Goal: Contribute content: Contribute content

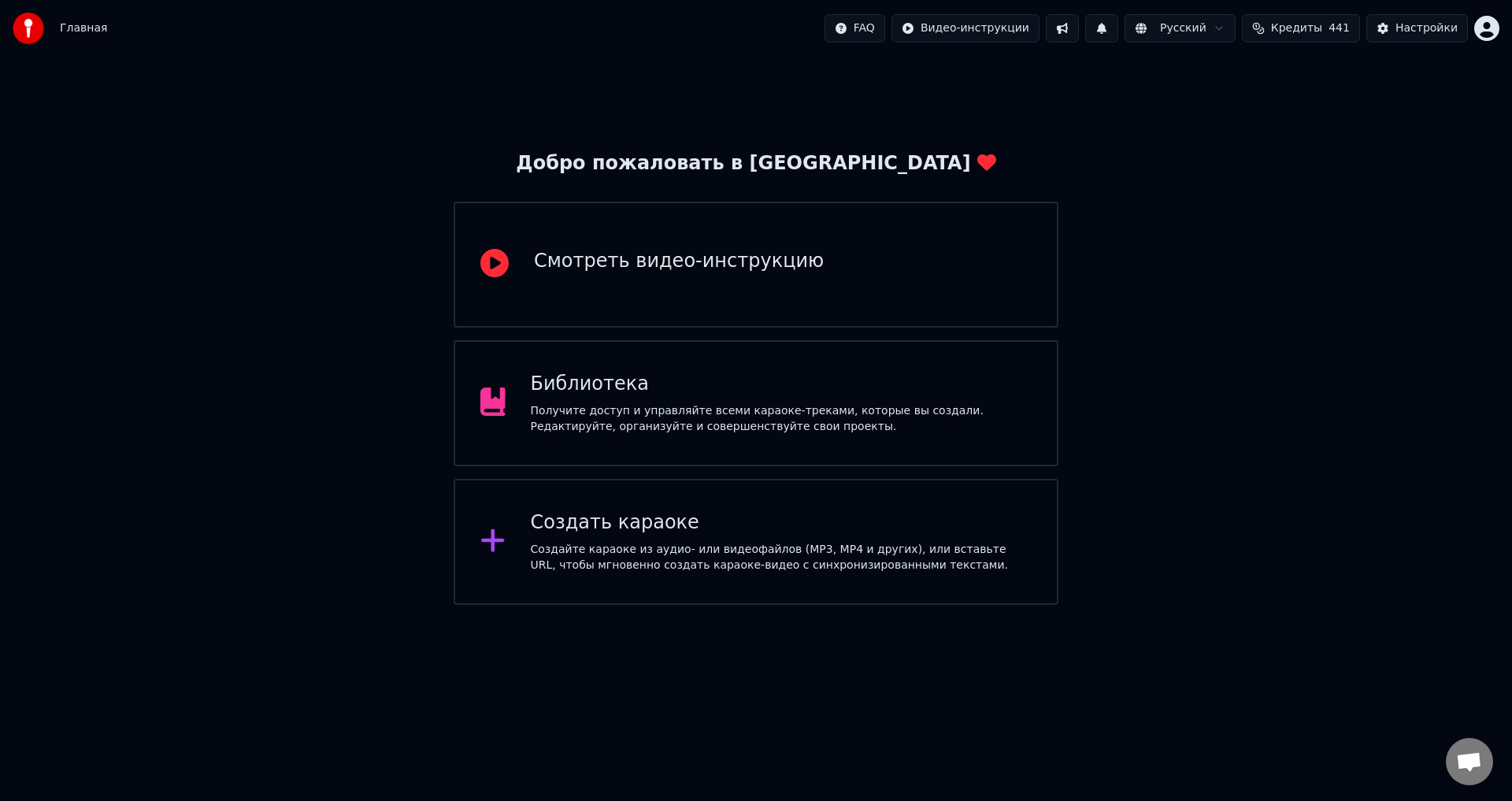
click at [582, 380] on div "Библиотека" at bounding box center [782, 384] width 502 height 26
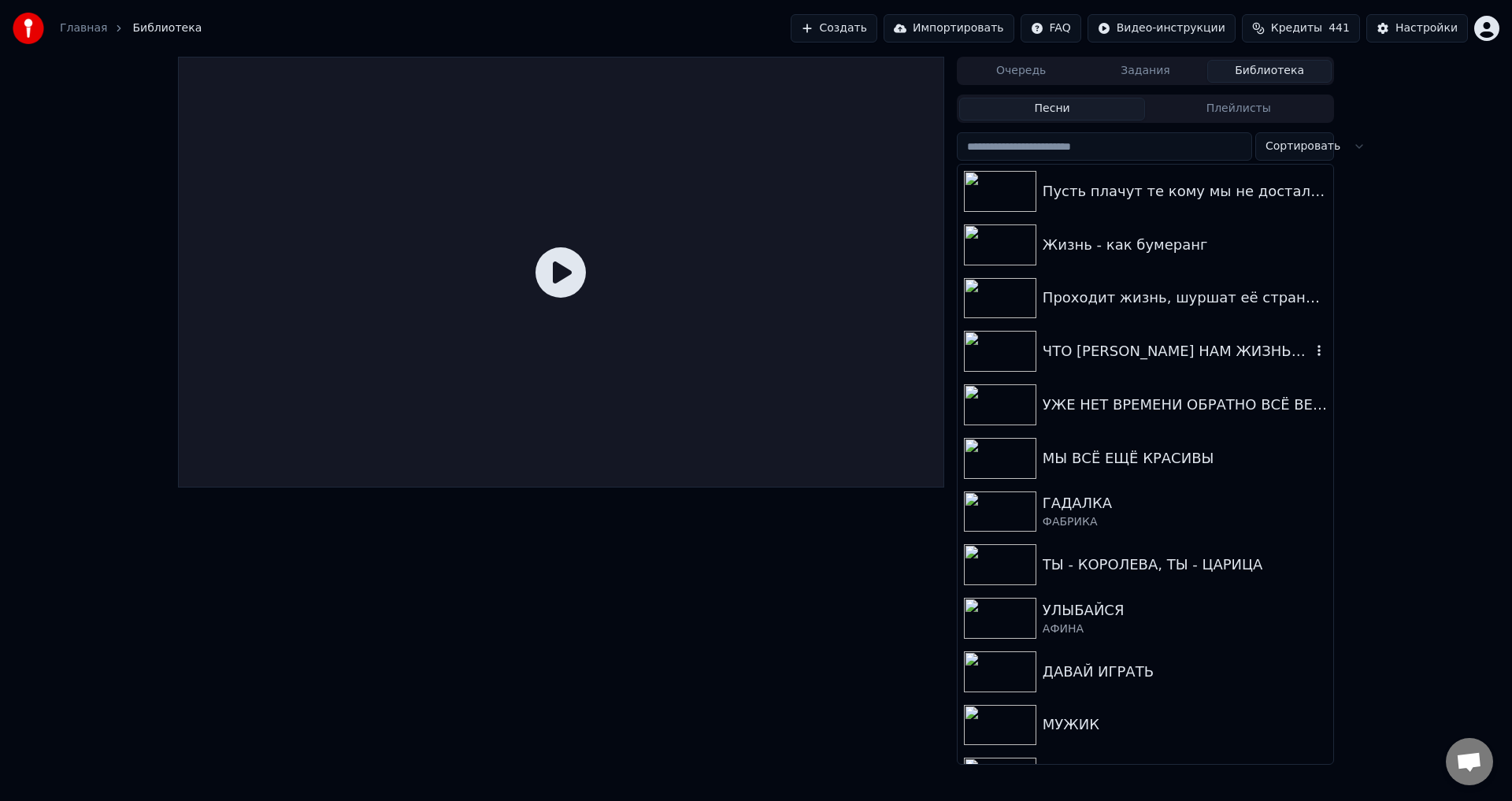
click at [1119, 356] on div "ЧТО [PERSON_NAME] НАМ ЖИЗНЬЮ, ДОРОЖИТЕ" at bounding box center [1176, 351] width 269 height 22
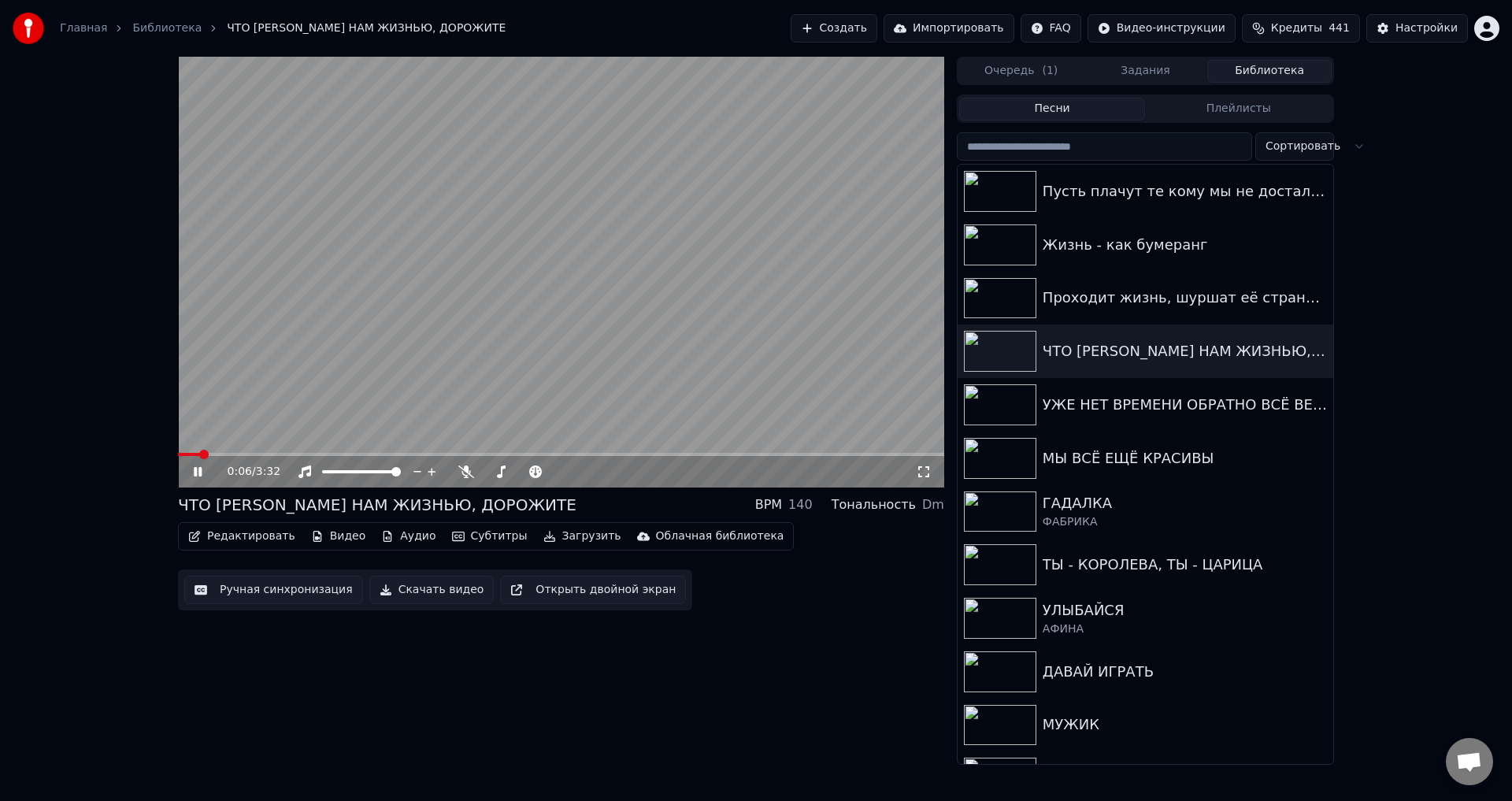
click at [200, 455] on span at bounding box center [189, 454] width 22 height 3
click at [210, 454] on span at bounding box center [194, 454] width 33 height 3
click at [921, 469] on icon at bounding box center [924, 472] width 16 height 13
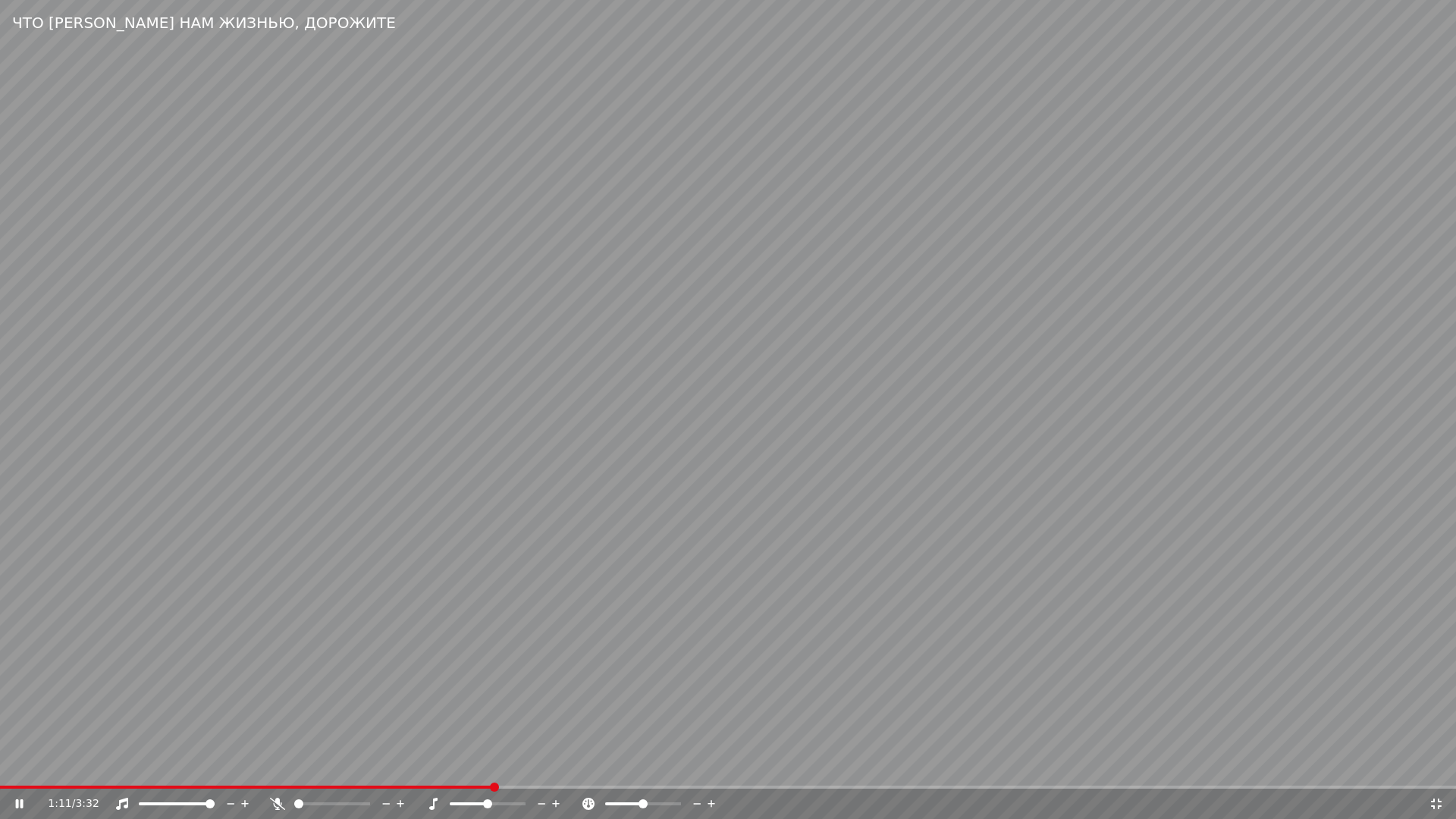
click at [381, 451] on video at bounding box center [728, 409] width 1456 height 819
click at [391, 771] on span at bounding box center [196, 788] width 391 height 3
click at [675, 734] on video at bounding box center [728, 409] width 1456 height 819
click at [530, 492] on video at bounding box center [728, 409] width 1456 height 819
click at [1437, 771] on icon at bounding box center [1437, 804] width 15 height 12
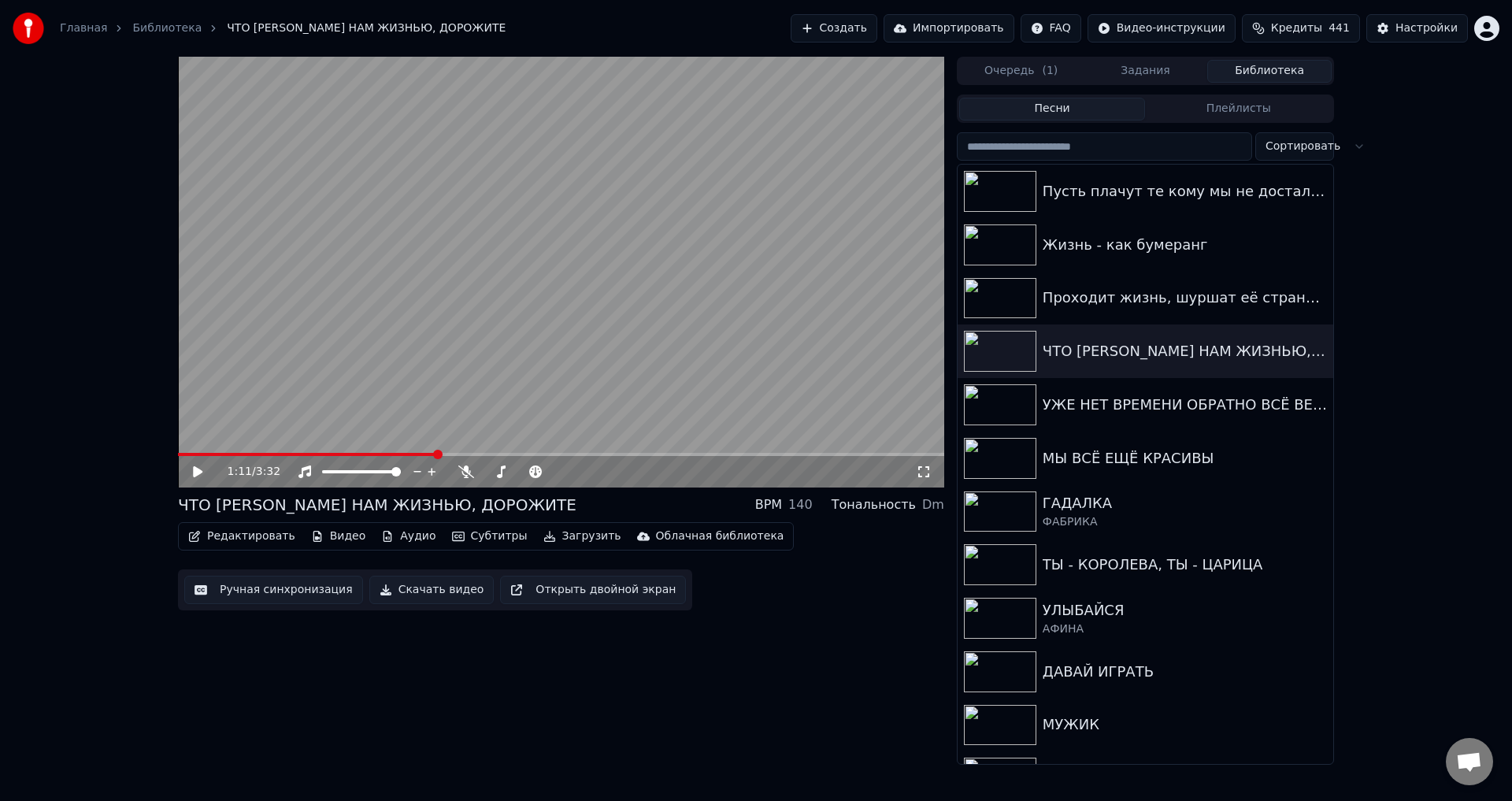
click at [249, 591] on button "Ручная синхронизация" at bounding box center [273, 590] width 179 height 29
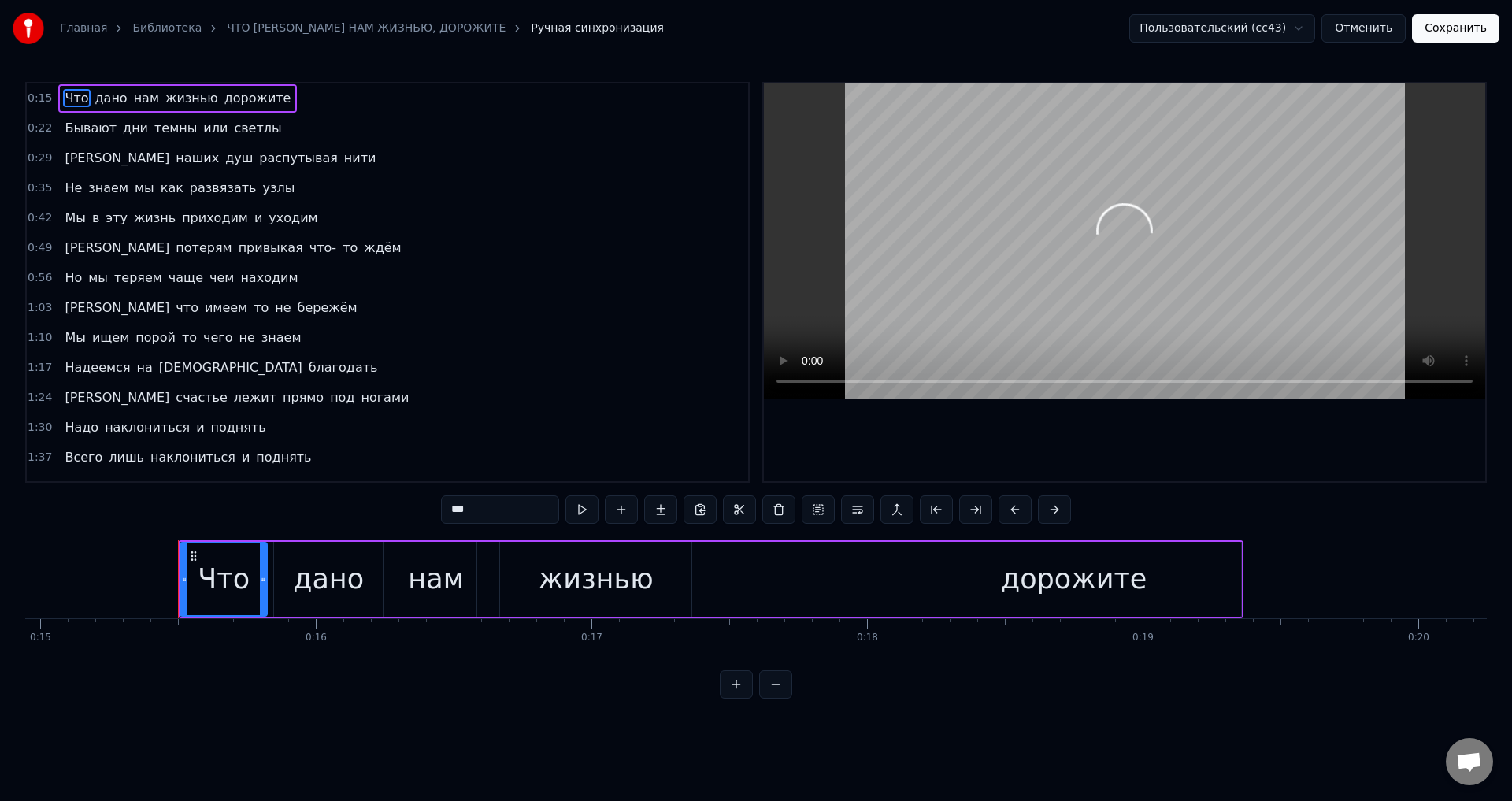
scroll to position [0, 4194]
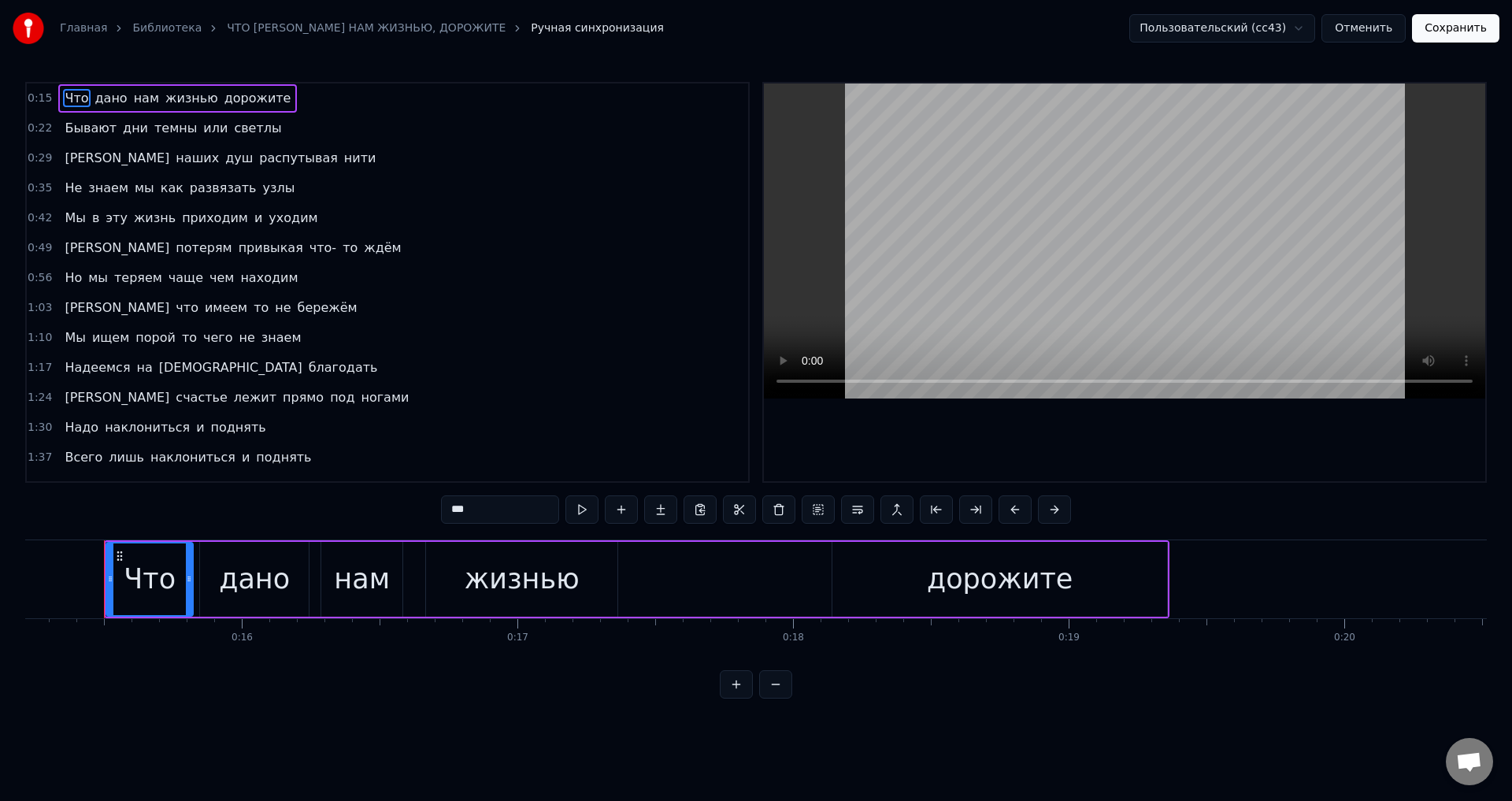
click at [69, 332] on span "Мы" at bounding box center [75, 337] width 24 height 18
type input "**"
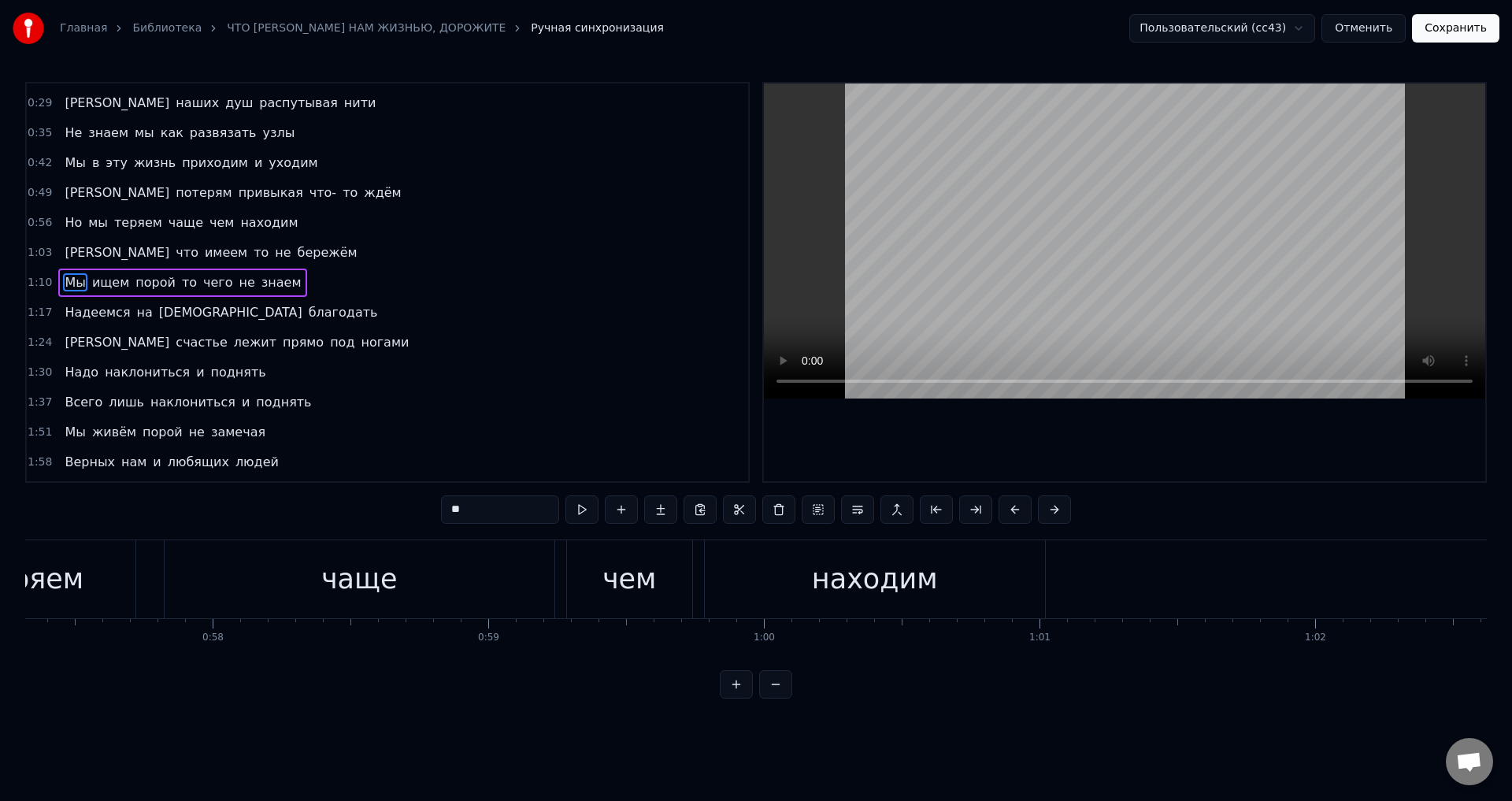
scroll to position [0, 19286]
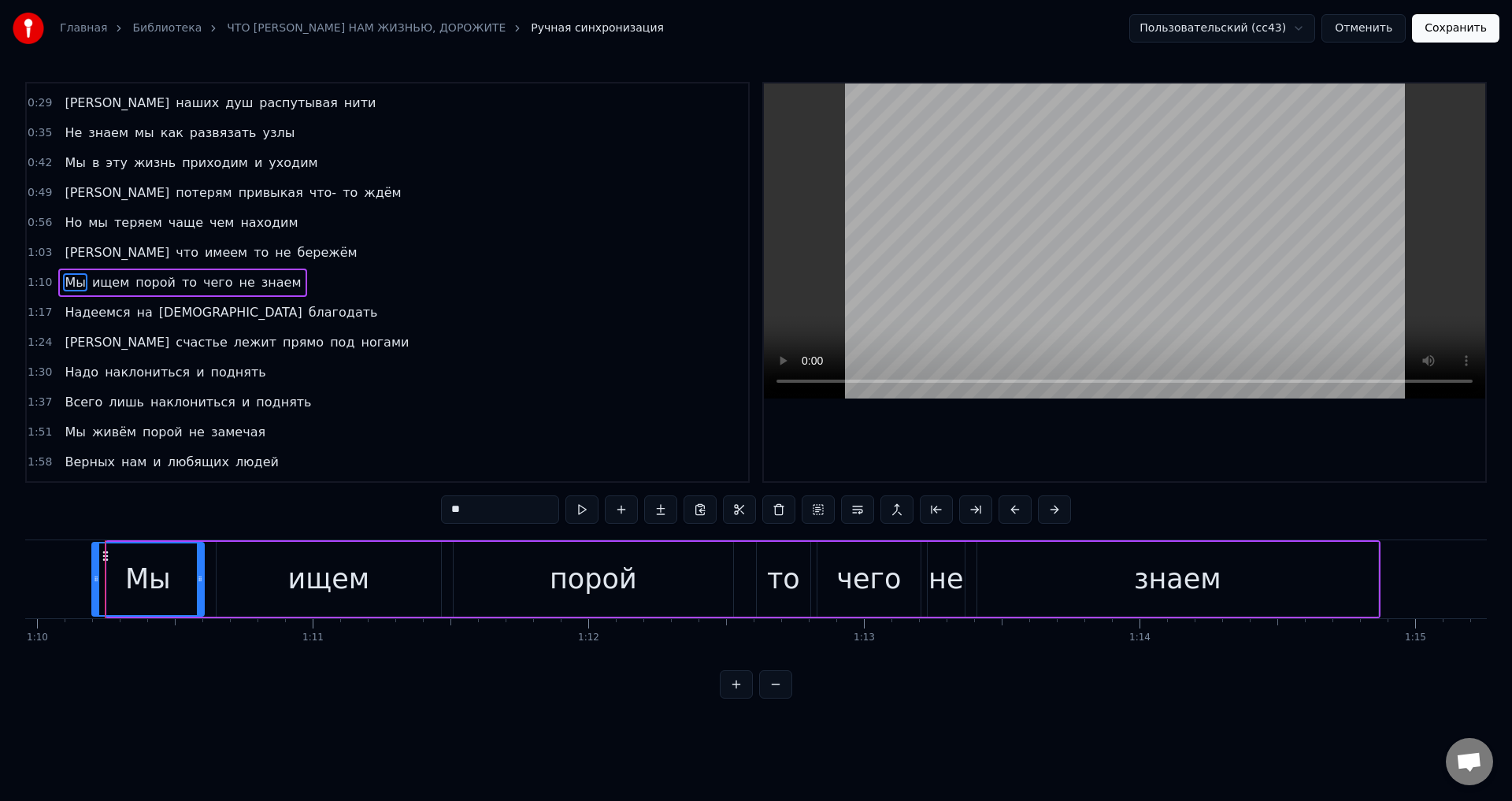
drag, startPoint x: 111, startPoint y: 580, endPoint x: 96, endPoint y: 583, distance: 15.3
click at [96, 583] on icon at bounding box center [96, 579] width 6 height 13
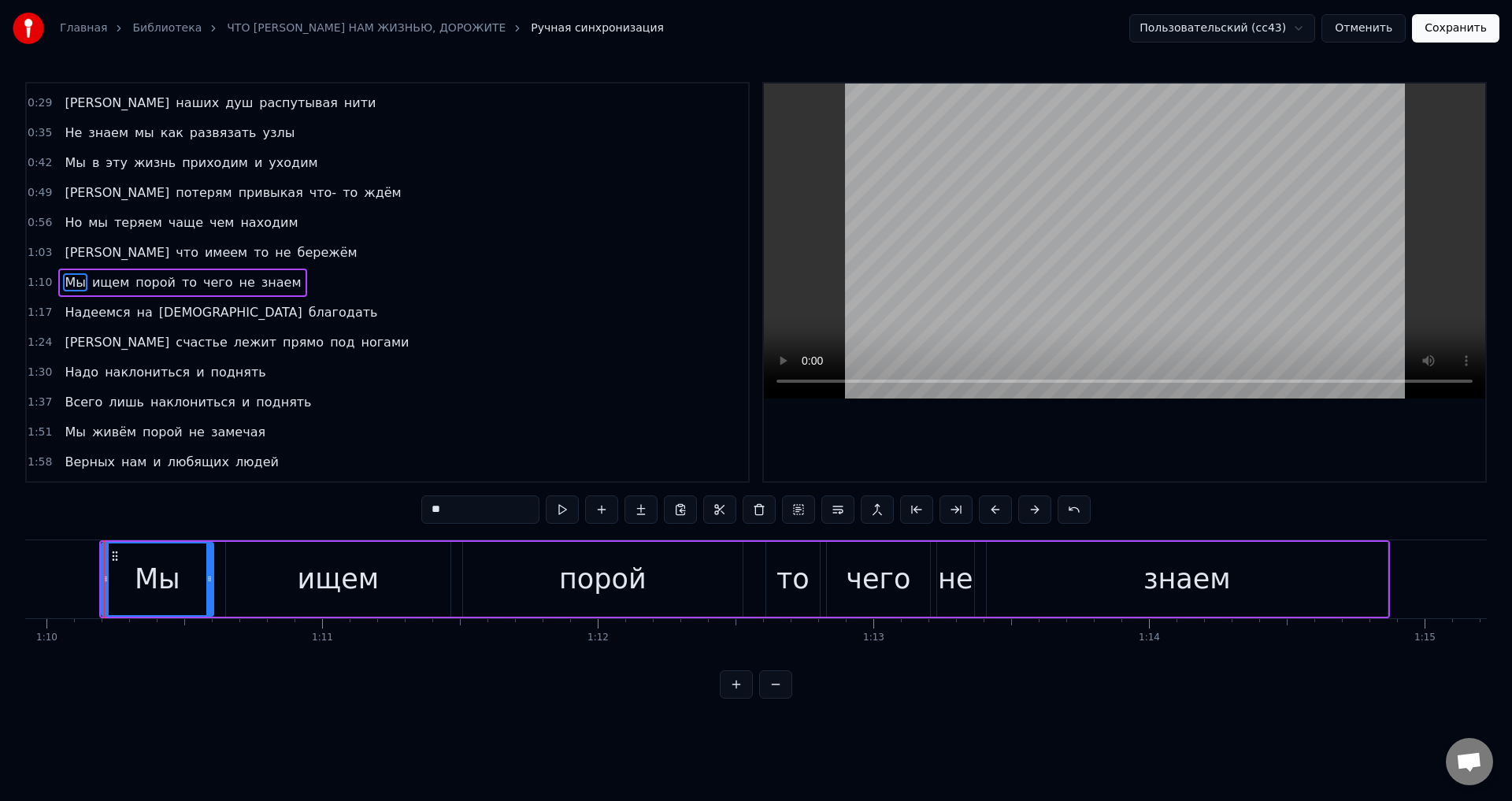
click at [1448, 34] on button "Сохранить" at bounding box center [1456, 29] width 88 height 29
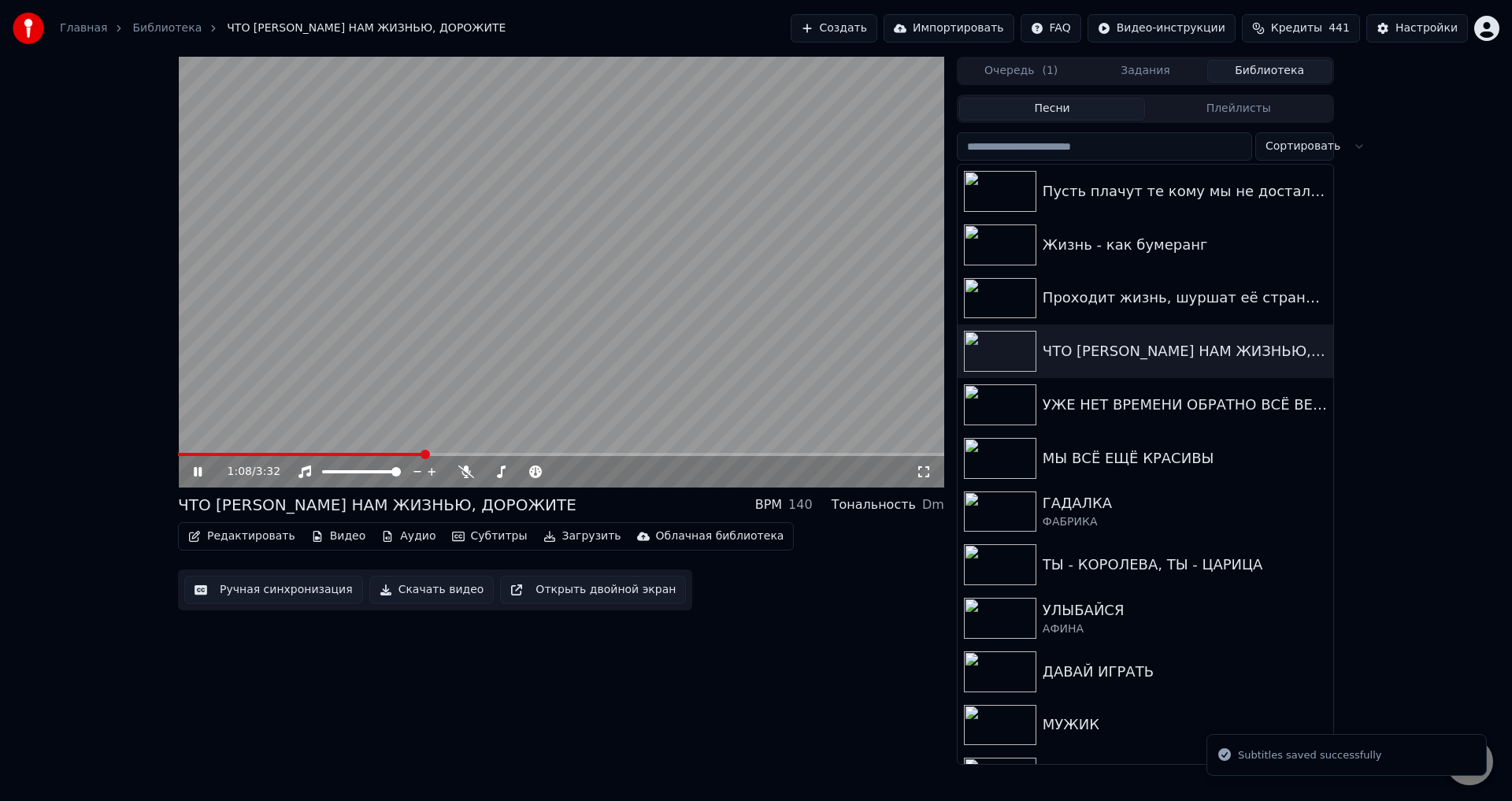
click at [425, 453] on span at bounding box center [561, 454] width 767 height 3
click at [376, 454] on span at bounding box center [277, 454] width 198 height 3
click at [923, 468] on icon at bounding box center [924, 472] width 16 height 13
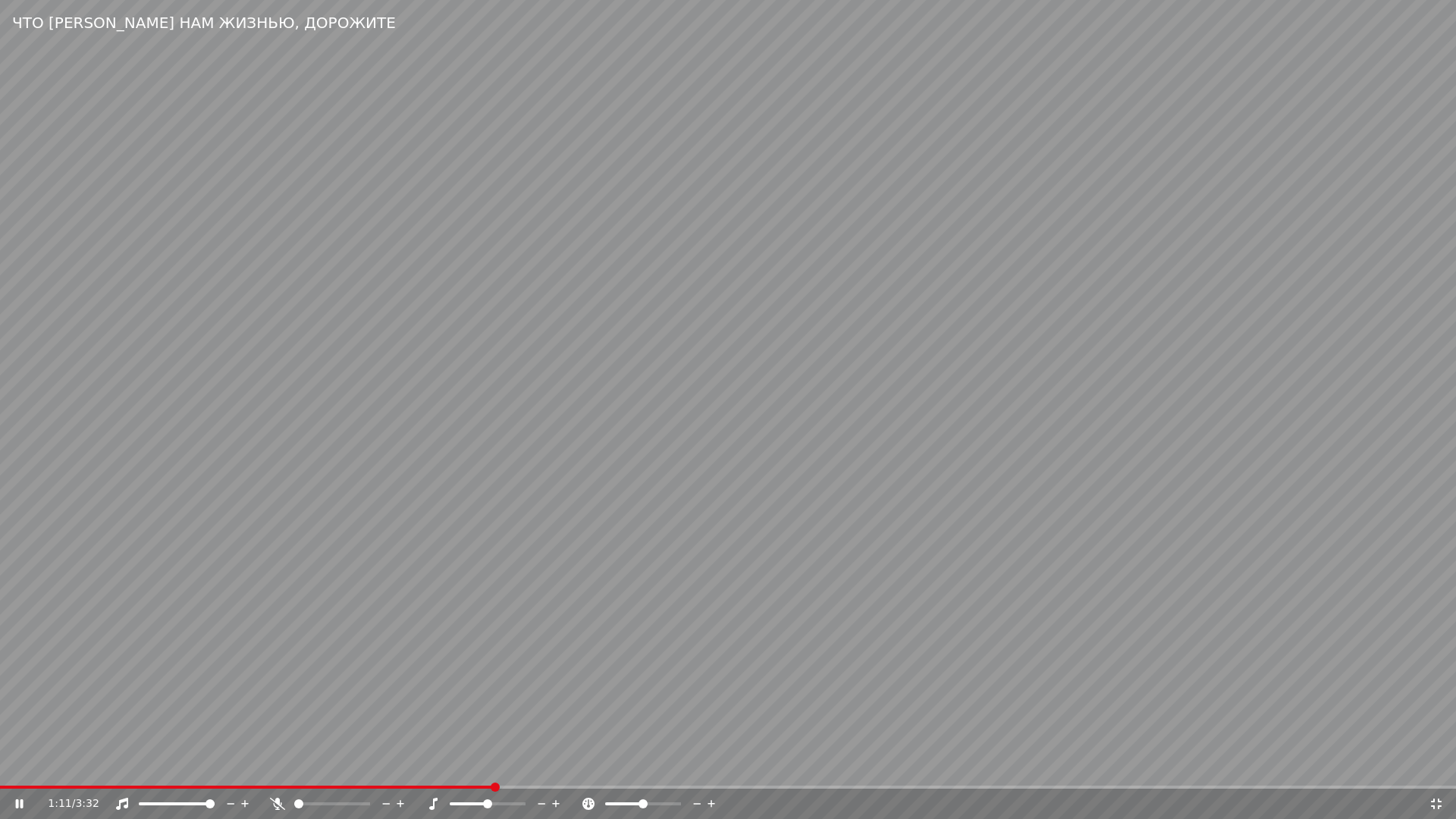
click at [404, 633] on video at bounding box center [728, 409] width 1456 height 819
click at [399, 771] on span at bounding box center [247, 788] width 495 height 3
click at [648, 735] on video at bounding box center [728, 409] width 1456 height 819
click at [174, 517] on video at bounding box center [728, 409] width 1456 height 819
click at [448, 771] on video at bounding box center [728, 409] width 1456 height 819
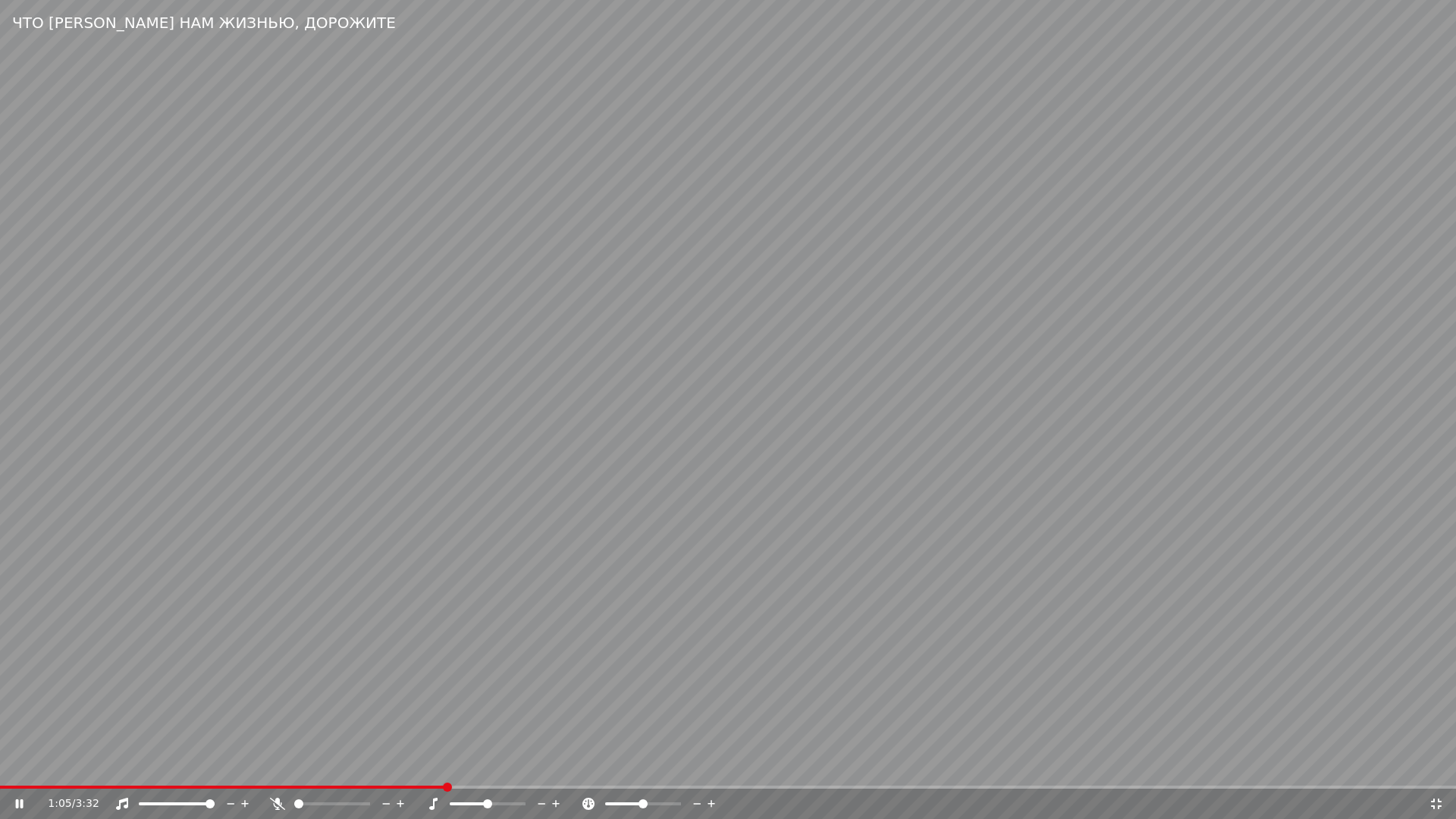
click at [446, 771] on span at bounding box center [223, 788] width 446 height 3
drag, startPoint x: 1437, startPoint y: 805, endPoint x: 1408, endPoint y: 807, distance: 29.1
click at [1431, 771] on icon at bounding box center [1437, 804] width 15 height 12
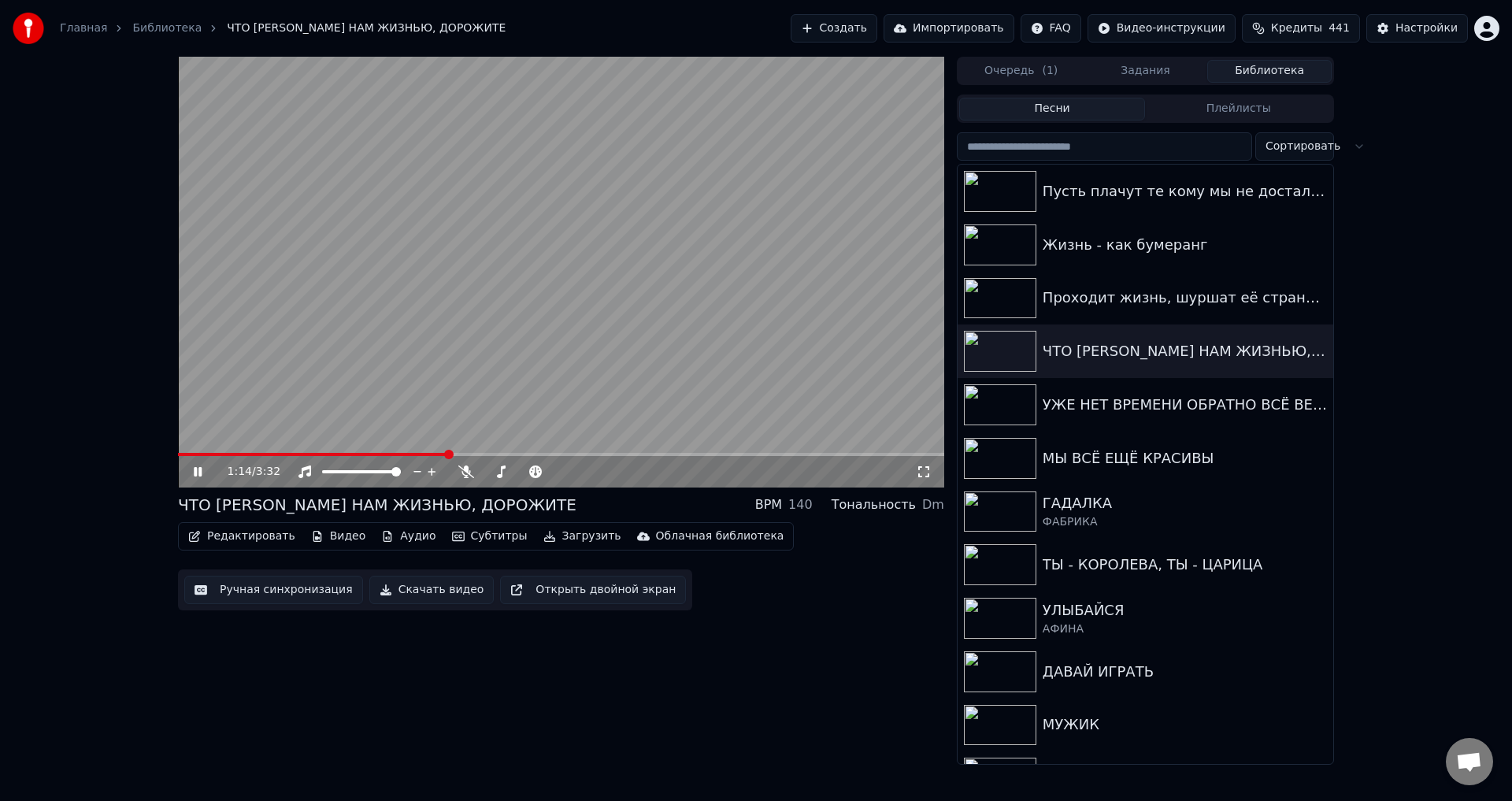
click at [245, 591] on button "Ручная синхронизация" at bounding box center [273, 590] width 179 height 29
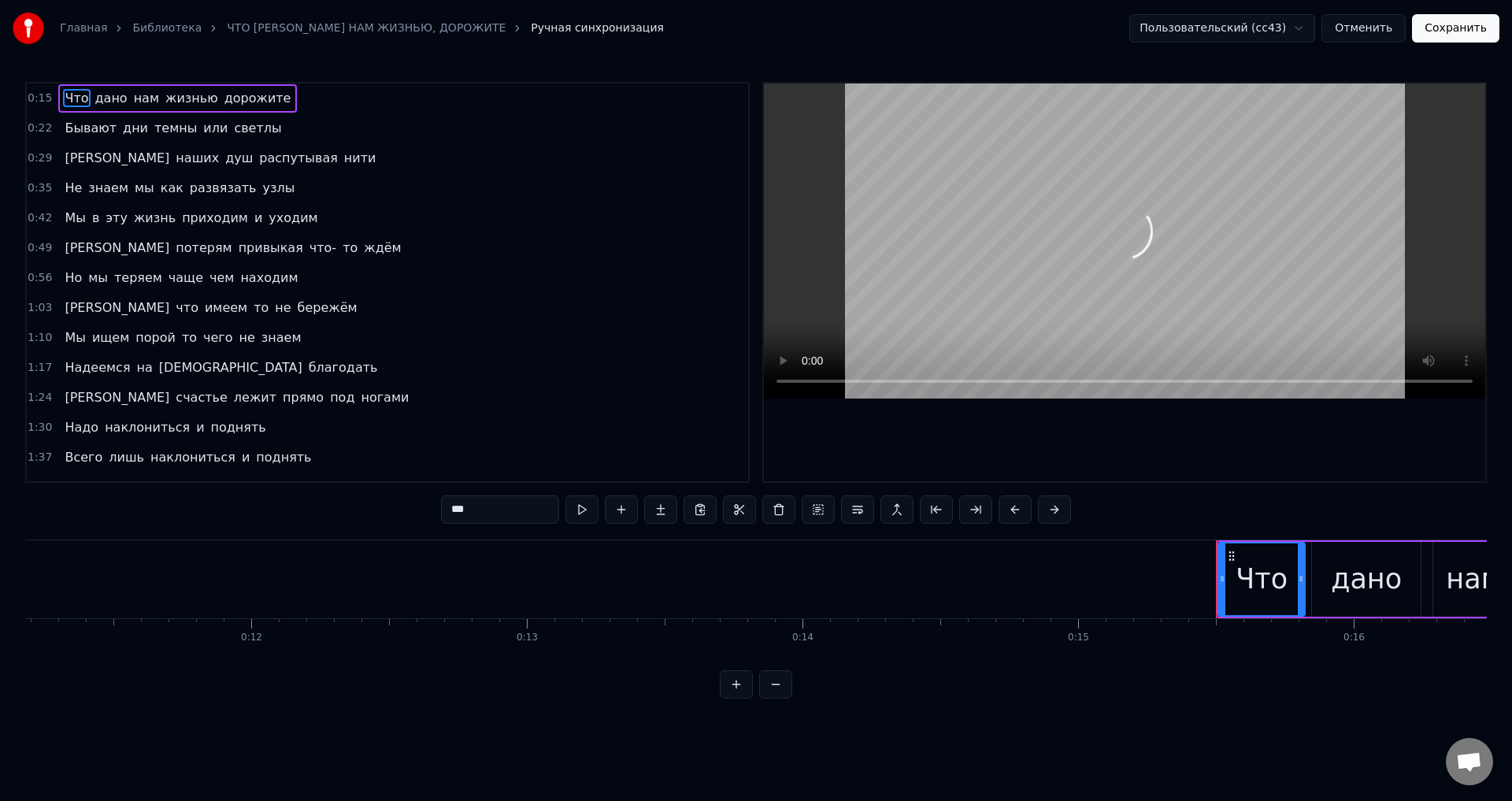
scroll to position [0, 4194]
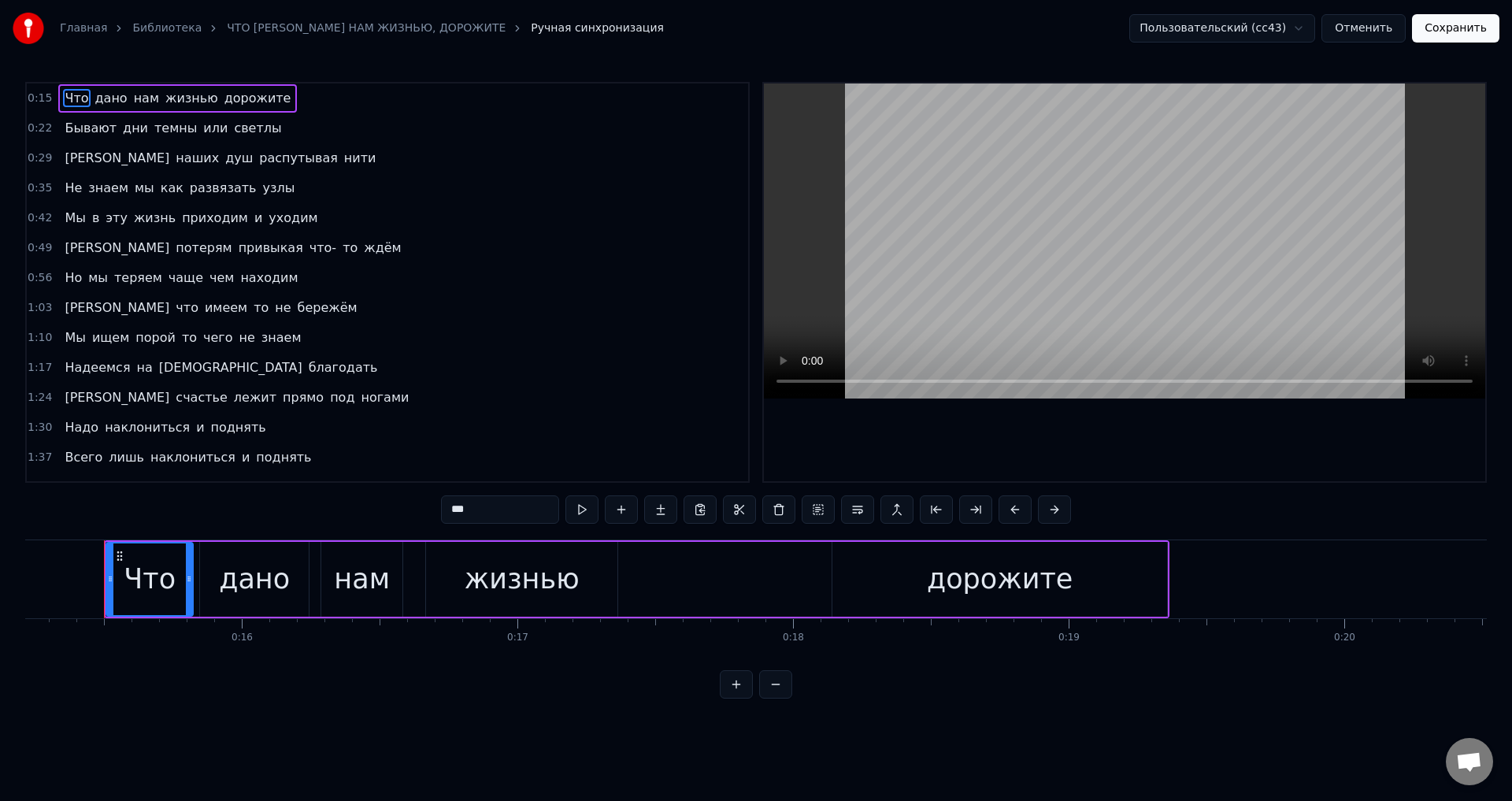
click at [69, 336] on span "Мы" at bounding box center [75, 337] width 24 height 18
type input "**"
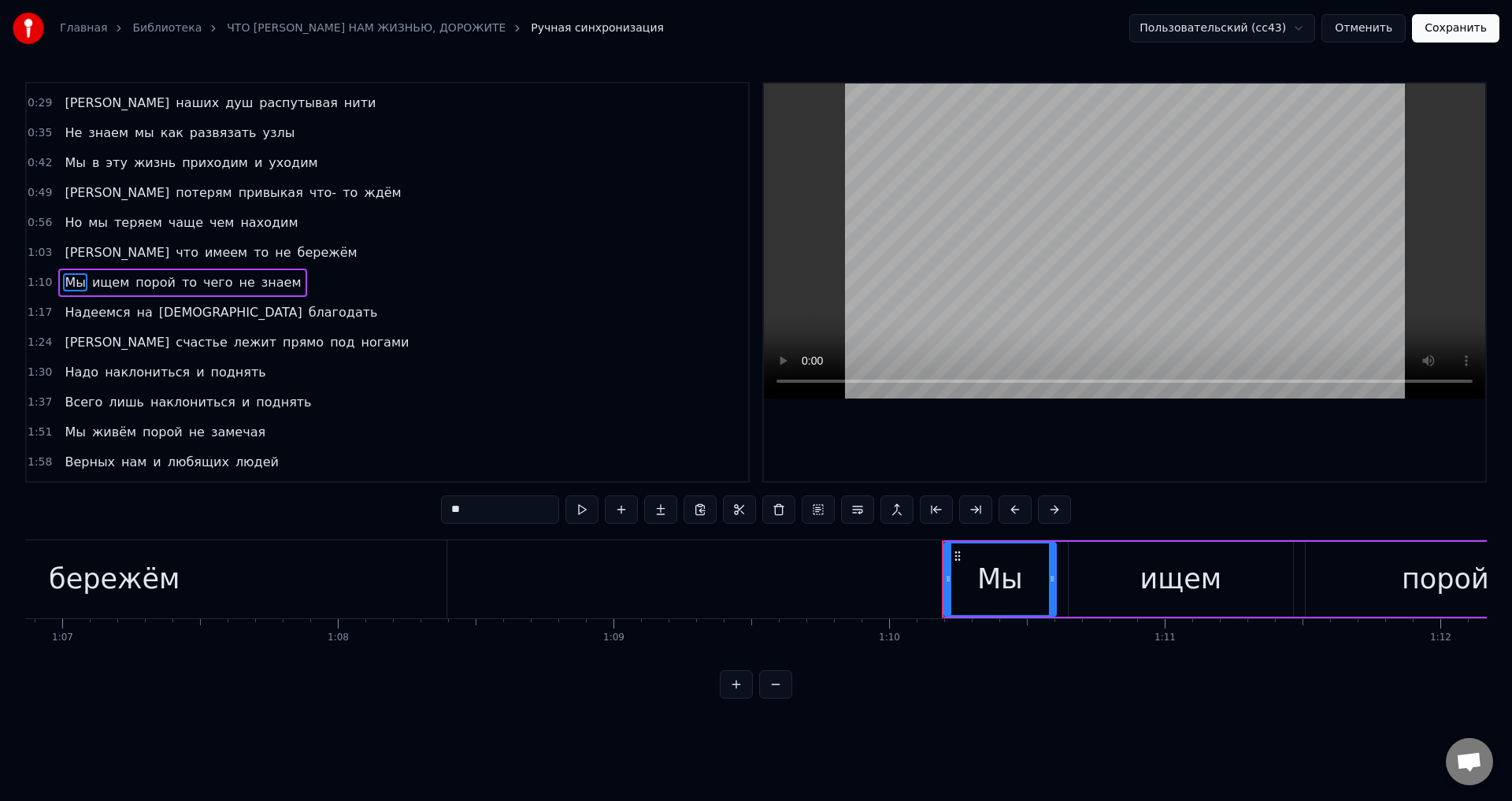
scroll to position [0, 19271]
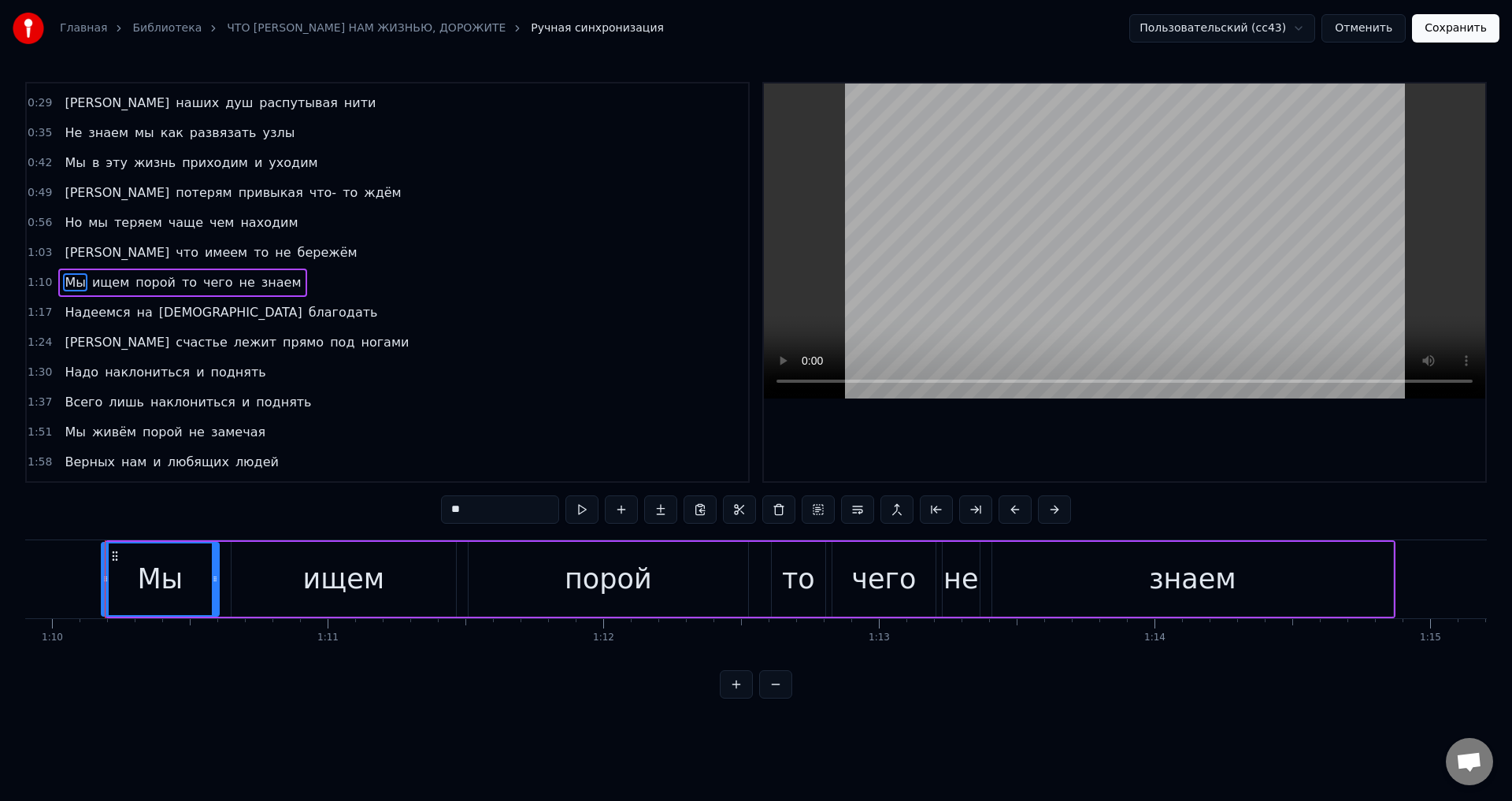
click at [106, 577] on circle at bounding box center [105, 576] width 1 height 1
click at [1460, 29] on button "Сохранить" at bounding box center [1456, 29] width 88 height 29
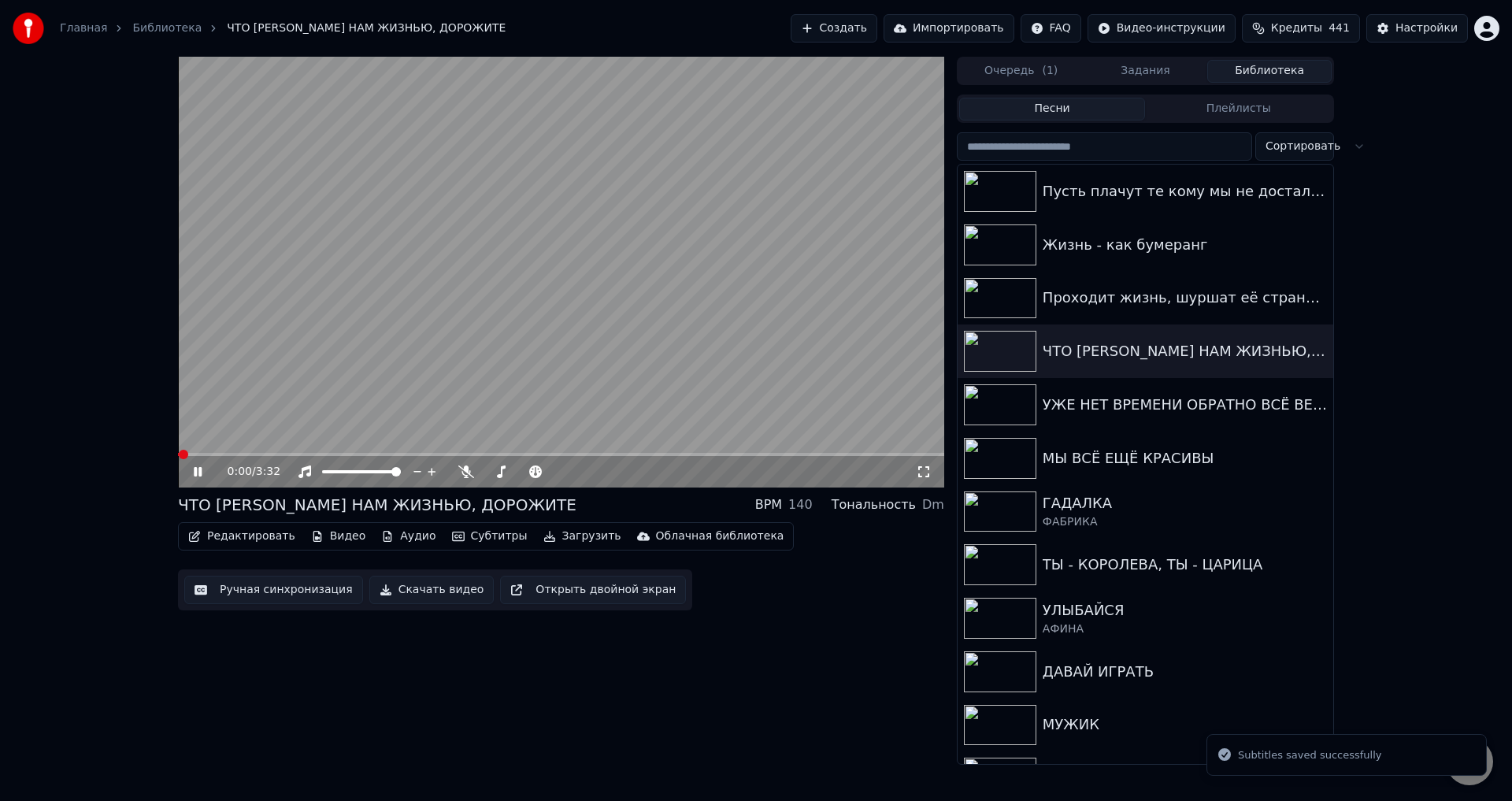
click at [282, 454] on span at bounding box center [561, 454] width 767 height 3
click at [926, 475] on icon at bounding box center [924, 472] width 16 height 13
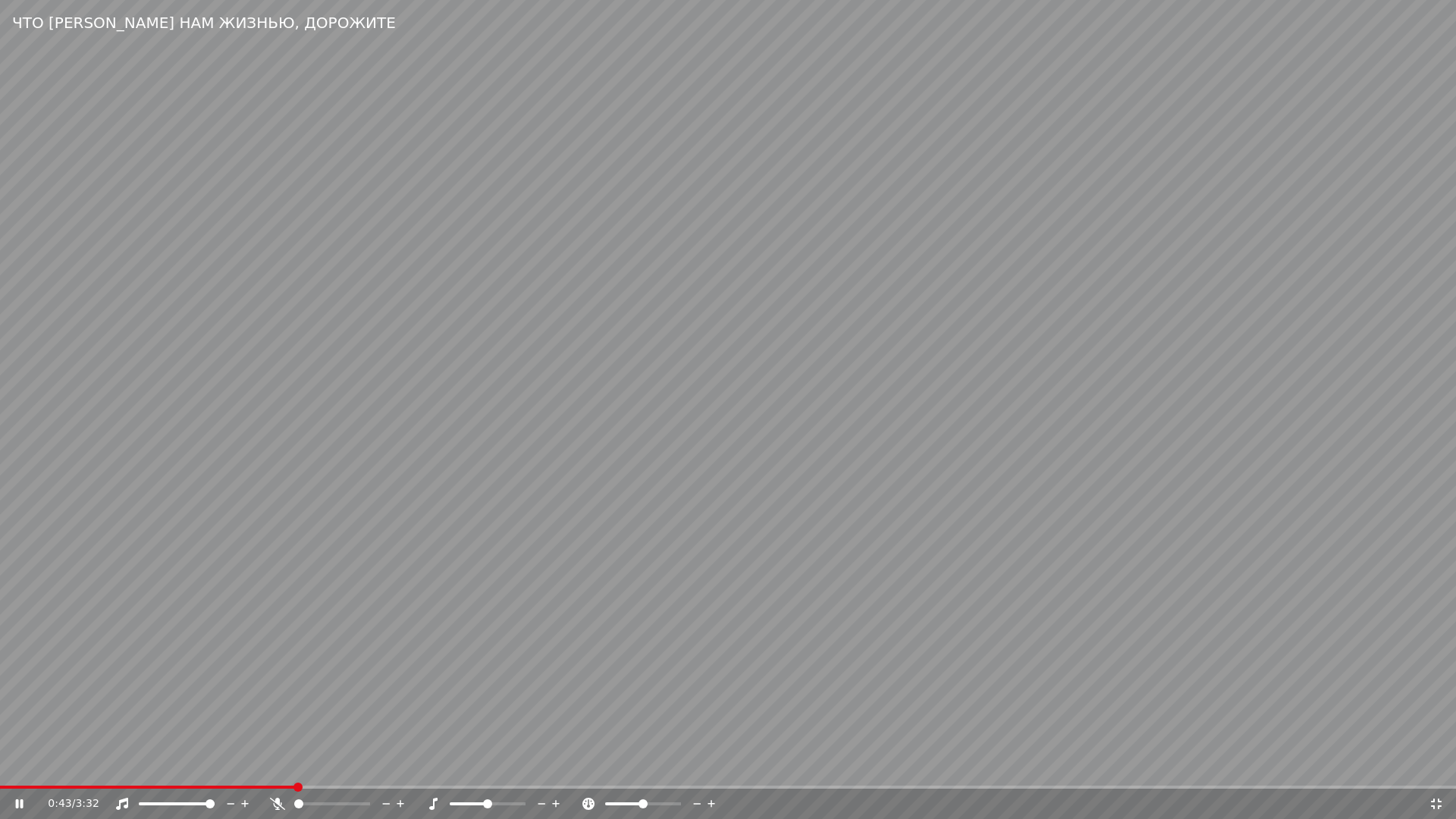
click at [298, 771] on span at bounding box center [728, 788] width 1456 height 3
click at [425, 771] on span at bounding box center [213, 788] width 425 height 3
click at [445, 771] on span at bounding box center [250, 788] width 501 height 3
click at [465, 771] on span at bounding box center [233, 788] width 467 height 3
click at [538, 719] on video at bounding box center [728, 409] width 1456 height 819
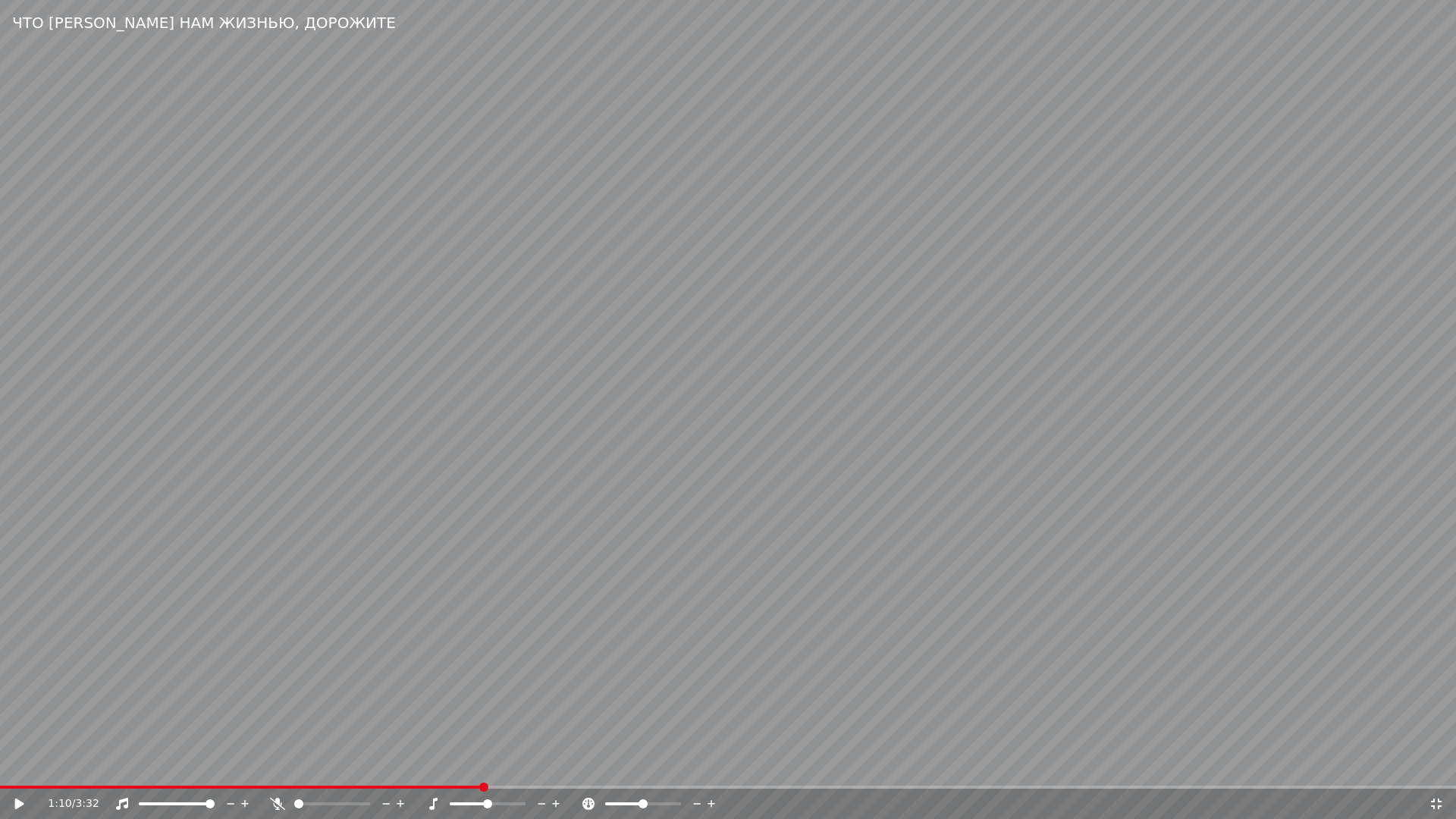
click at [1439, 771] on icon at bounding box center [1437, 804] width 15 height 12
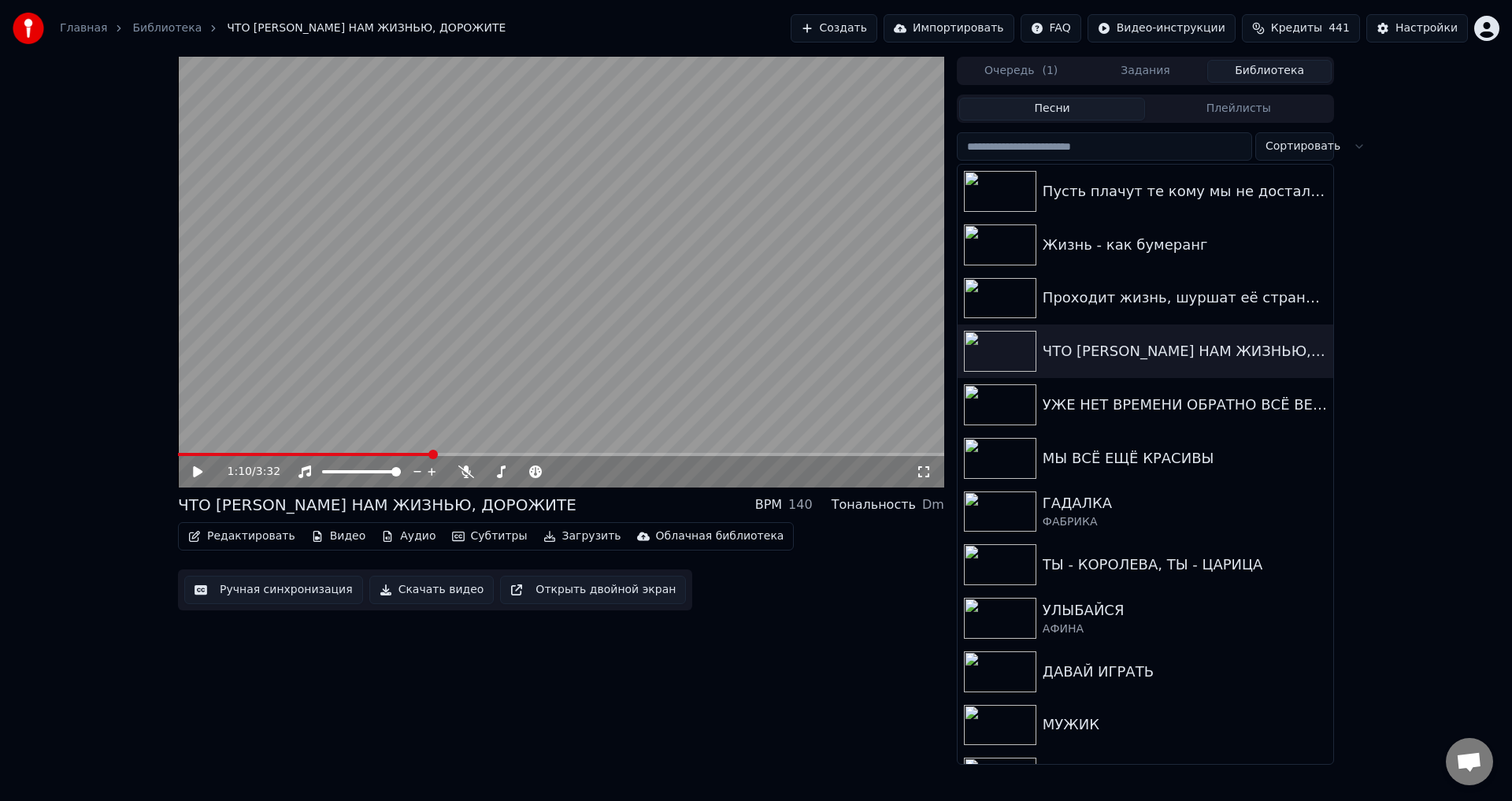
click at [293, 591] on button "Ручная синхронизация" at bounding box center [273, 590] width 179 height 29
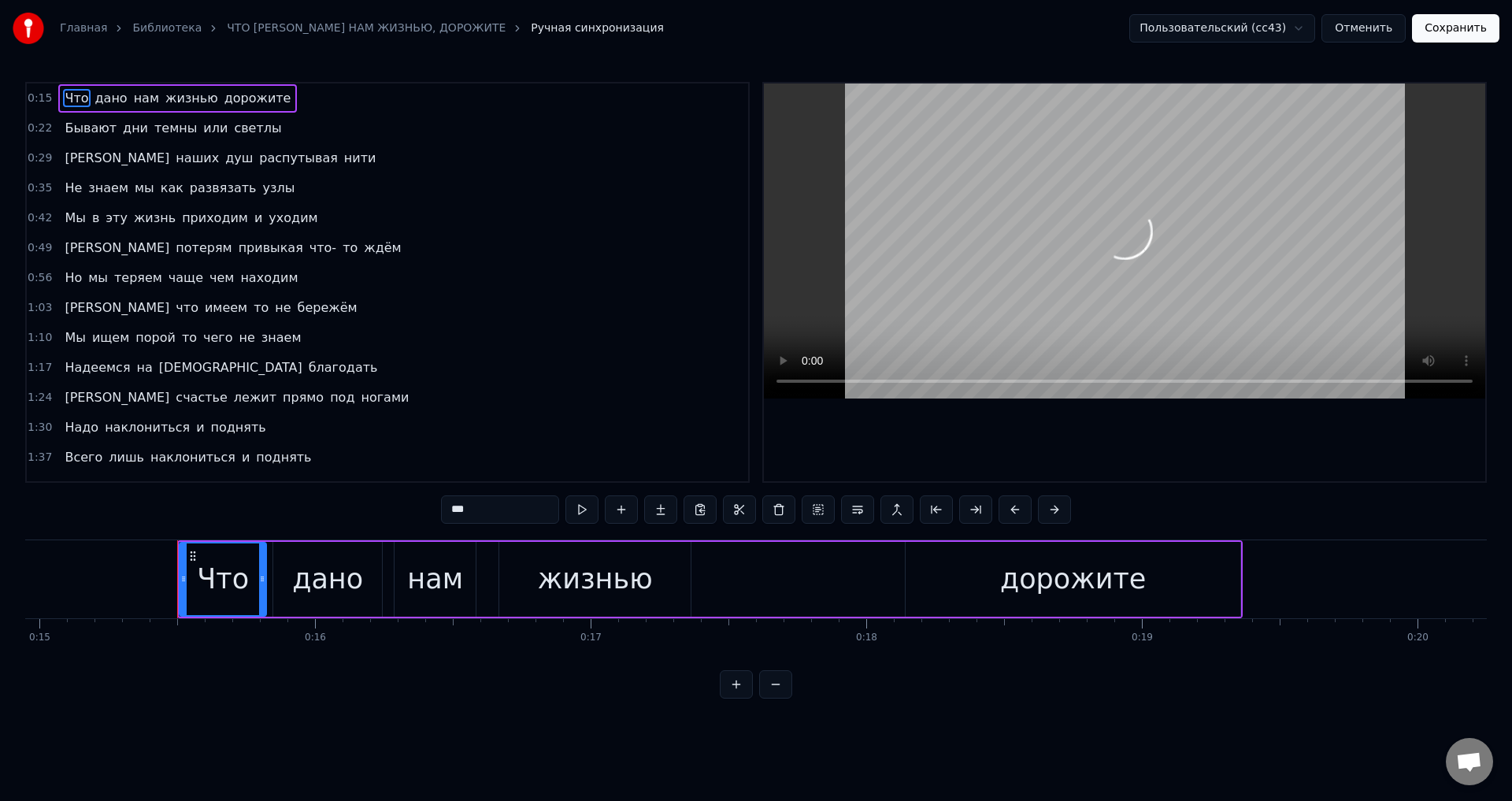
scroll to position [0, 4194]
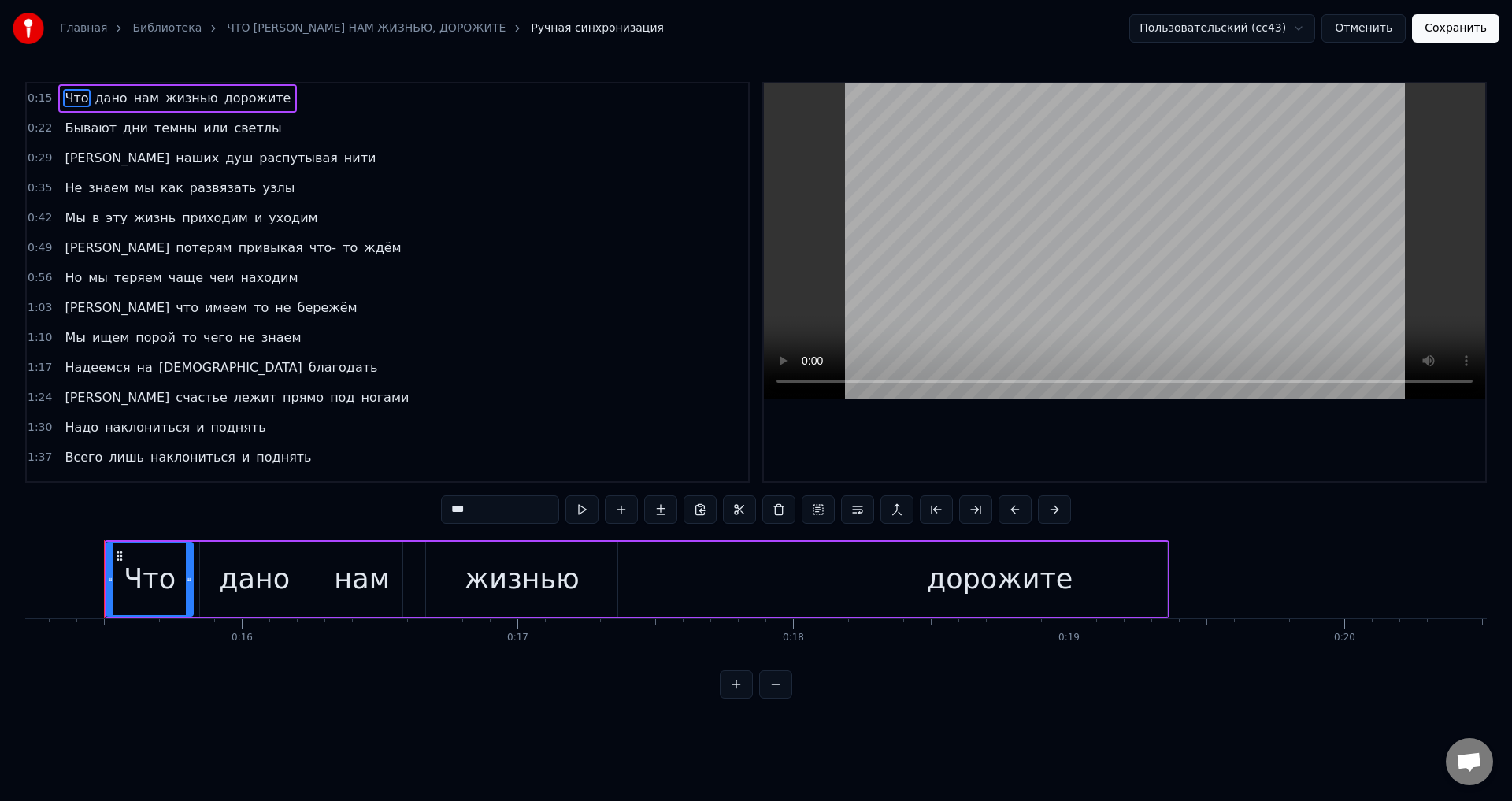
click at [64, 336] on span "Мы" at bounding box center [75, 337] width 24 height 18
type input "**"
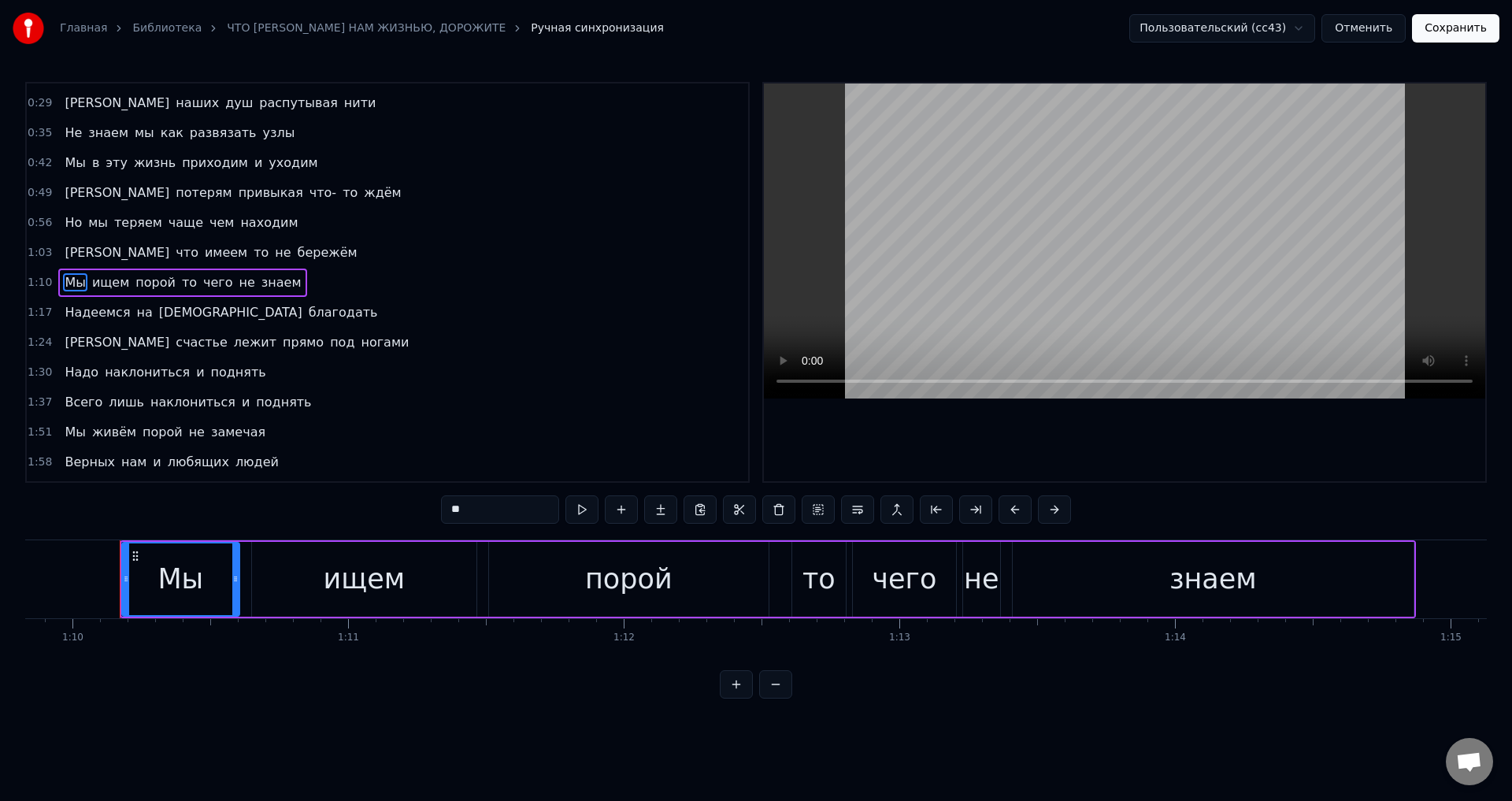
scroll to position [0, 19266]
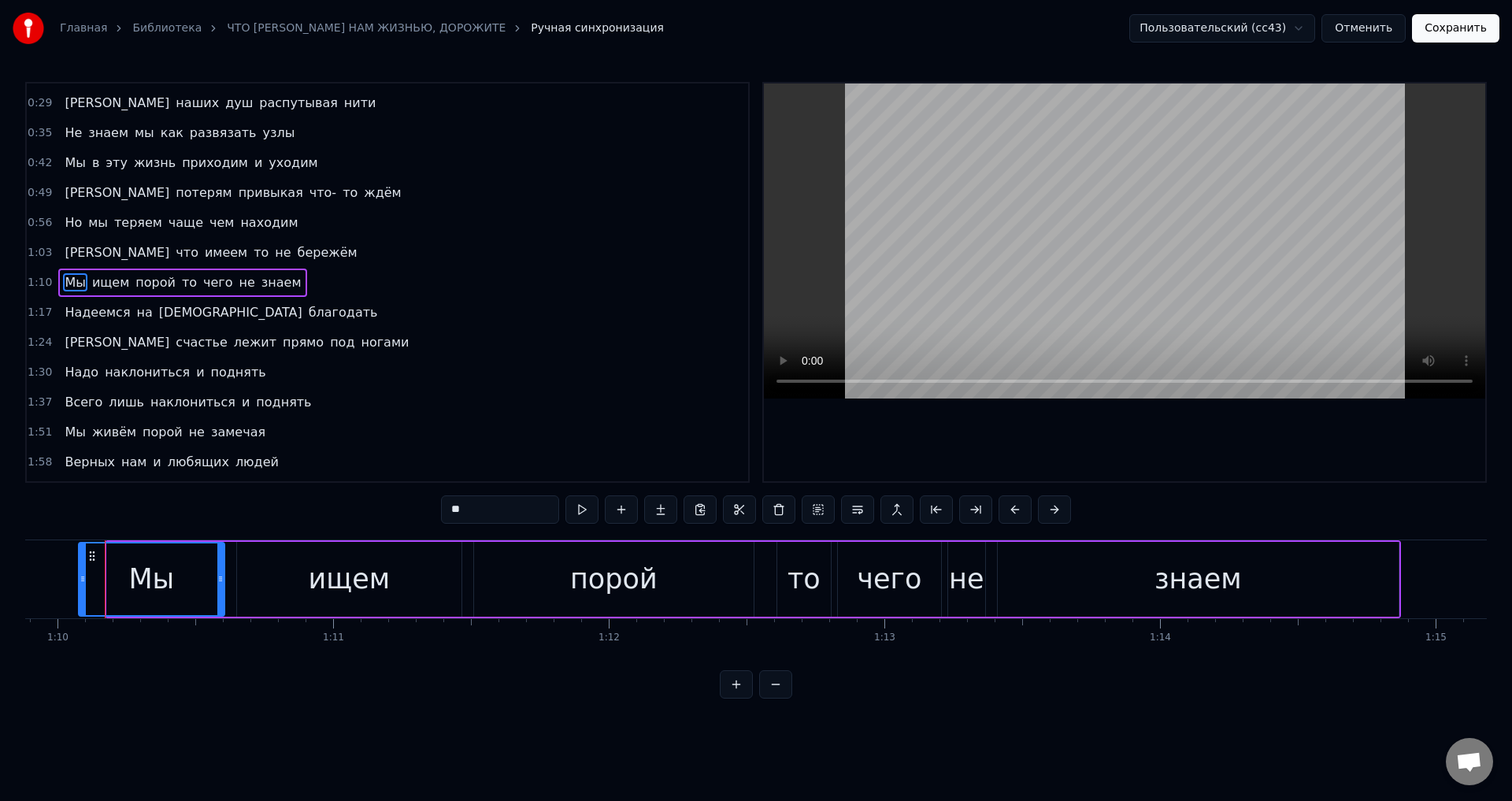
drag, startPoint x: 107, startPoint y: 578, endPoint x: 79, endPoint y: 579, distance: 28.0
click at [80, 579] on icon at bounding box center [83, 579] width 6 height 13
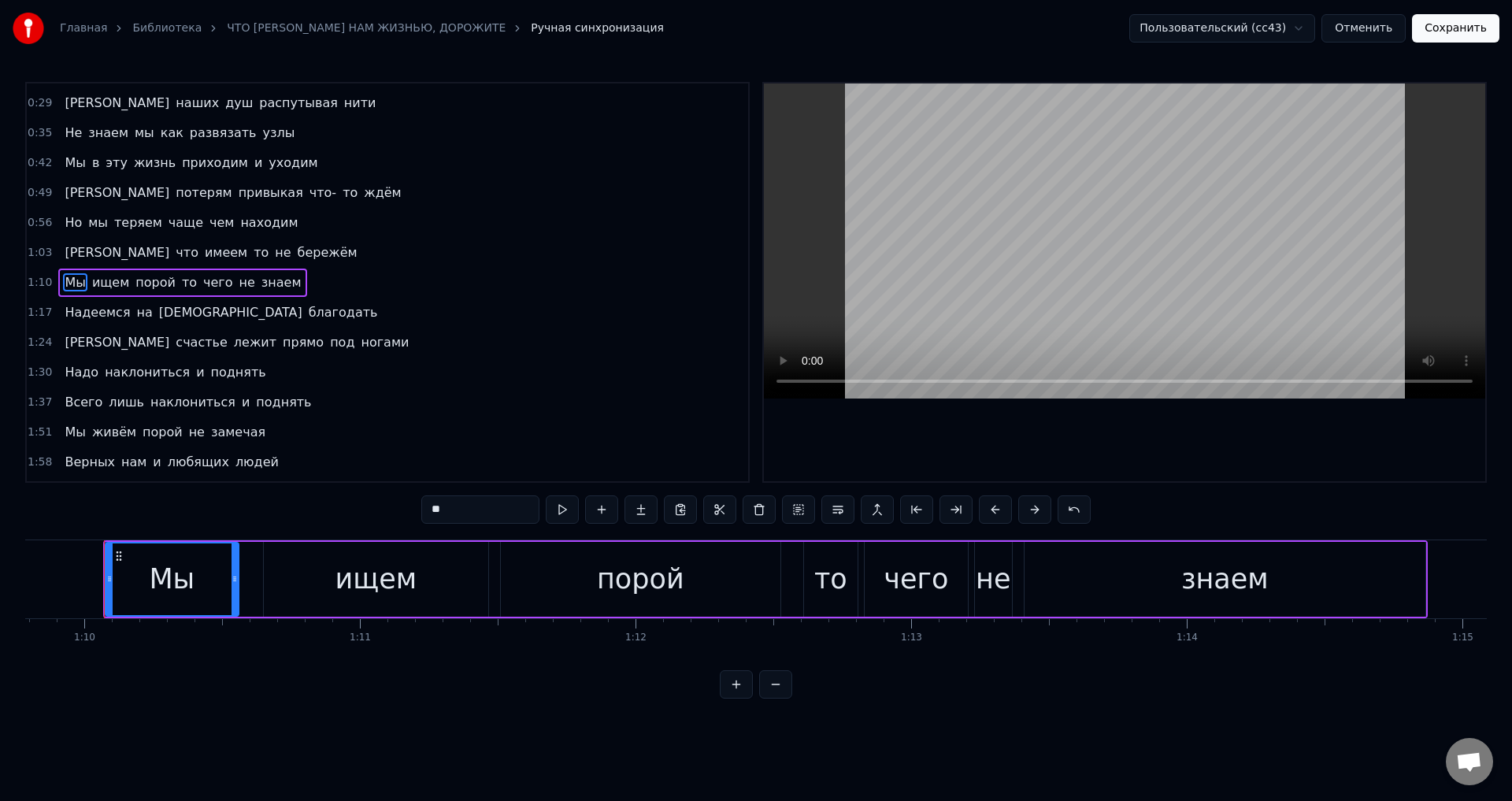
drag, startPoint x: 247, startPoint y: 588, endPoint x: 234, endPoint y: 591, distance: 13.3
click at [234, 591] on div at bounding box center [235, 579] width 6 height 72
click at [1448, 33] on button "Сохранить" at bounding box center [1456, 29] width 88 height 29
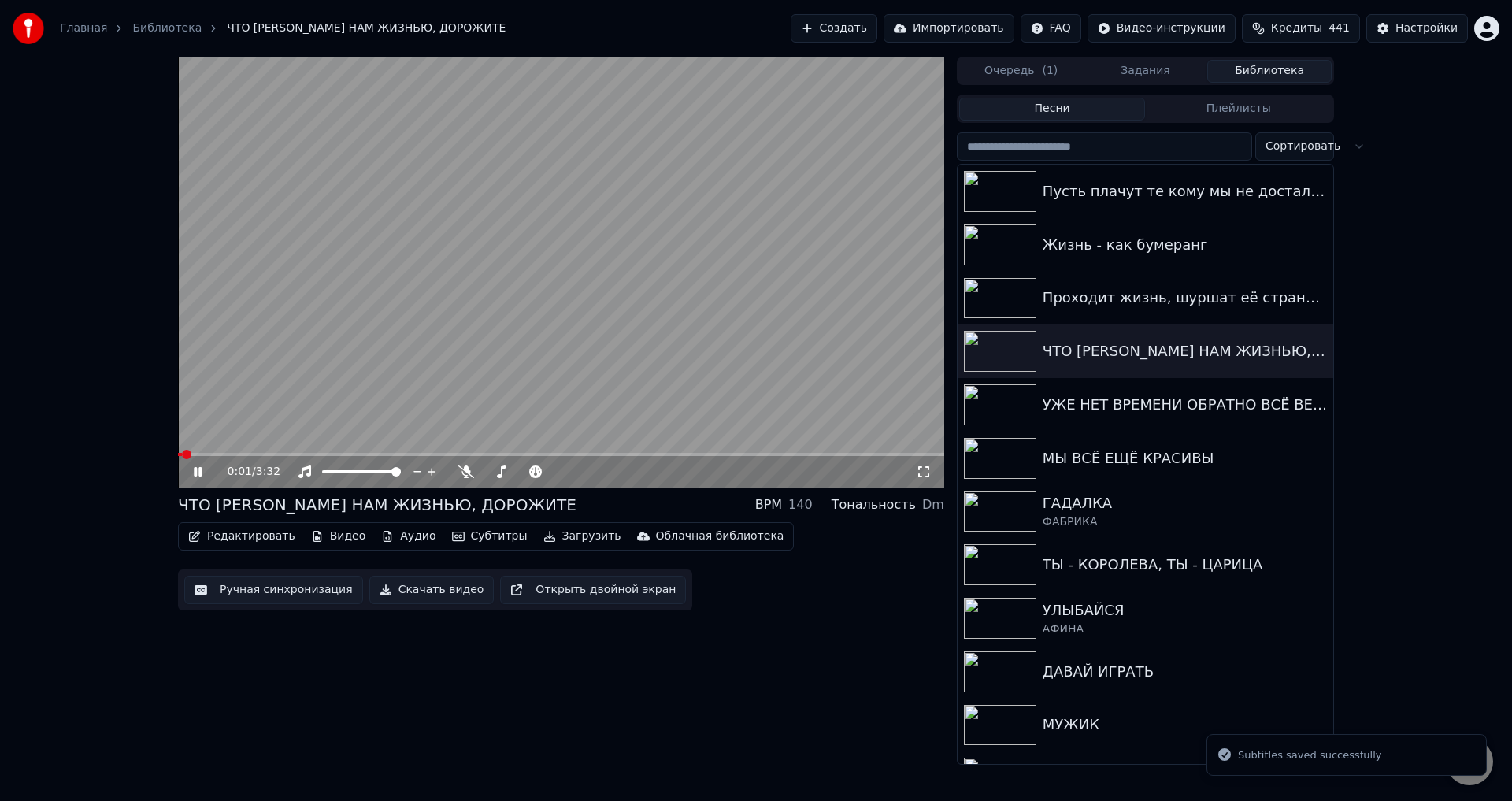
click at [337, 455] on span at bounding box center [561, 454] width 767 height 3
click at [921, 478] on icon at bounding box center [924, 472] width 16 height 13
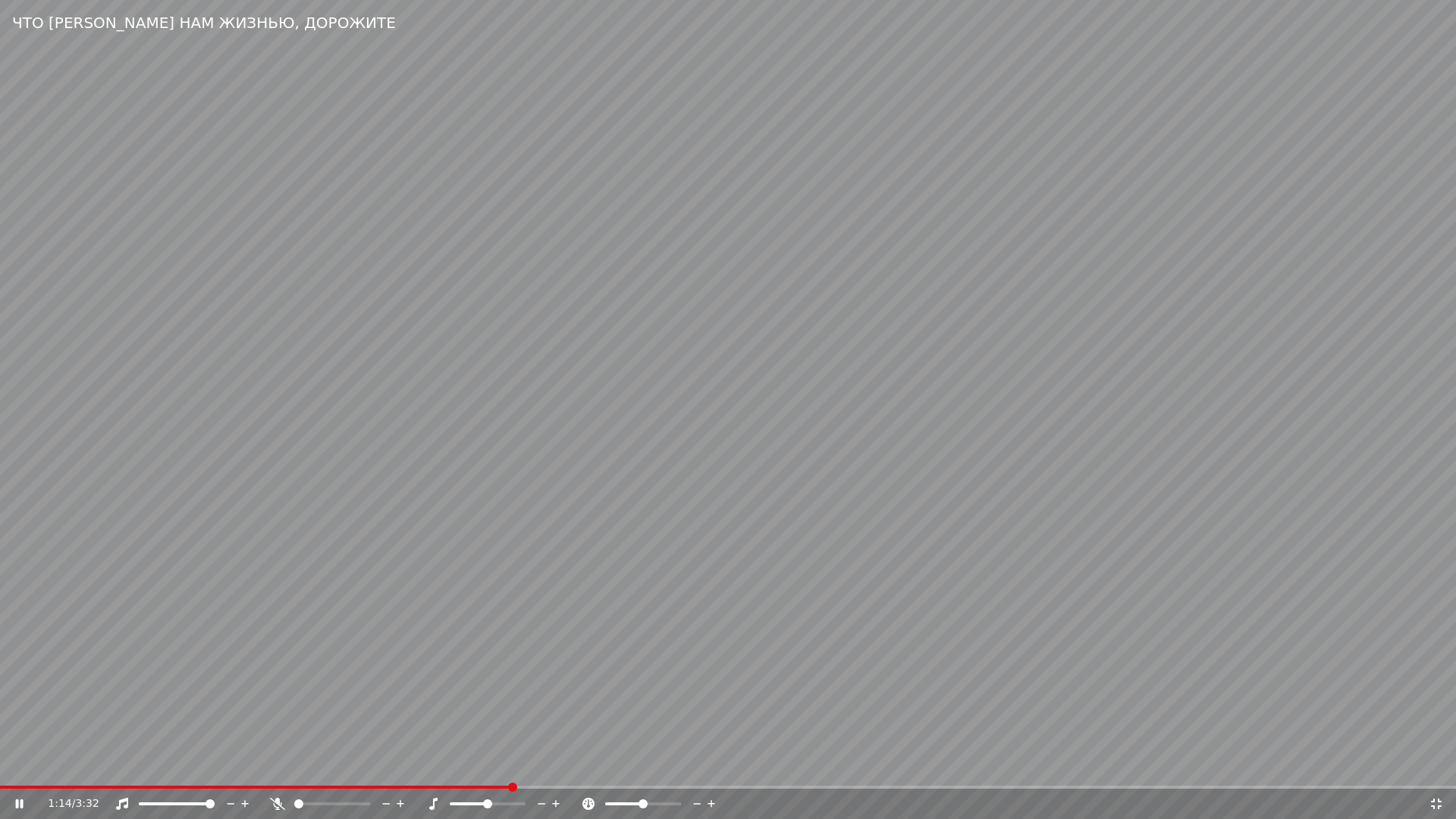
click at [432, 771] on span at bounding box center [256, 788] width 511 height 3
click at [354, 771] on span at bounding box center [178, 788] width 356 height 3
click at [428, 716] on video at bounding box center [728, 409] width 1456 height 819
drag, startPoint x: 1436, startPoint y: 807, endPoint x: 718, endPoint y: 767, distance: 719.1
click at [1433, 771] on icon at bounding box center [1437, 804] width 15 height 12
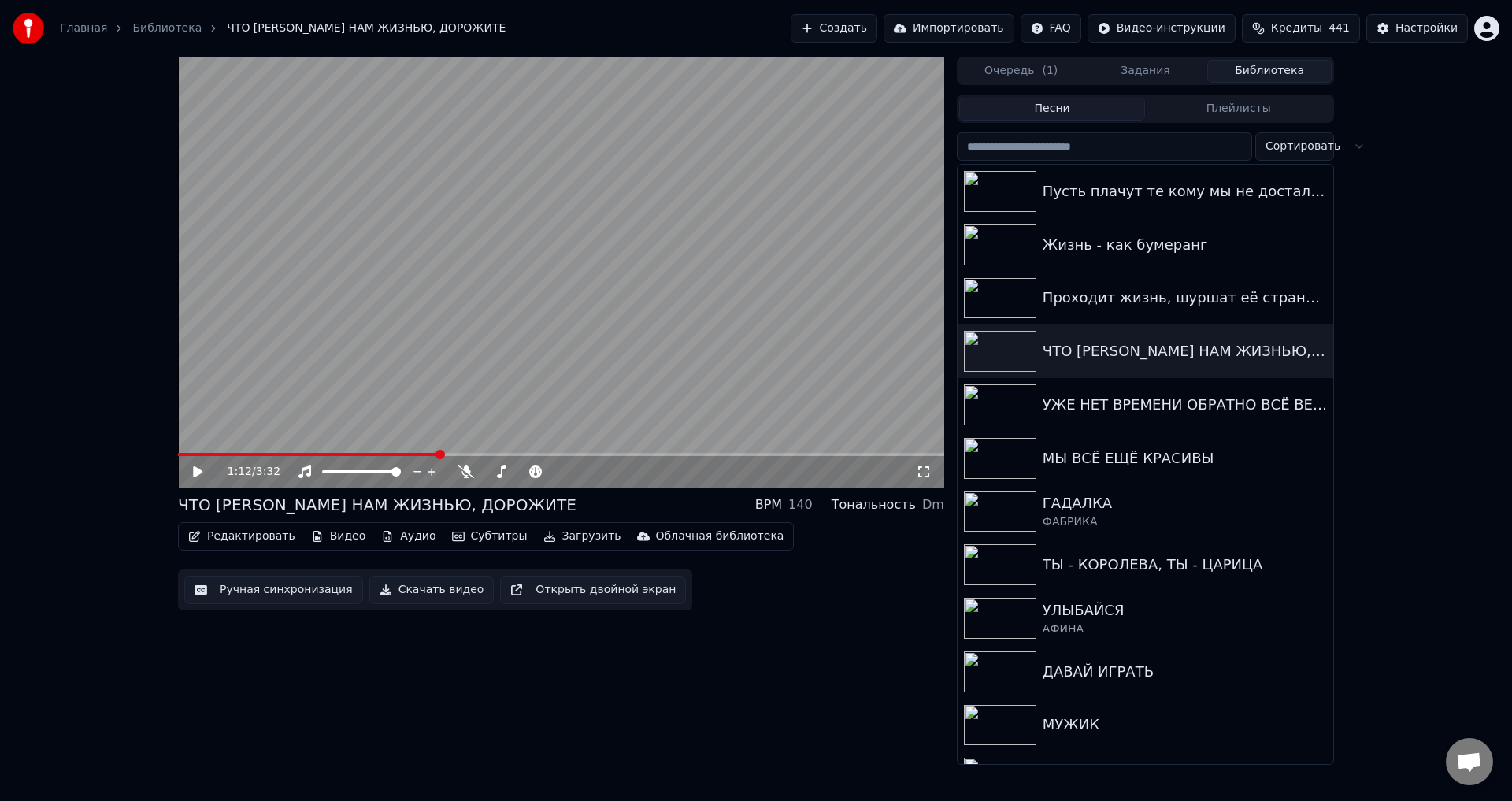
click at [245, 592] on button "Ручная синхронизация" at bounding box center [273, 590] width 179 height 29
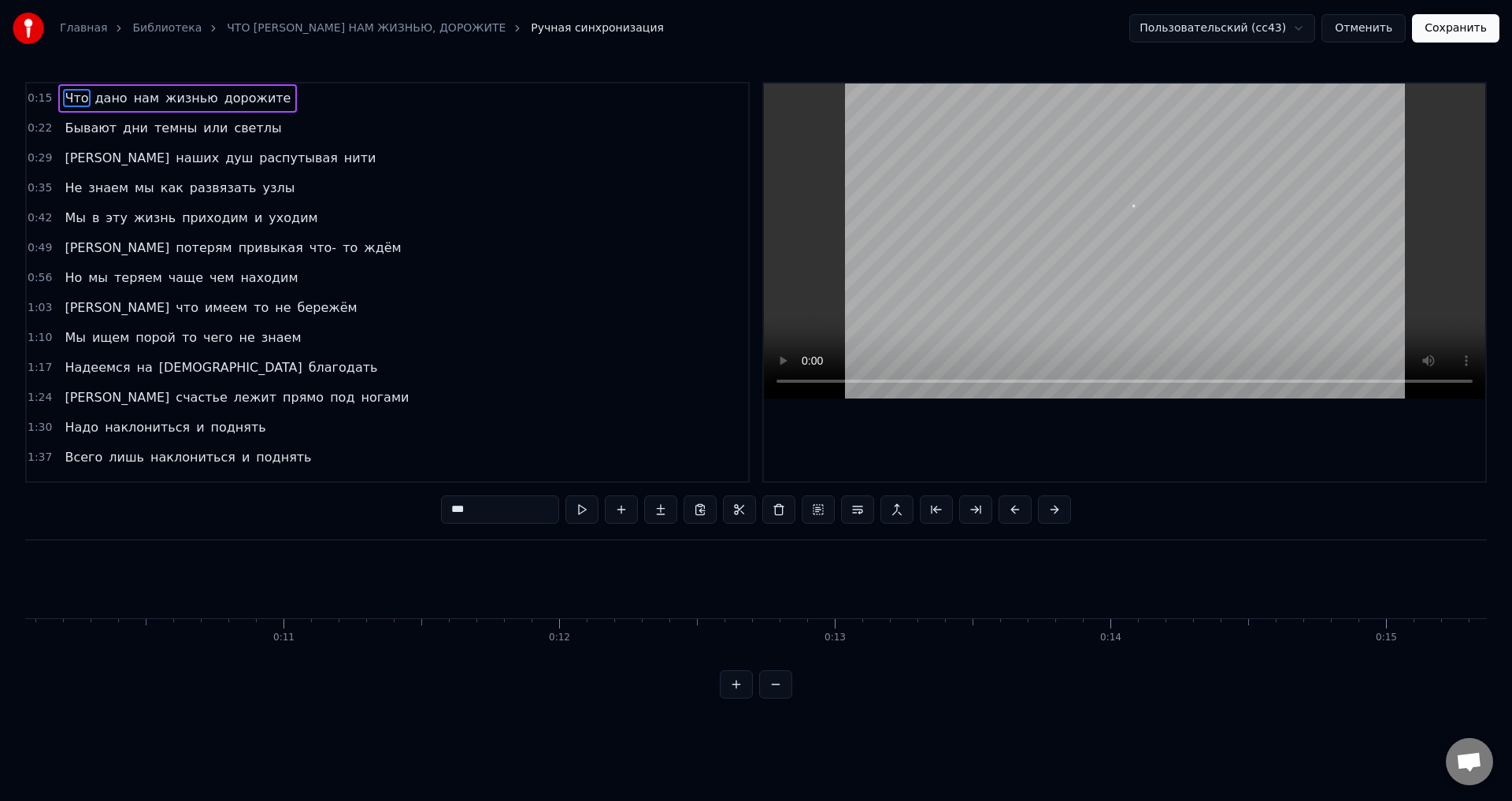
scroll to position [0, 4194]
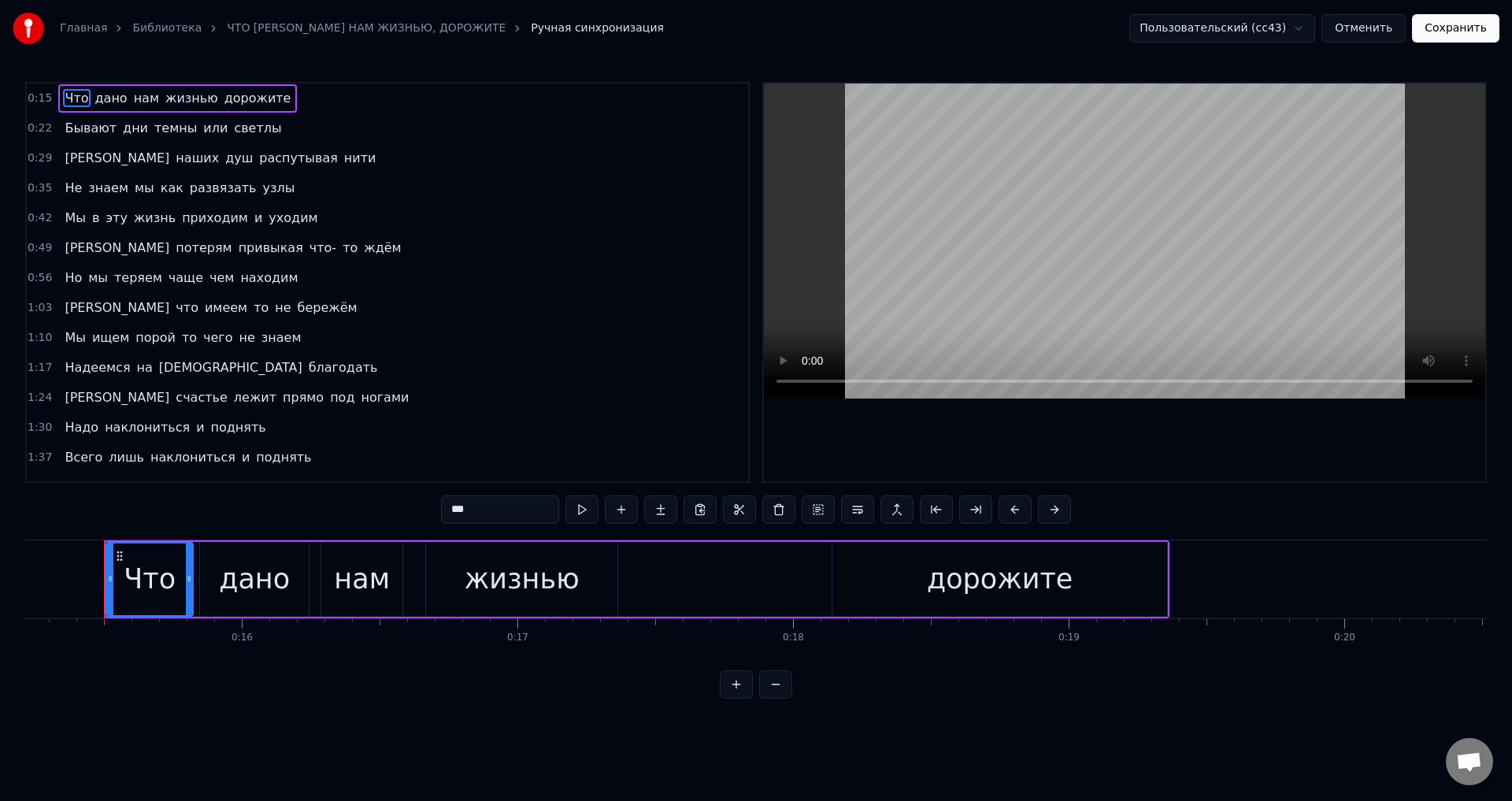
click at [68, 334] on span "Мы" at bounding box center [75, 337] width 24 height 18
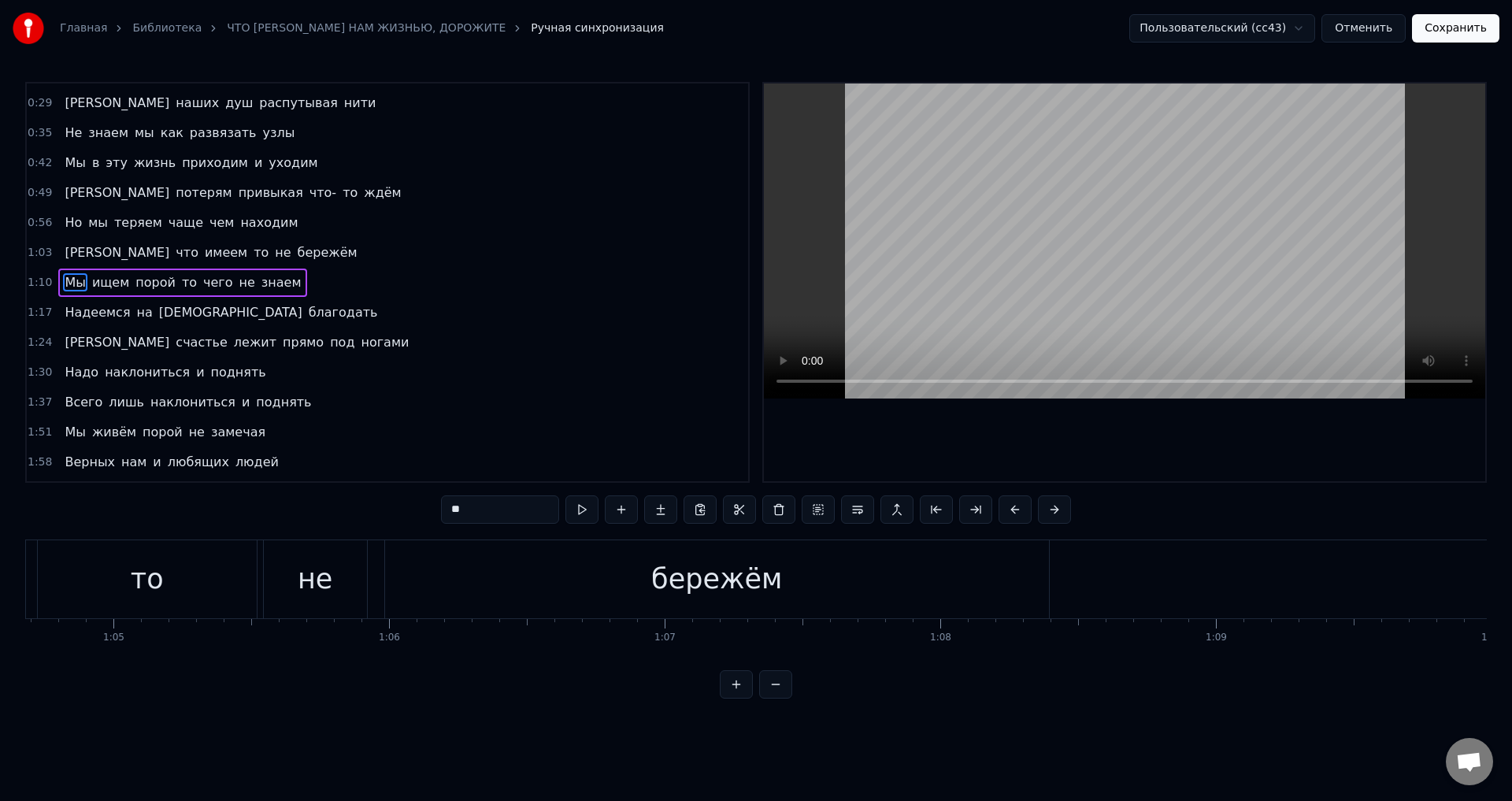
scroll to position [0, 19238]
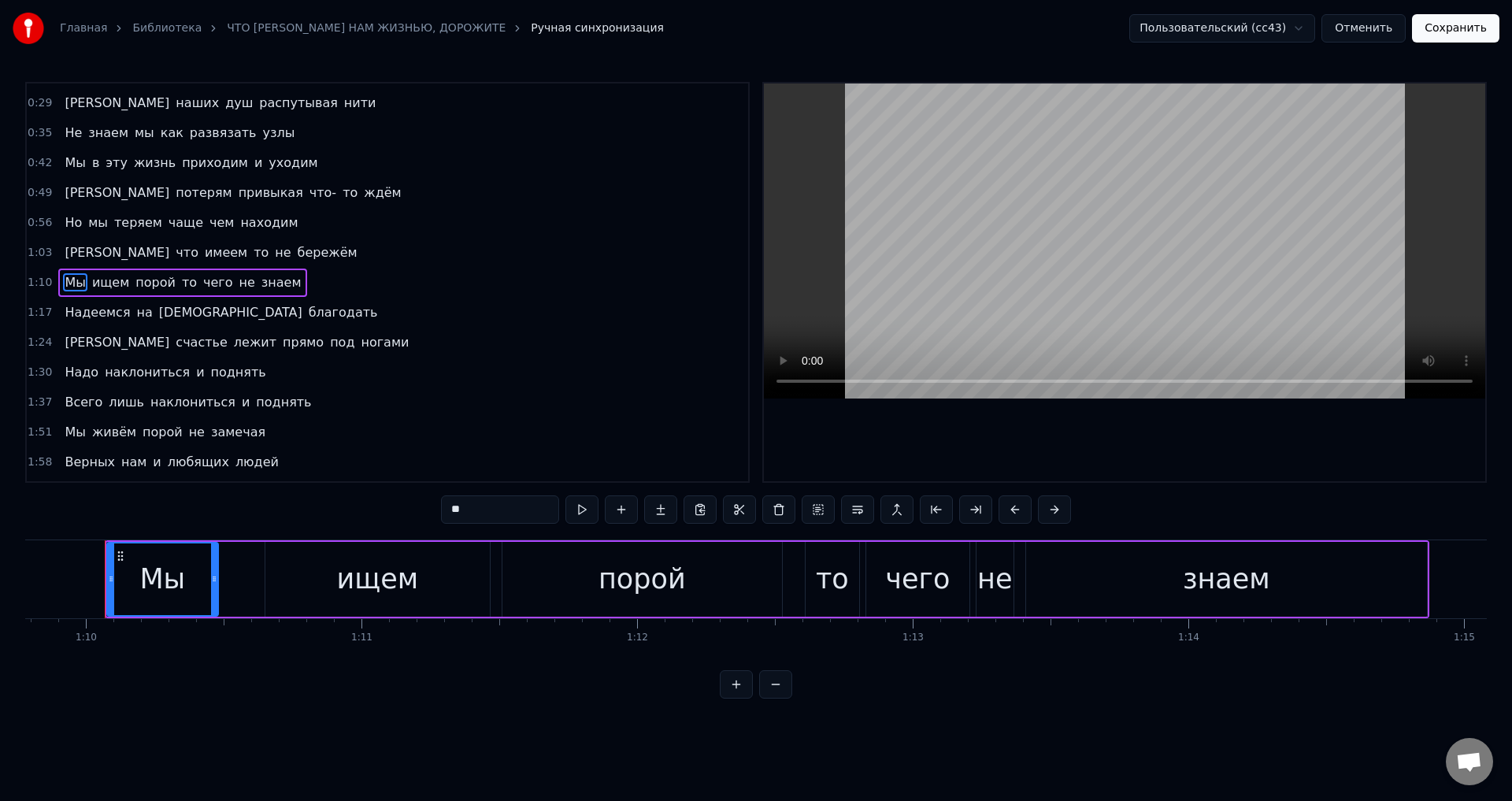
drag, startPoint x: 234, startPoint y: 591, endPoint x: 212, endPoint y: 591, distance: 22.0
click at [212, 591] on div at bounding box center [214, 579] width 6 height 72
click at [291, 594] on div "ищем" at bounding box center [378, 579] width 225 height 75
type input "****"
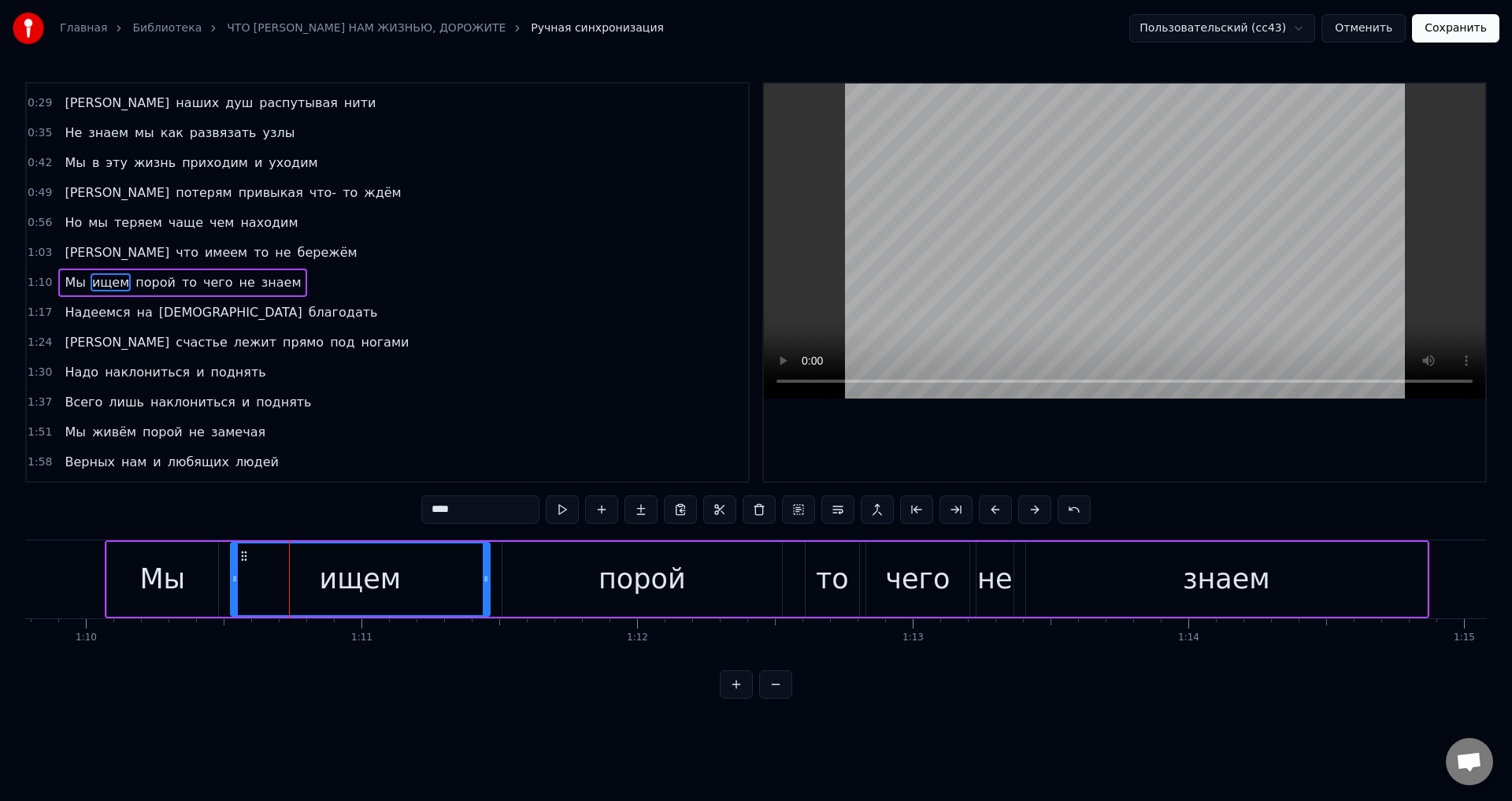
drag, startPoint x: 266, startPoint y: 584, endPoint x: 232, endPoint y: 587, distance: 34.1
click at [232, 587] on div at bounding box center [235, 579] width 6 height 72
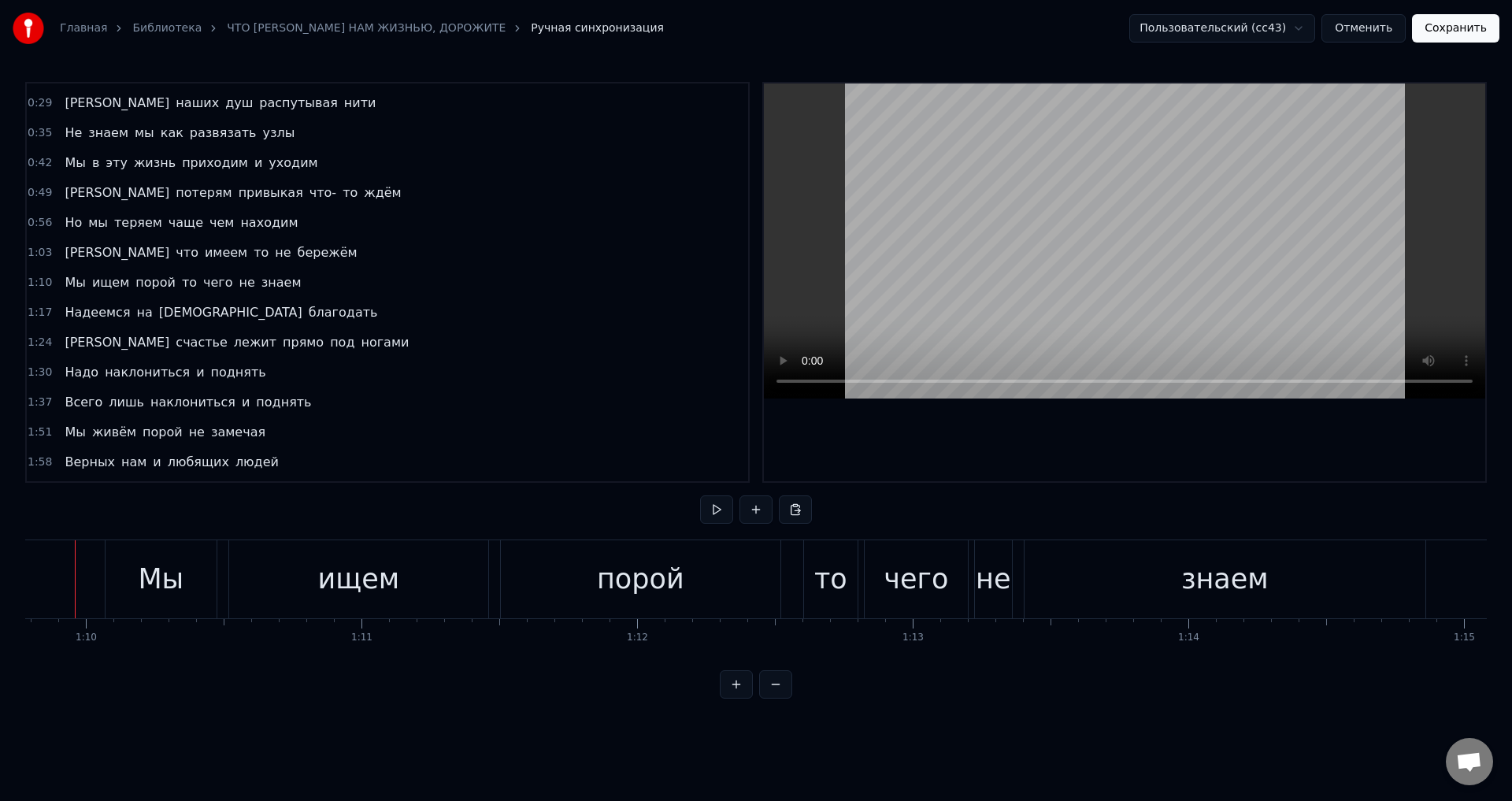
scroll to position [0, 19208]
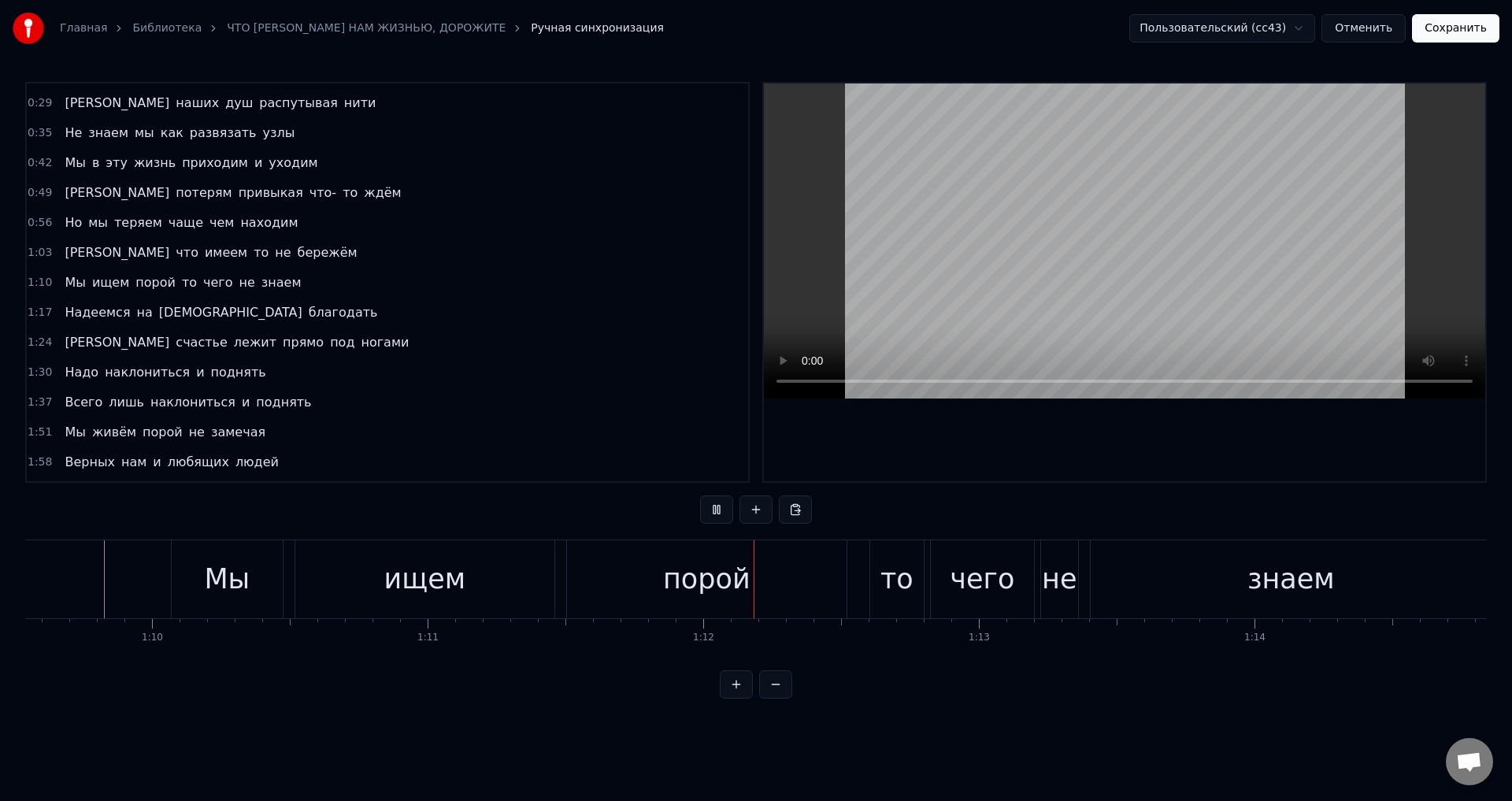
click at [213, 563] on div "Мы" at bounding box center [226, 579] width 45 height 41
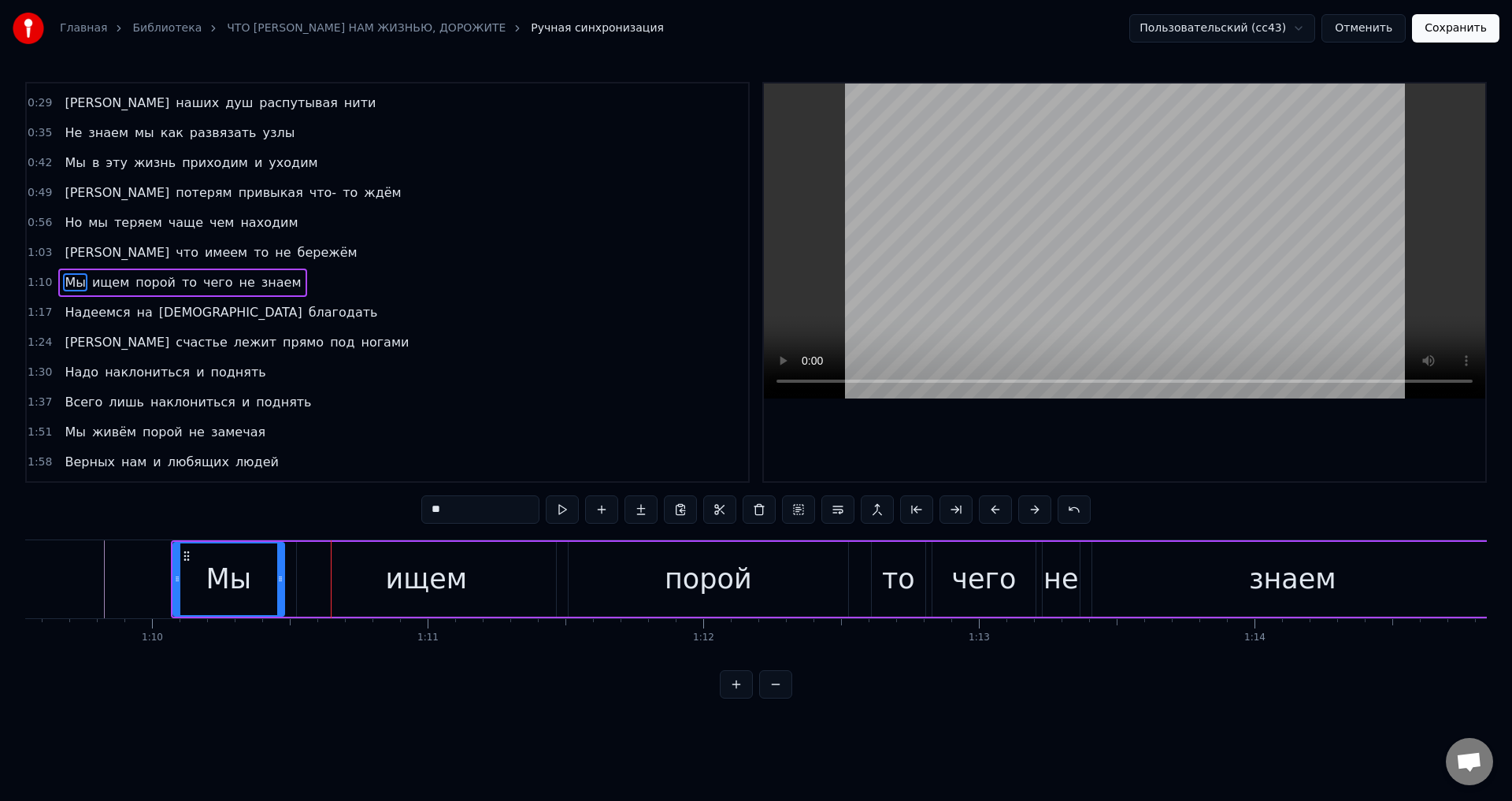
click at [229, 570] on div "Мы" at bounding box center [228, 579] width 45 height 41
drag, startPoint x: 233, startPoint y: 583, endPoint x: 301, endPoint y: 546, distance: 77.4
click at [233, 580] on div "Мы" at bounding box center [228, 579] width 45 height 41
click at [301, 581] on div "ищем" at bounding box center [426, 579] width 259 height 75
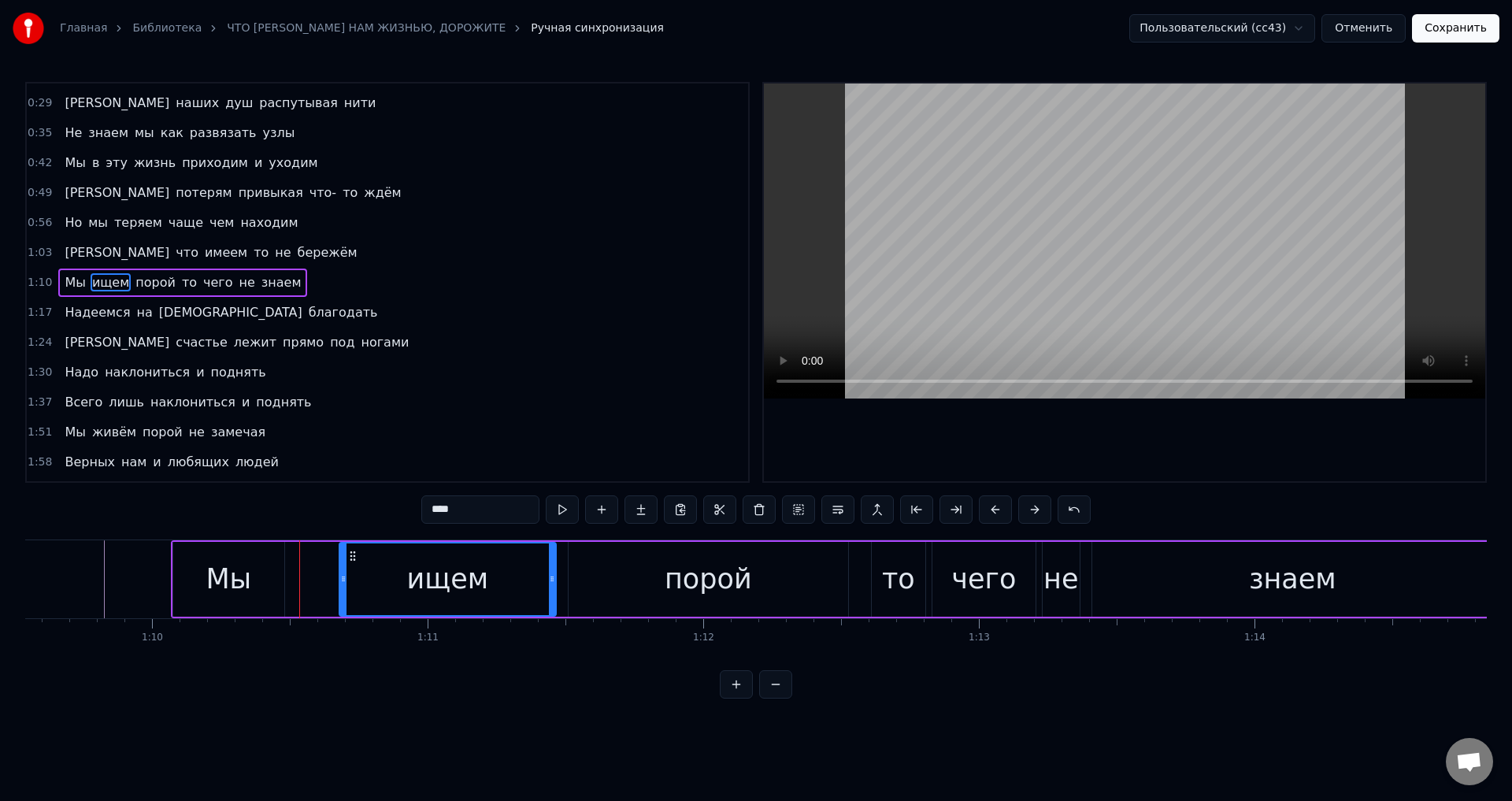
drag, startPoint x: 301, startPoint y: 581, endPoint x: 344, endPoint y: 583, distance: 43.0
click at [344, 583] on icon at bounding box center [344, 579] width 6 height 13
click at [245, 578] on div "Мы" at bounding box center [228, 579] width 45 height 41
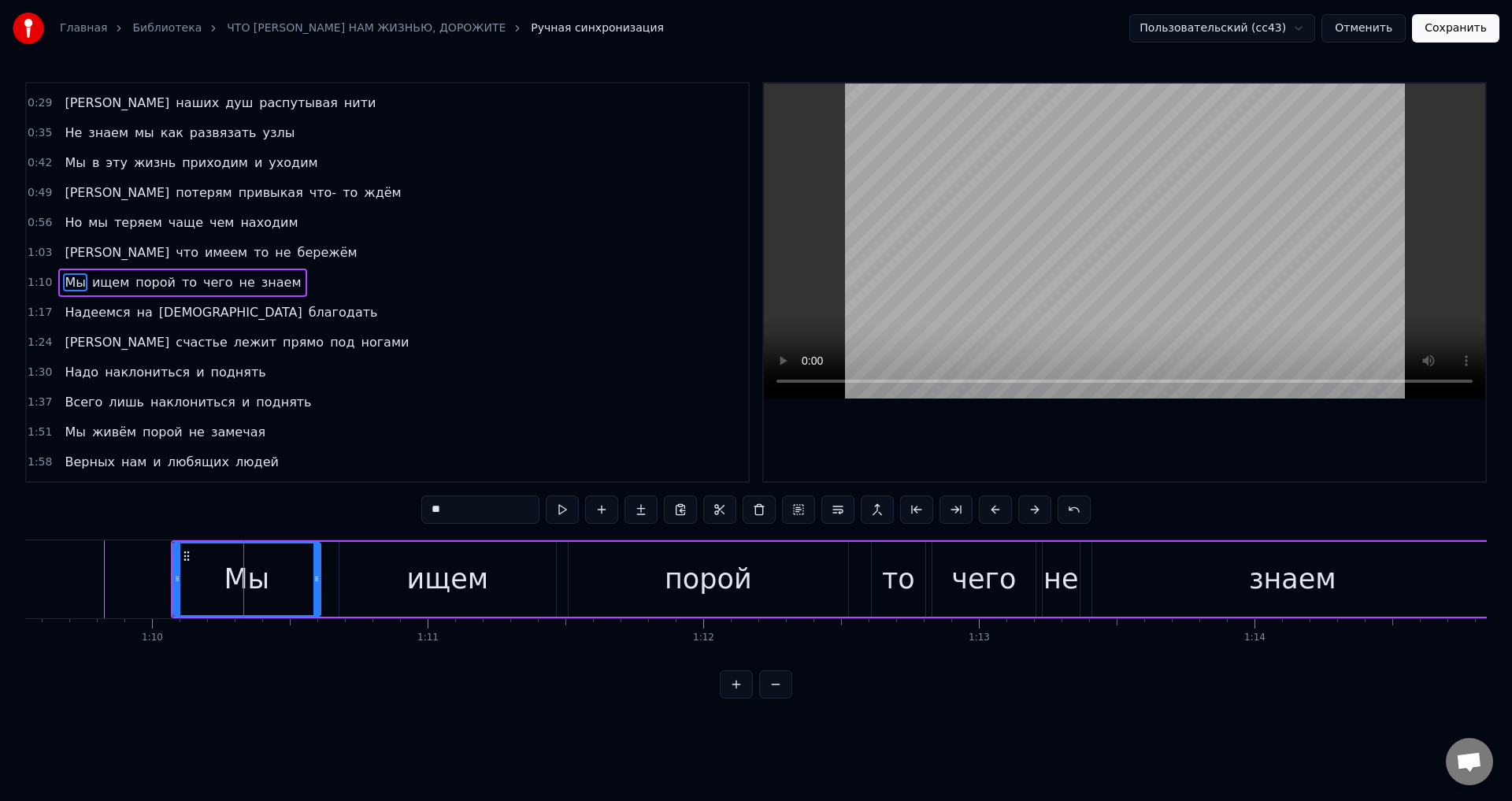
drag, startPoint x: 283, startPoint y: 581, endPoint x: 297, endPoint y: 581, distance: 14.0
click at [318, 583] on icon at bounding box center [316, 579] width 6 height 13
click at [264, 570] on div "Мы" at bounding box center [246, 579] width 45 height 41
click at [363, 587] on div "ищем" at bounding box center [448, 579] width 217 height 75
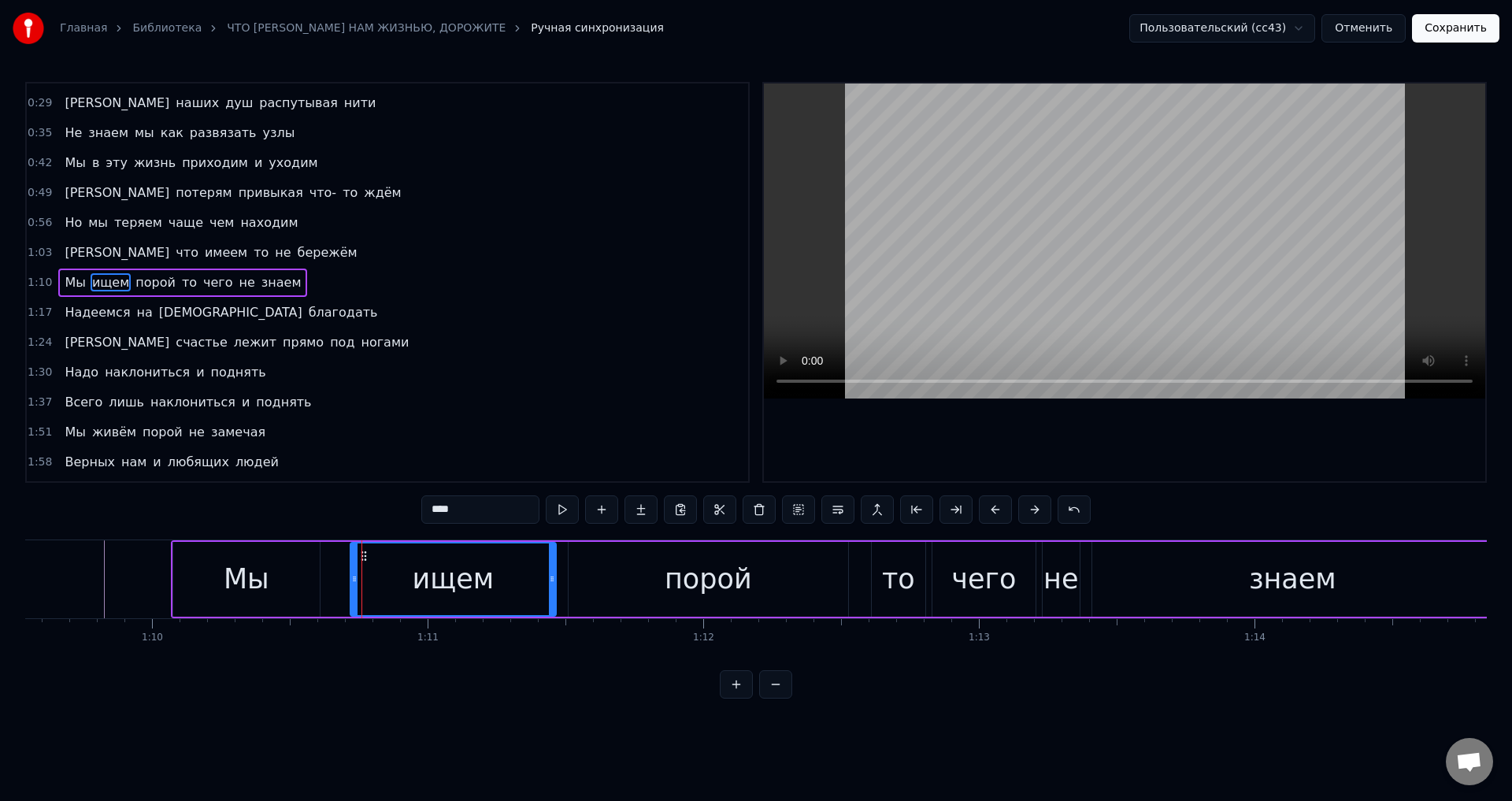
drag, startPoint x: 343, startPoint y: 582, endPoint x: 354, endPoint y: 582, distance: 11.0
click at [354, 582] on icon at bounding box center [355, 579] width 6 height 13
click at [282, 582] on div "Мы" at bounding box center [246, 579] width 147 height 75
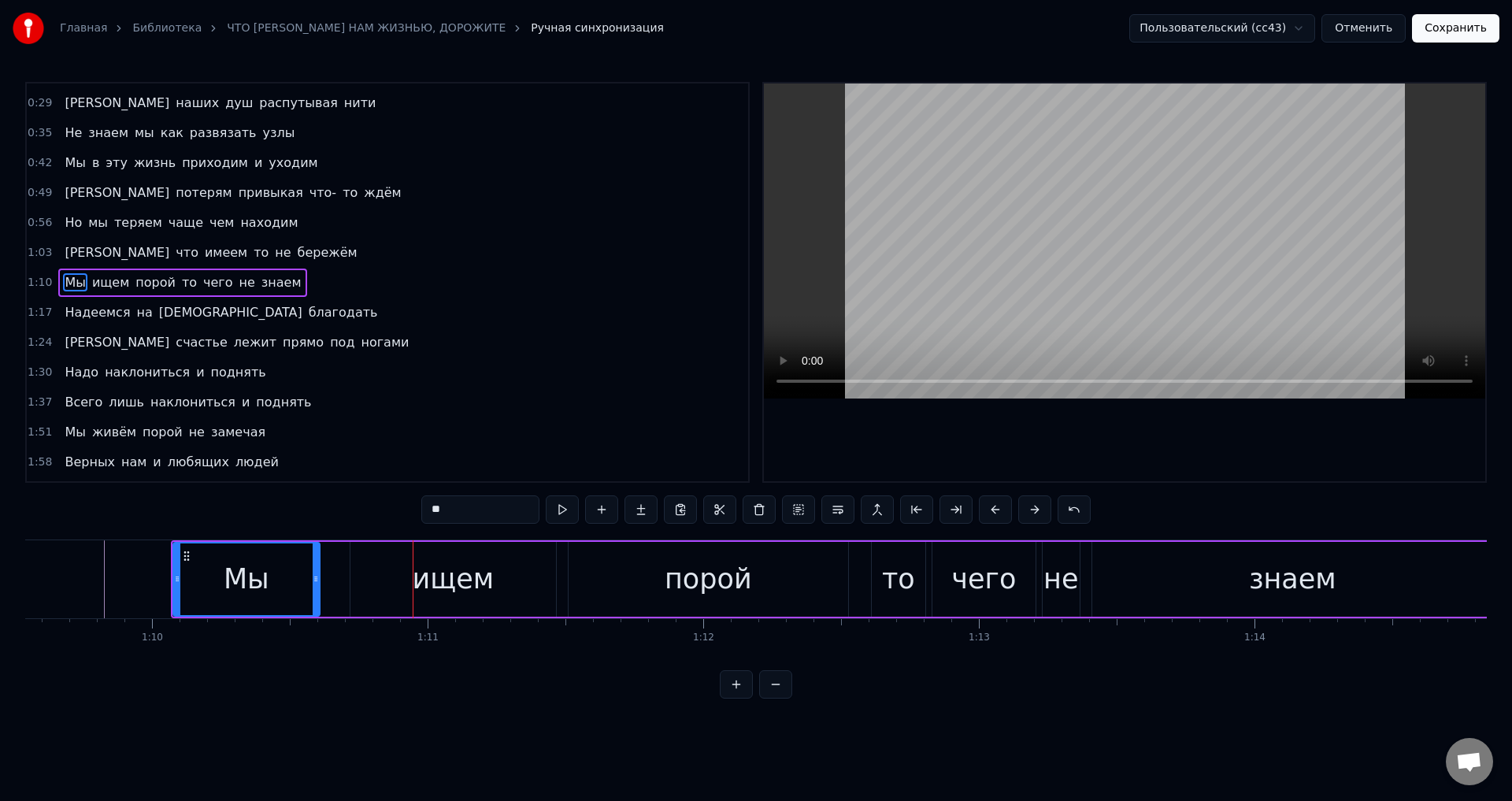
click at [369, 578] on div "ищем" at bounding box center [454, 579] width 206 height 75
type input "****"
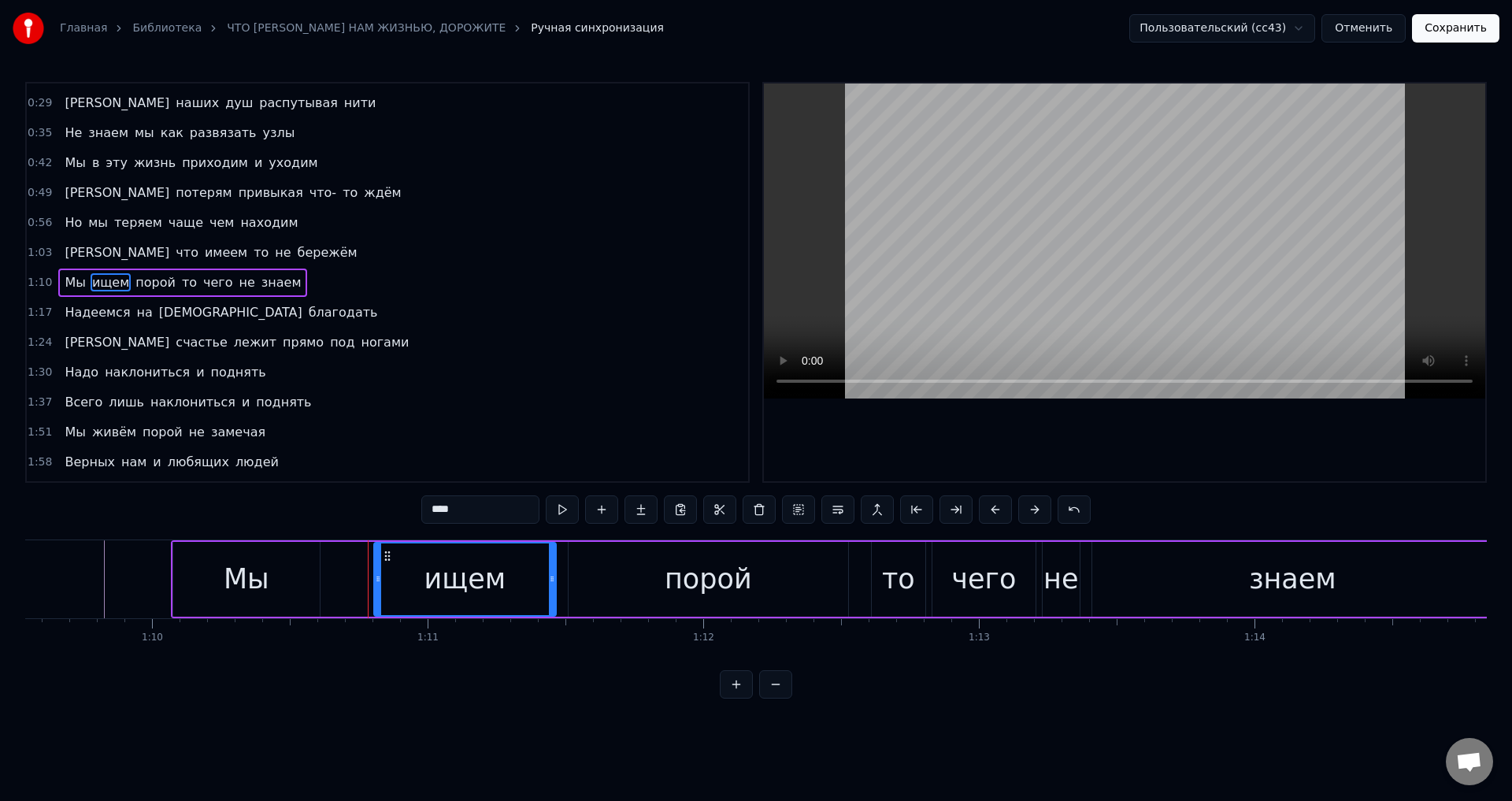
drag, startPoint x: 356, startPoint y: 578, endPoint x: 379, endPoint y: 578, distance: 23.0
click at [379, 578] on icon at bounding box center [378, 579] width 6 height 13
click at [320, 579] on div "Мы ищем порой то чего не знаем" at bounding box center [833, 579] width 1325 height 78
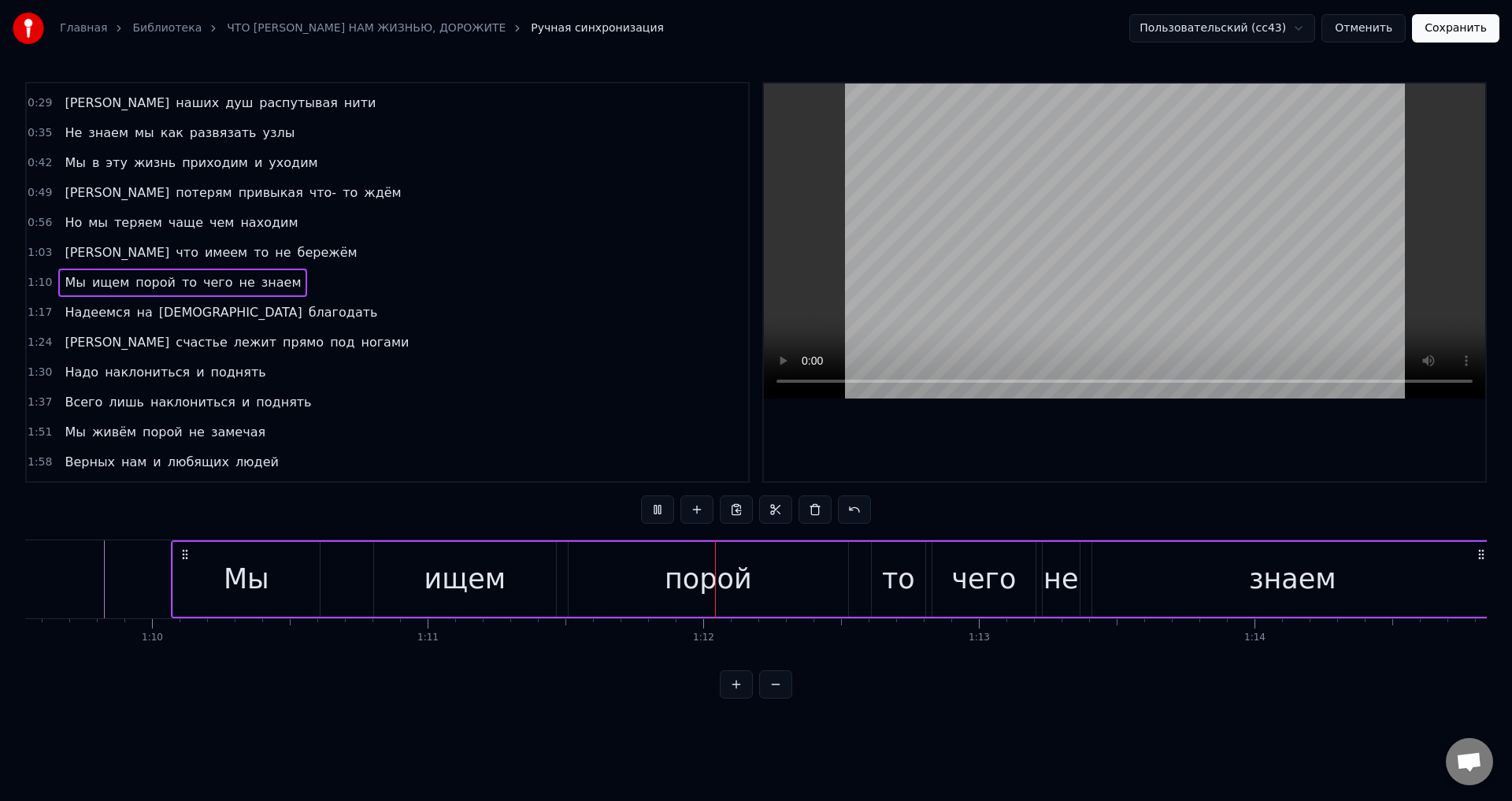
click at [340, 576] on div "Мы ищем порой то чего не знаем" at bounding box center [833, 579] width 1325 height 78
click at [295, 575] on div "Мы" at bounding box center [246, 579] width 147 height 75
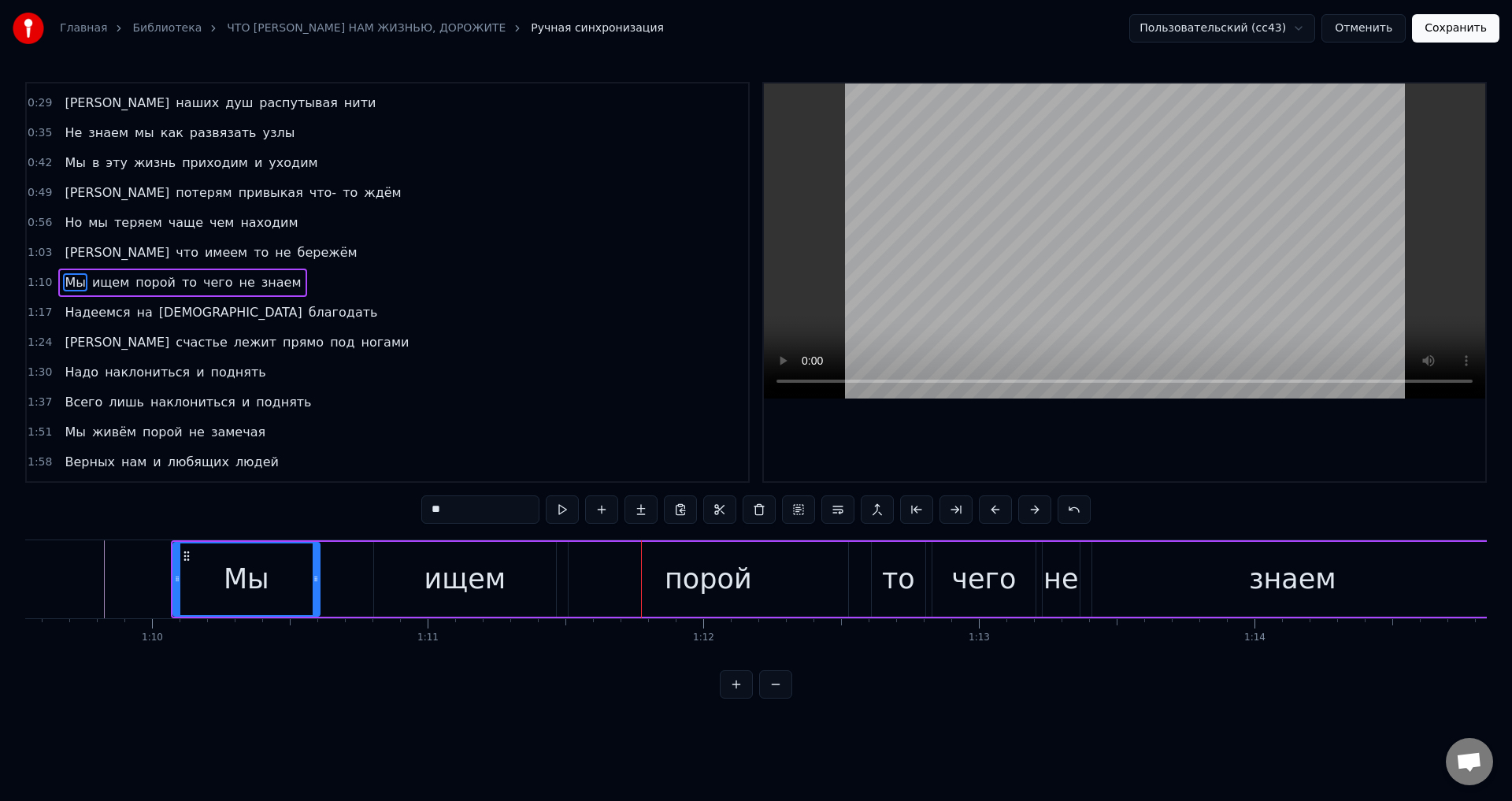
click at [391, 566] on div "ищем" at bounding box center [465, 579] width 182 height 75
type input "****"
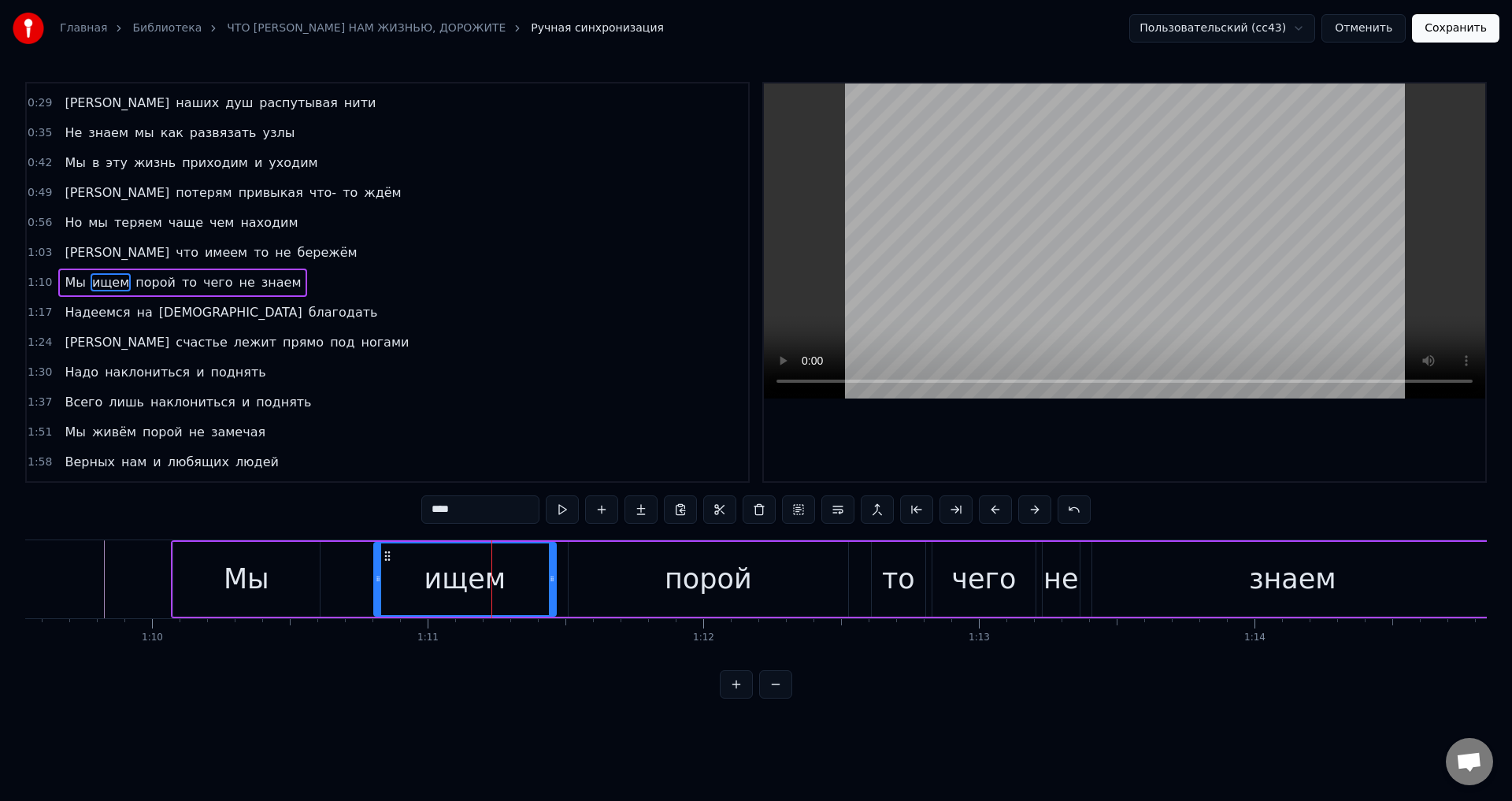
click at [344, 572] on div "Мы ищем порой то чего не знаем" at bounding box center [833, 579] width 1325 height 78
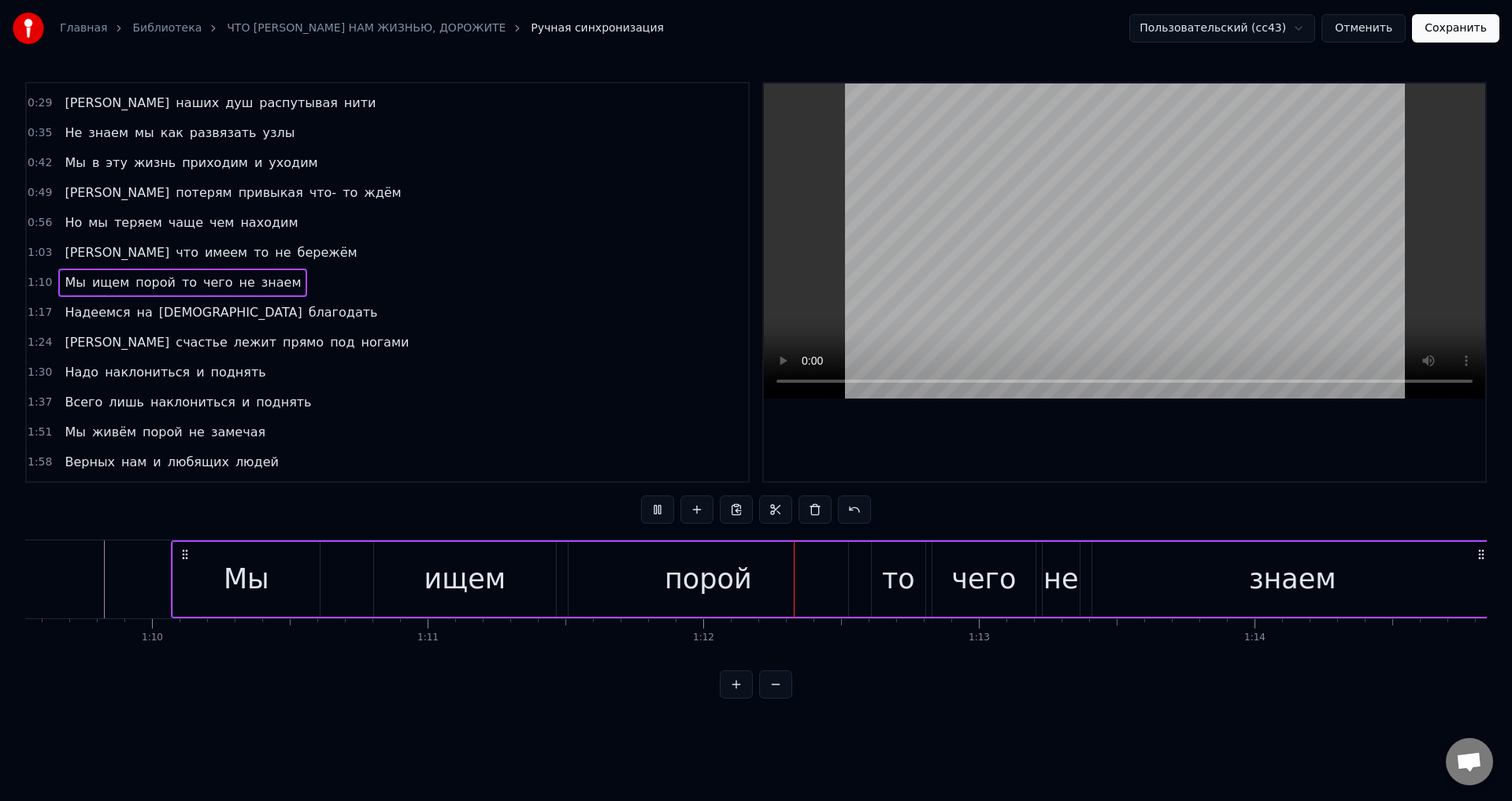
click at [283, 579] on div "Мы" at bounding box center [246, 579] width 147 height 75
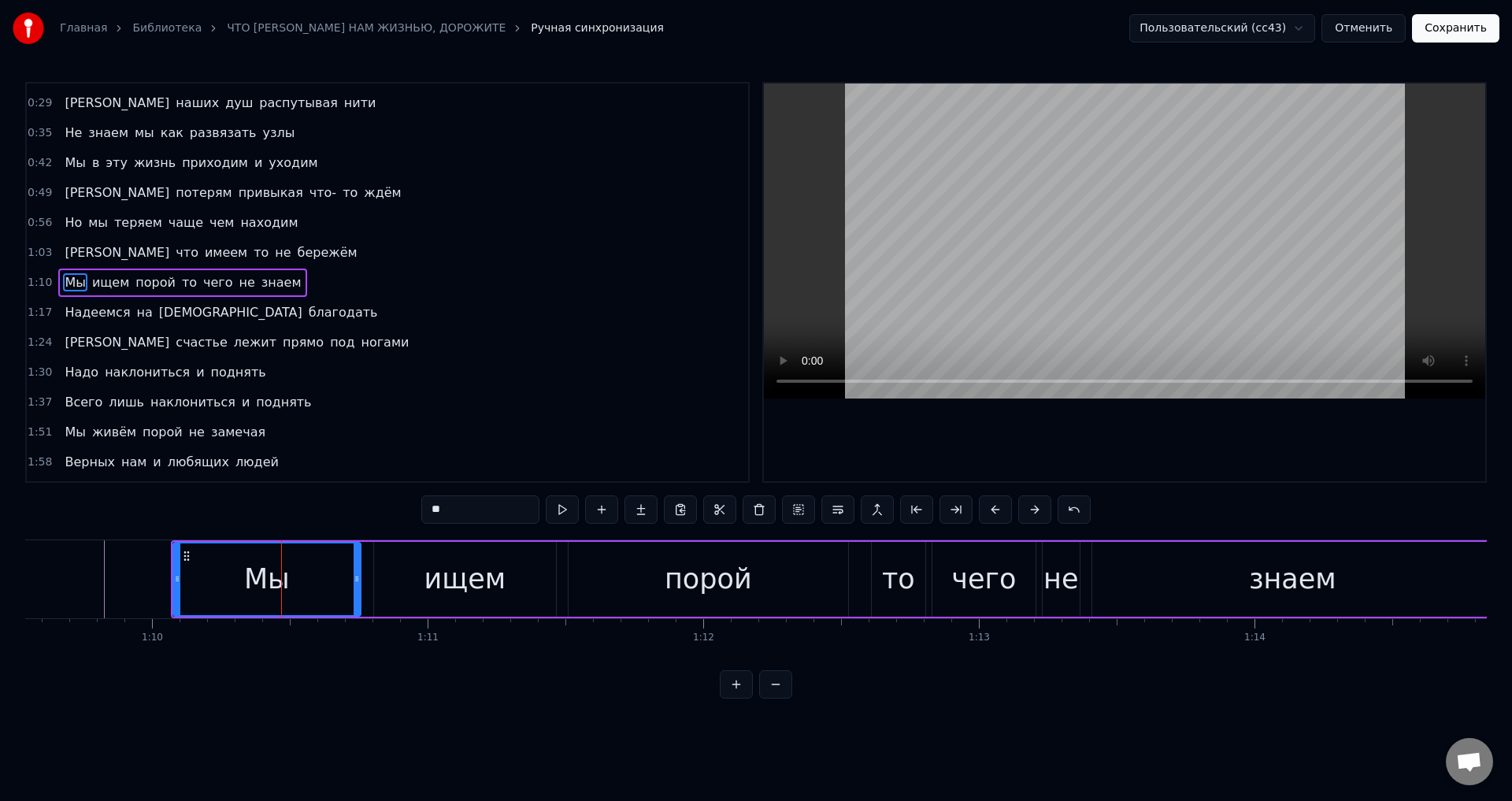
drag, startPoint x: 316, startPoint y: 575, endPoint x: 357, endPoint y: 575, distance: 41.0
click at [357, 575] on icon at bounding box center [357, 579] width 6 height 13
drag, startPoint x: 179, startPoint y: 579, endPoint x: 320, endPoint y: 584, distance: 141.1
click at [320, 584] on icon at bounding box center [317, 579] width 6 height 13
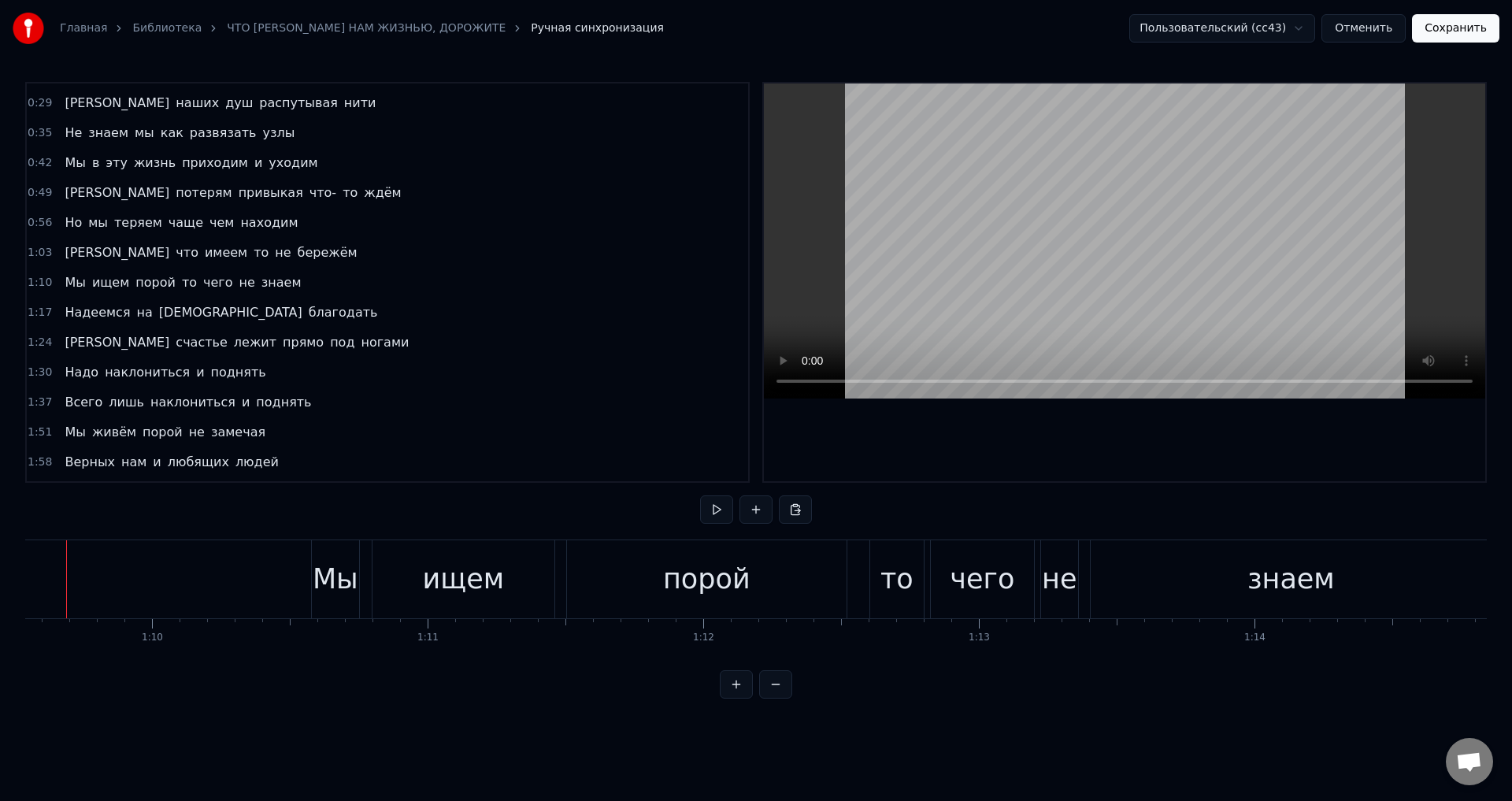
scroll to position [0, 19134]
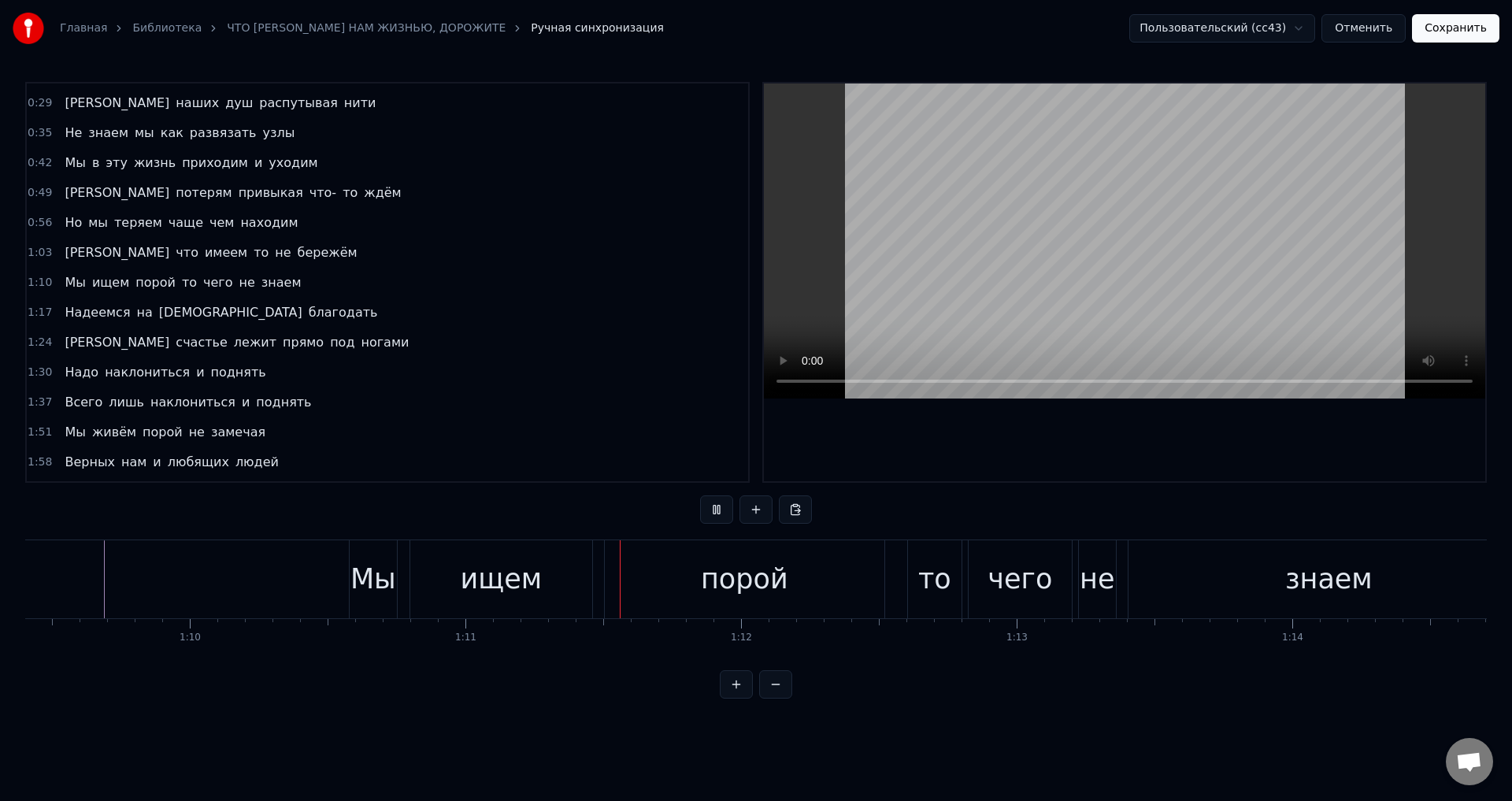
click at [379, 595] on div "Мы" at bounding box center [373, 579] width 45 height 41
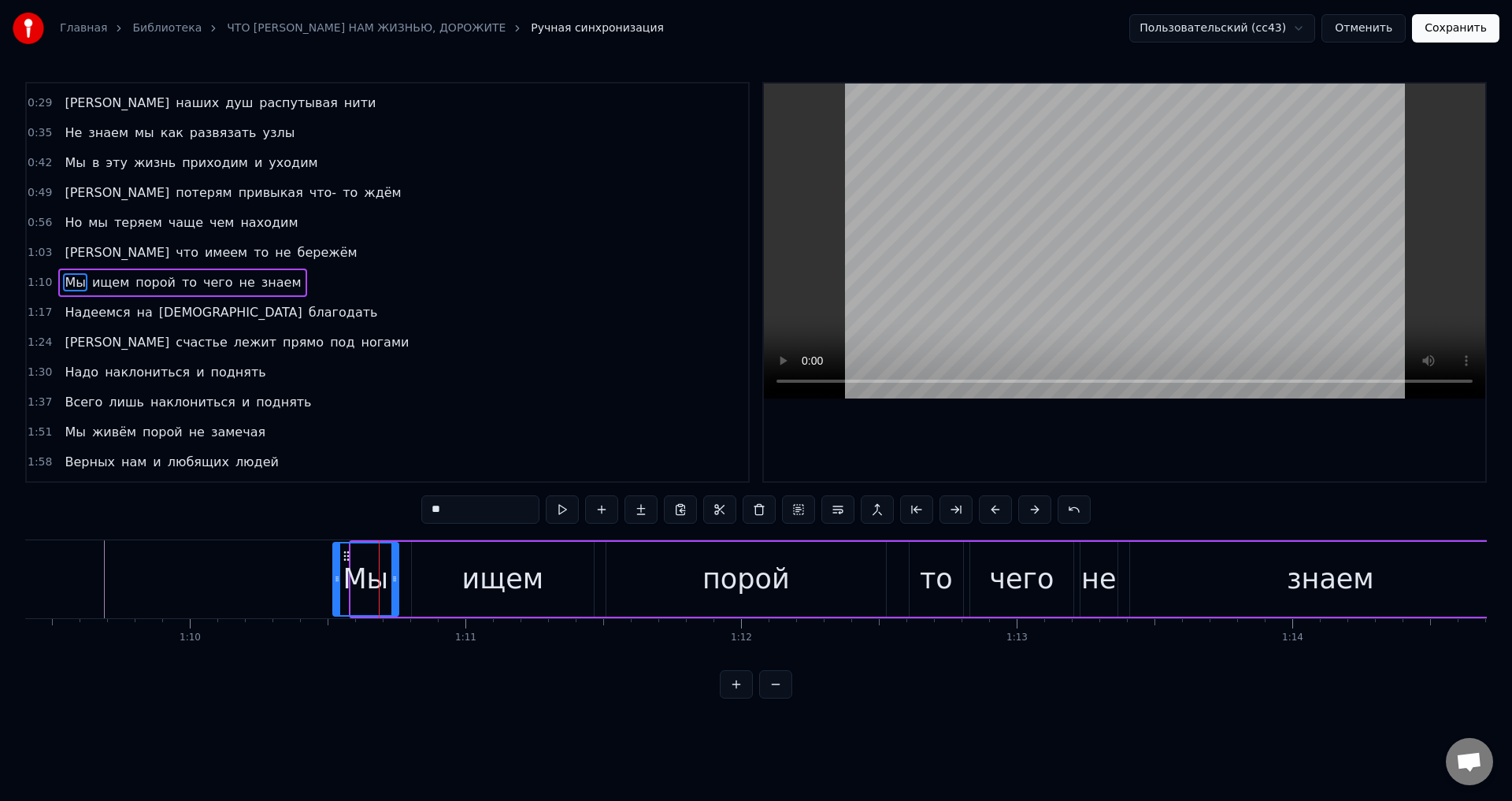
drag, startPoint x: 356, startPoint y: 586, endPoint x: 338, endPoint y: 587, distance: 18.0
click at [338, 587] on div at bounding box center [337, 579] width 6 height 72
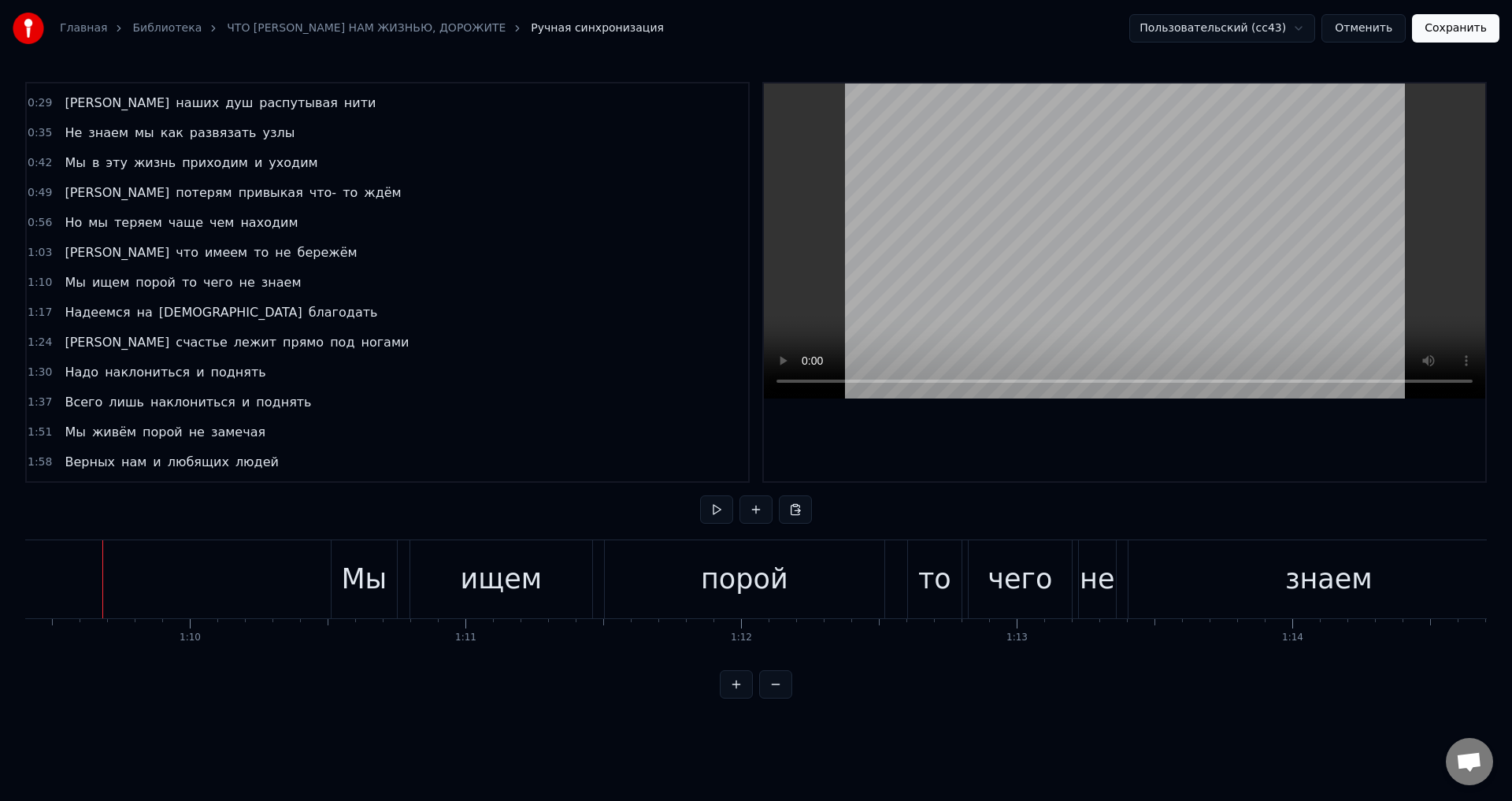
scroll to position [0, 19132]
click at [352, 583] on div "Мы" at bounding box center [365, 579] width 45 height 41
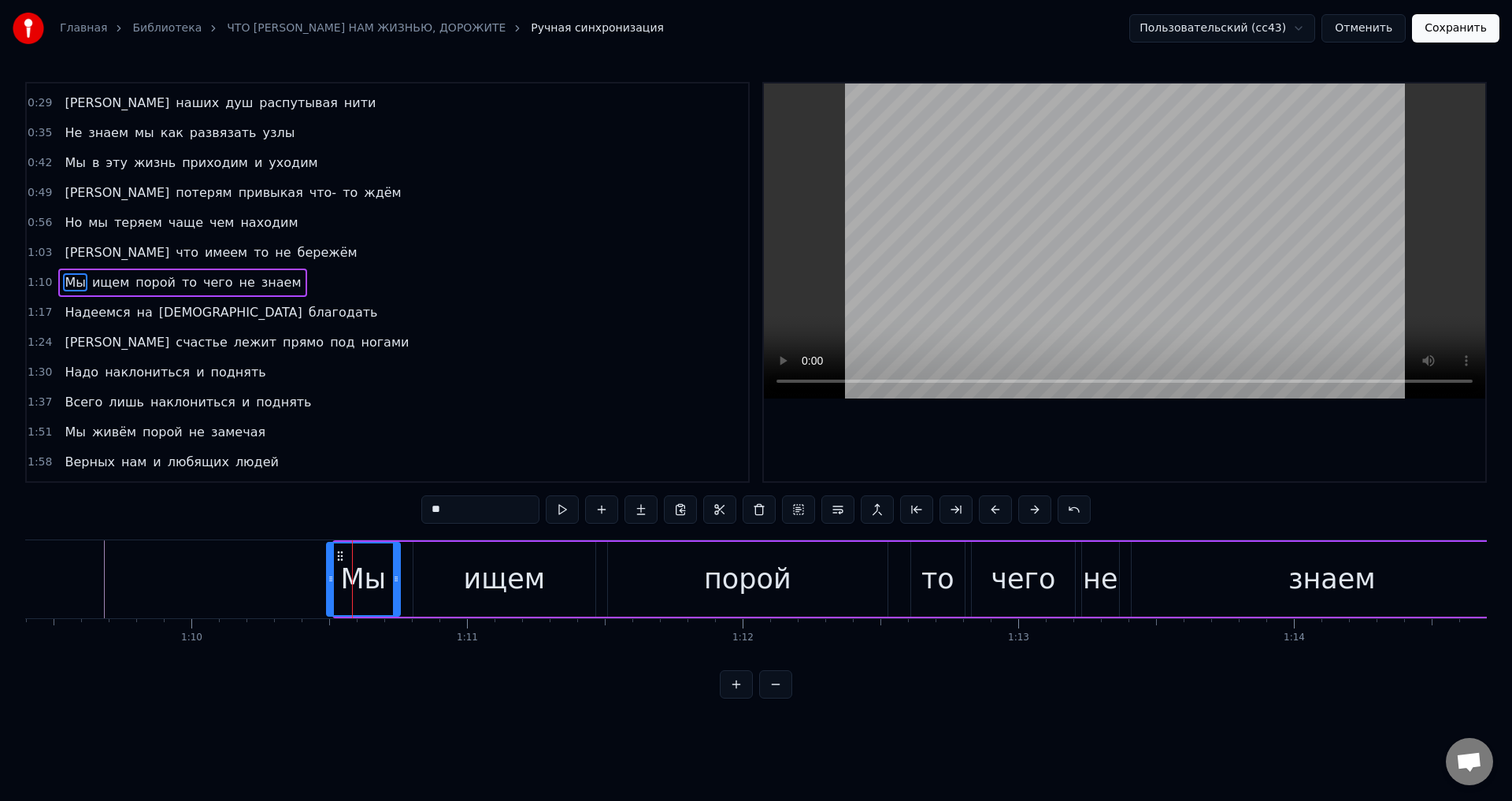
drag, startPoint x: 338, startPoint y: 583, endPoint x: 330, endPoint y: 584, distance: 8.1
click at [330, 584] on icon at bounding box center [331, 579] width 6 height 13
drag, startPoint x: 96, startPoint y: 580, endPoint x: 389, endPoint y: 479, distance: 309.9
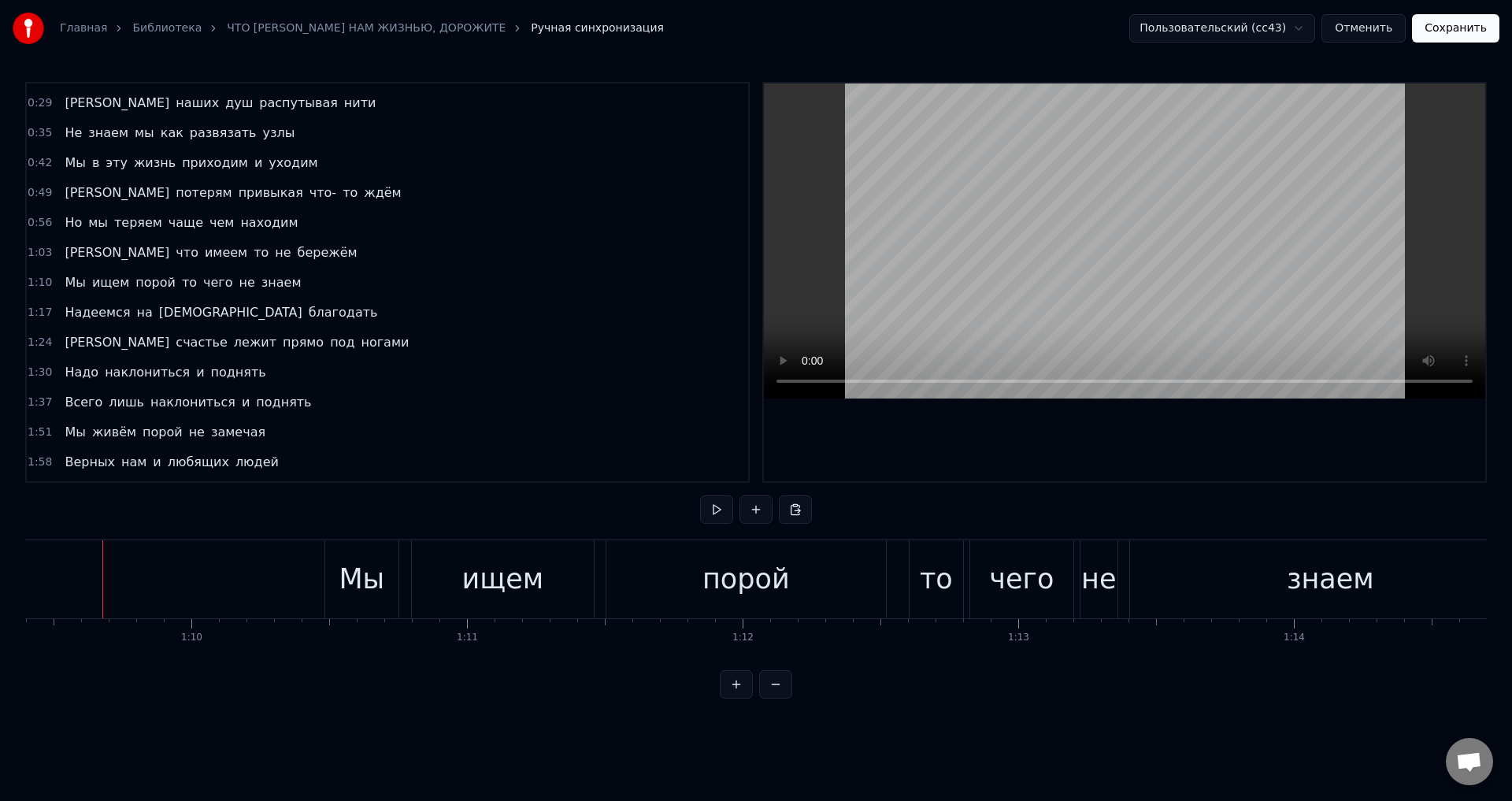
scroll to position [0, 19131]
click at [346, 579] on div "Мы" at bounding box center [363, 579] width 45 height 41
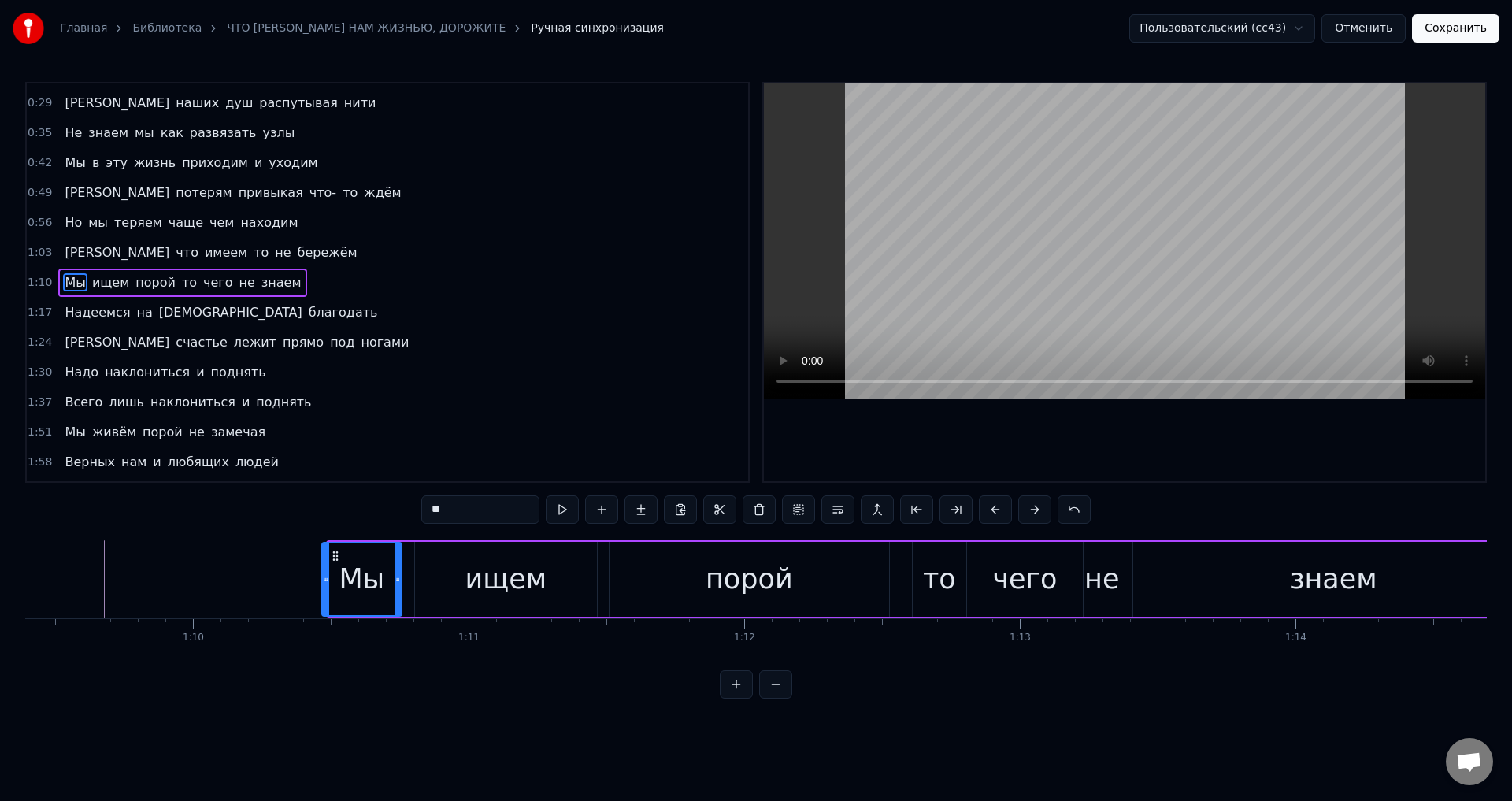
click at [324, 581] on icon at bounding box center [326, 579] width 6 height 13
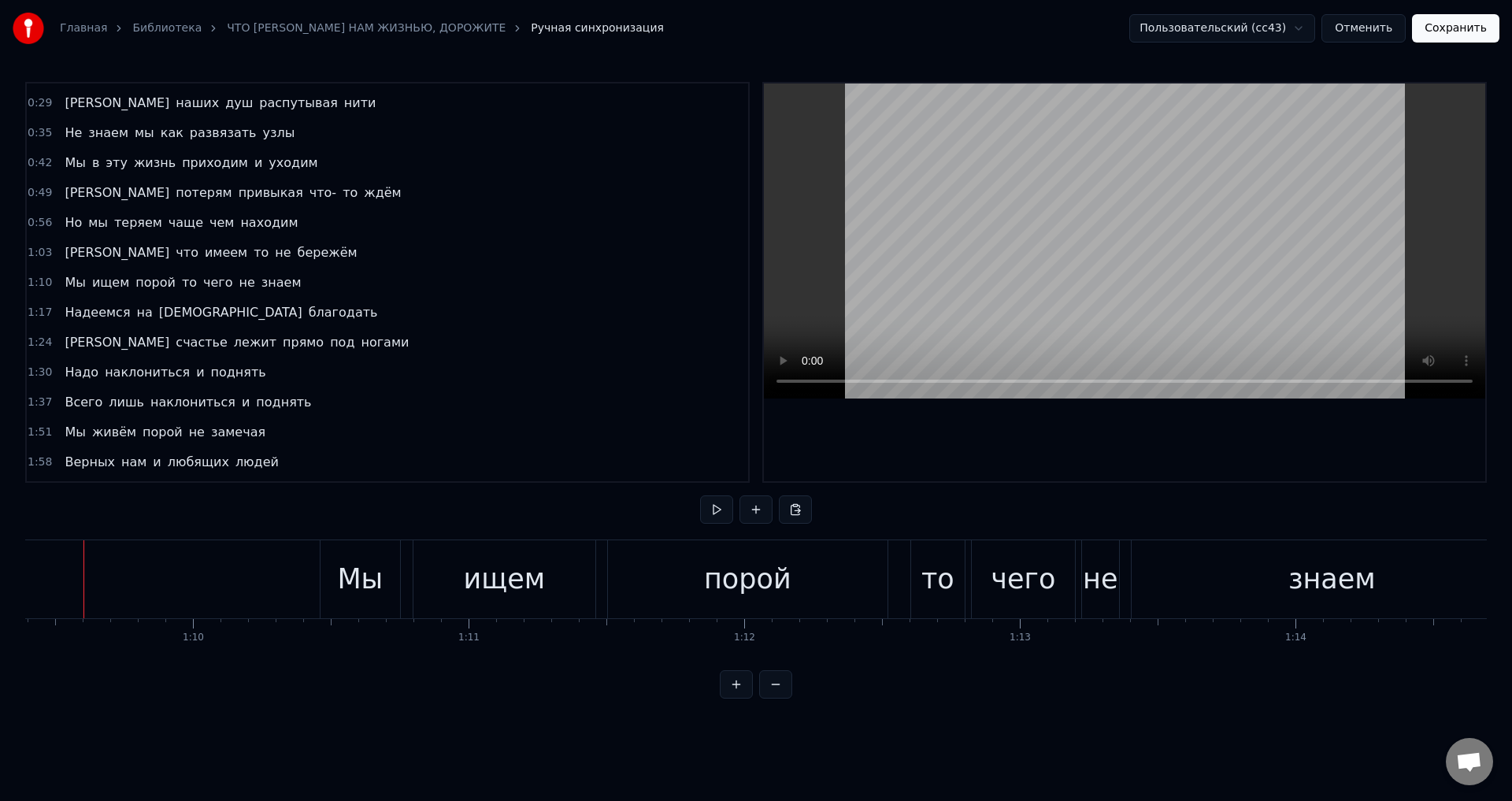
scroll to position [0, 19110]
drag, startPoint x: 407, startPoint y: 577, endPoint x: 350, endPoint y: 569, distance: 57.6
click at [404, 577] on div "Мы" at bounding box center [381, 579] width 80 height 78
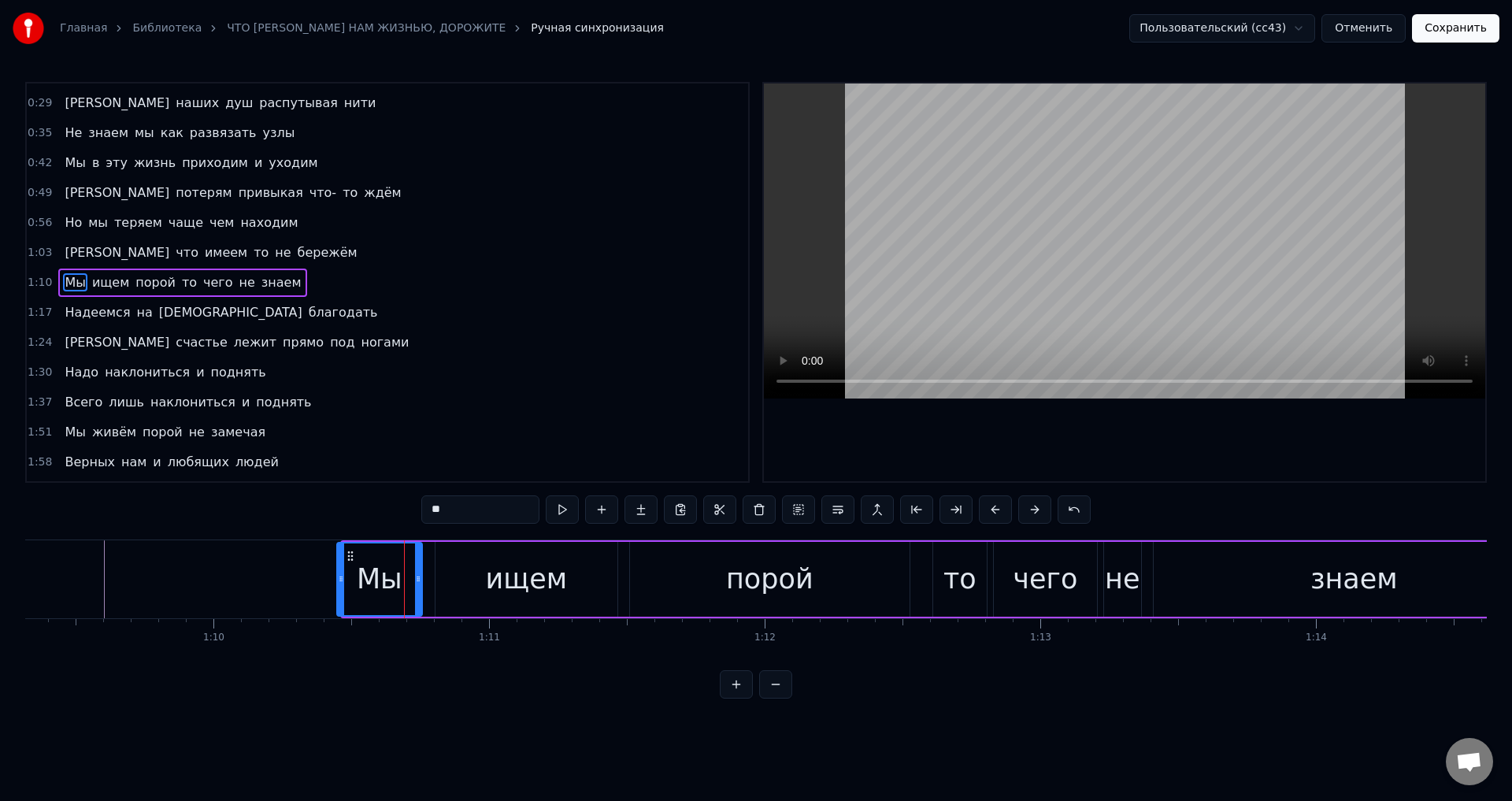
click at [340, 568] on div at bounding box center [341, 579] width 6 height 72
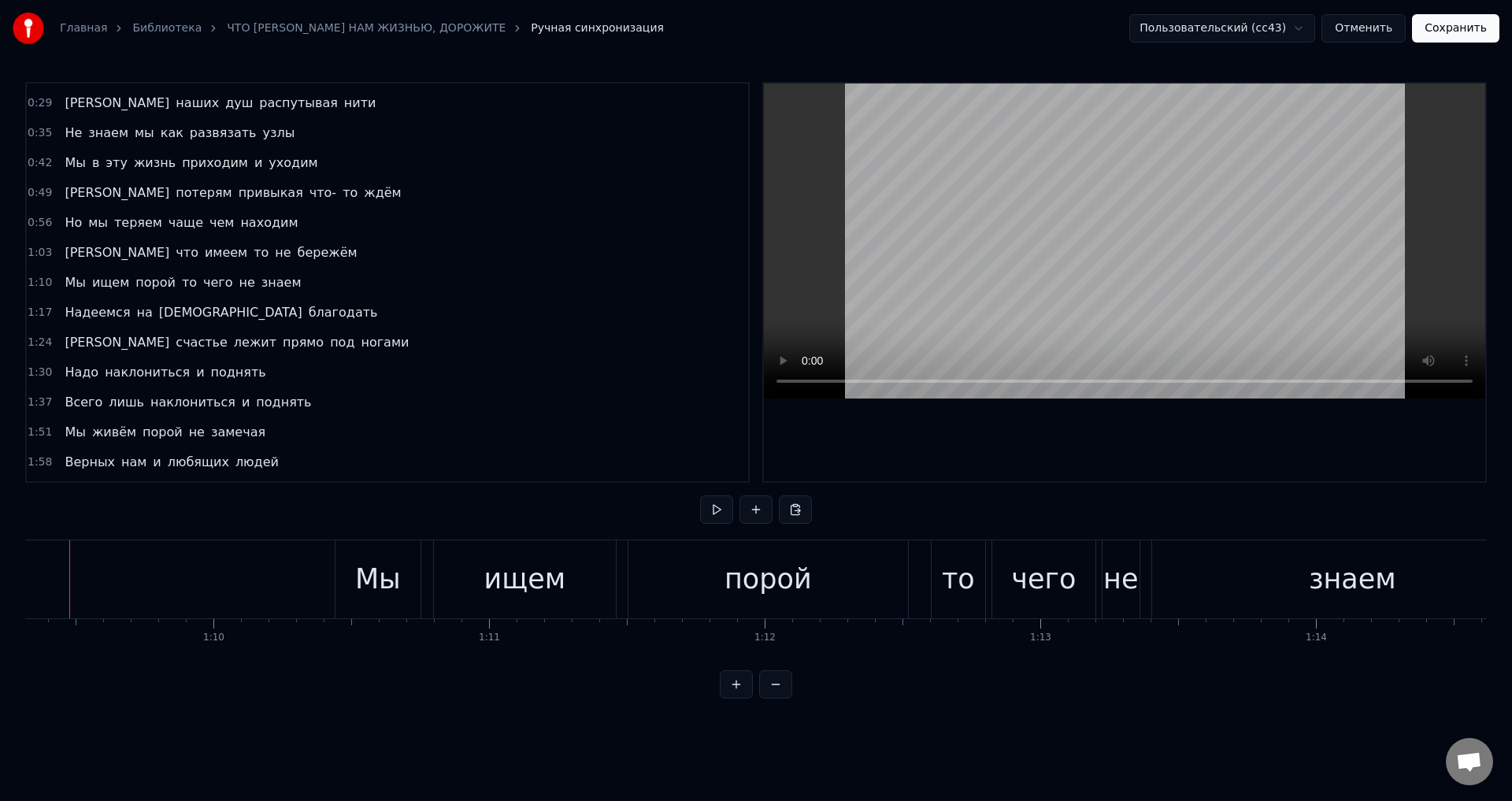
scroll to position [0, 19075]
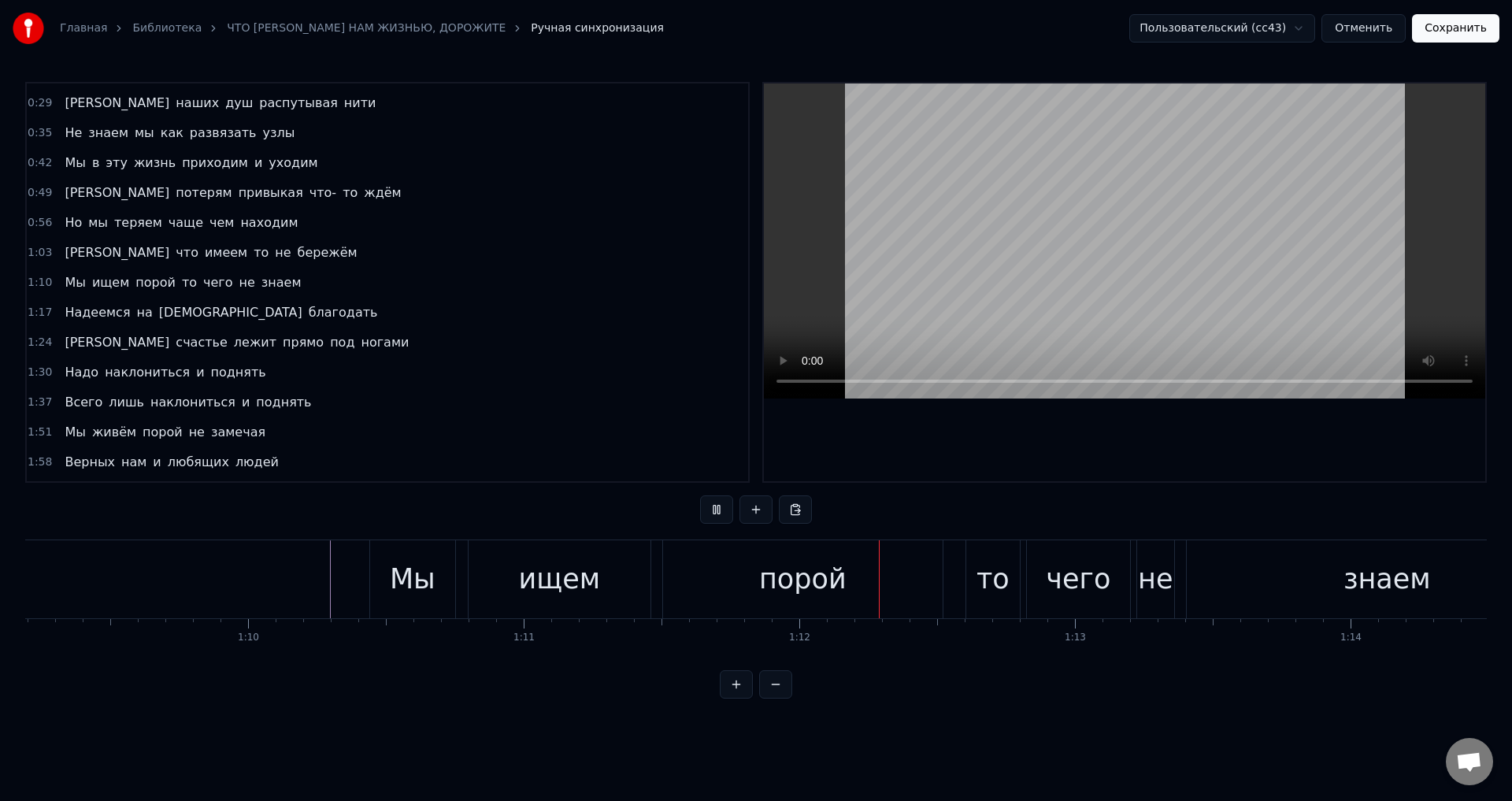
click at [375, 571] on div "Мы" at bounding box center [412, 579] width 85 height 78
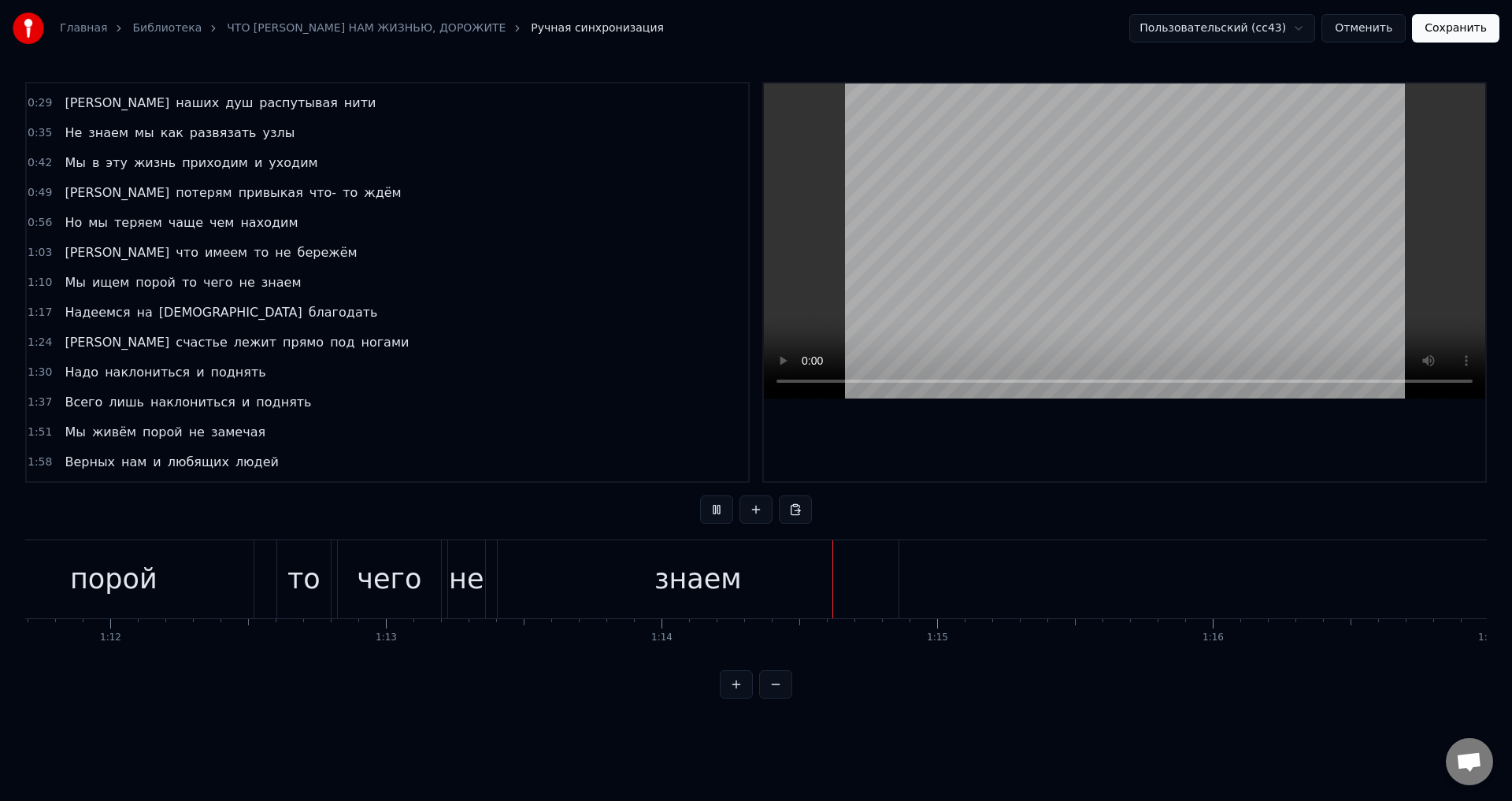
click at [1450, 30] on button "Сохранить" at bounding box center [1456, 29] width 88 height 29
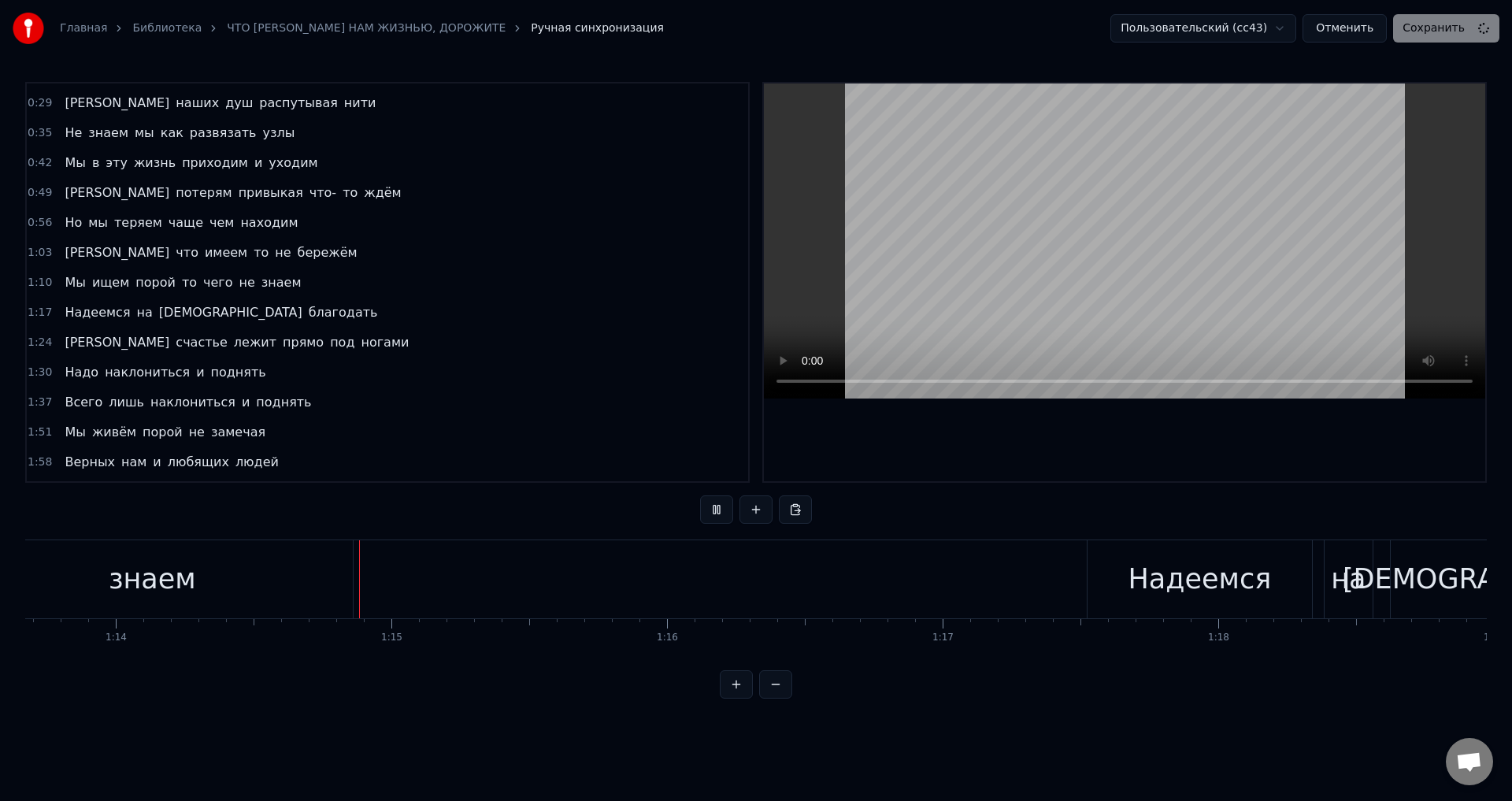
scroll to position [0, 20381]
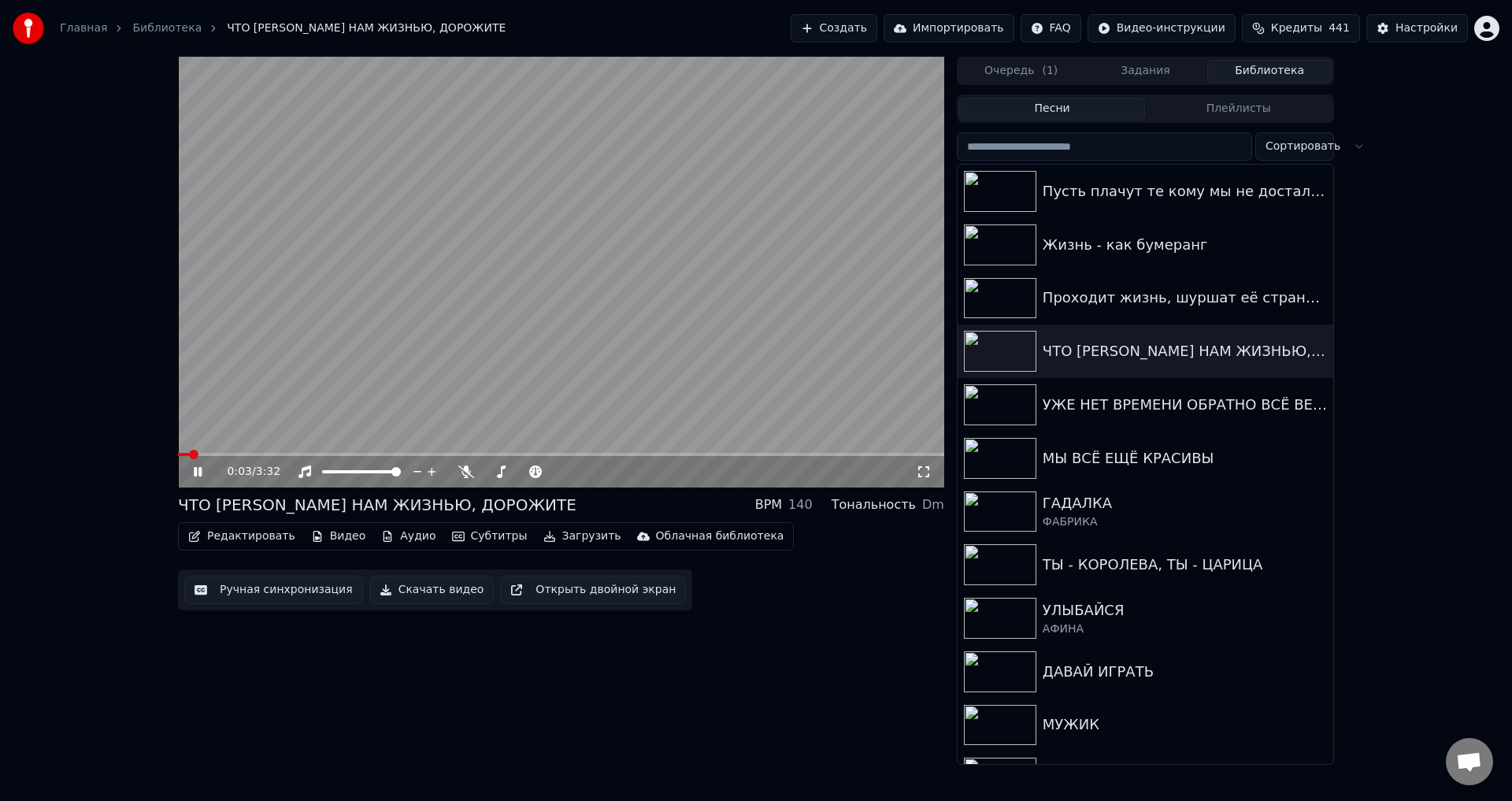
click at [418, 457] on div "0:03 / 3:32" at bounding box center [561, 472] width 767 height 32
click at [418, 455] on span at bounding box center [561, 454] width 767 height 3
click at [383, 454] on span at bounding box center [281, 454] width 206 height 3
click at [923, 470] on icon at bounding box center [924, 472] width 16 height 13
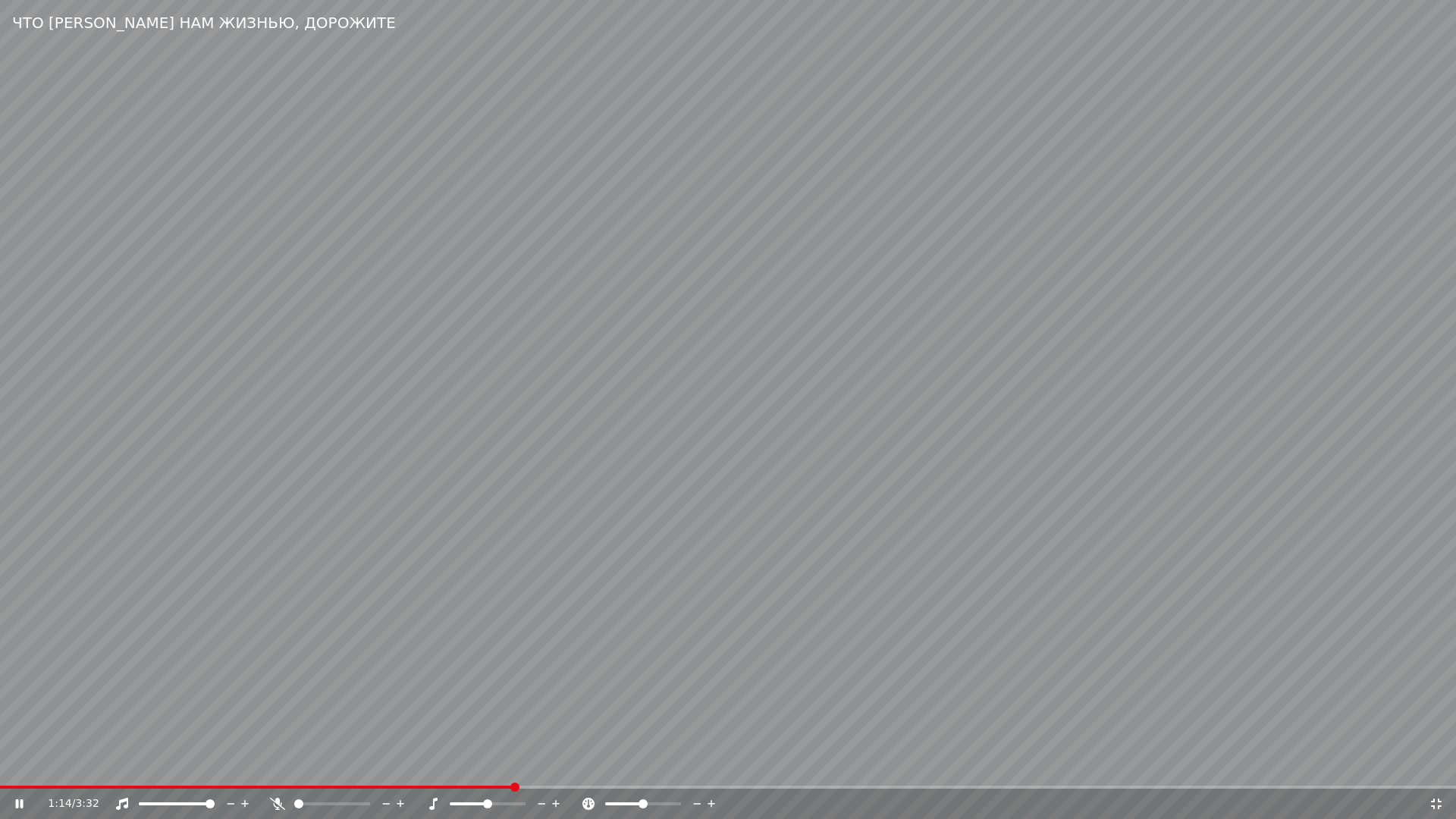
drag, startPoint x: 673, startPoint y: 712, endPoint x: 1104, endPoint y: 752, distance: 432.9
click at [673, 712] on video at bounding box center [728, 409] width 1456 height 819
click at [1436, 771] on div "1:15 / 3:32" at bounding box center [728, 804] width 1456 height 31
click at [1431, 771] on icon at bounding box center [1437, 804] width 15 height 12
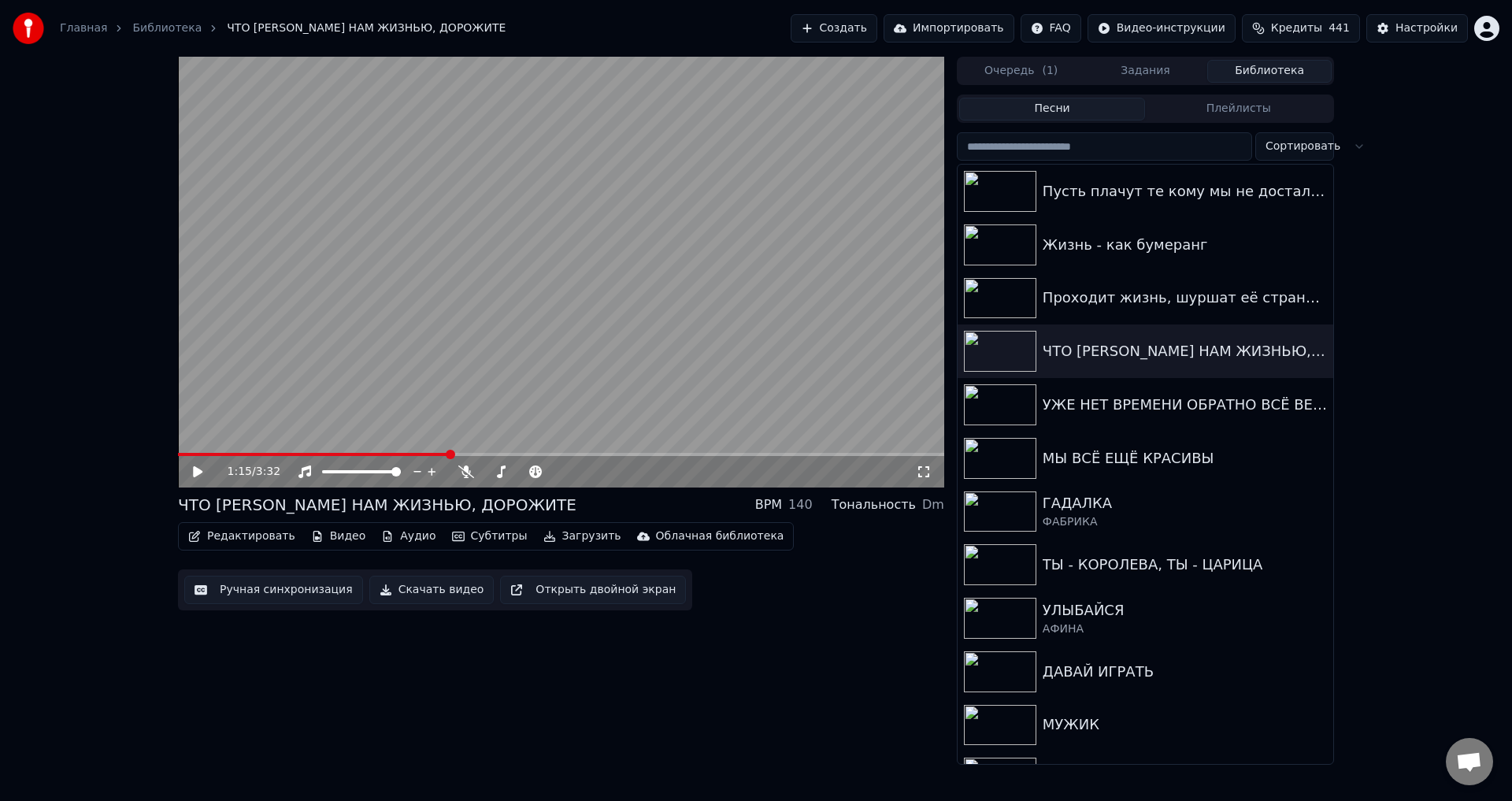
click at [316, 599] on button "Ручная синхронизация" at bounding box center [273, 590] width 179 height 29
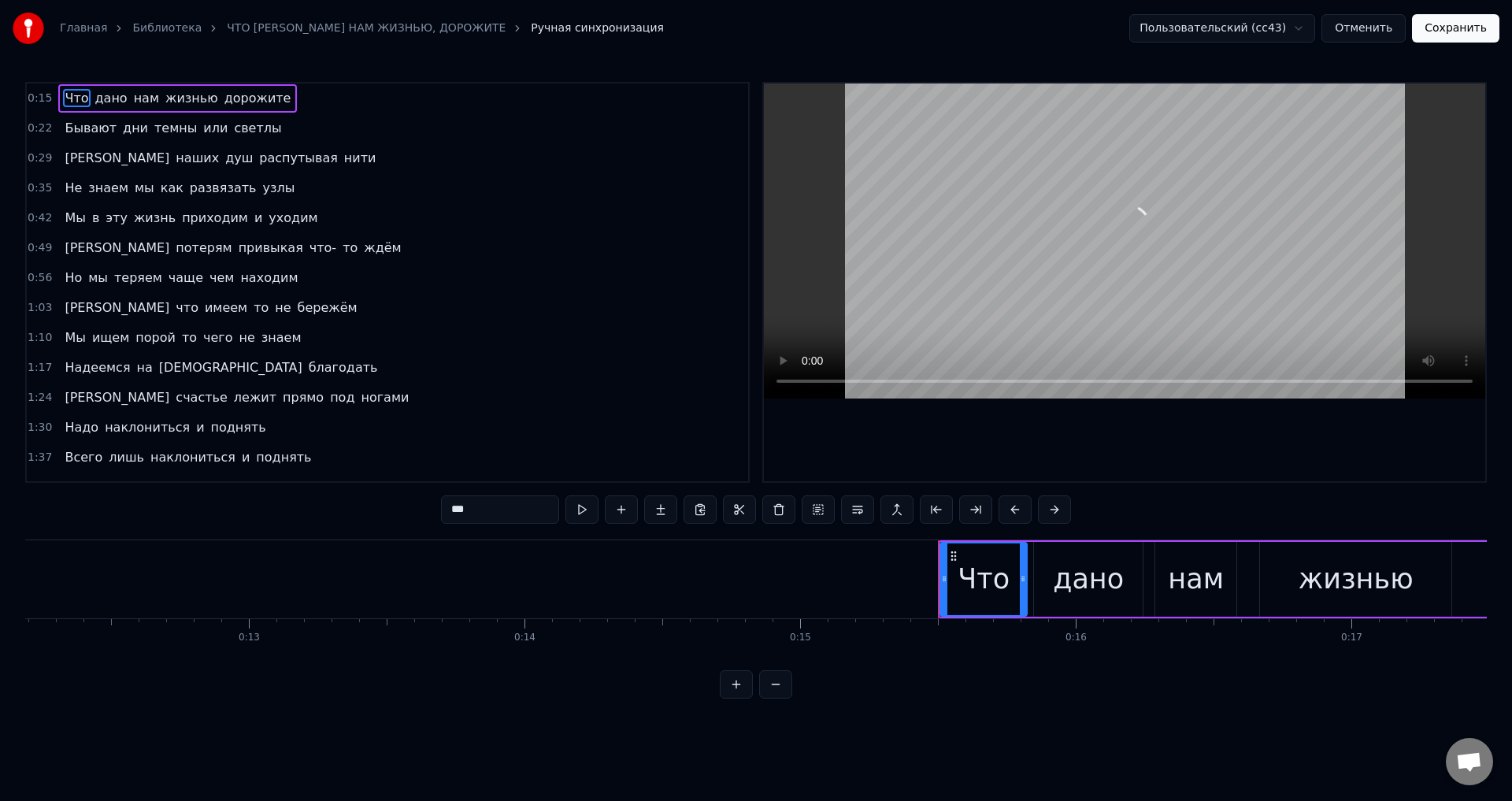
scroll to position [0, 4194]
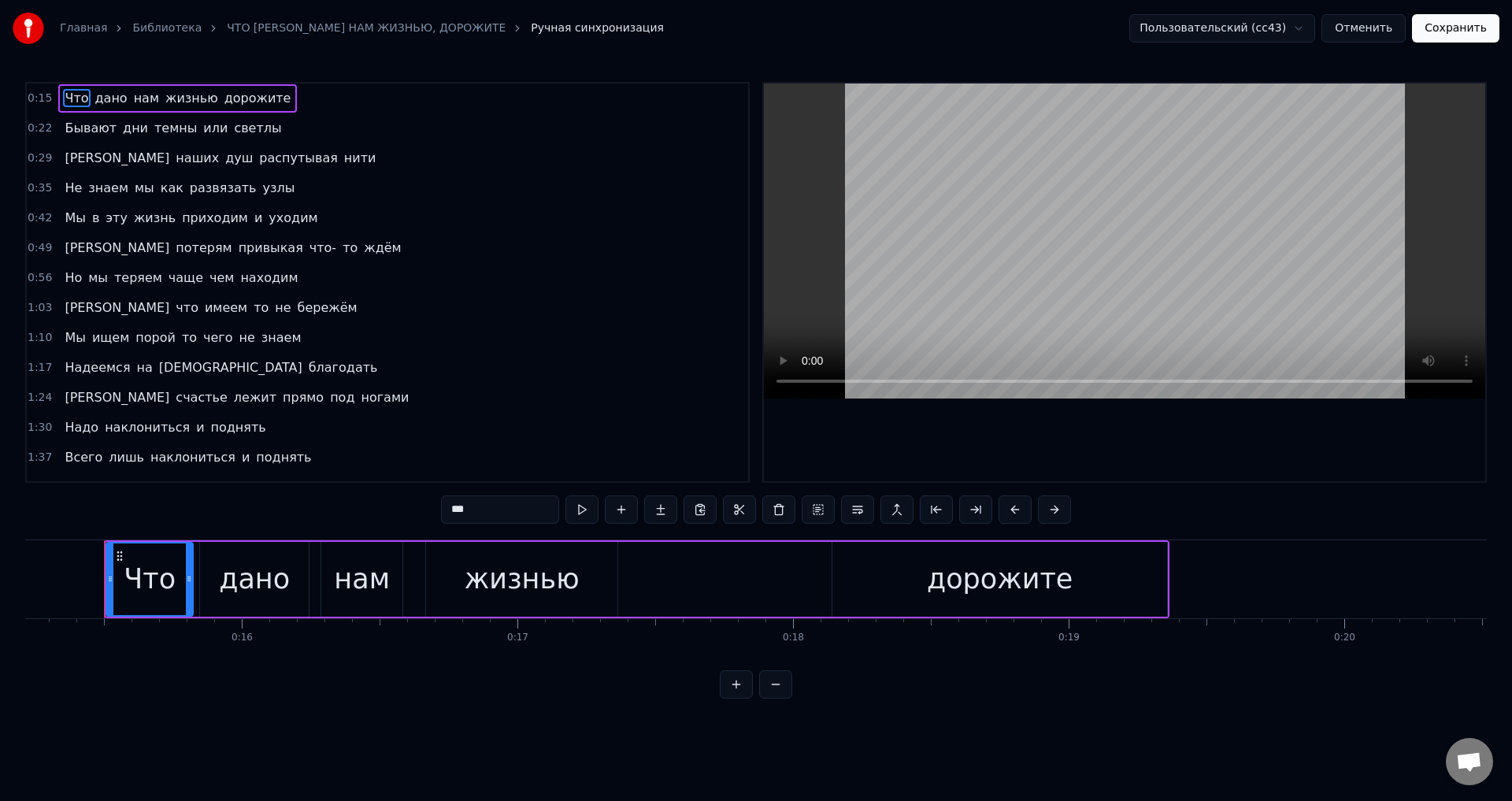
click at [69, 338] on span "Мы" at bounding box center [75, 337] width 24 height 18
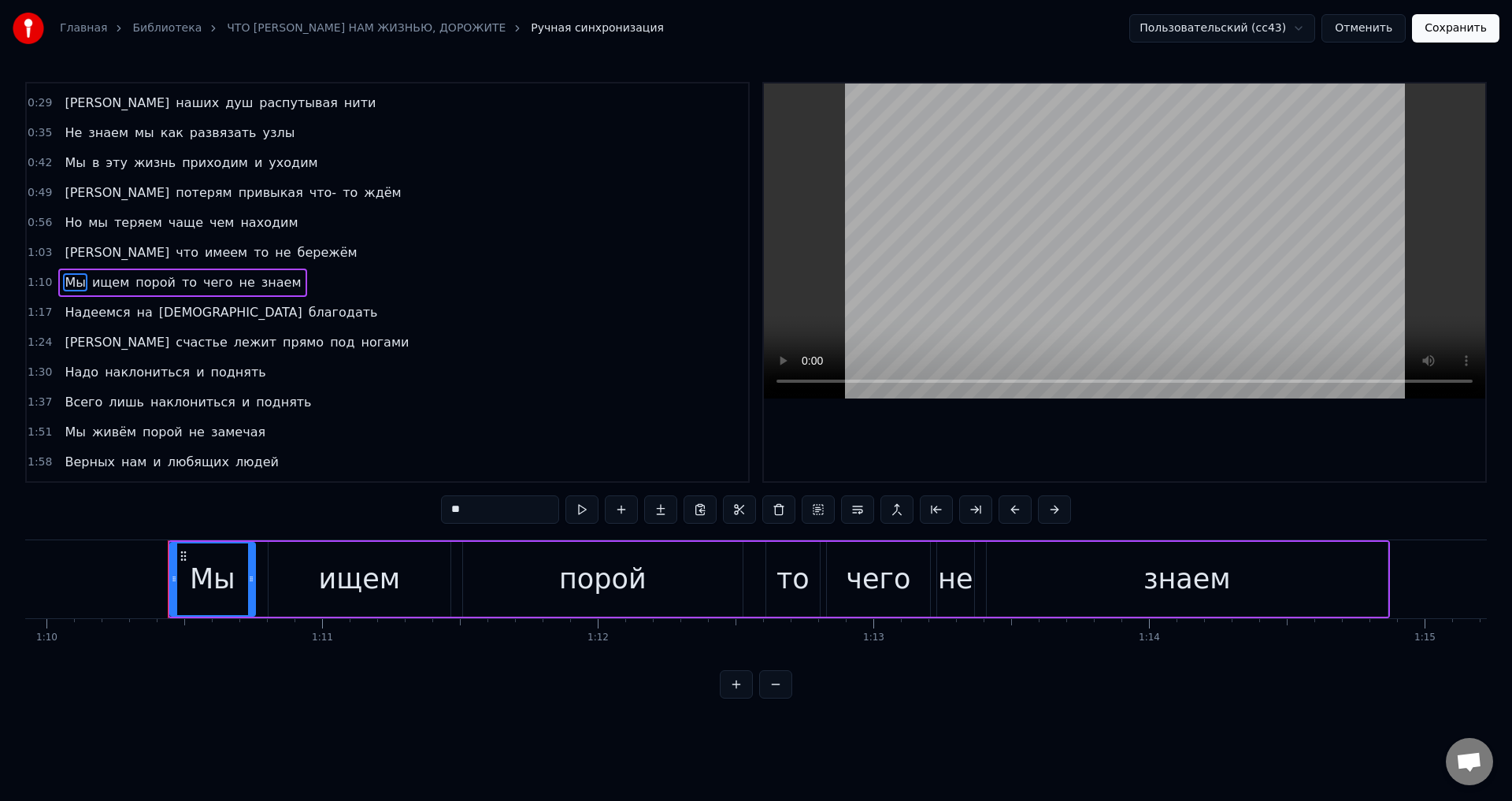
scroll to position [0, 19340]
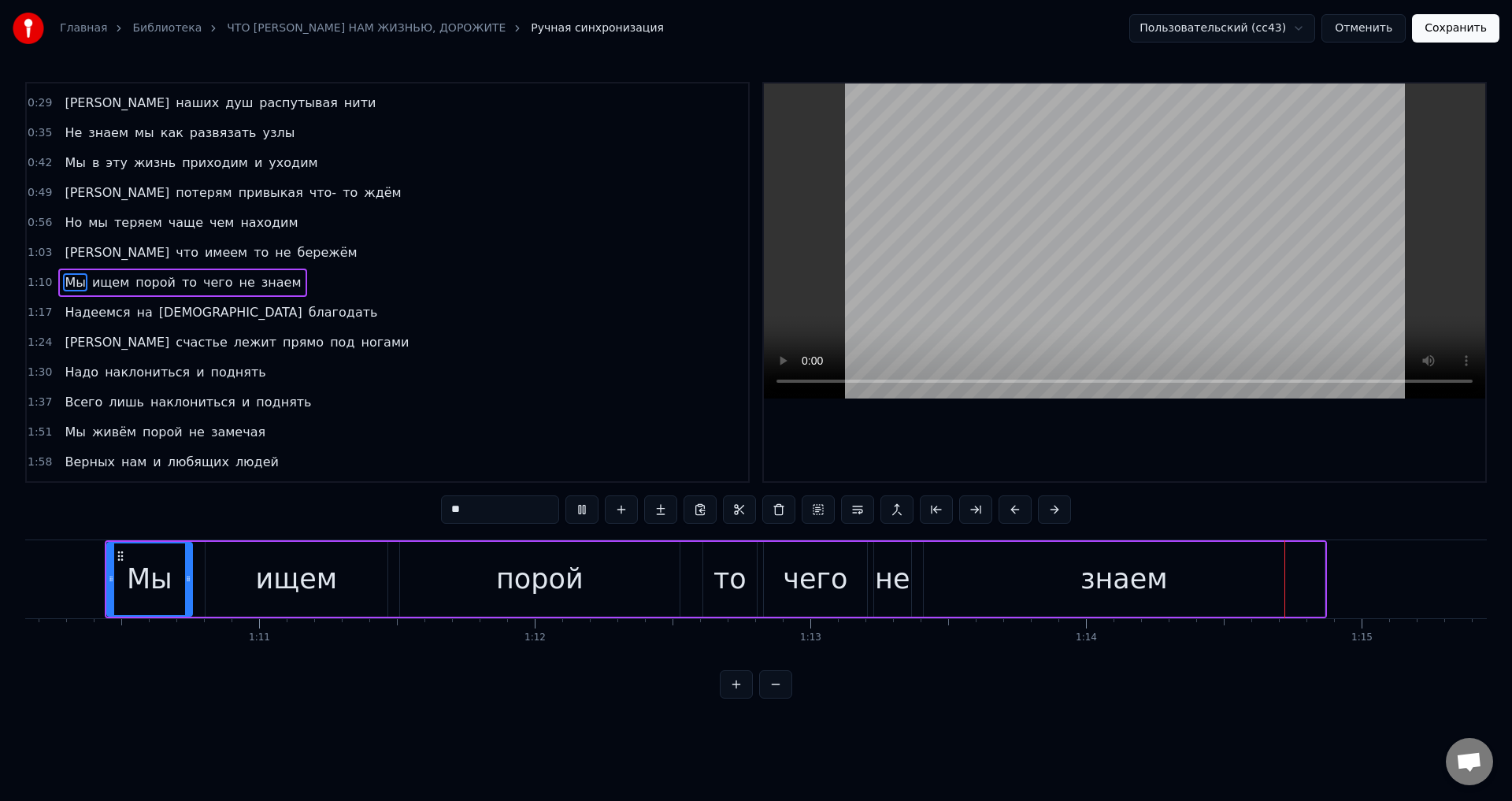
click at [839, 575] on div "чего" at bounding box center [815, 579] width 65 height 41
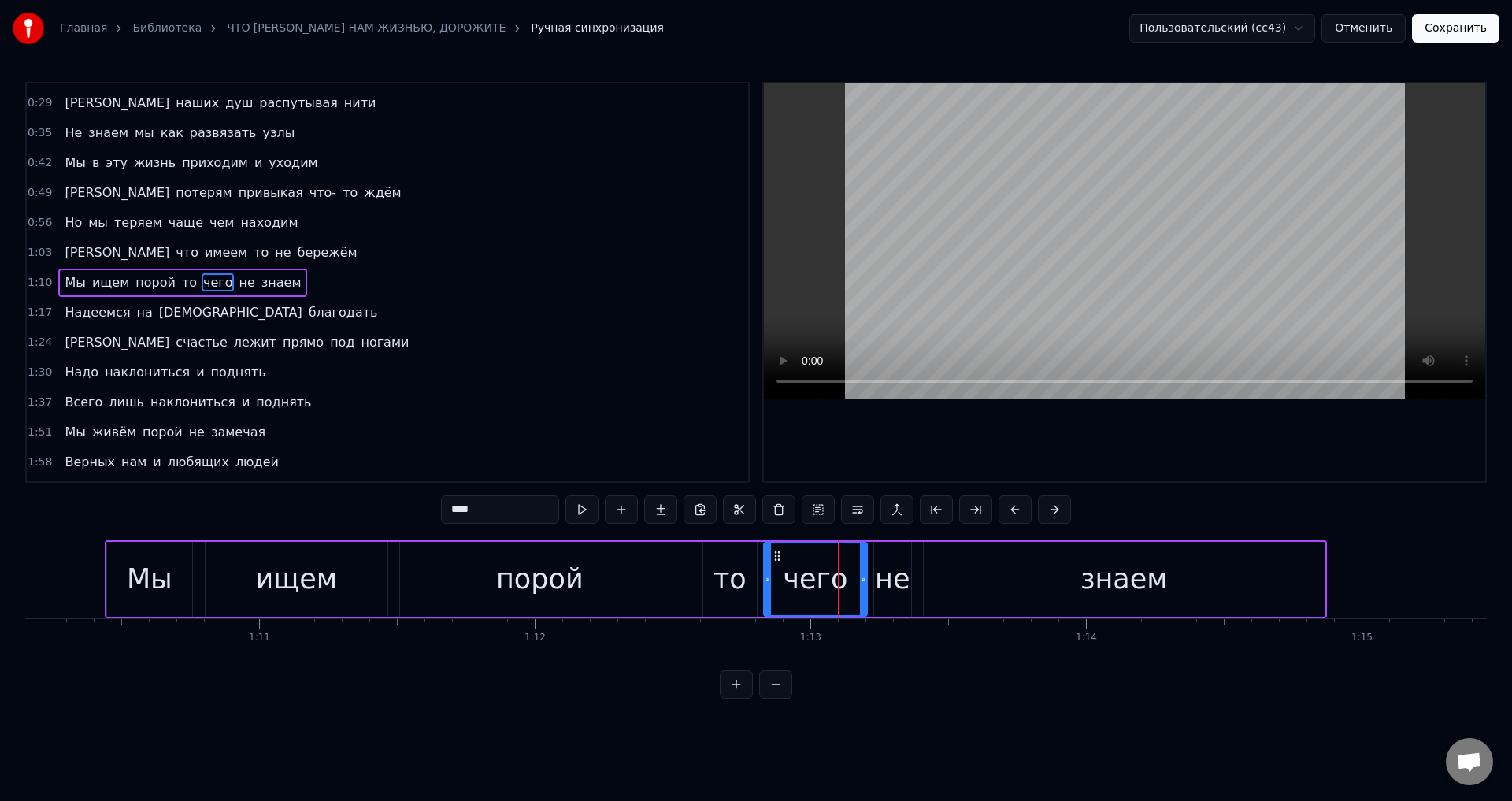
click at [634, 586] on div "порой" at bounding box center [540, 579] width 280 height 75
type input "*****"
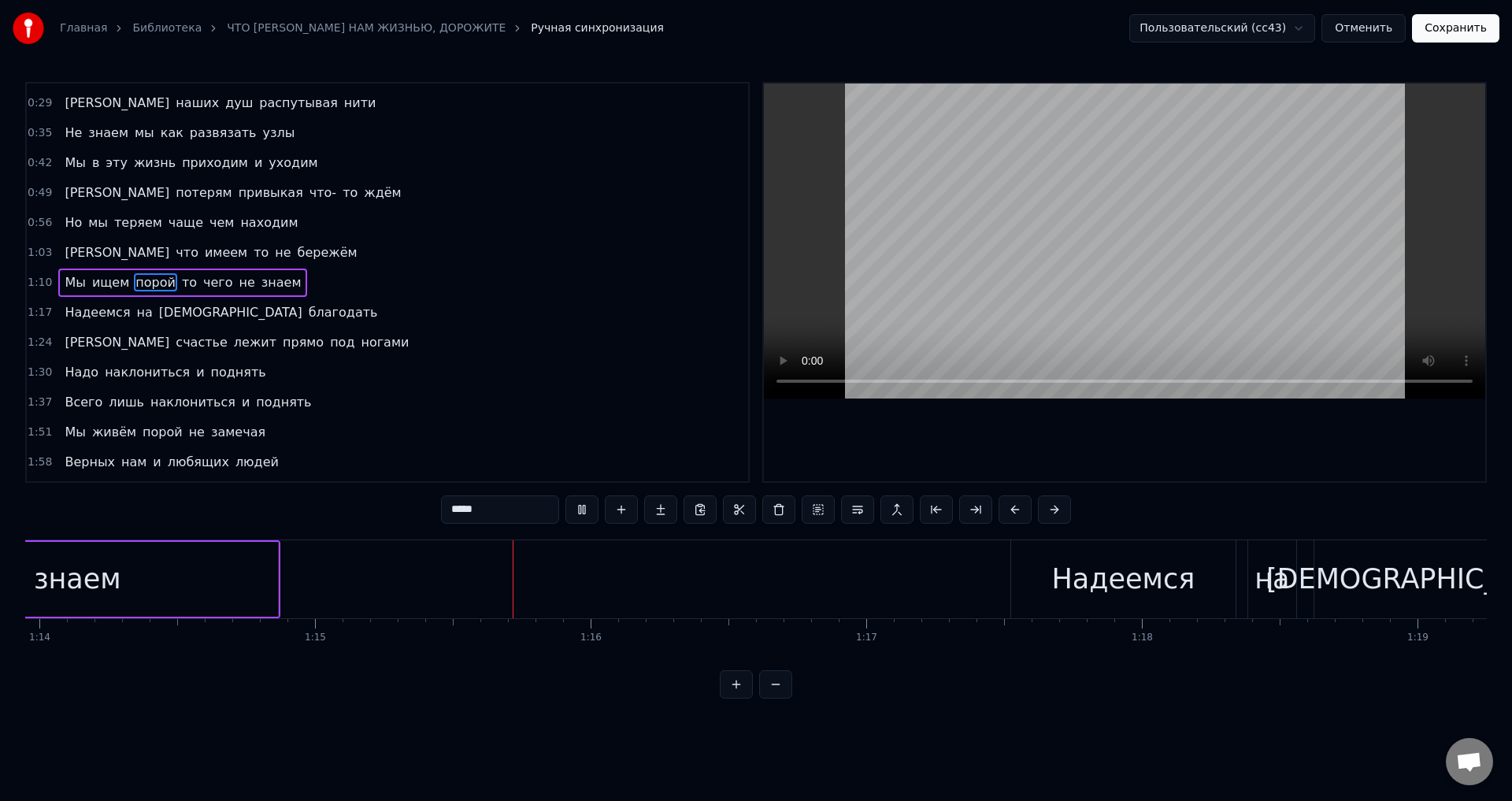
scroll to position [0, 20661]
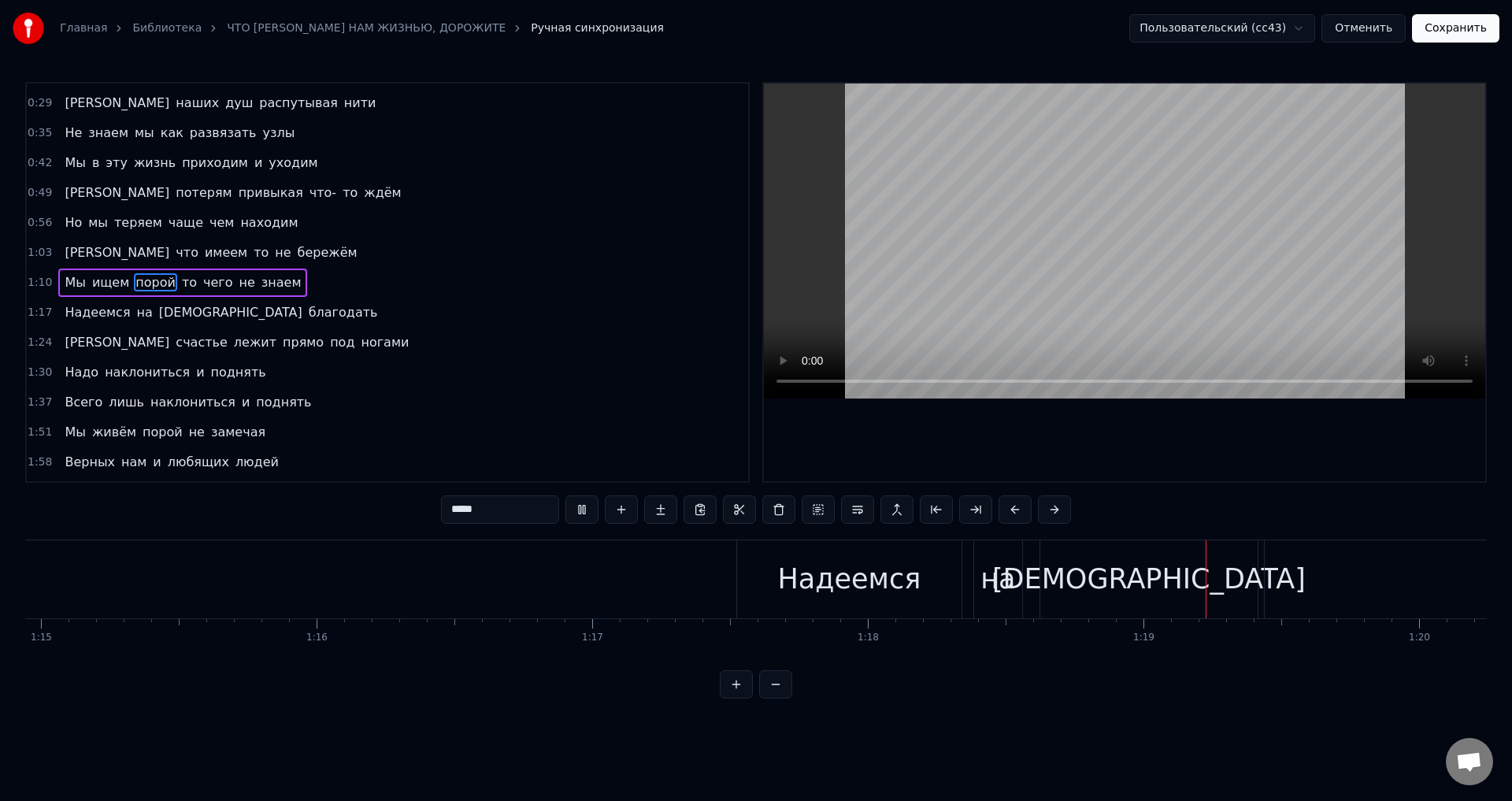
click at [1376, 35] on button "Отменить" at bounding box center [1364, 29] width 84 height 29
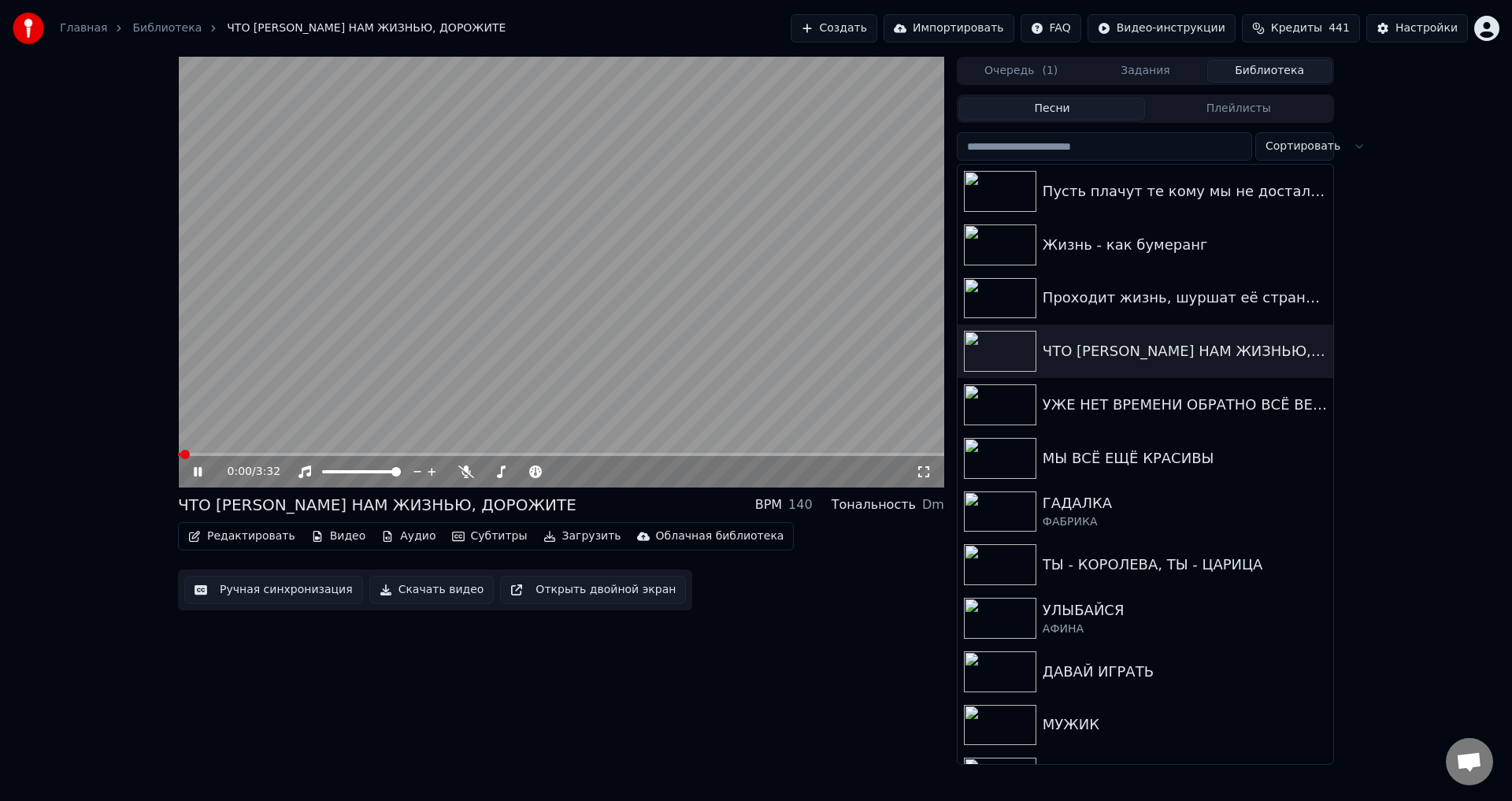
click at [310, 455] on span at bounding box center [561, 454] width 767 height 3
click at [925, 471] on icon at bounding box center [924, 472] width 16 height 13
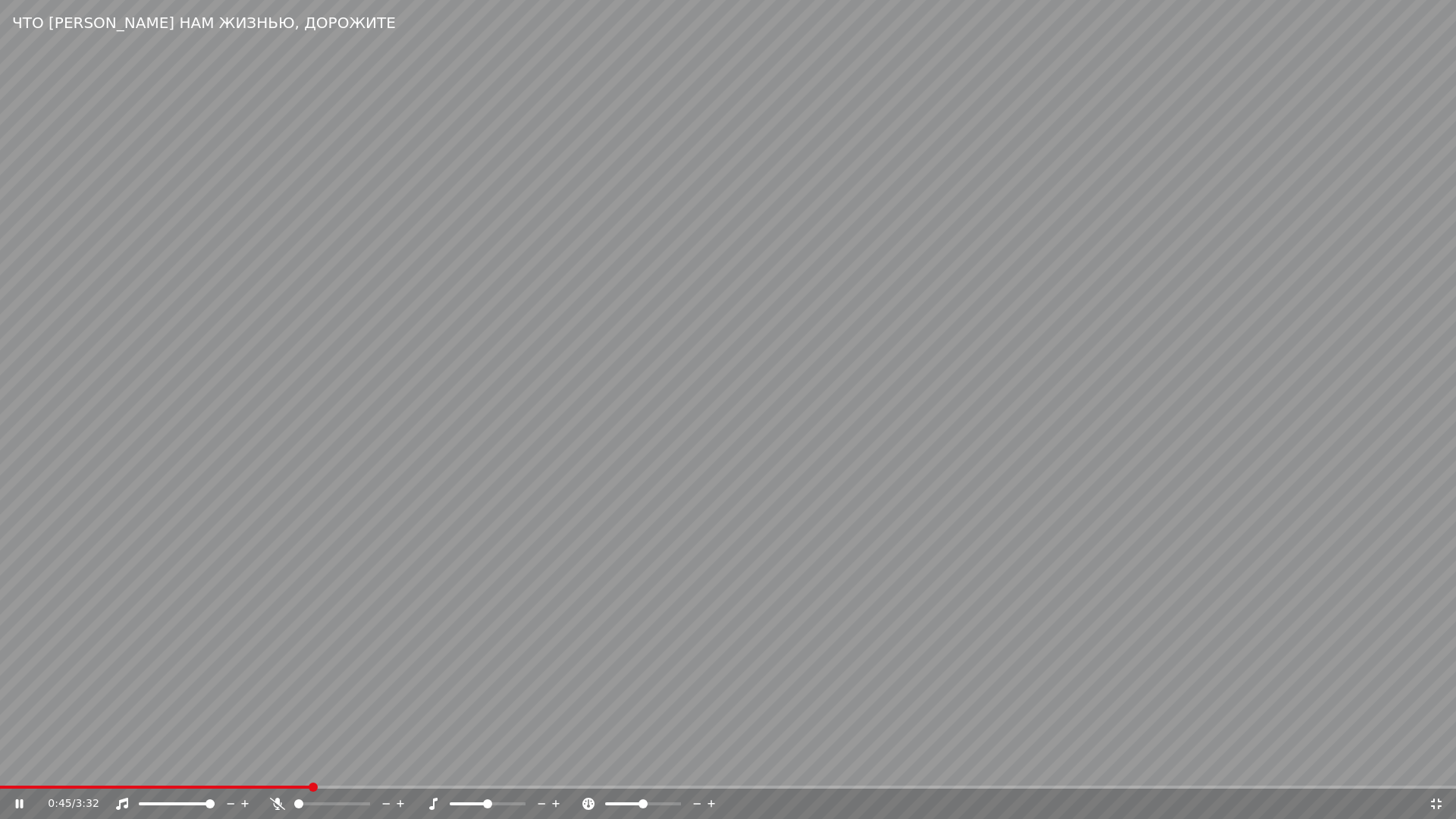
click at [626, 636] on video at bounding box center [728, 409] width 1456 height 819
click at [510, 705] on video at bounding box center [728, 409] width 1456 height 819
click at [627, 771] on video at bounding box center [728, 409] width 1456 height 819
click at [630, 771] on span at bounding box center [315, 788] width 631 height 3
click at [853, 738] on video at bounding box center [728, 409] width 1456 height 819
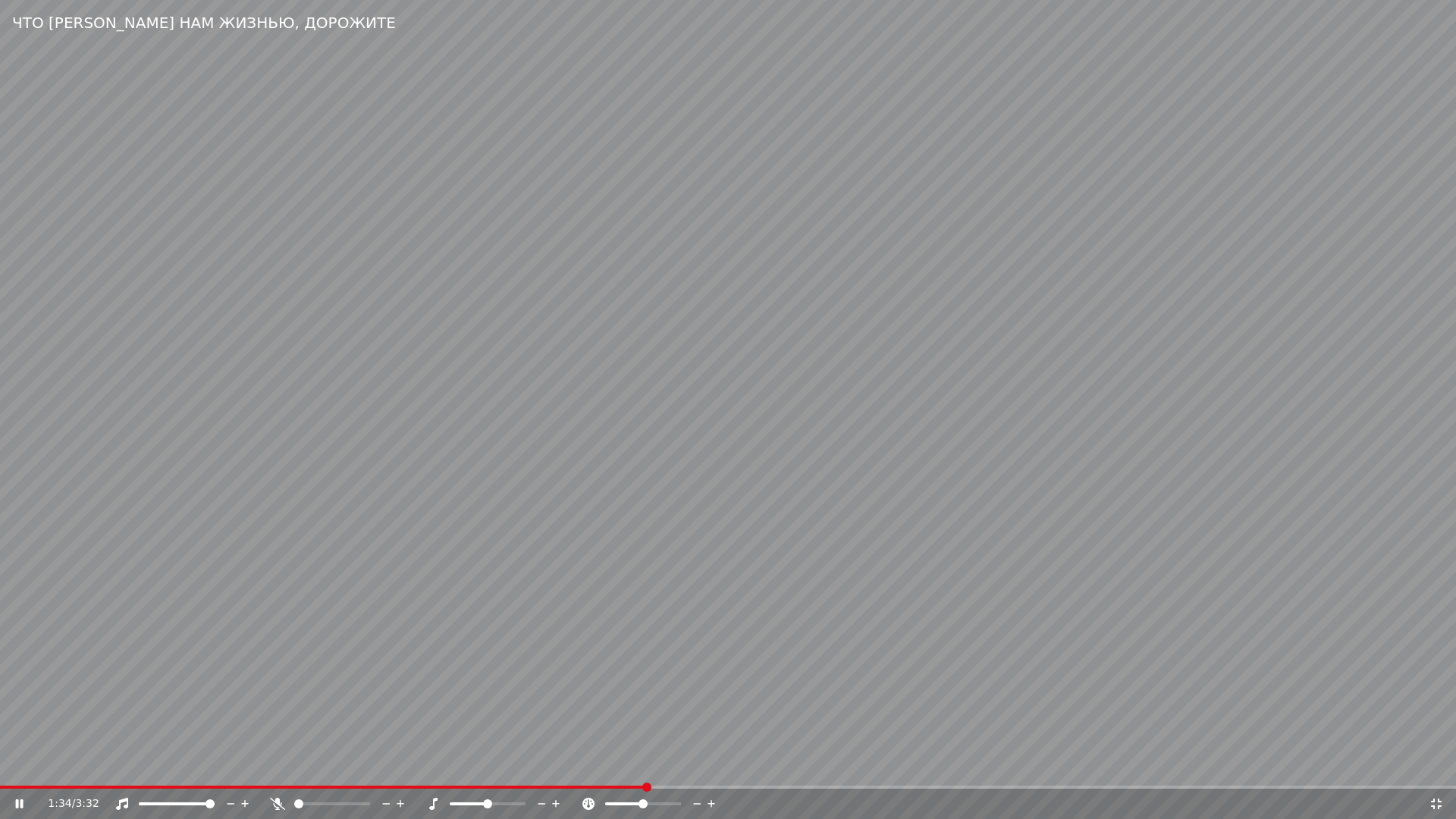
click at [543, 771] on div "1:34 / 3:32" at bounding box center [728, 804] width 1456 height 31
click at [545, 771] on span at bounding box center [324, 788] width 649 height 3
click at [1435, 771] on icon at bounding box center [1437, 804] width 15 height 12
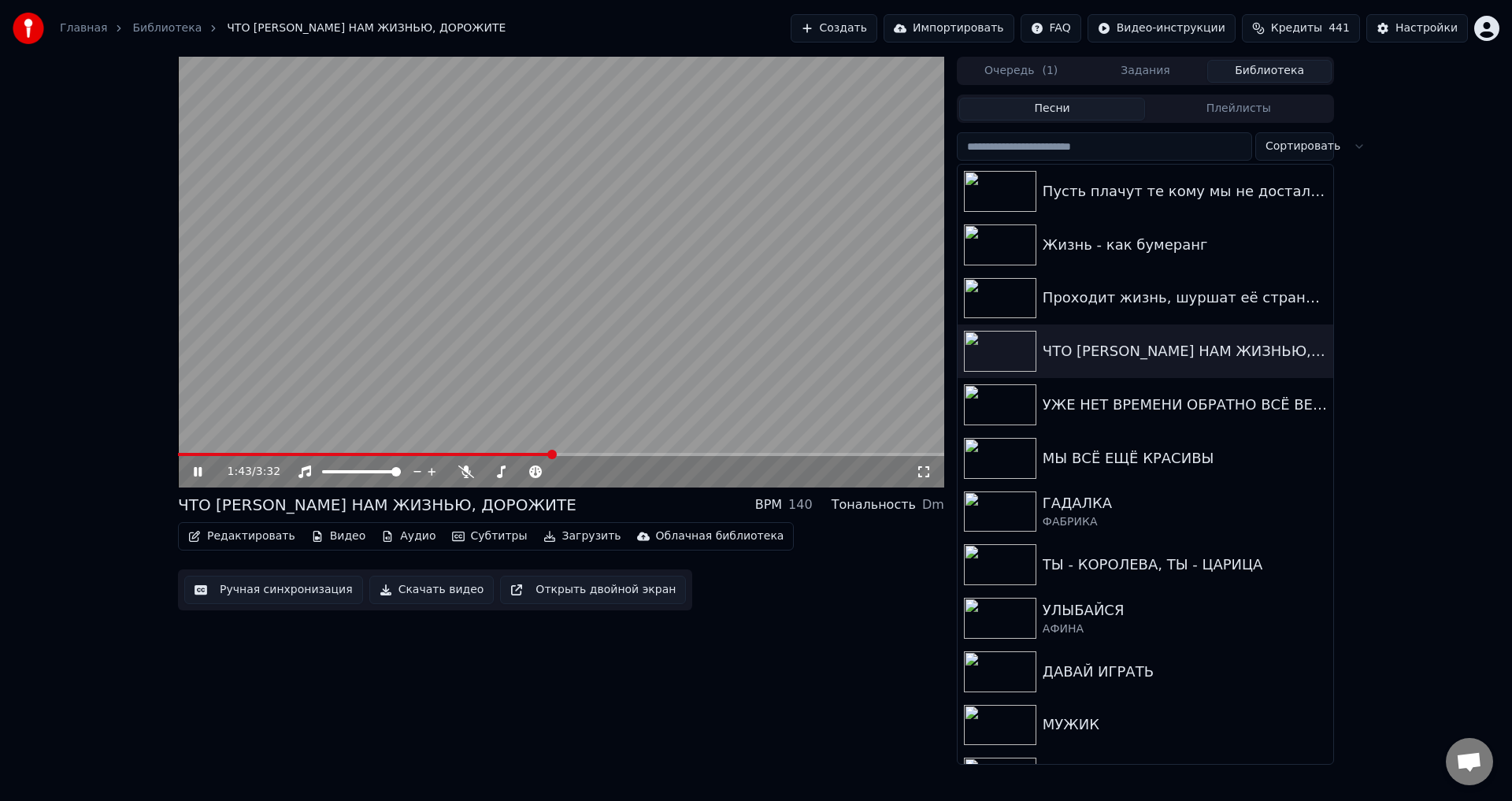
click at [245, 589] on button "Ручная синхронизация" at bounding box center [273, 590] width 179 height 29
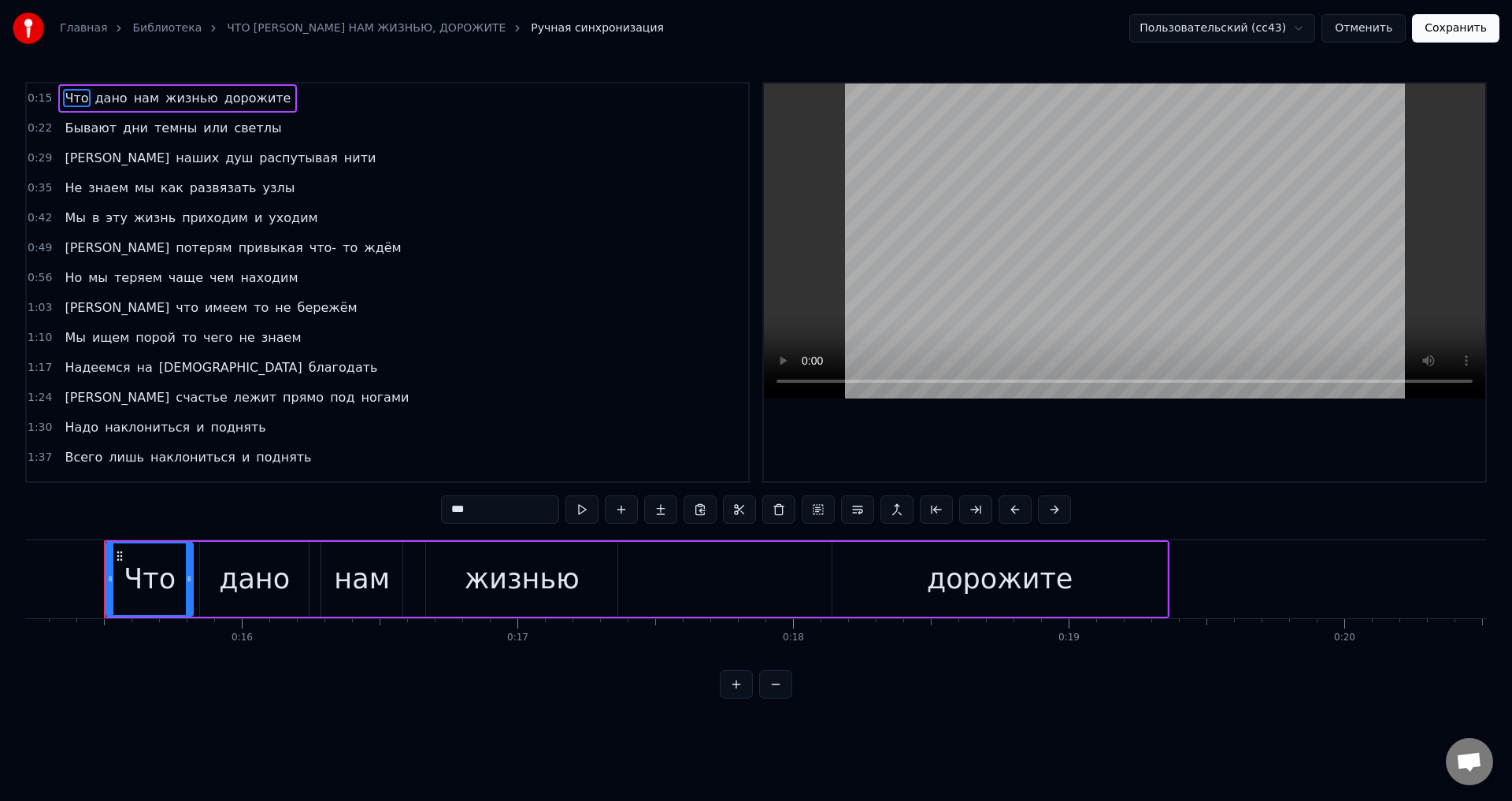
scroll to position [158, 0]
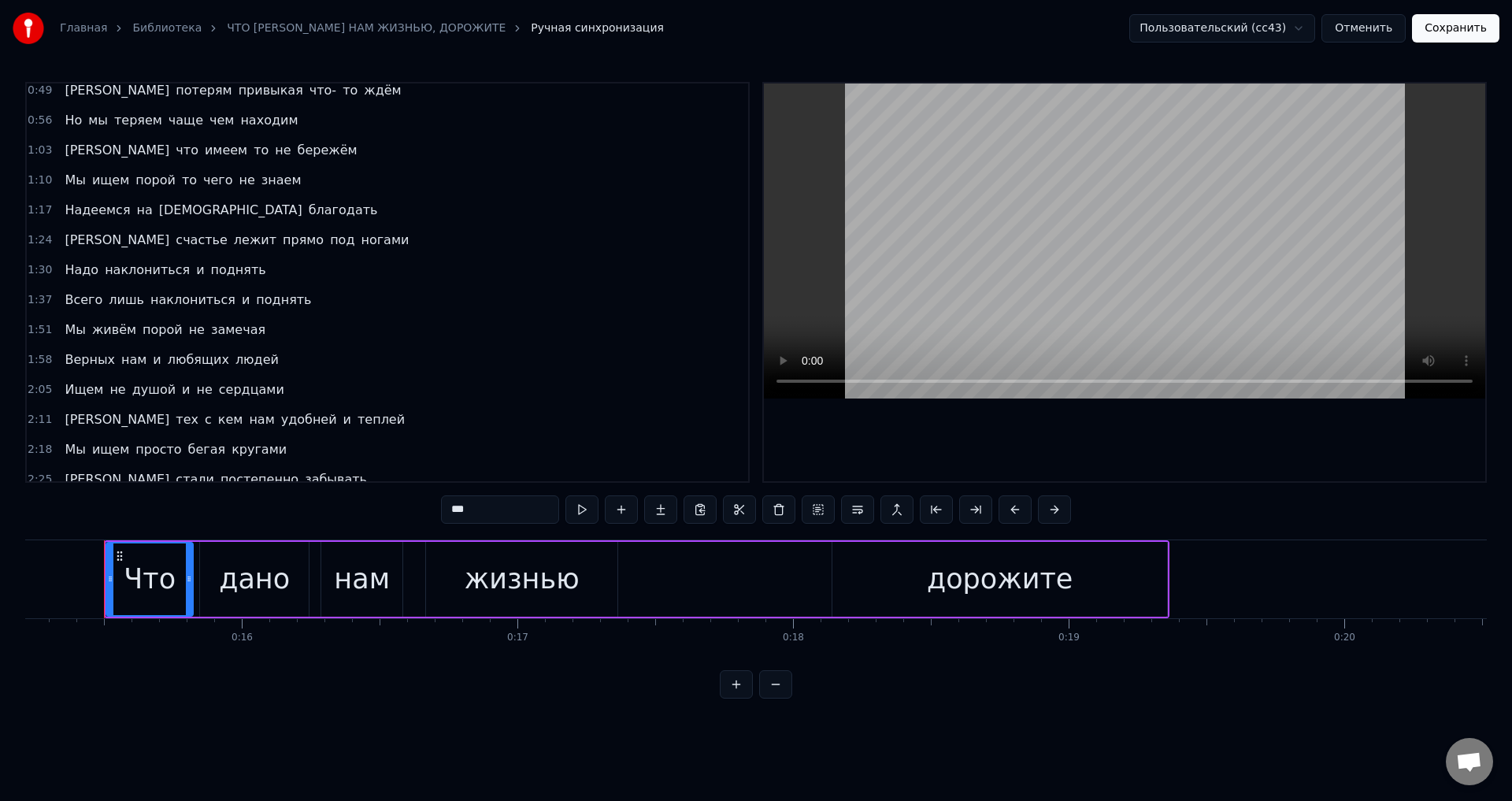
click at [67, 302] on span "Всего" at bounding box center [83, 300] width 41 height 18
type input "*****"
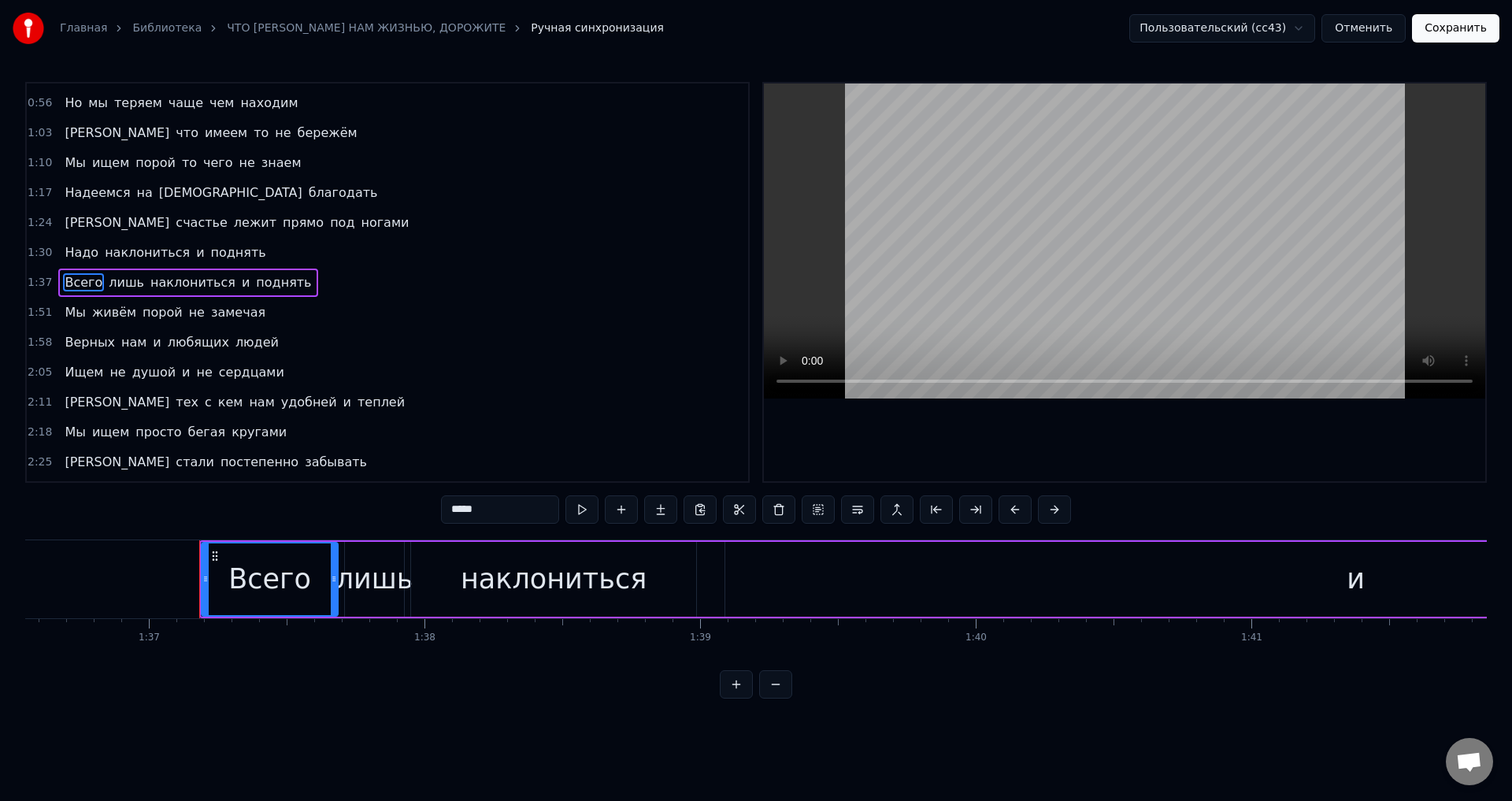
scroll to position [0, 26713]
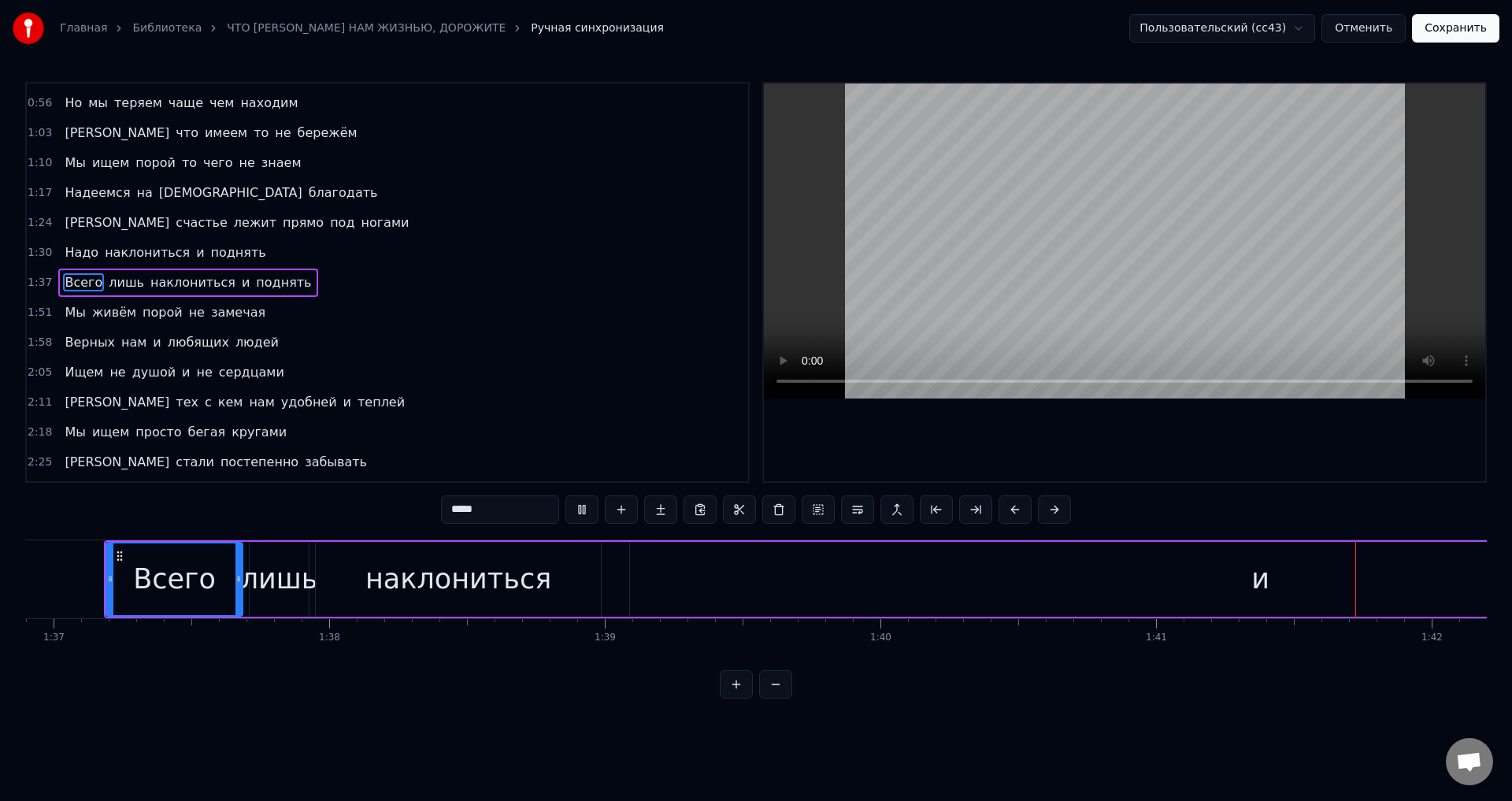
click at [1380, 26] on button "Отменить" at bounding box center [1364, 29] width 84 height 29
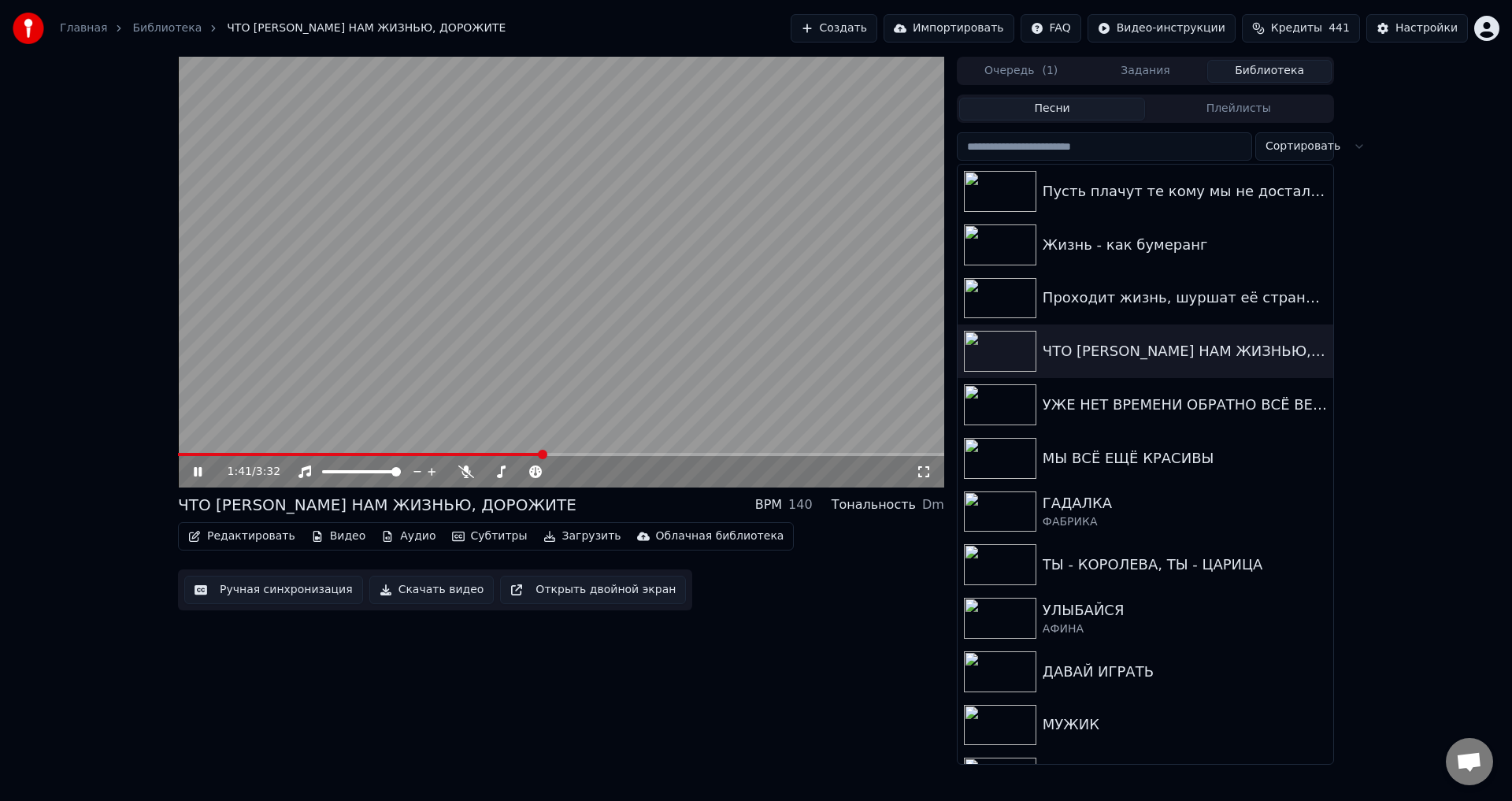
click at [544, 455] on span at bounding box center [561, 454] width 767 height 3
click at [493, 454] on span at bounding box center [335, 454] width 314 height 3
click at [916, 477] on icon at bounding box center [924, 472] width 16 height 13
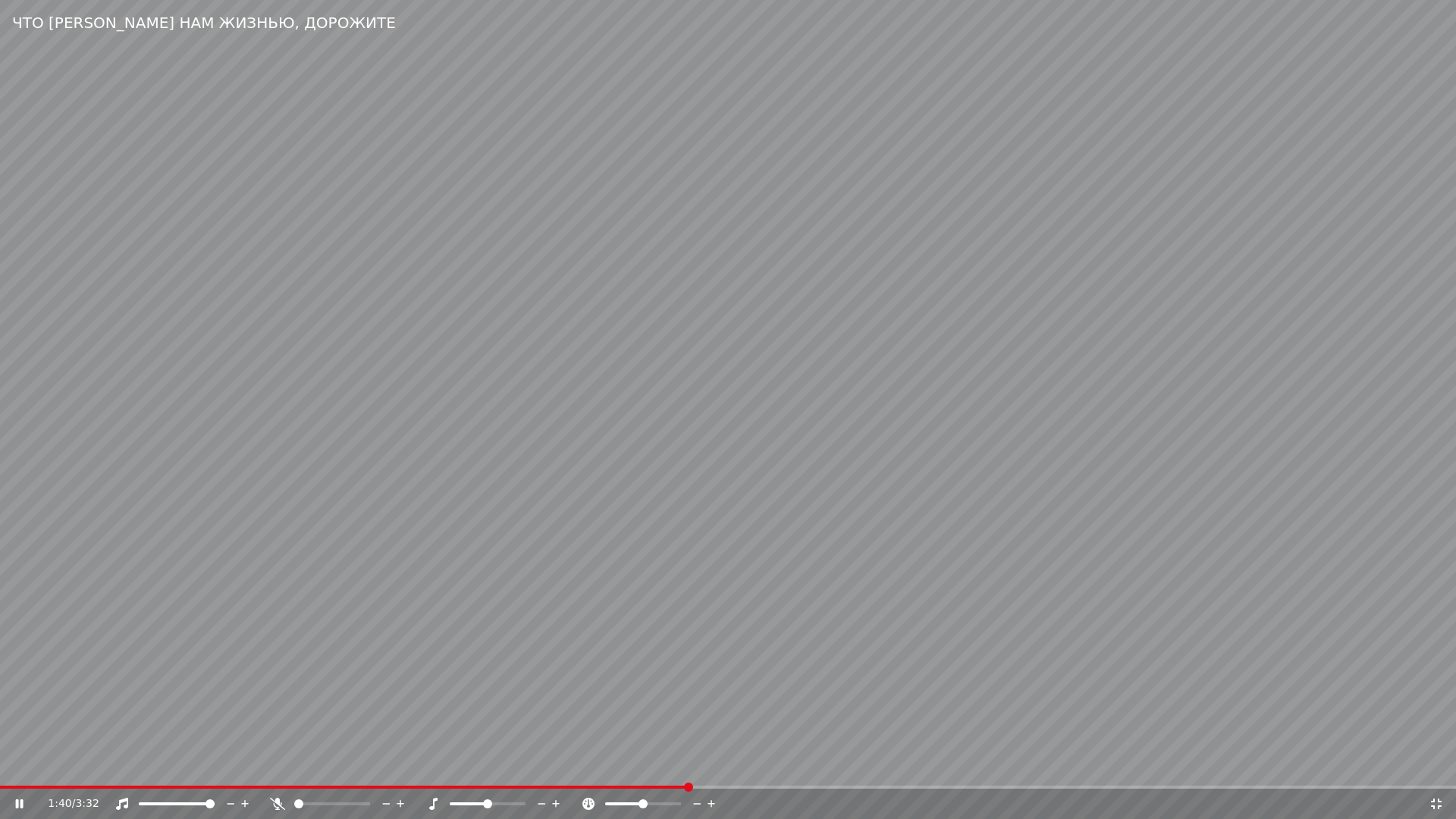
drag, startPoint x: 702, startPoint y: 685, endPoint x: 686, endPoint y: 698, distance: 20.6
click at [701, 684] on video at bounding box center [728, 409] width 1456 height 819
click at [665, 771] on span at bounding box center [345, 788] width 690 height 3
click at [885, 728] on video at bounding box center [728, 409] width 1456 height 819
click at [661, 771] on span at bounding box center [365, 788] width 730 height 3
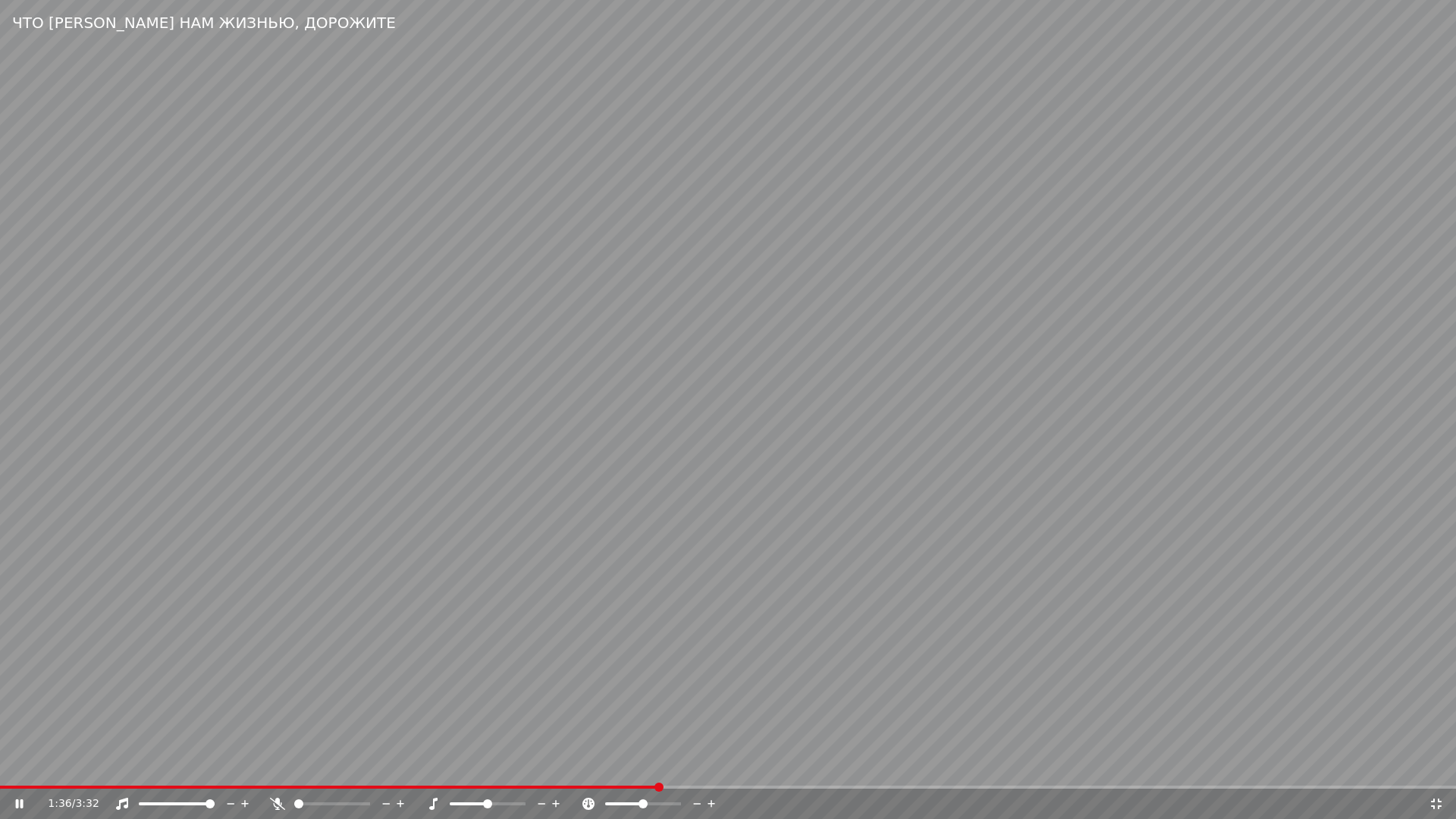
click at [850, 753] on video at bounding box center [728, 409] width 1456 height 819
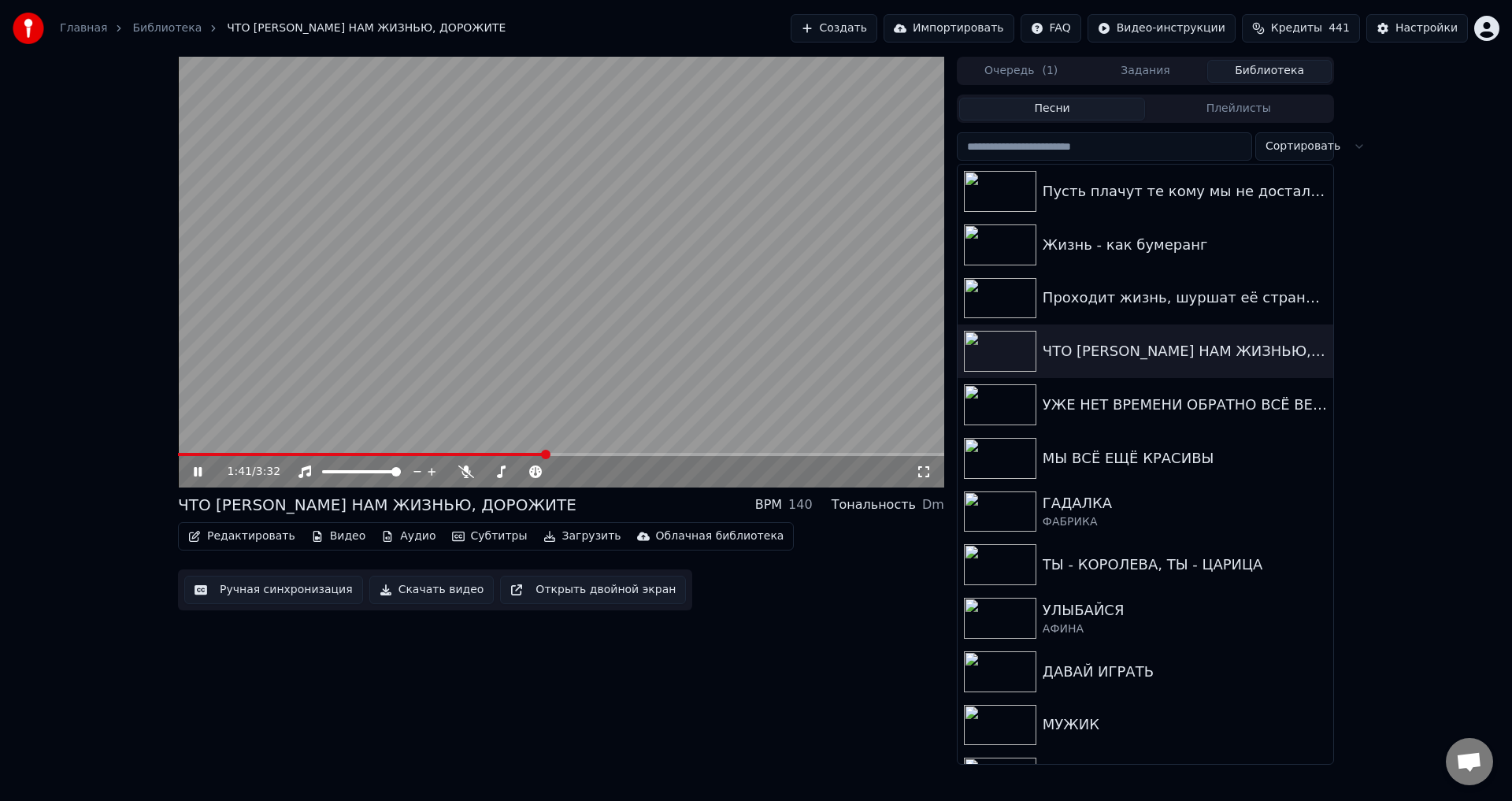
click at [485, 454] on span at bounding box center [362, 454] width 368 height 3
click at [929, 469] on icon at bounding box center [924, 472] width 16 height 13
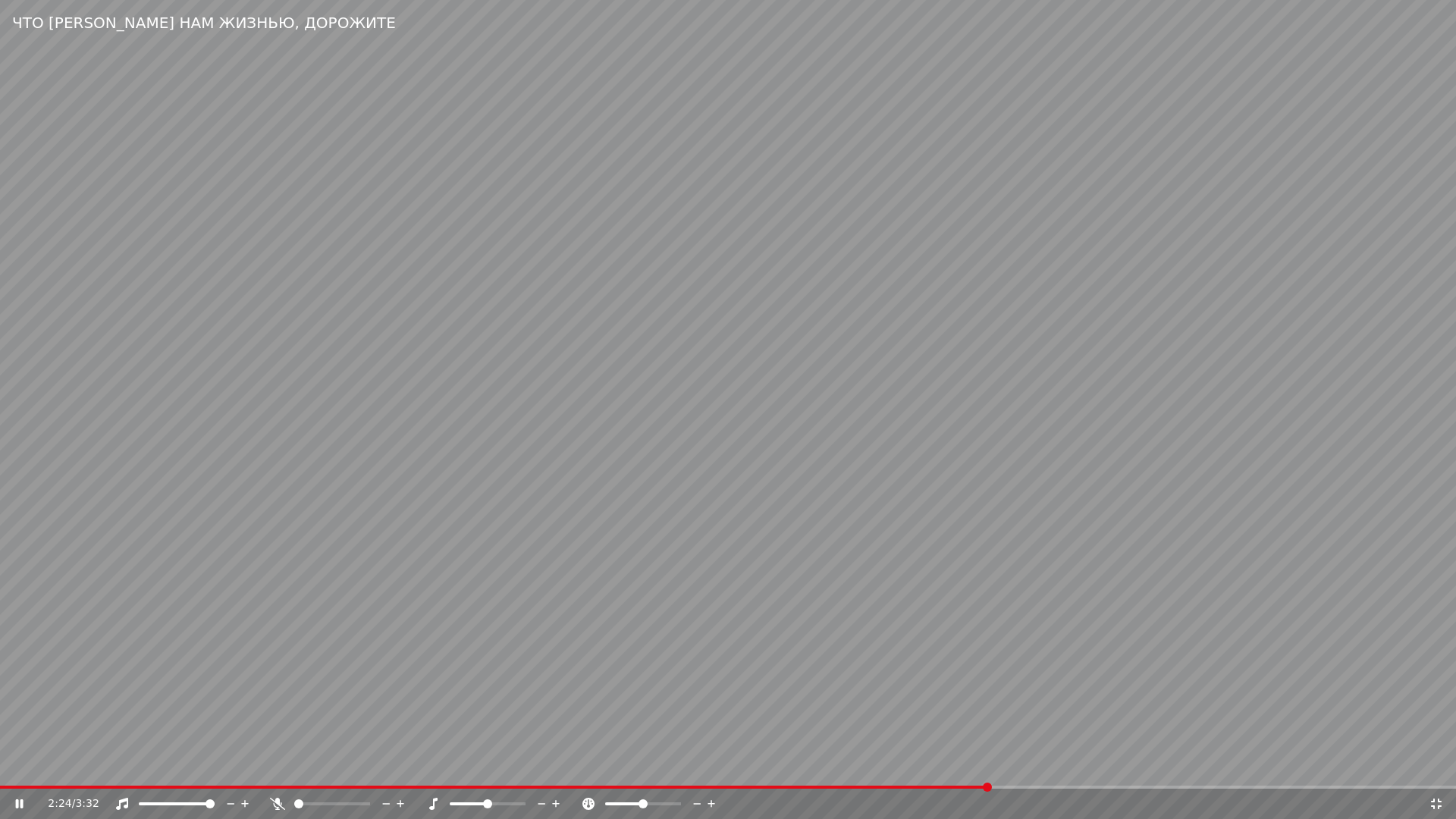
click at [861, 771] on div "2:24 / 3:32" at bounding box center [728, 804] width 1456 height 31
click at [870, 771] on span at bounding box center [497, 788] width 995 height 3
click at [996, 724] on video at bounding box center [728, 409] width 1456 height 819
click at [527, 705] on video at bounding box center [728, 409] width 1456 height 819
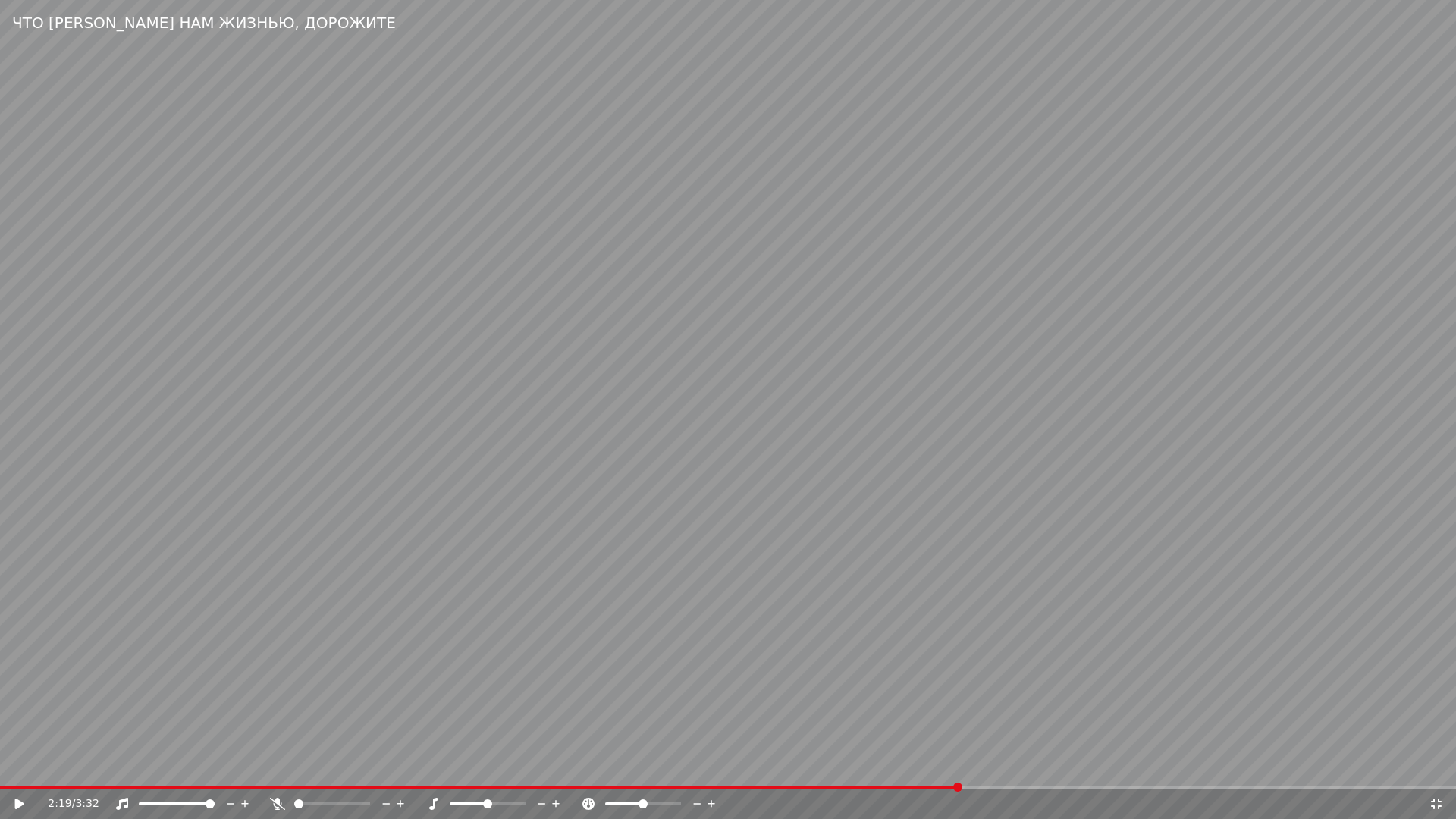
click at [1436, 771] on icon at bounding box center [1437, 804] width 15 height 12
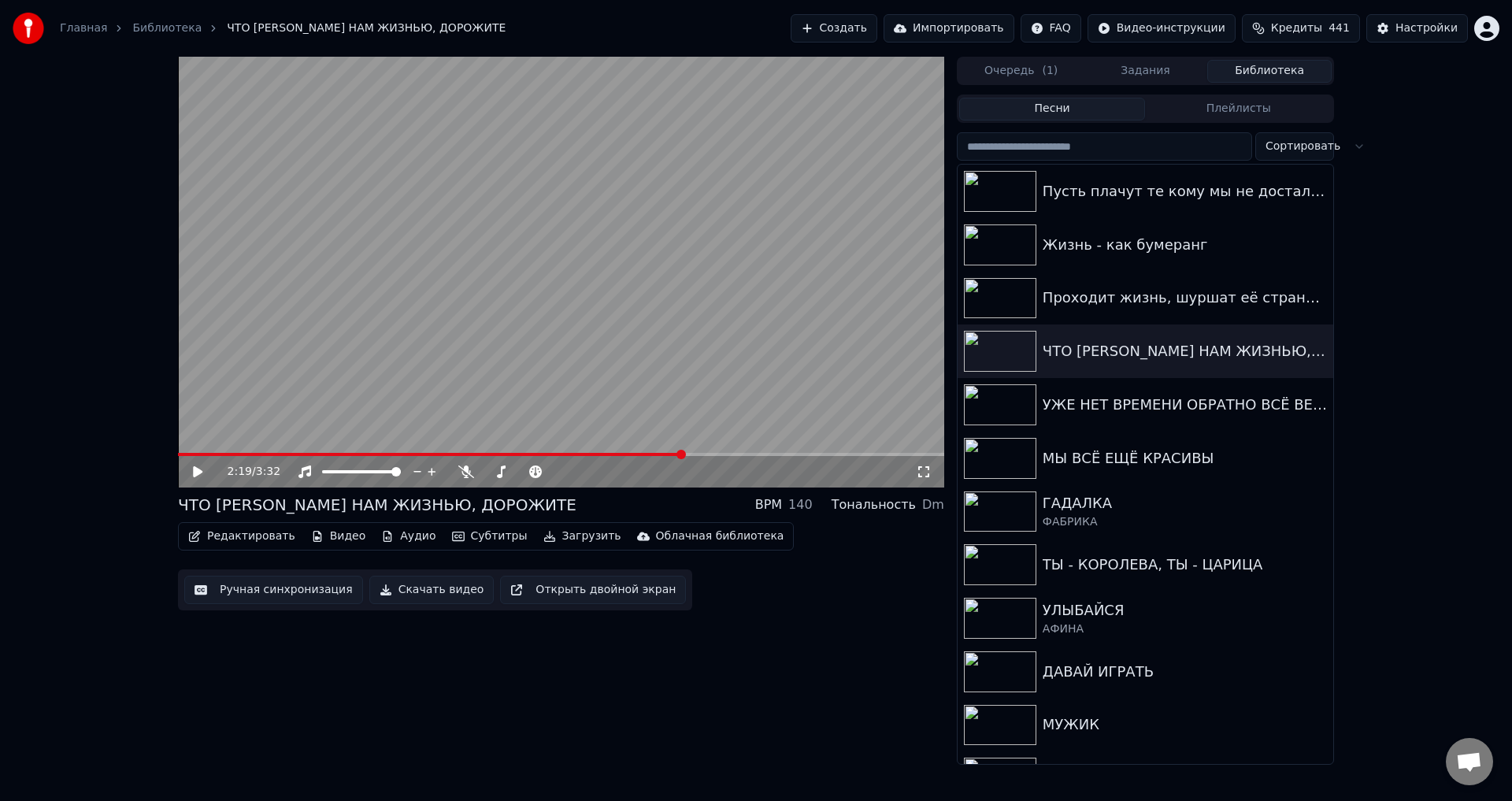
click at [251, 598] on button "Ручная синхронизация" at bounding box center [273, 590] width 179 height 29
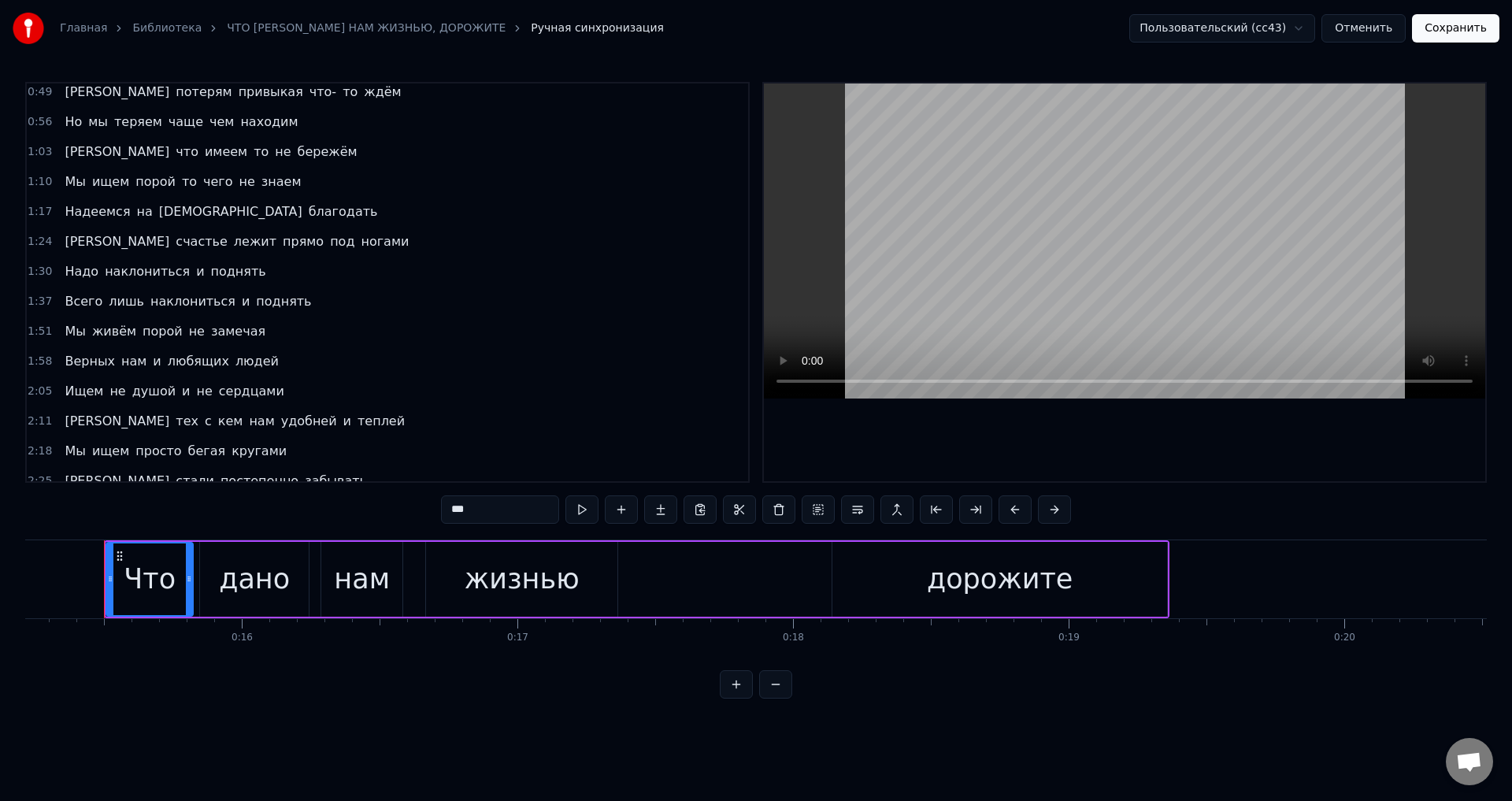
scroll to position [158, 0]
click at [68, 454] on span "Мы" at bounding box center [75, 449] width 24 height 18
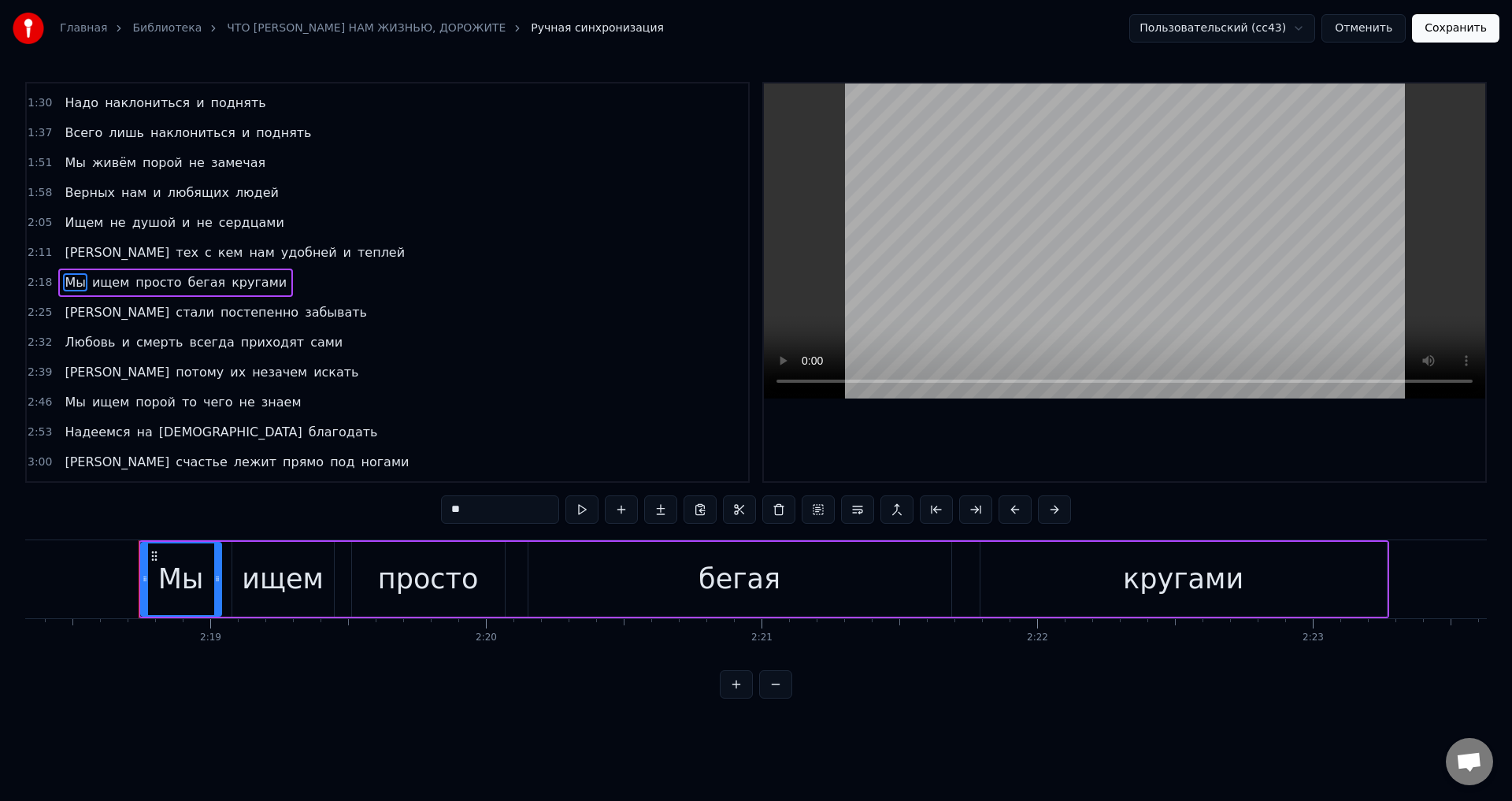
scroll to position [0, 38170]
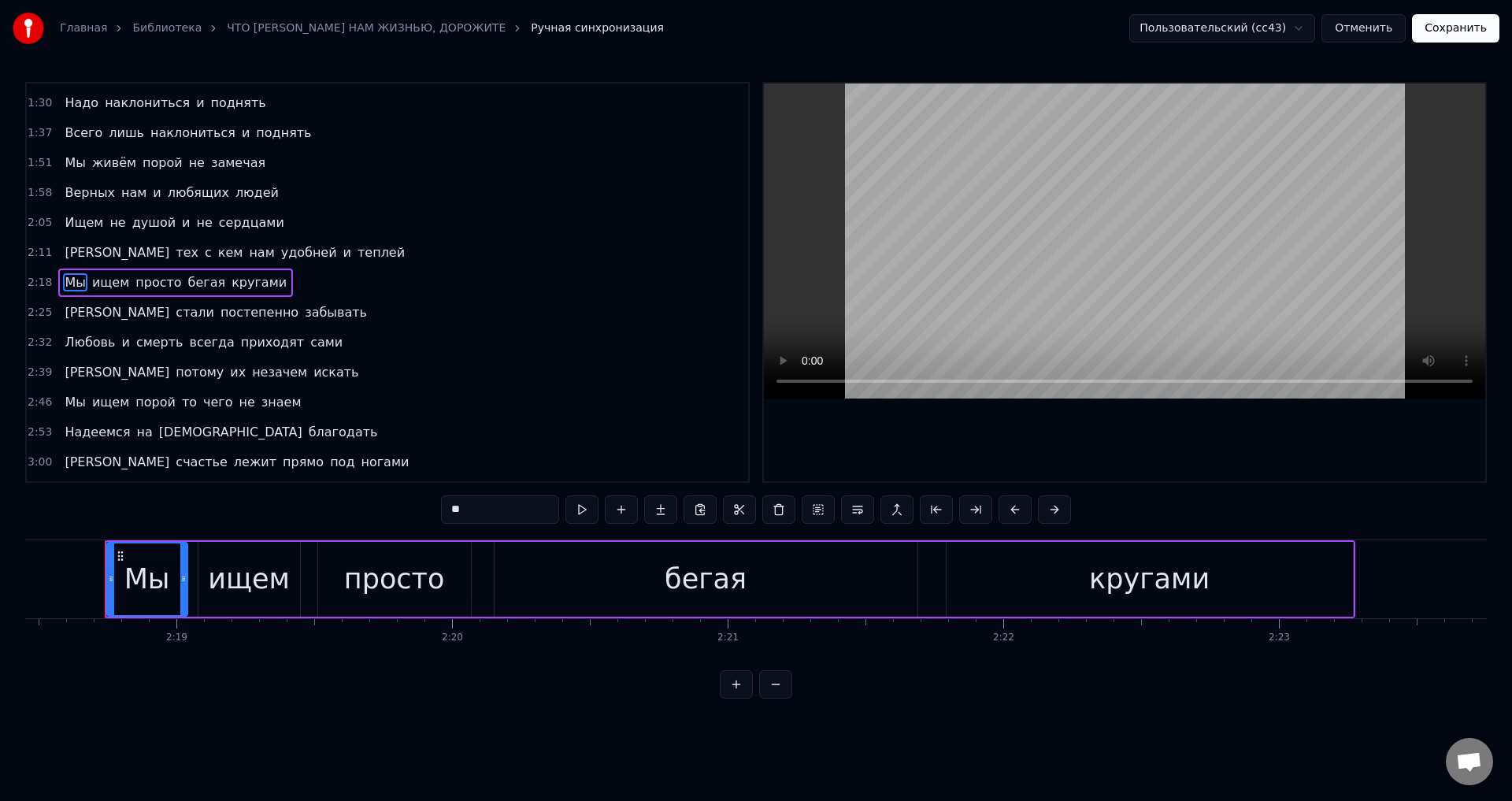
click at [356, 251] on span "теплей" at bounding box center [381, 252] width 50 height 18
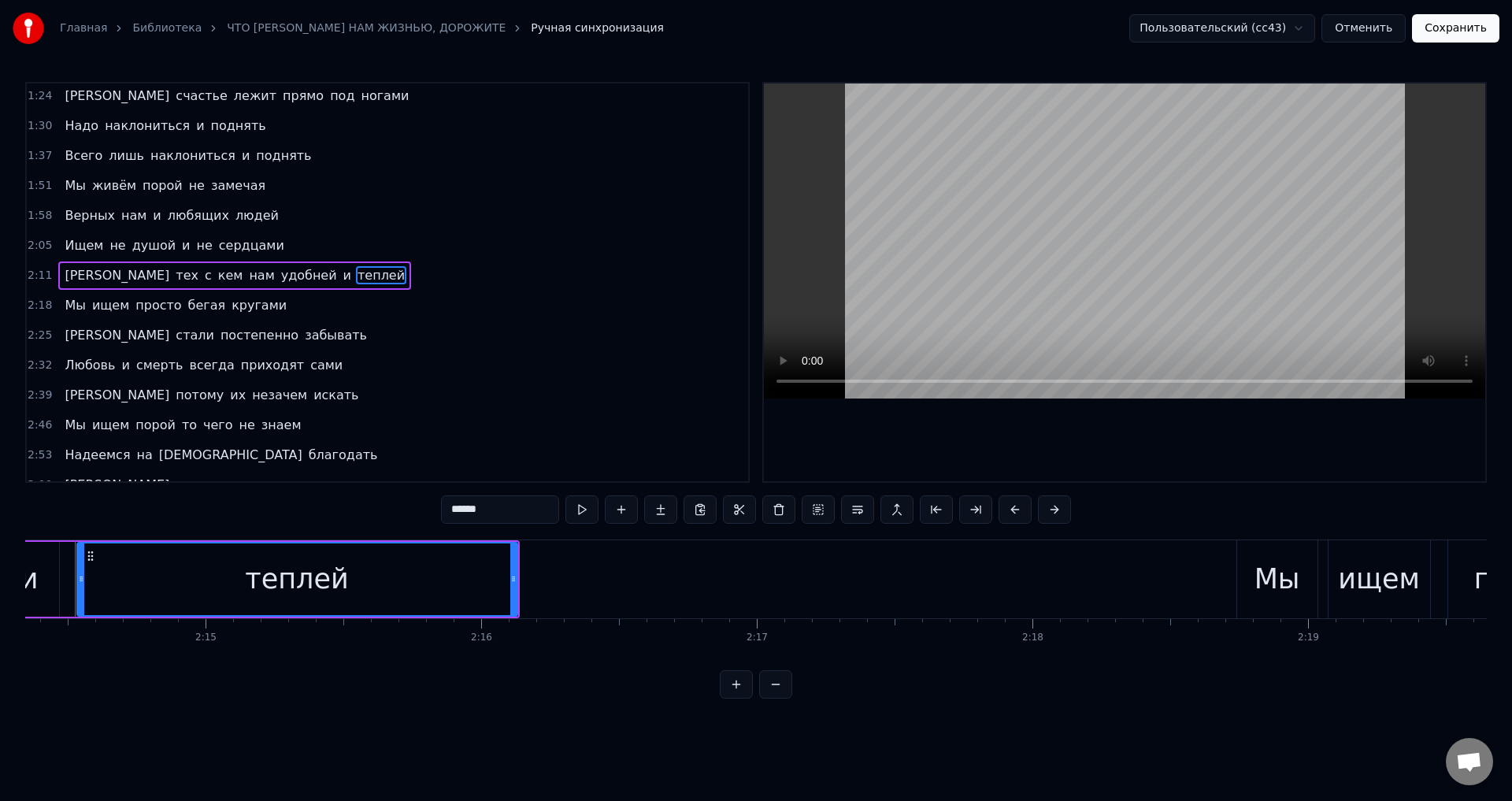
scroll to position [0, 37008]
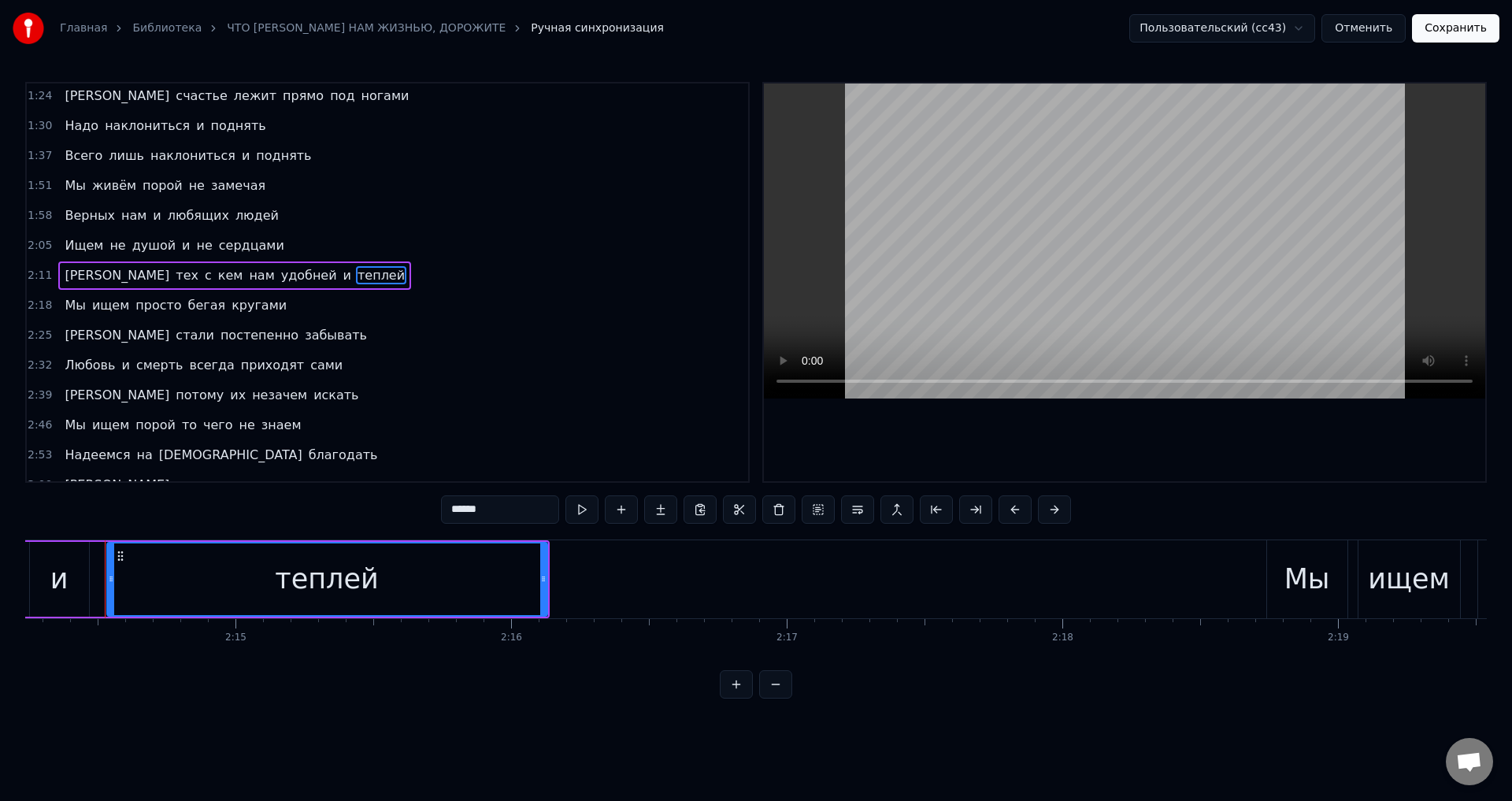
drag, startPoint x: 387, startPoint y: 595, endPoint x: 399, endPoint y: 591, distance: 12.6
click at [387, 594] on div "теплей" at bounding box center [327, 579] width 438 height 72
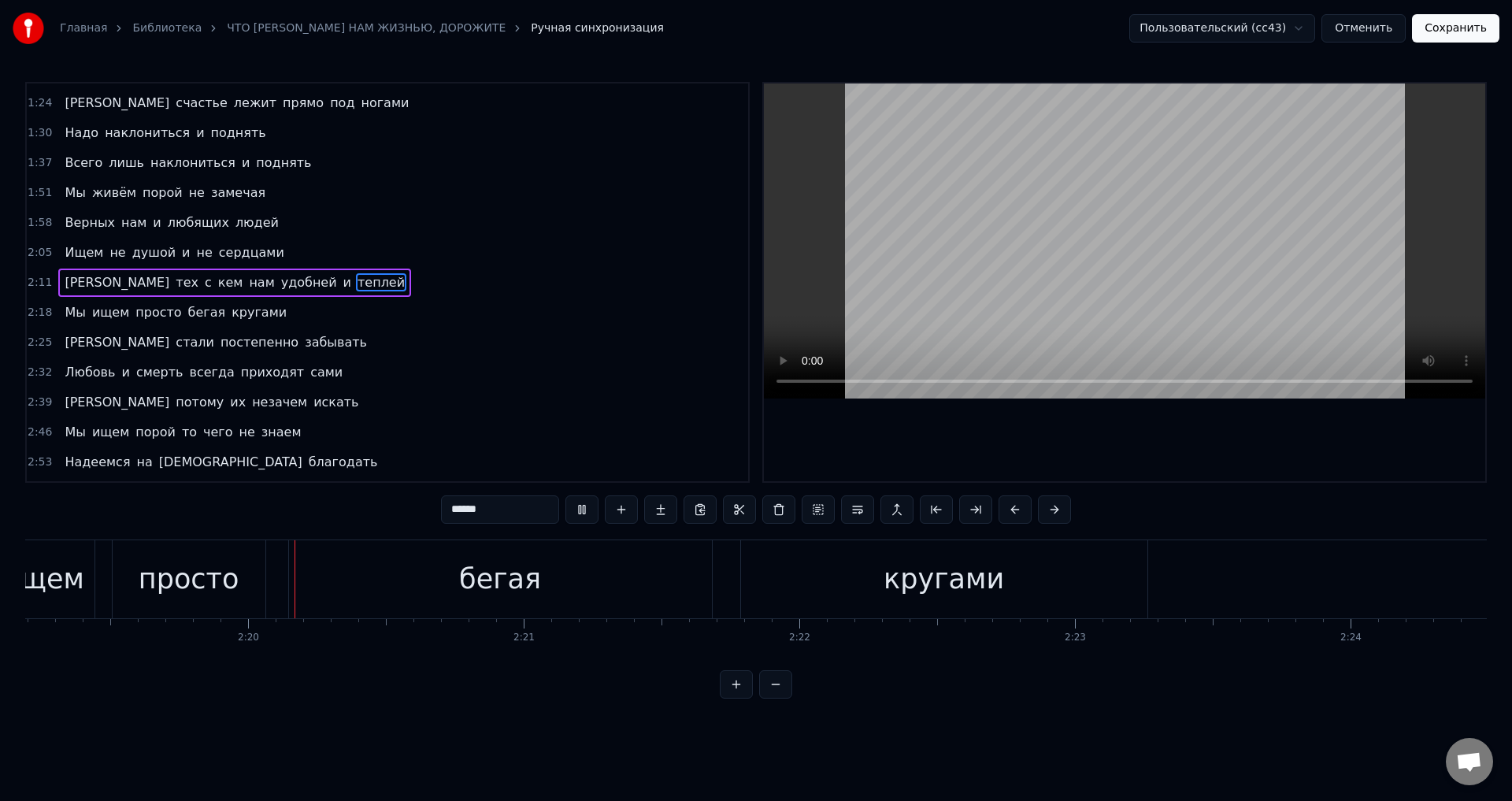
scroll to position [0, 38377]
drag, startPoint x: 60, startPoint y: 585, endPoint x: 344, endPoint y: 609, distance: 285.0
click at [59, 585] on div "ищем" at bounding box center [39, 579] width 82 height 41
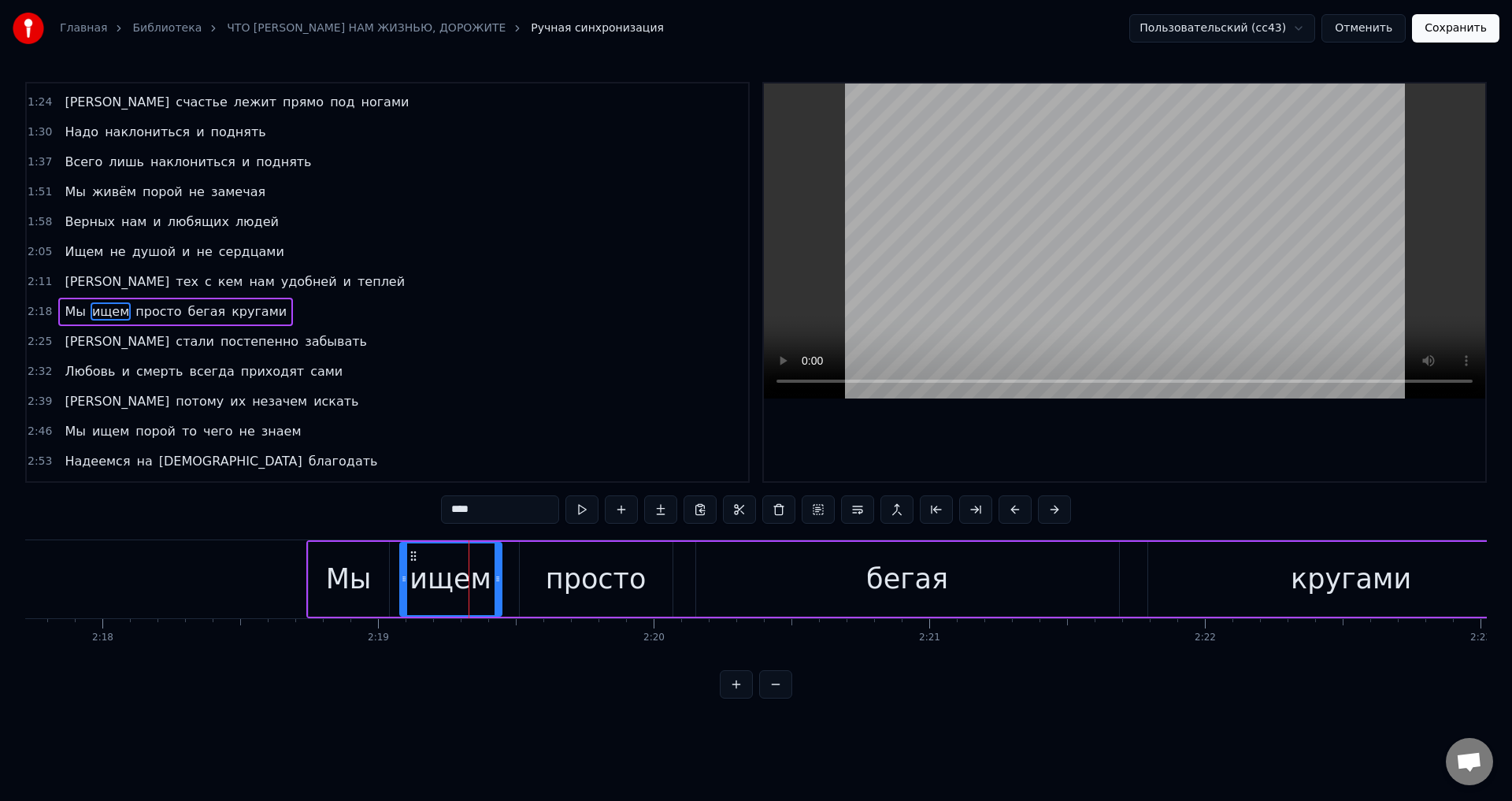
scroll to position [0, 37711]
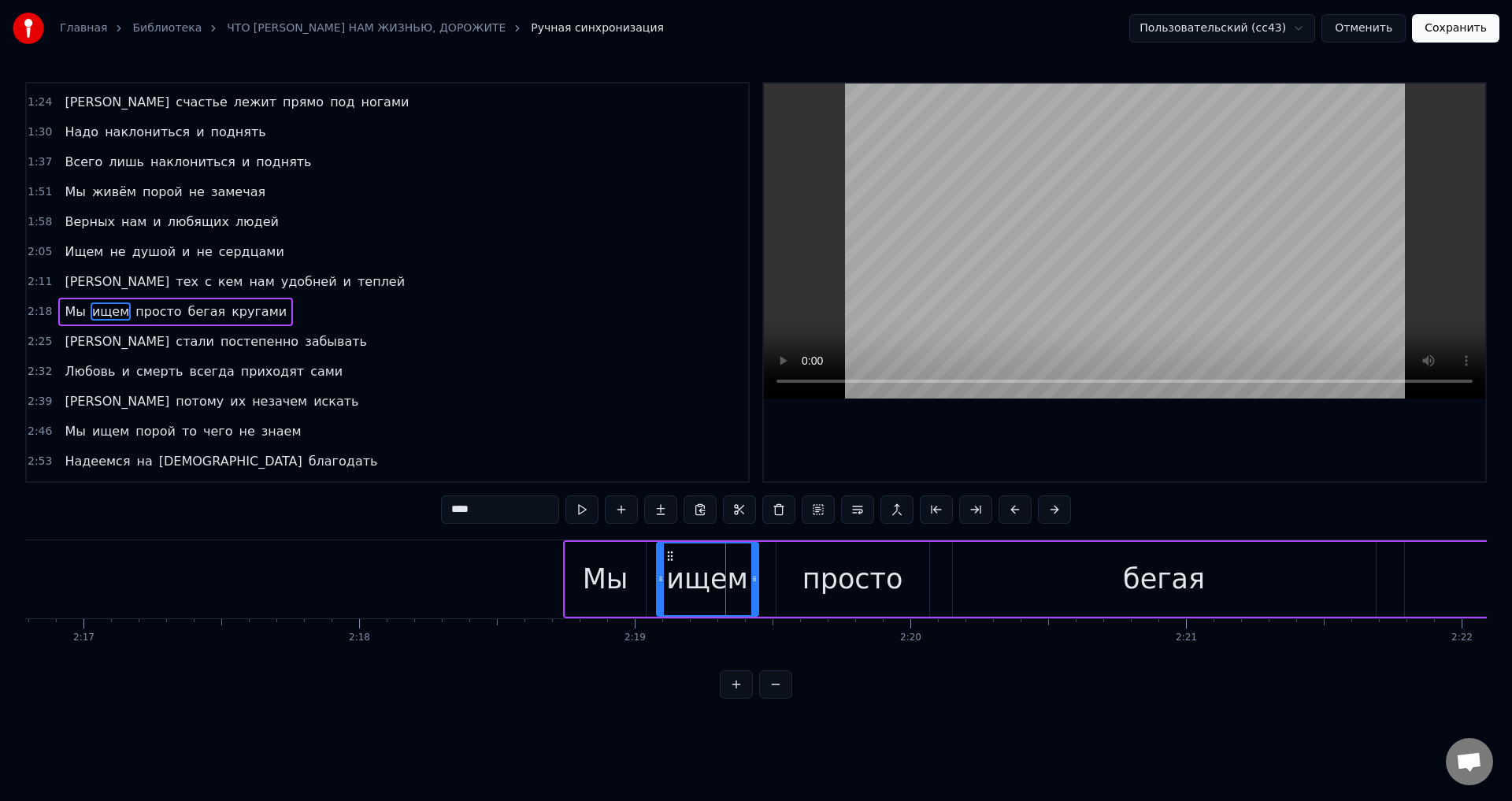
click at [611, 561] on div "Мы" at bounding box center [605, 579] width 45 height 41
type input "**"
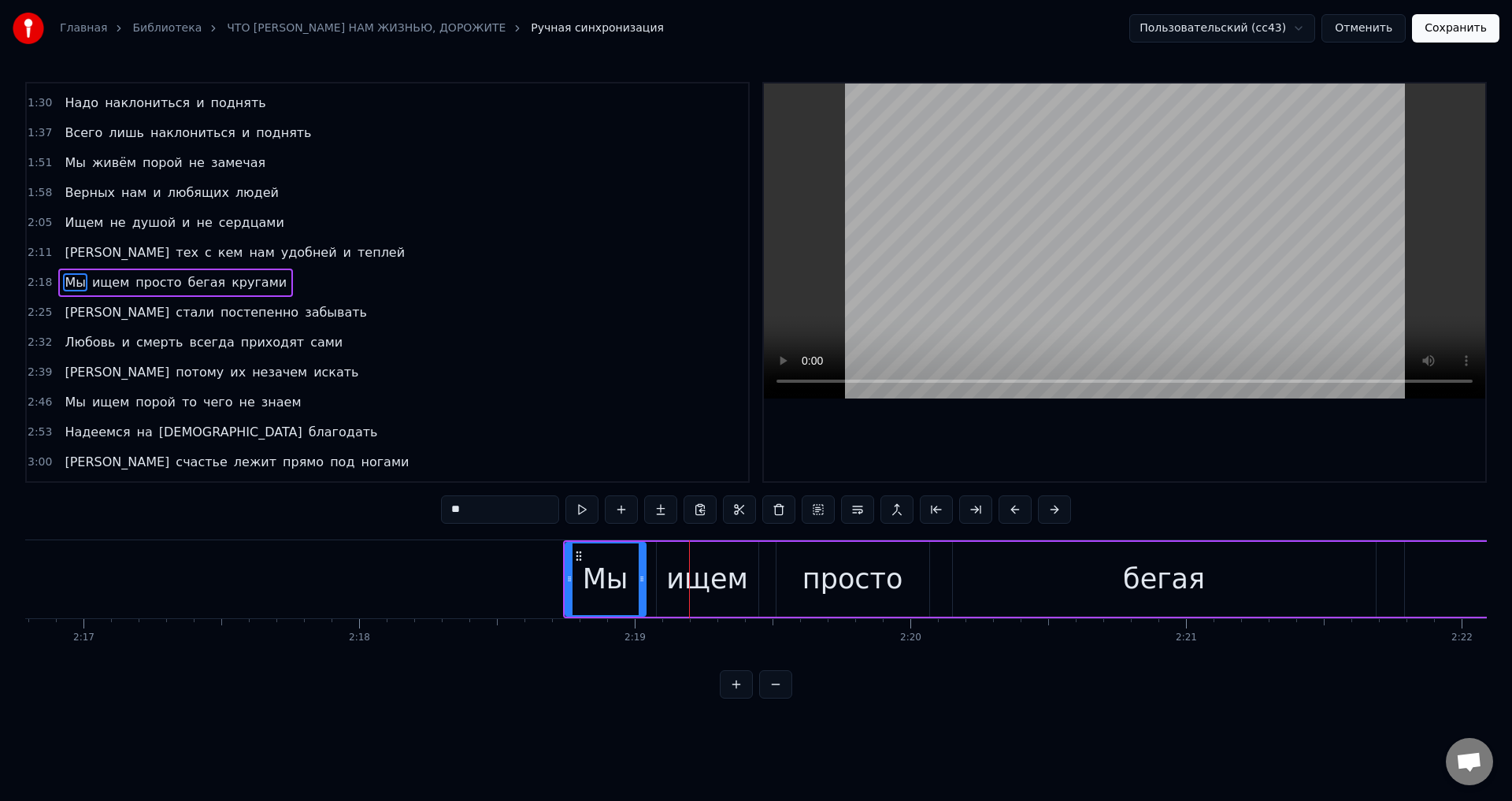
click at [578, 559] on icon at bounding box center [579, 556] width 13 height 13
click at [582, 567] on div "Мы" at bounding box center [606, 579] width 79 height 72
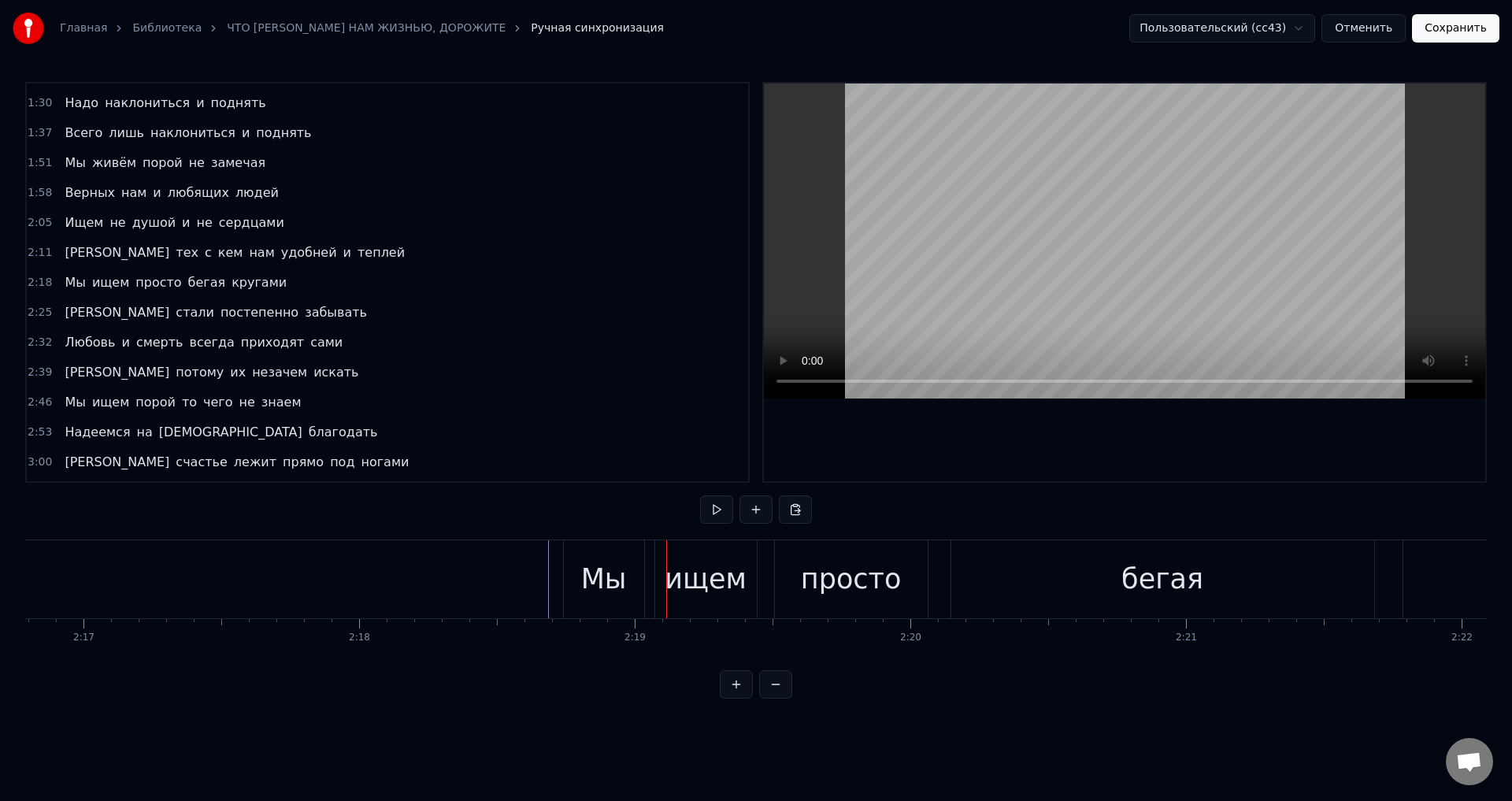
click at [599, 569] on div "Мы" at bounding box center [603, 579] width 45 height 41
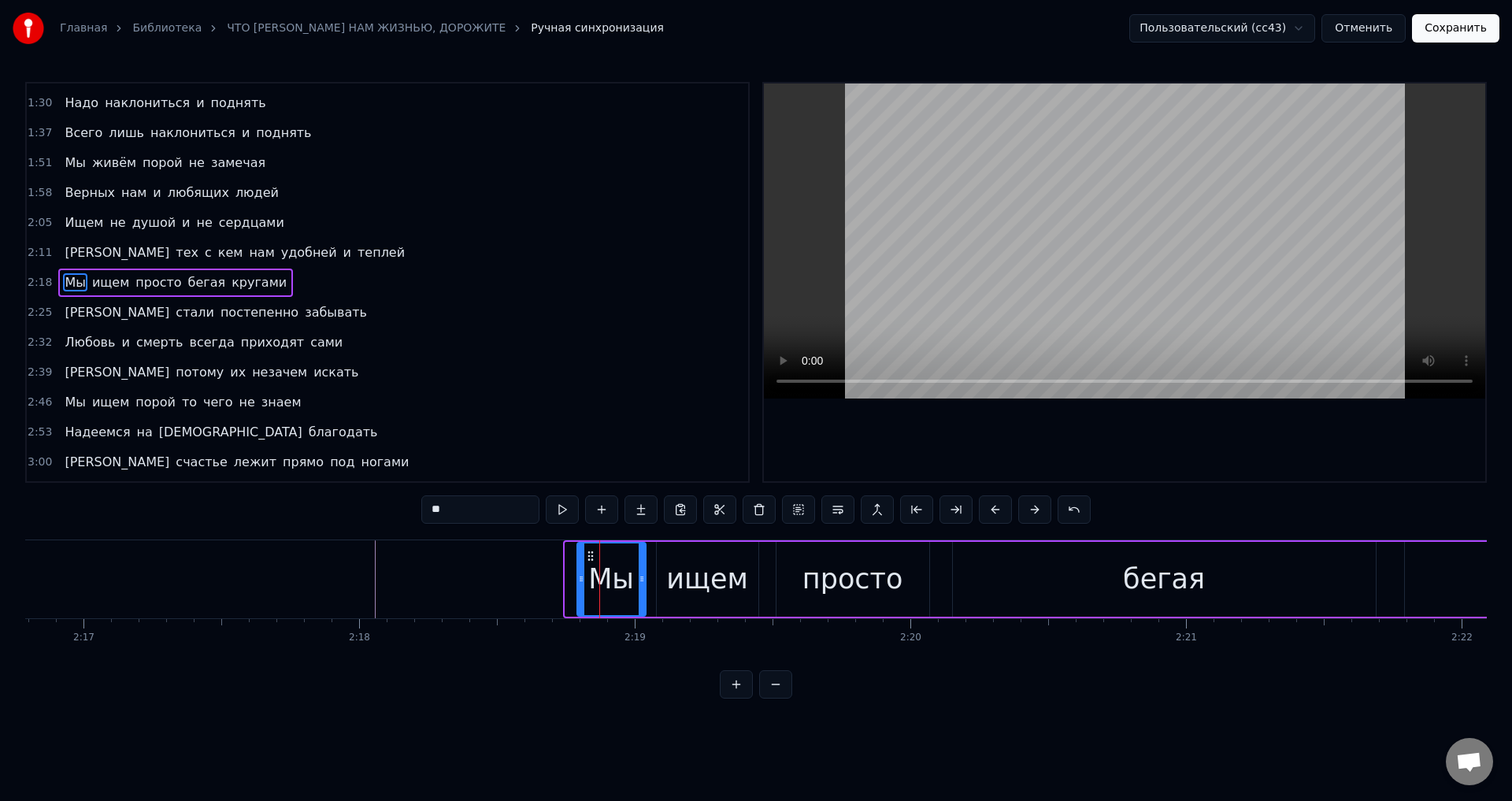
drag, startPoint x: 571, startPoint y: 580, endPoint x: 583, endPoint y: 580, distance: 12.0
click at [583, 580] on icon at bounding box center [581, 579] width 6 height 13
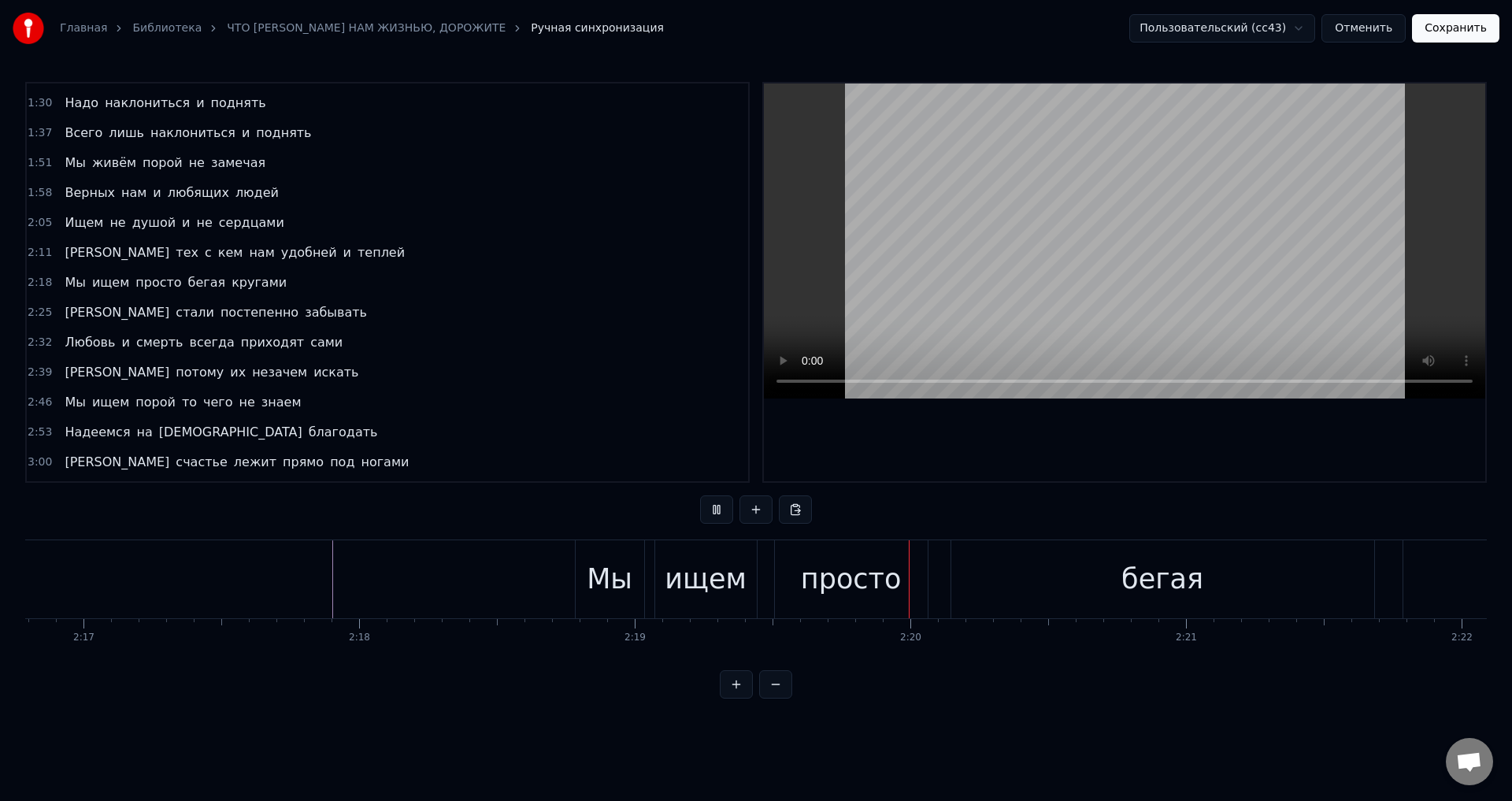
click at [588, 568] on div "Мы" at bounding box center [609, 579] width 45 height 41
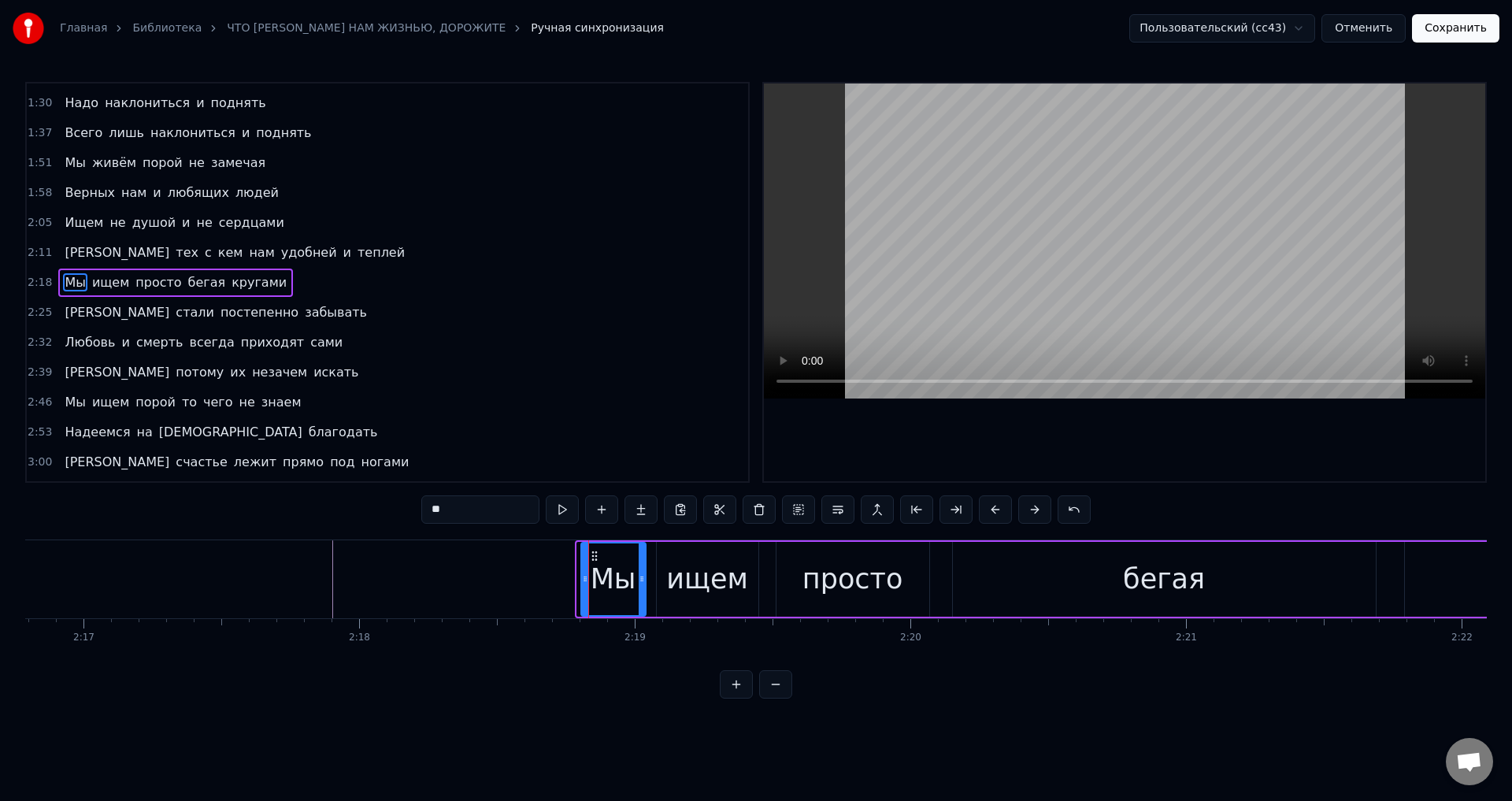
click at [583, 570] on div at bounding box center [585, 579] width 6 height 72
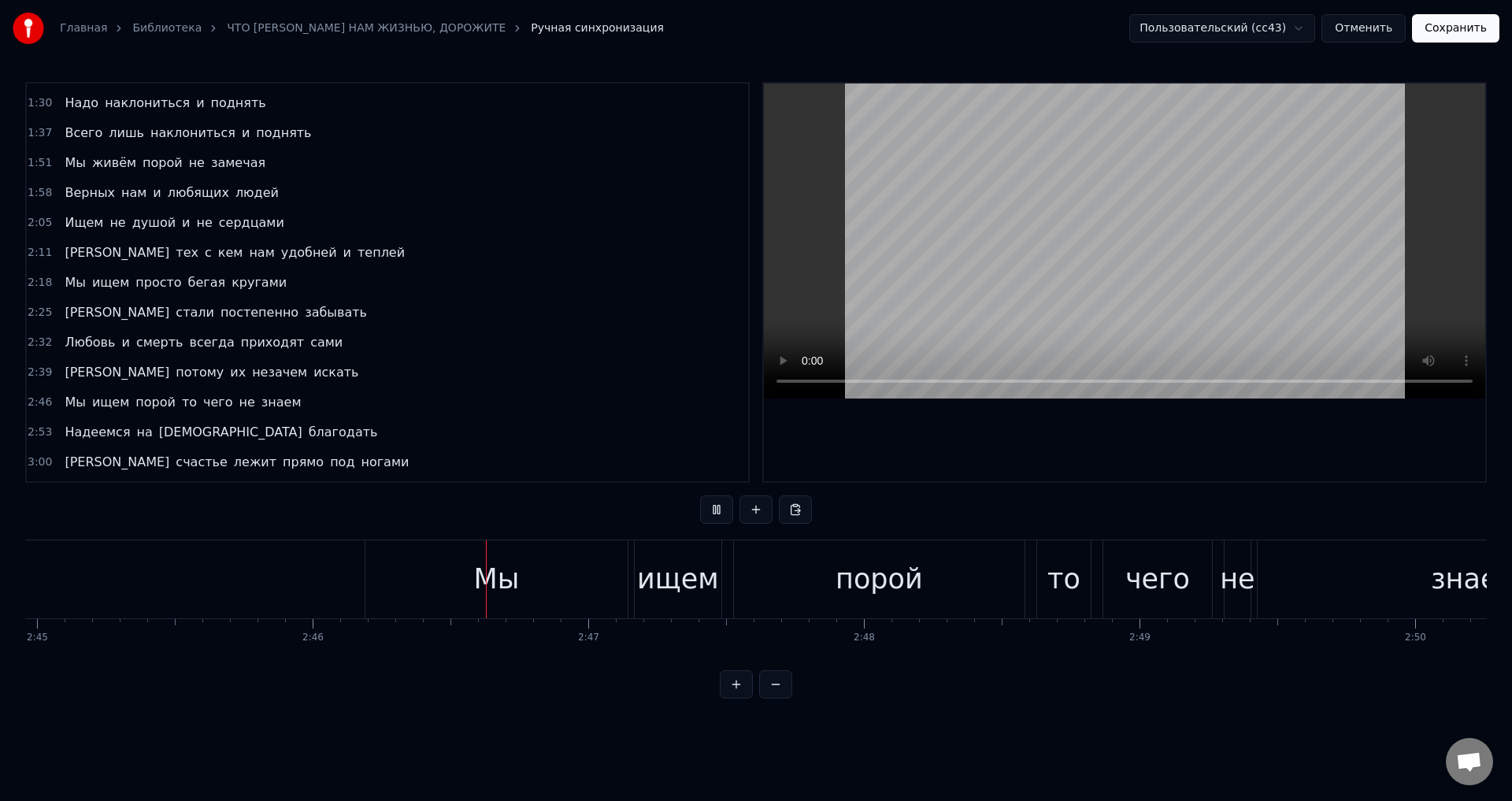
scroll to position [0, 45710]
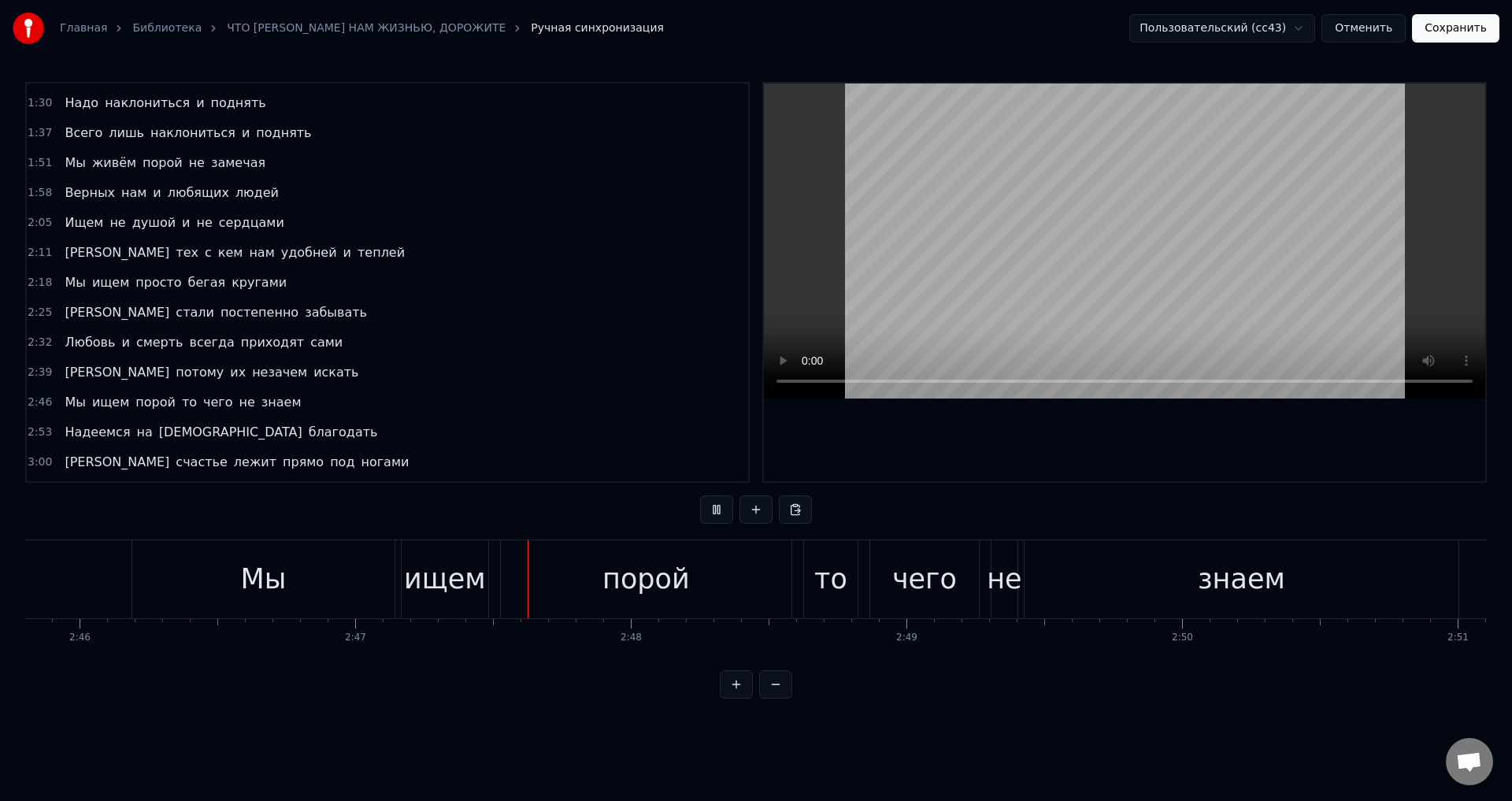
click at [222, 561] on div "Мы" at bounding box center [263, 579] width 262 height 78
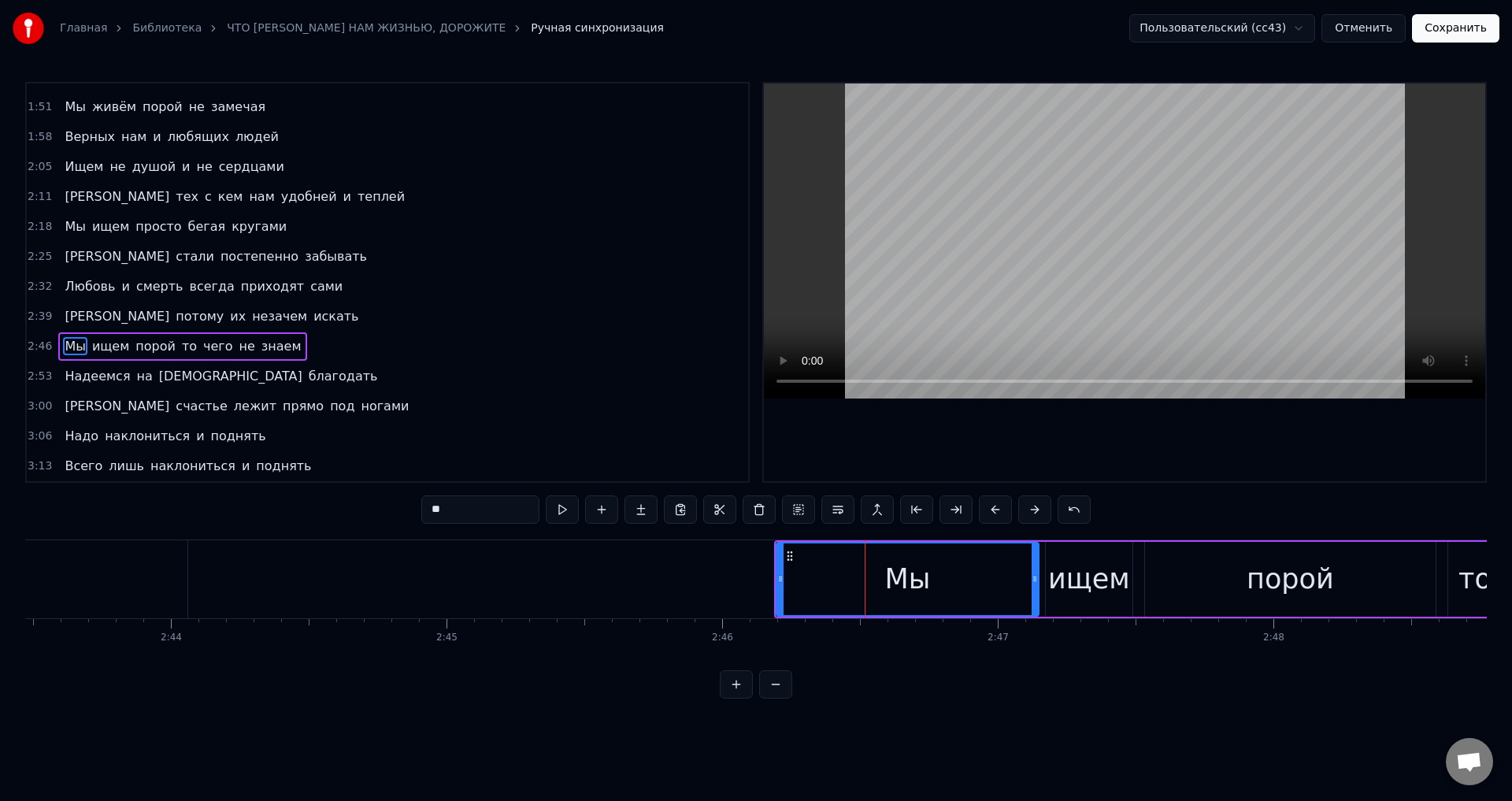
scroll to position [0, 45003]
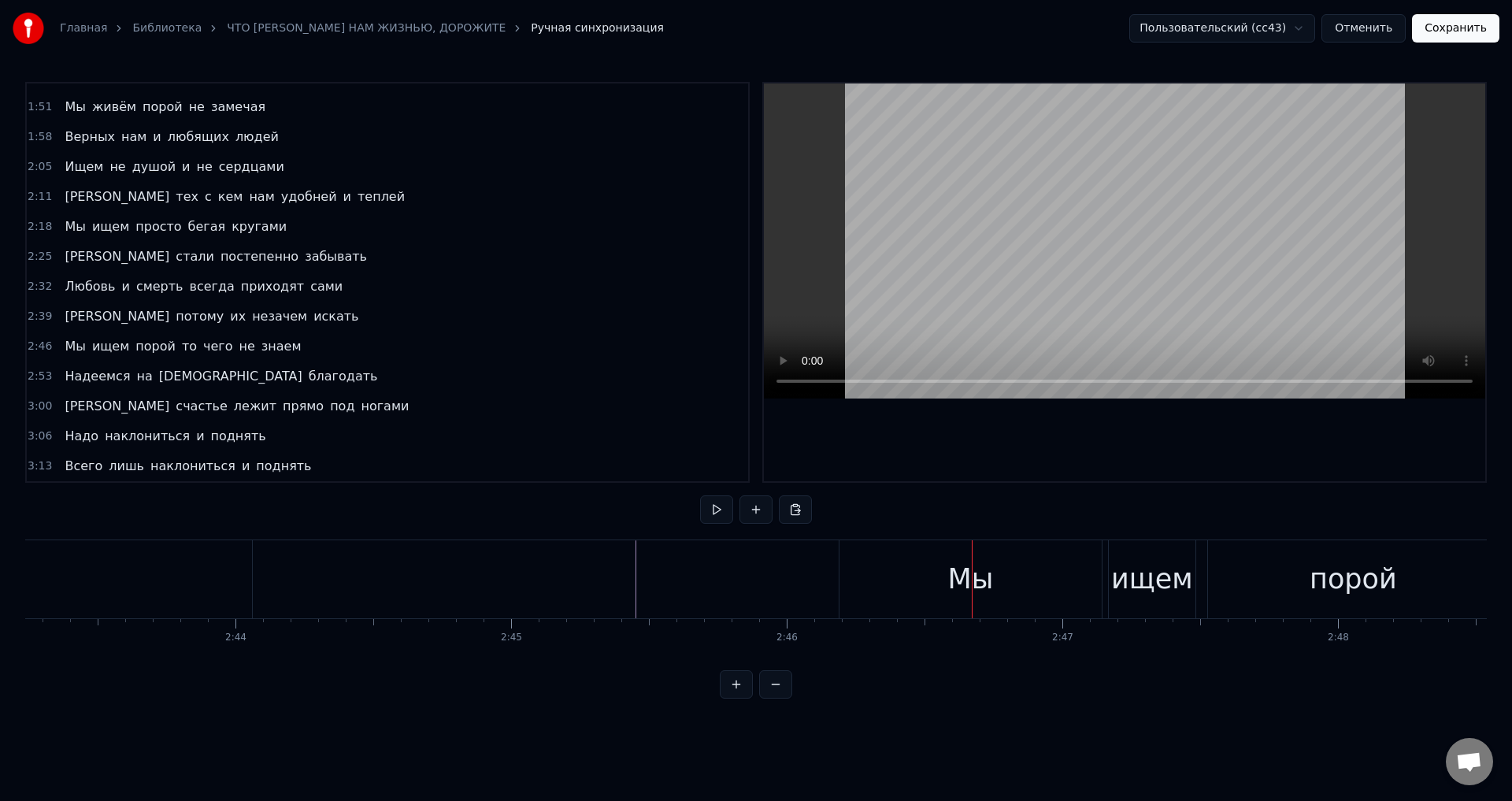
click at [904, 556] on div "Мы" at bounding box center [970, 579] width 262 height 78
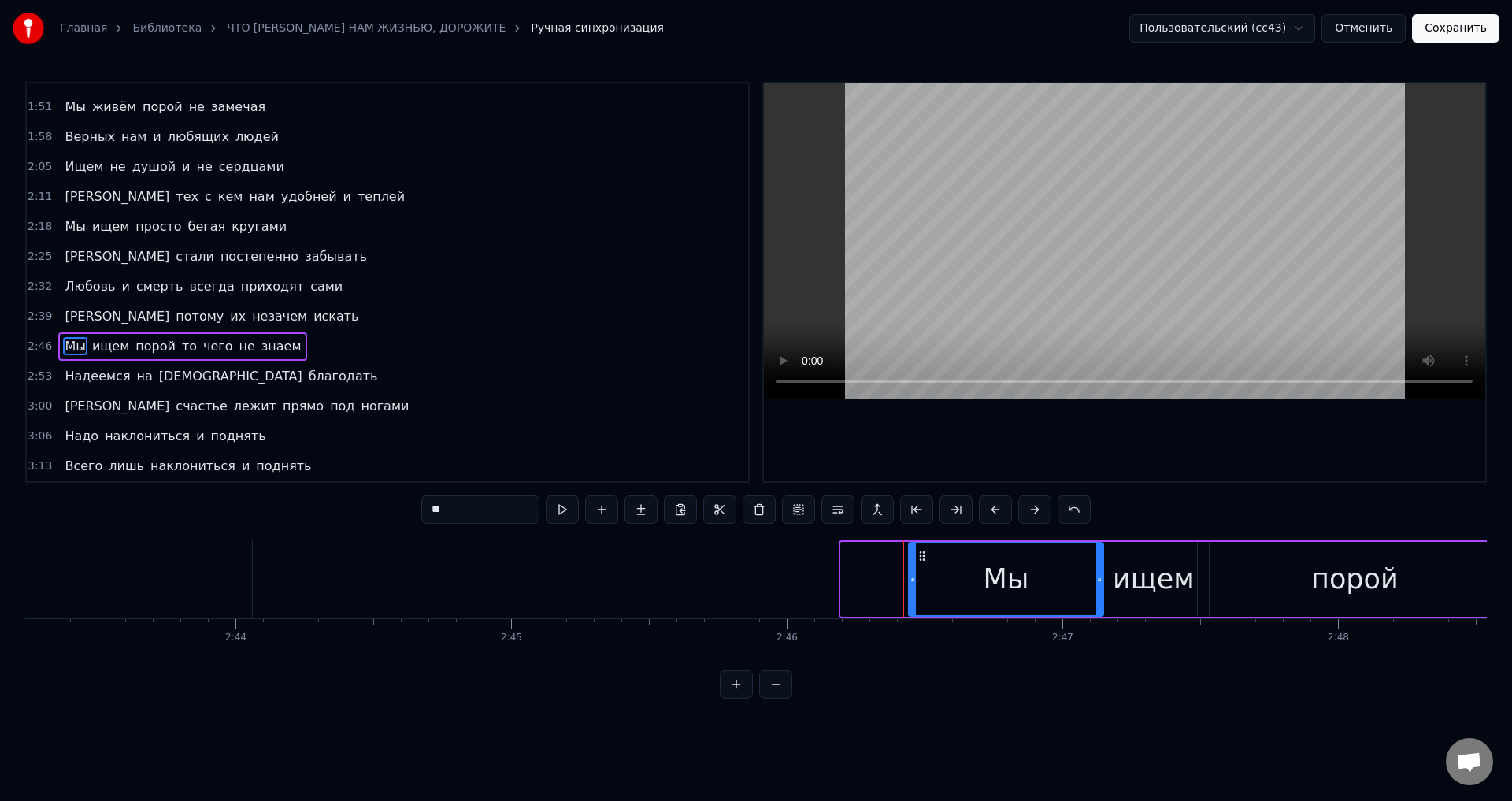
drag, startPoint x: 844, startPoint y: 576, endPoint x: 912, endPoint y: 582, distance: 68.3
click at [912, 582] on icon at bounding box center [913, 579] width 6 height 13
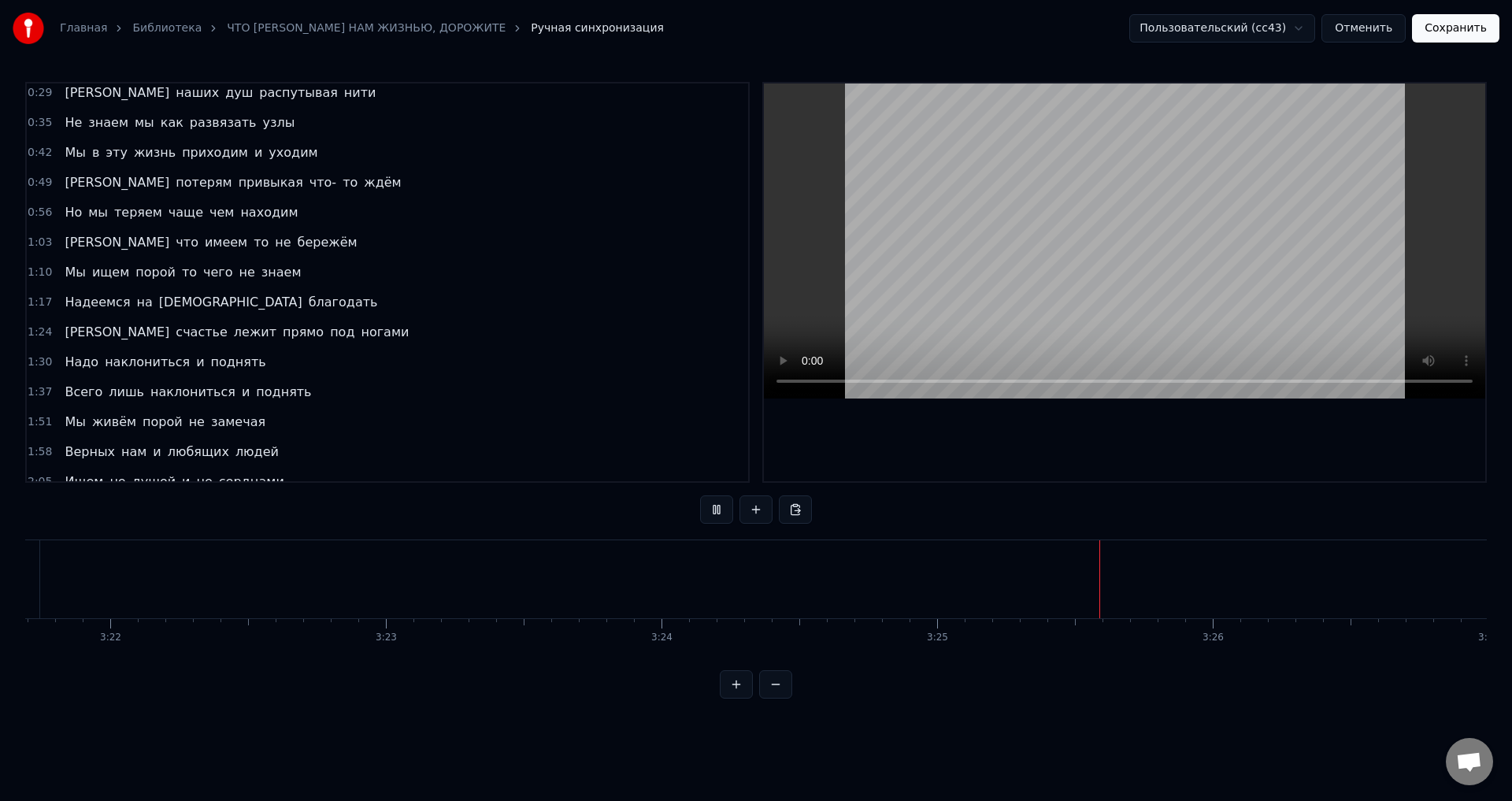
scroll to position [0, 0]
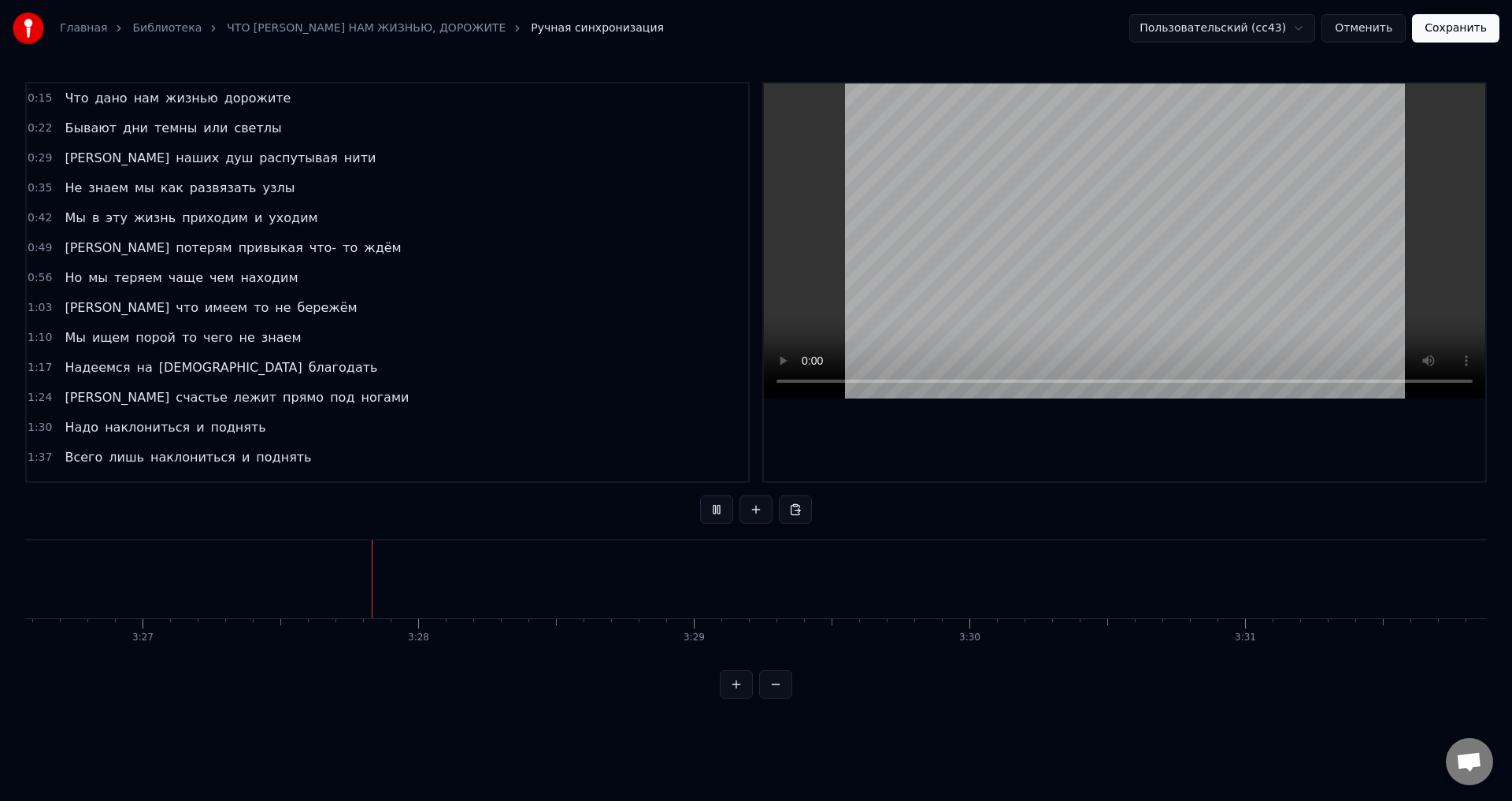
click at [65, 182] on span "Не" at bounding box center [73, 187] width 21 height 18
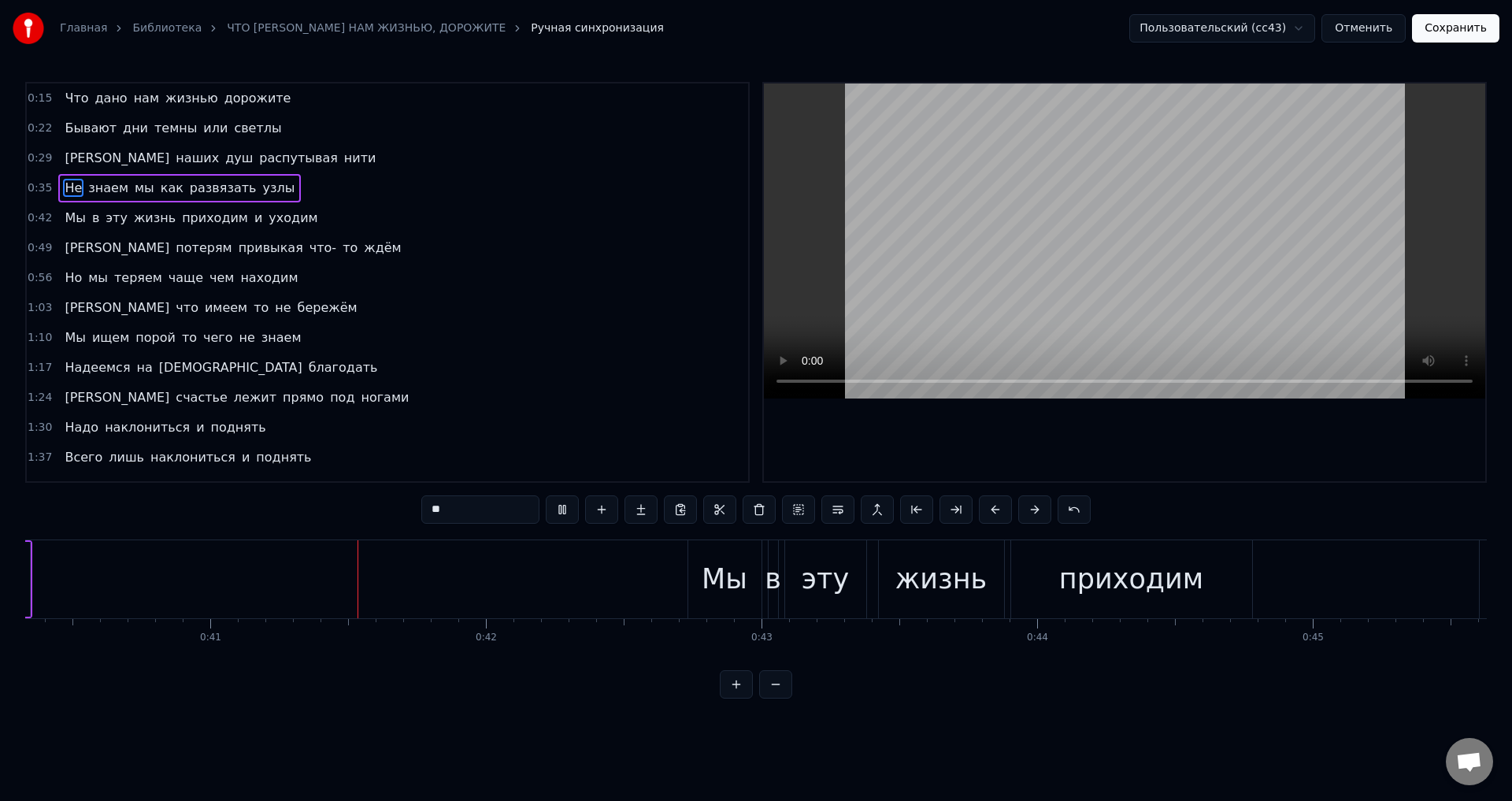
scroll to position [0, 11156]
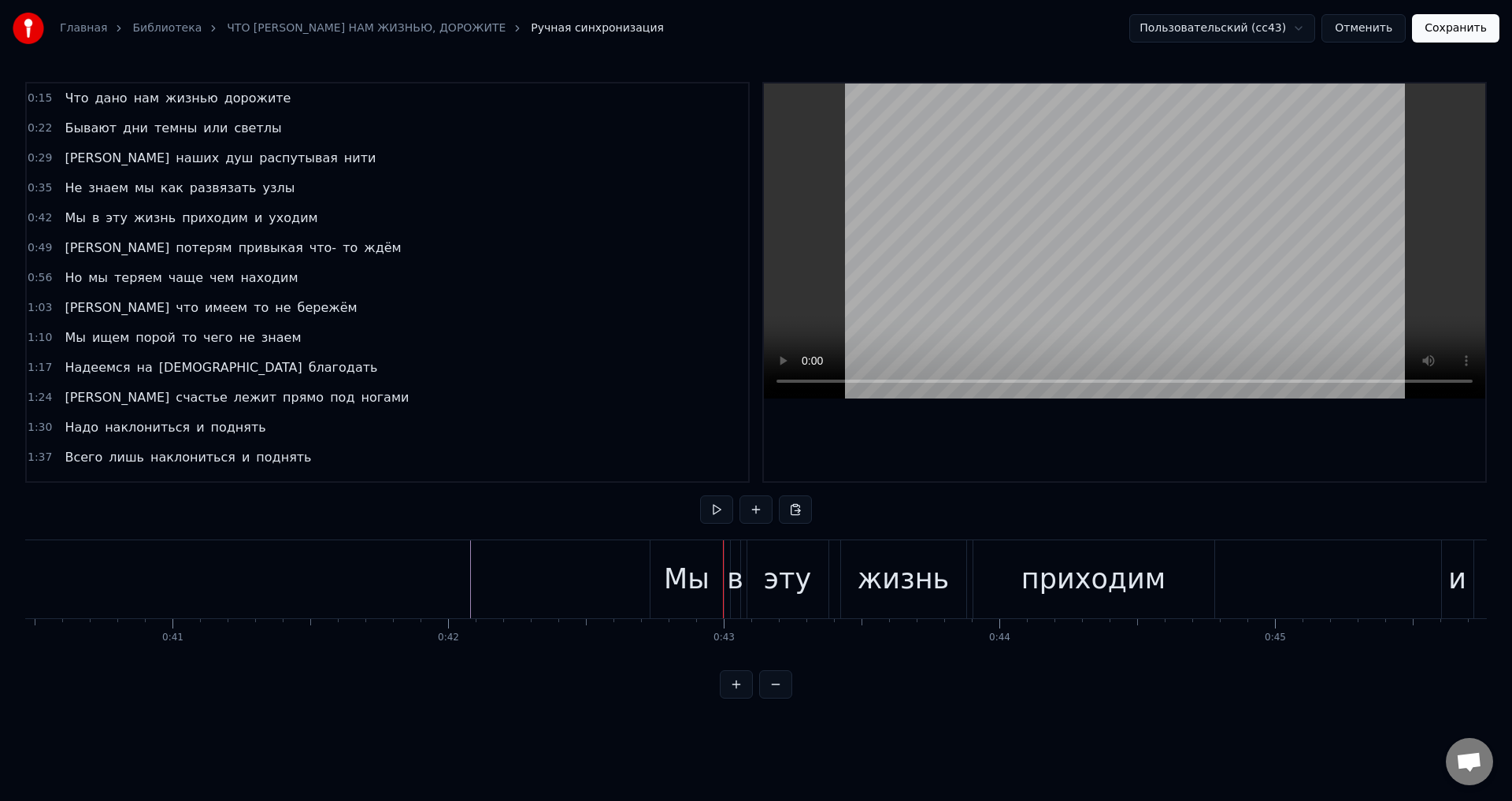
click at [661, 575] on div "Мы" at bounding box center [687, 579] width 73 height 78
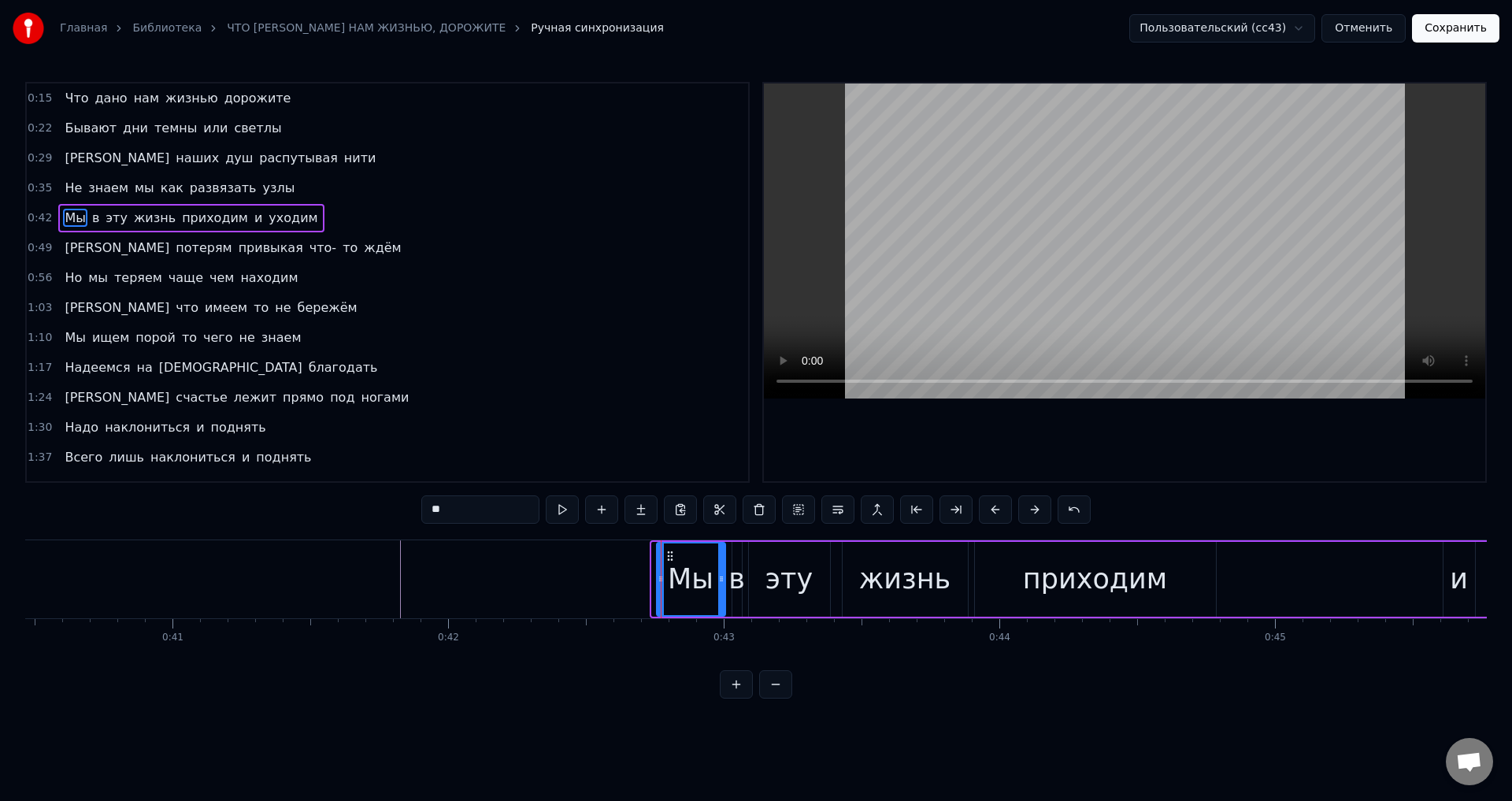
click at [658, 578] on icon at bounding box center [661, 579] width 6 height 13
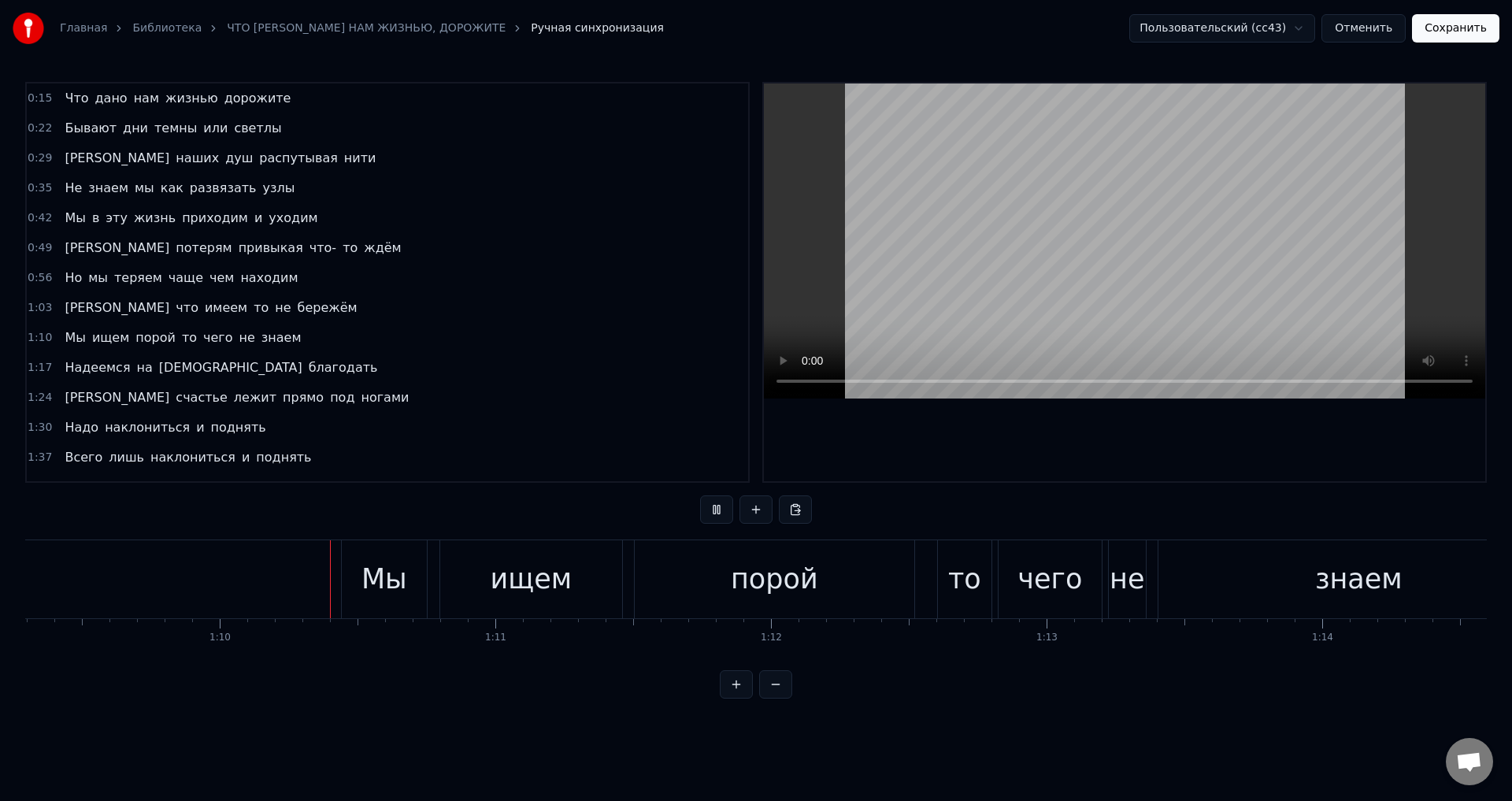
scroll to position [0, 19130]
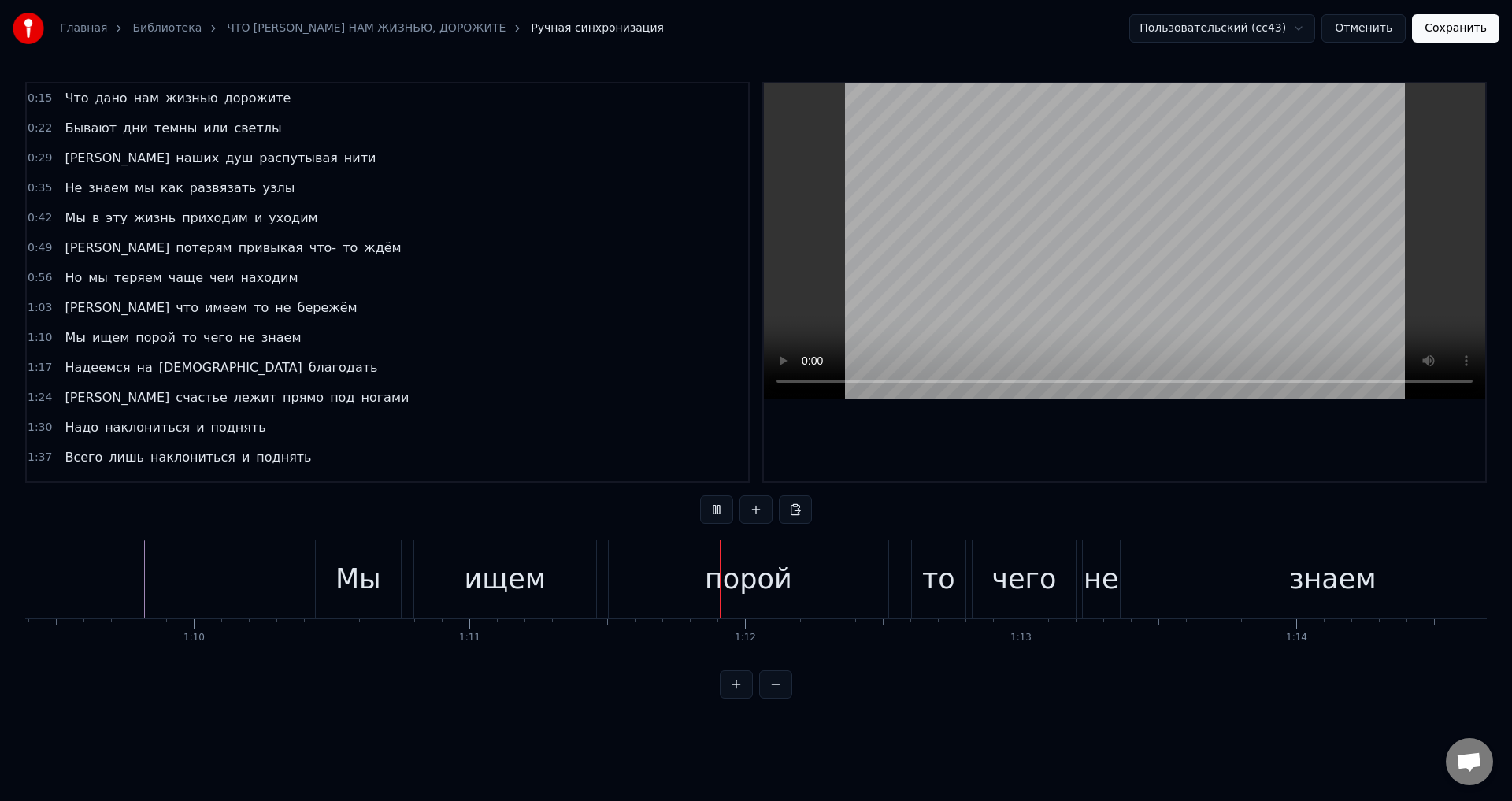
click at [1445, 31] on button "Сохранить" at bounding box center [1456, 29] width 88 height 29
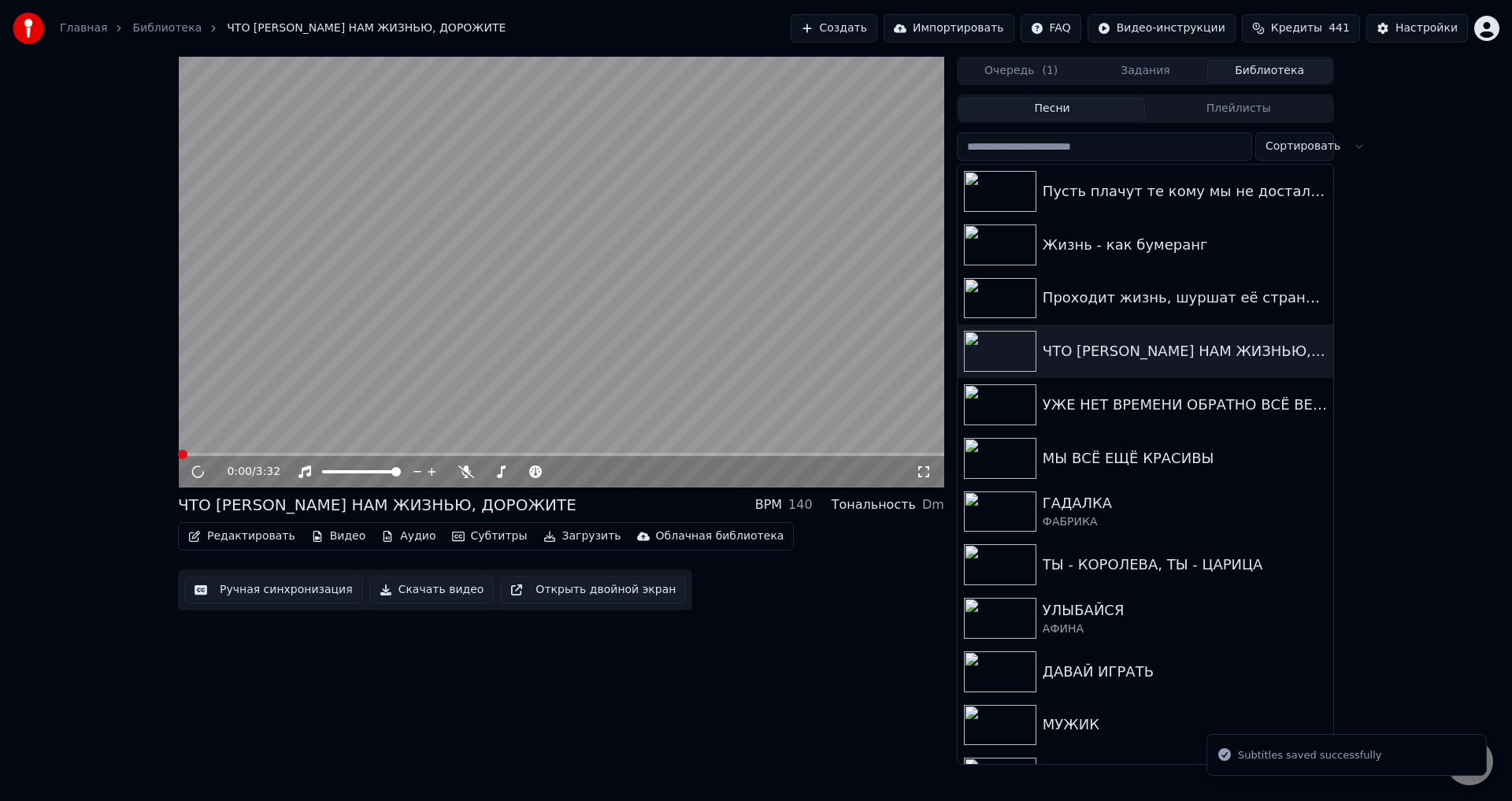
click at [928, 466] on icon at bounding box center [924, 472] width 16 height 13
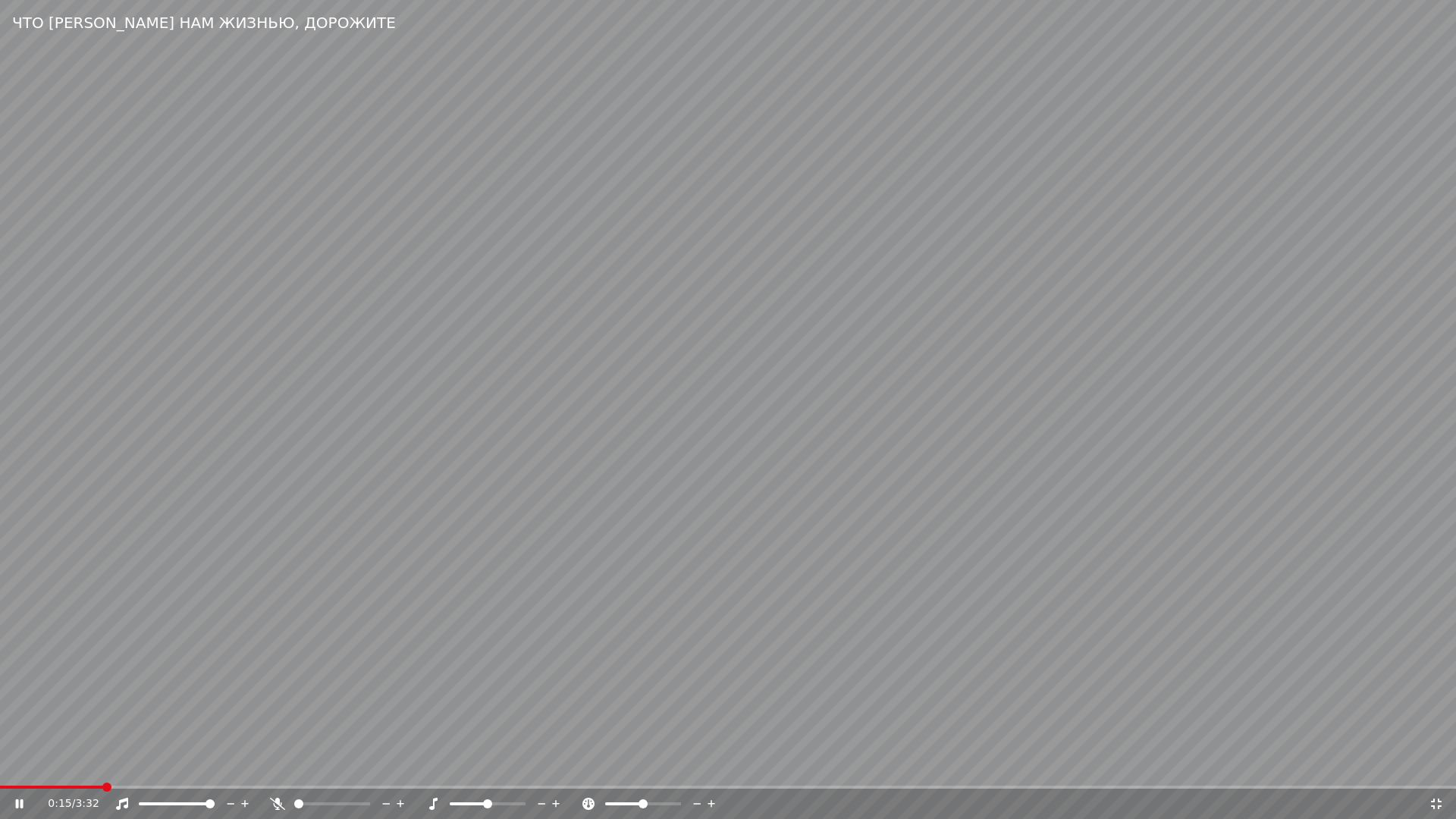
click at [105, 771] on span at bounding box center [728, 788] width 1456 height 3
click at [90, 771] on span at bounding box center [45, 788] width 90 height 3
click at [64, 771] on span at bounding box center [45, 788] width 90 height 3
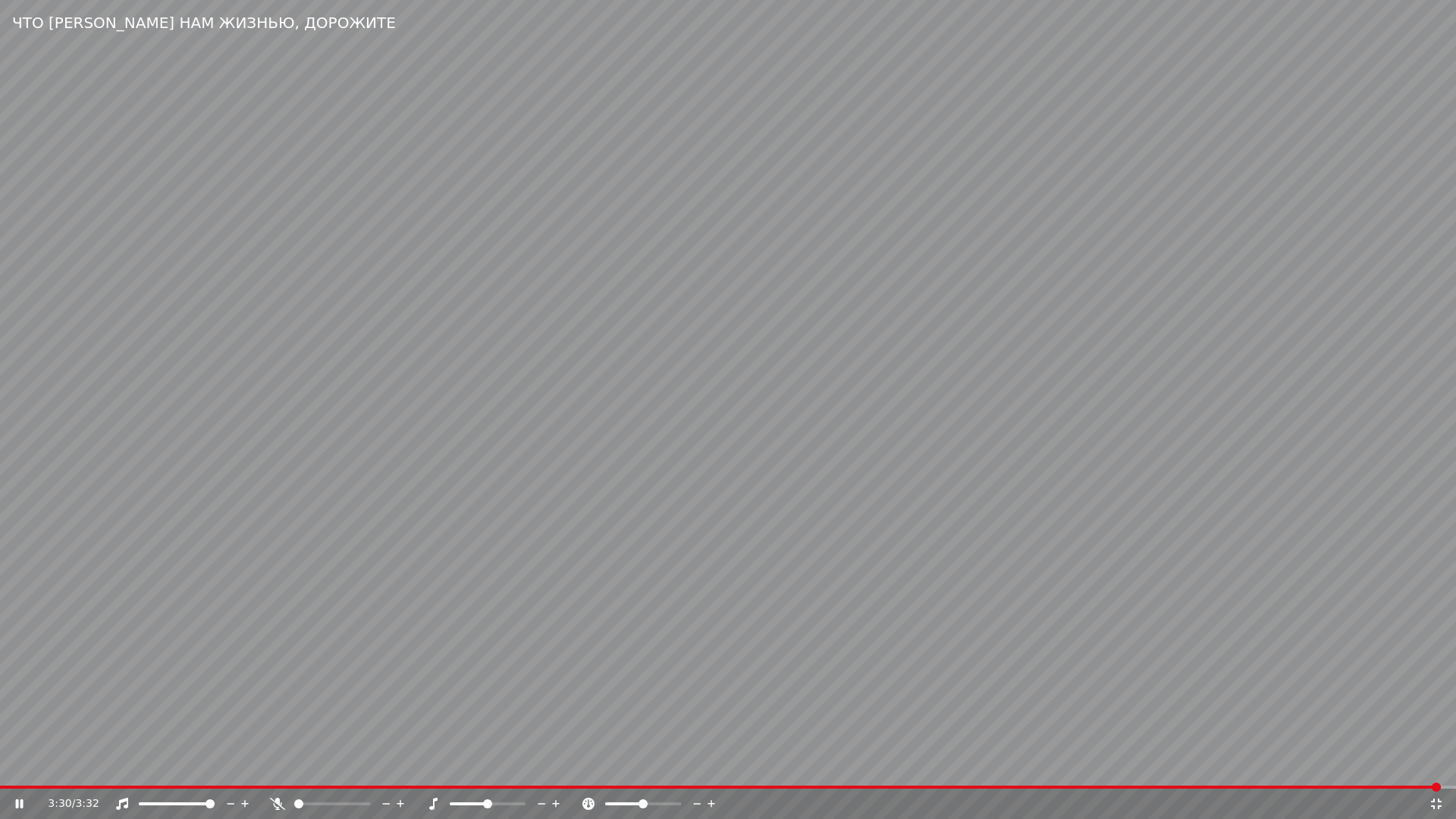
click at [1438, 771] on icon at bounding box center [1437, 804] width 15 height 12
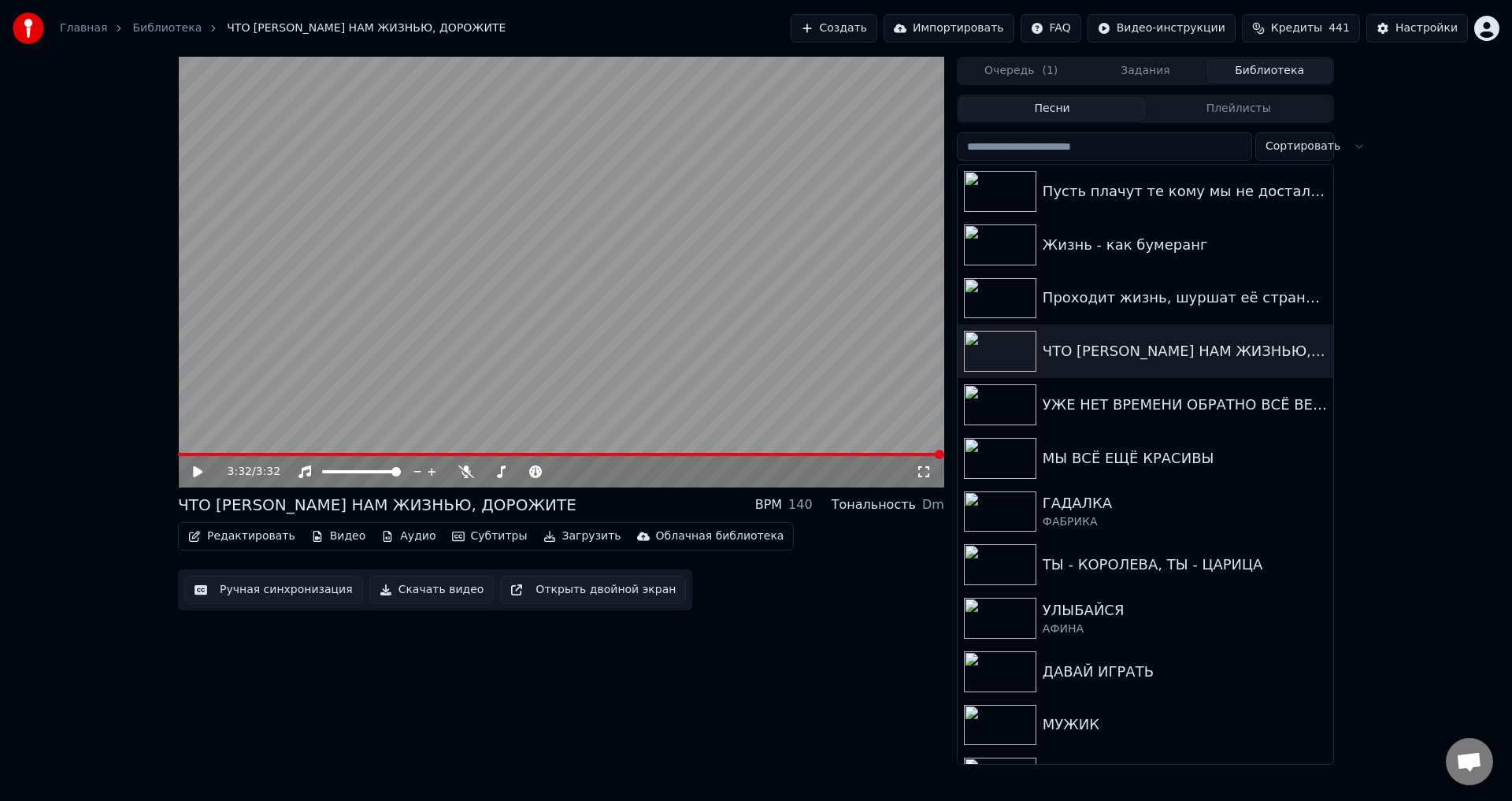
click at [202, 469] on icon at bounding box center [209, 472] width 37 height 13
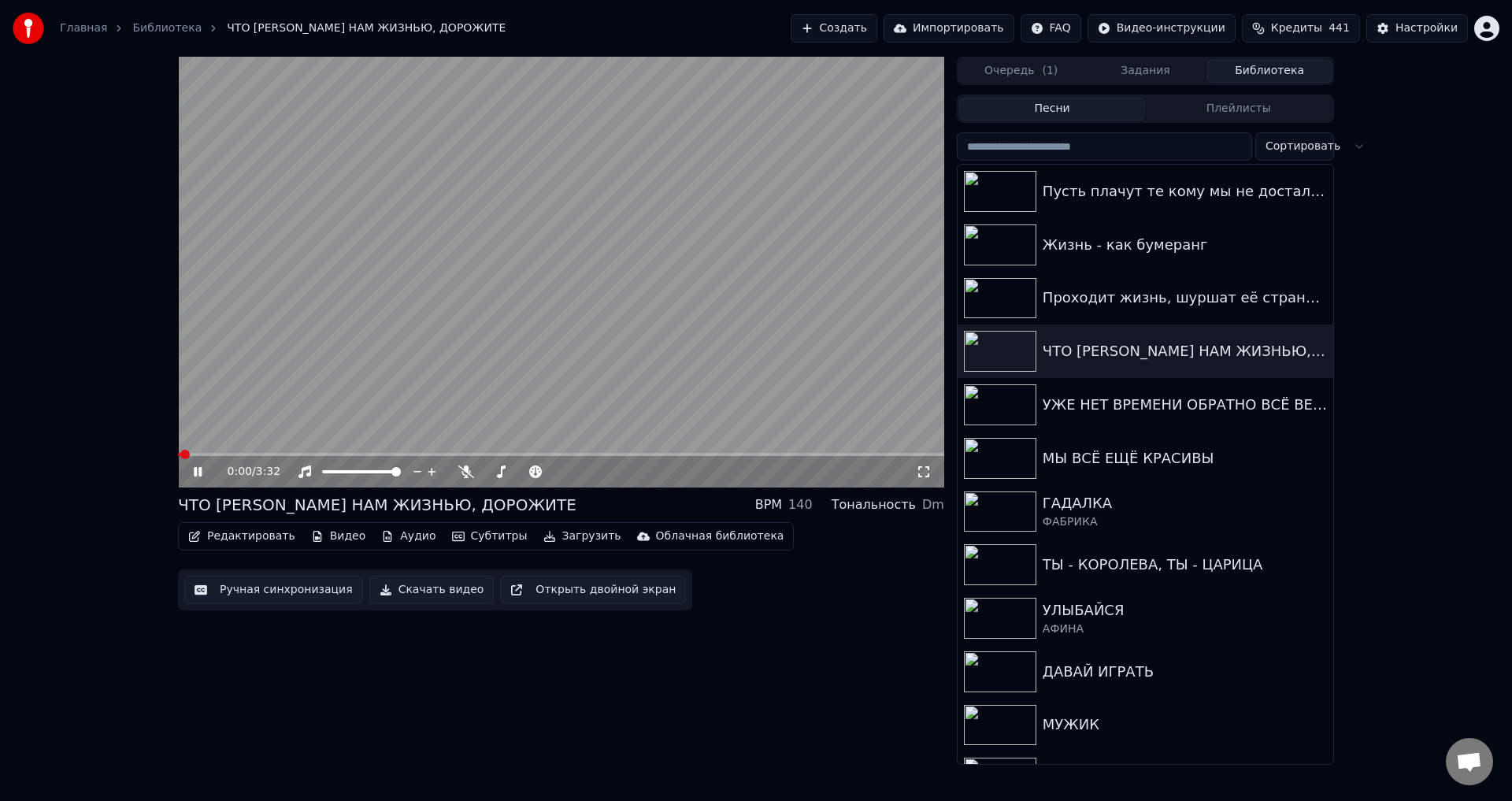
click at [923, 474] on icon at bounding box center [924, 472] width 16 height 13
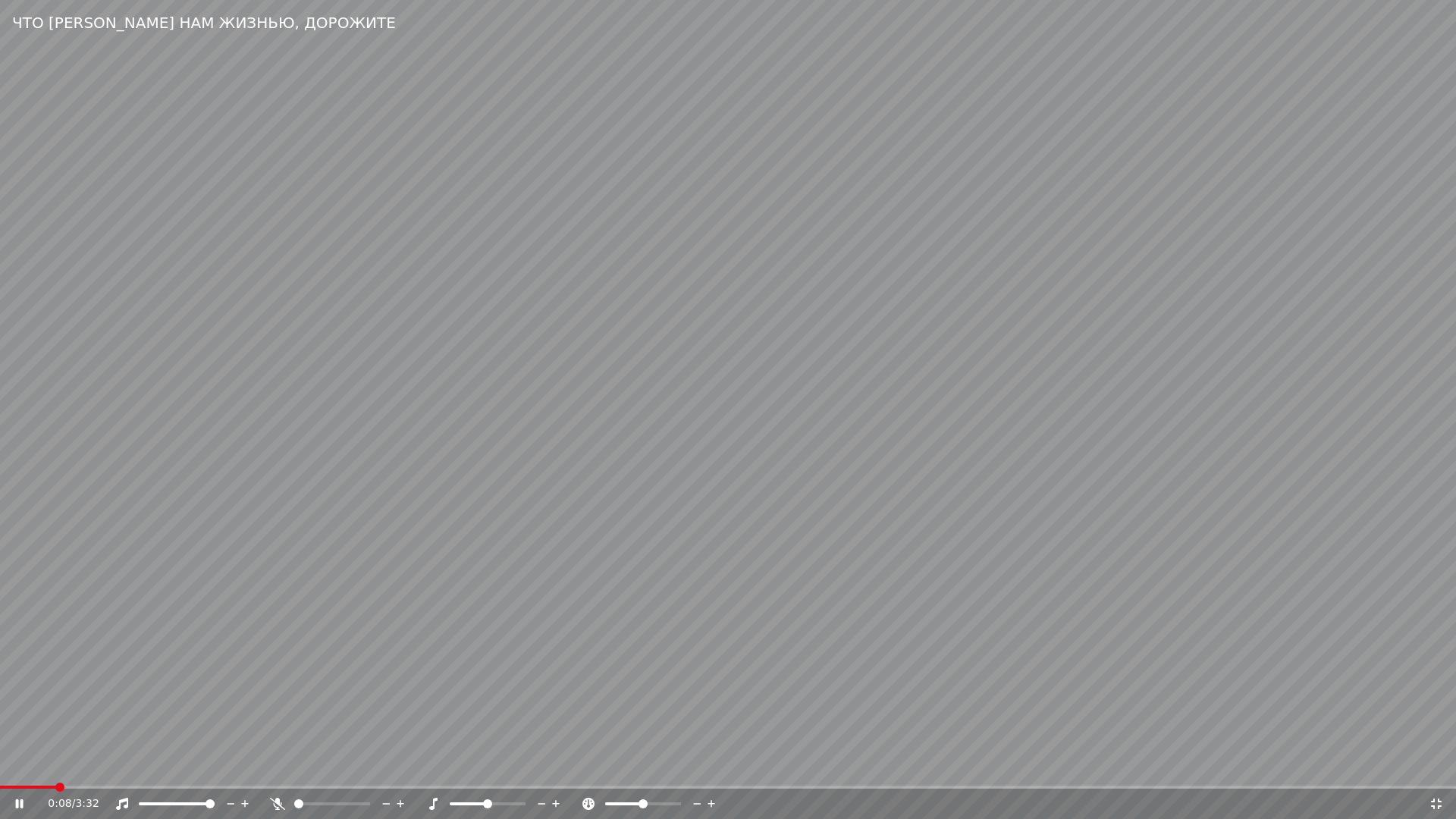
click at [87, 771] on span at bounding box center [728, 788] width 1456 height 3
click at [240, 771] on span at bounding box center [120, 788] width 240 height 3
click at [1356, 689] on video at bounding box center [728, 409] width 1456 height 819
click at [1438, 771] on icon at bounding box center [1437, 804] width 15 height 12
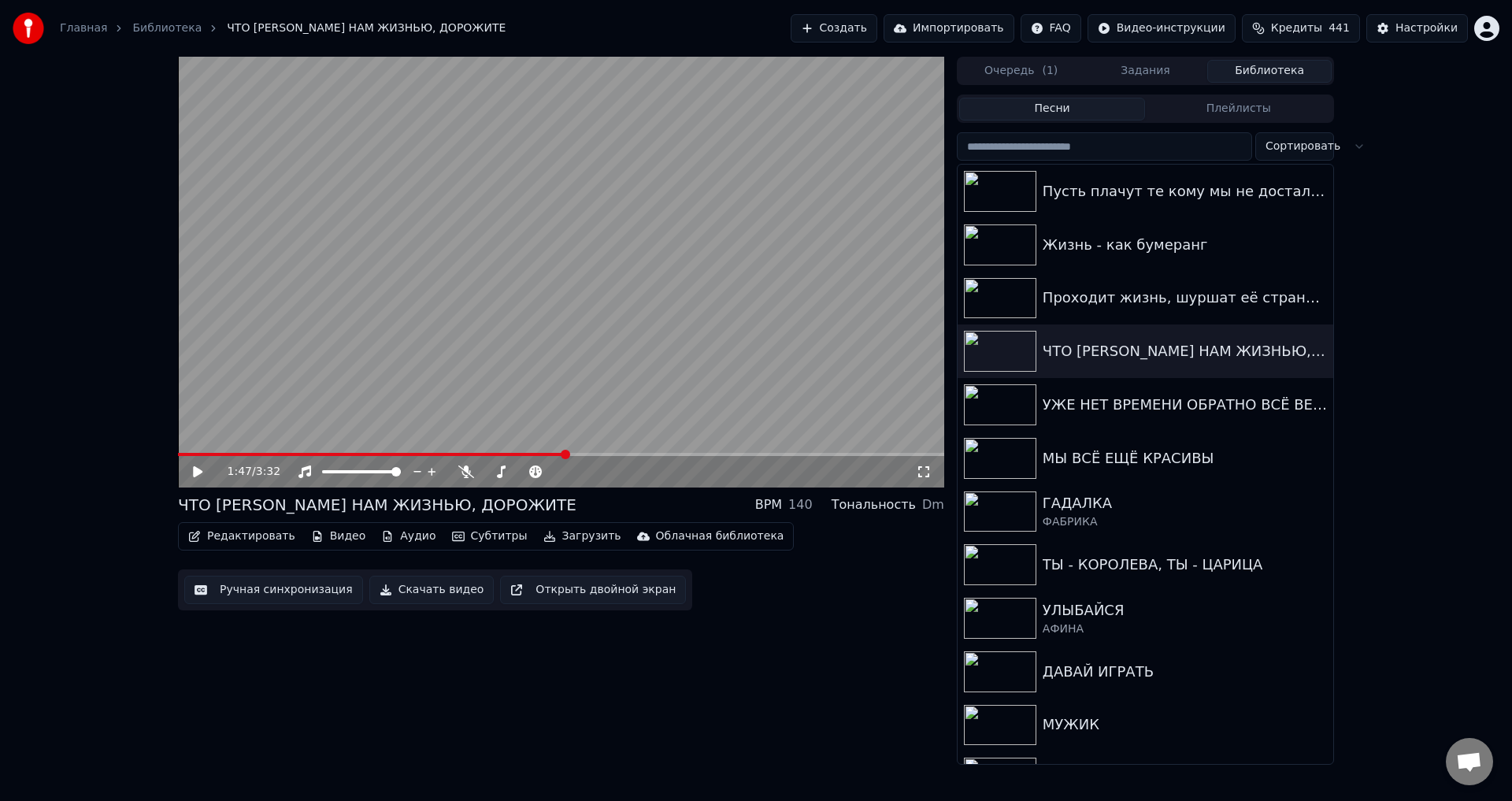
click at [239, 589] on button "Ручная синхронизация" at bounding box center [273, 590] width 179 height 29
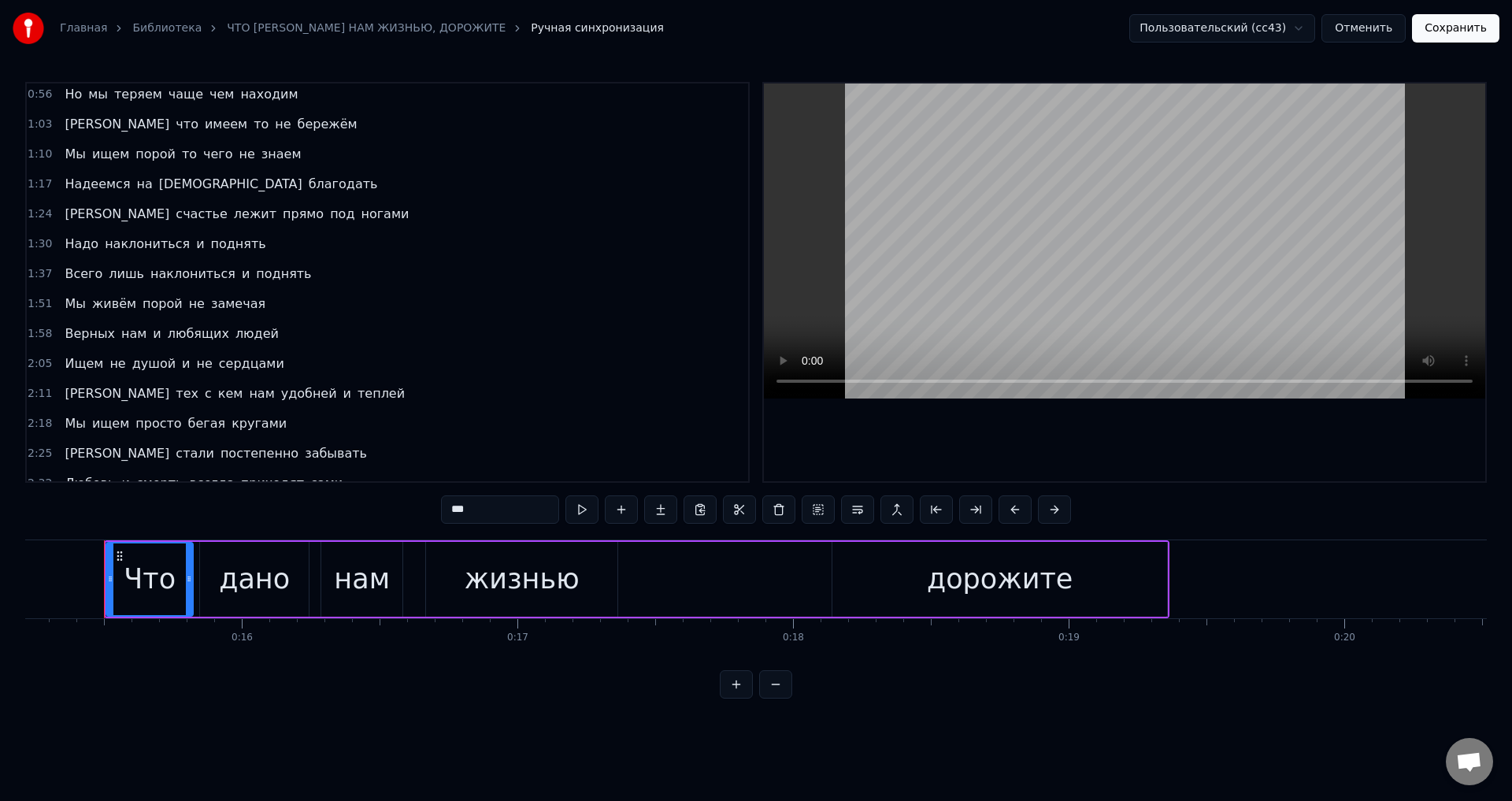
scroll to position [236, 0]
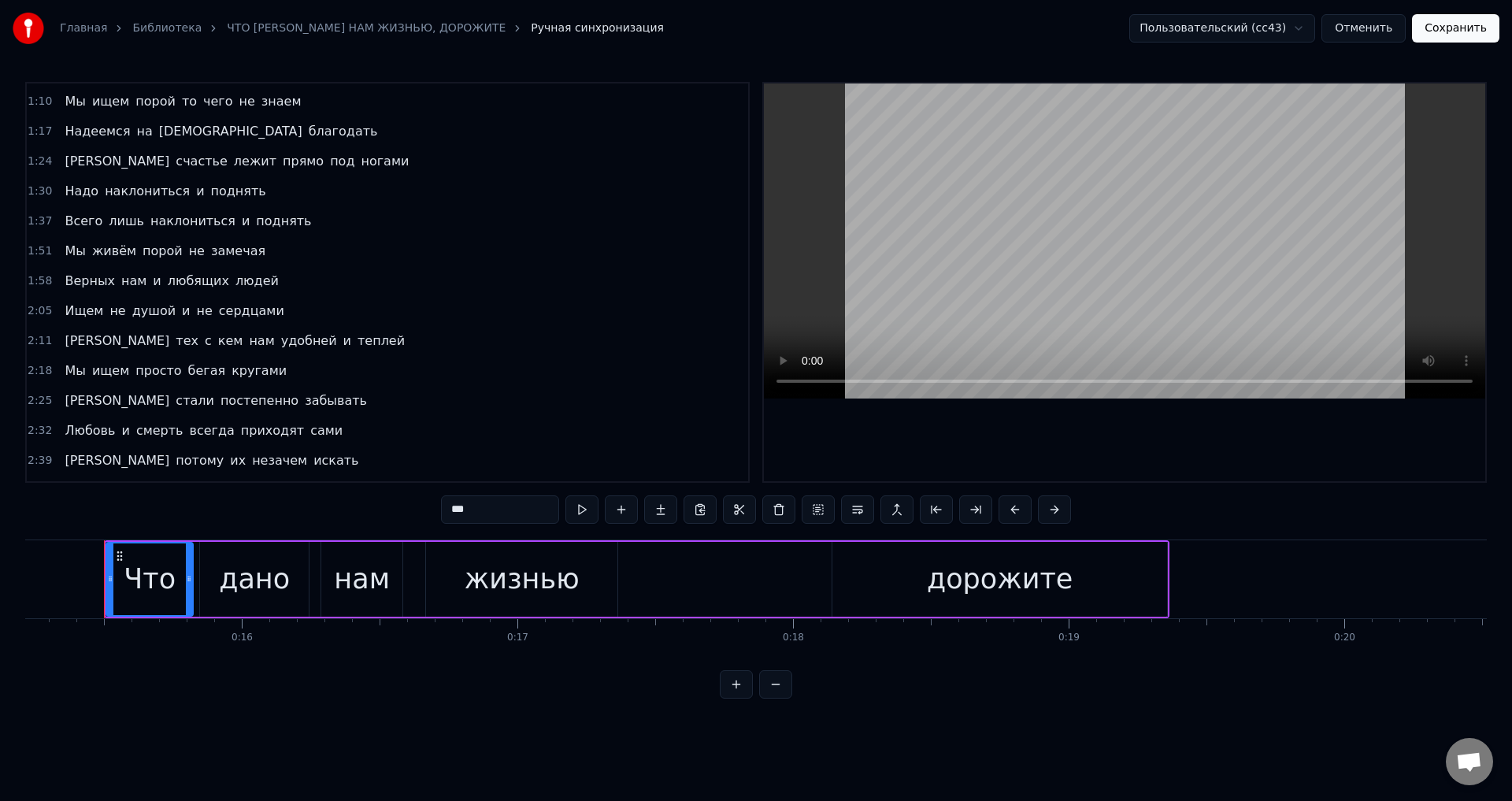
click at [67, 225] on span "Всего" at bounding box center [83, 221] width 41 height 18
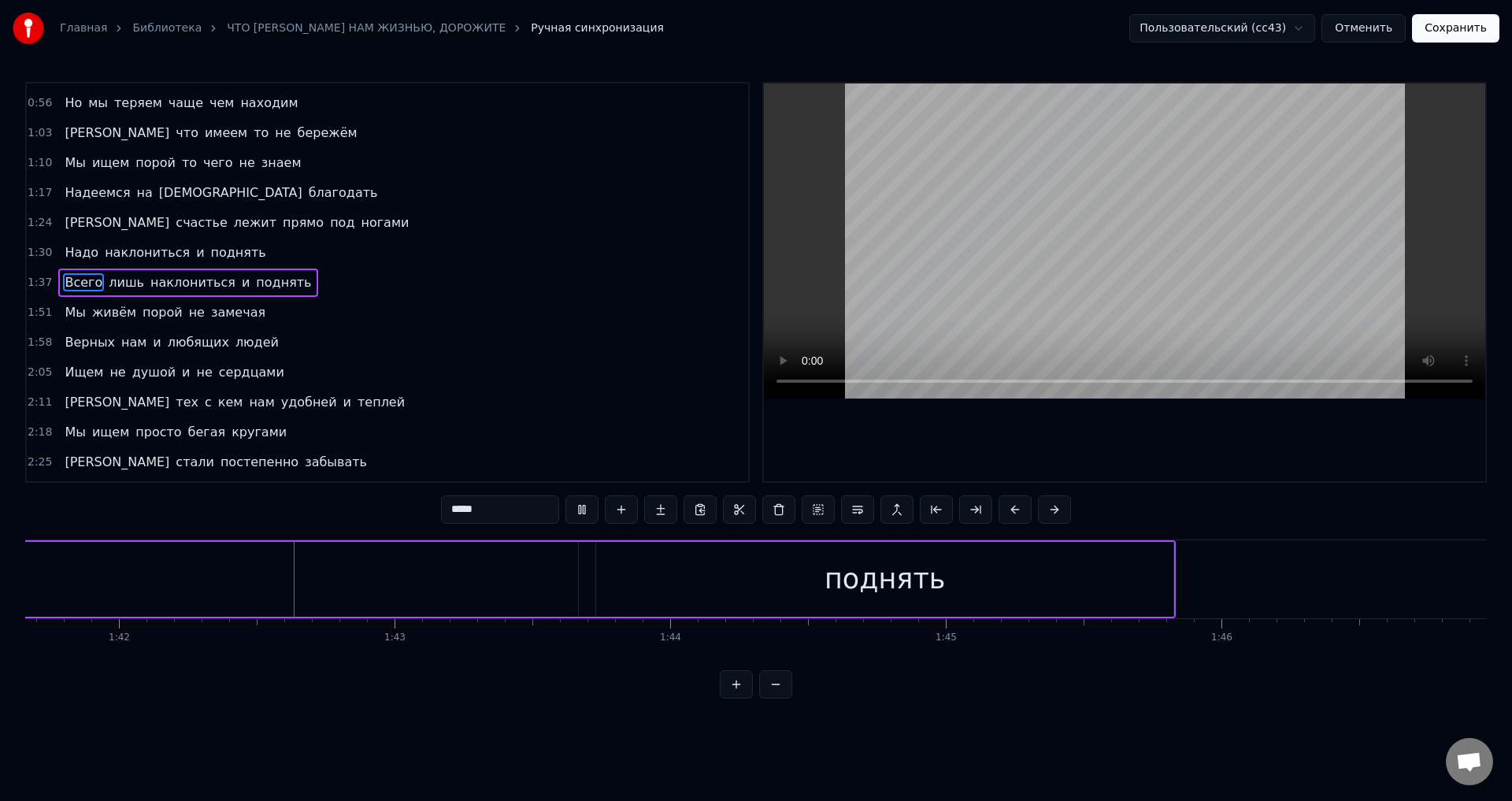
scroll to position [0, 28027]
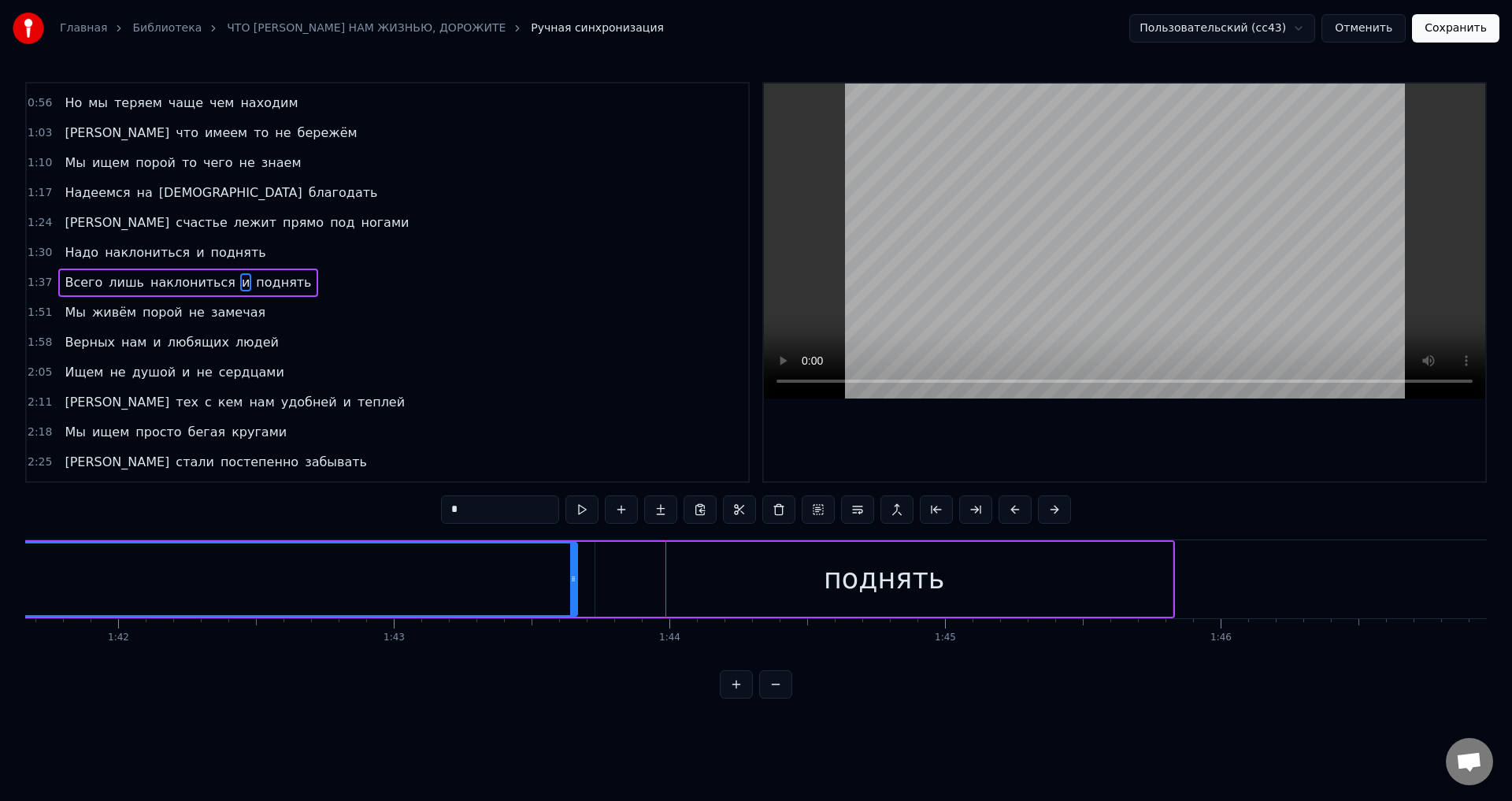
drag, startPoint x: 572, startPoint y: 579, endPoint x: 560, endPoint y: 579, distance: 12.0
click at [560, 579] on icon at bounding box center [560, 579] width 6 height 13
click at [612, 577] on div "поднять" at bounding box center [884, 579] width 577 height 75
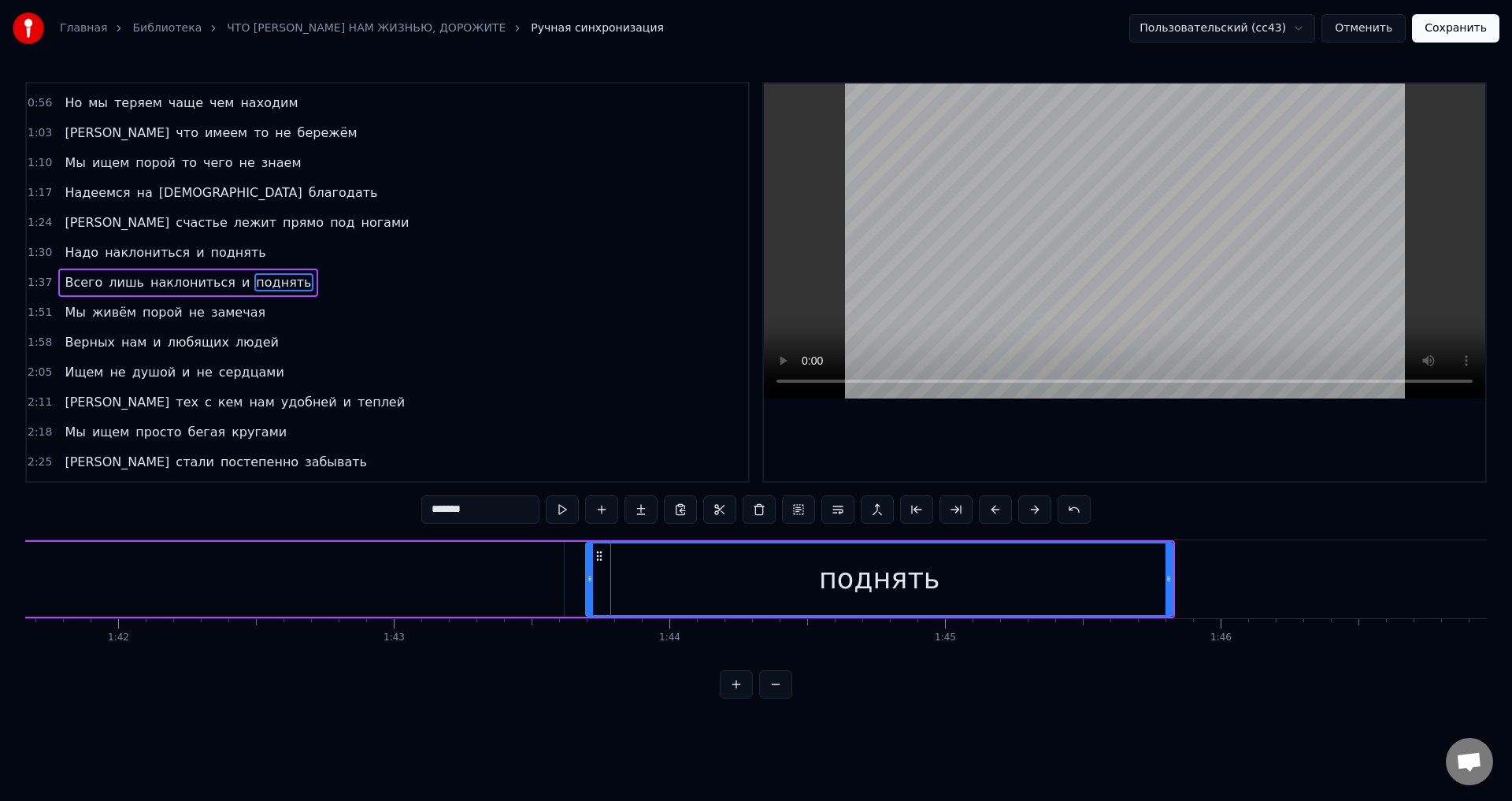
drag, startPoint x: 599, startPoint y: 579, endPoint x: 380, endPoint y: 588, distance: 219.2
click at [589, 583] on icon at bounding box center [590, 579] width 6 height 13
type input "*"
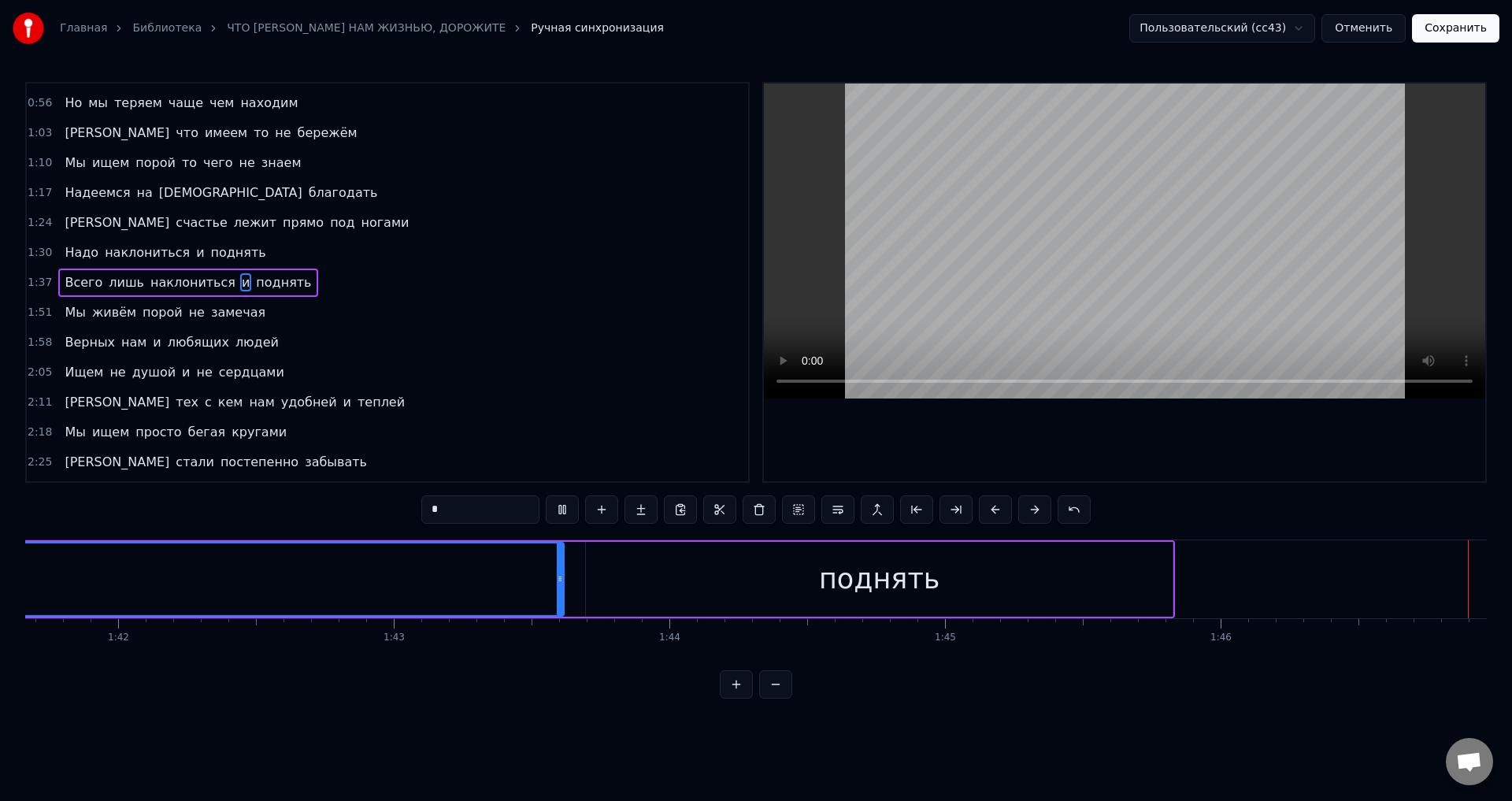
drag, startPoint x: 1455, startPoint y: 29, endPoint x: 1456, endPoint y: 44, distance: 15.0
click at [1455, 30] on button "Сохранить" at bounding box center [1456, 29] width 88 height 29
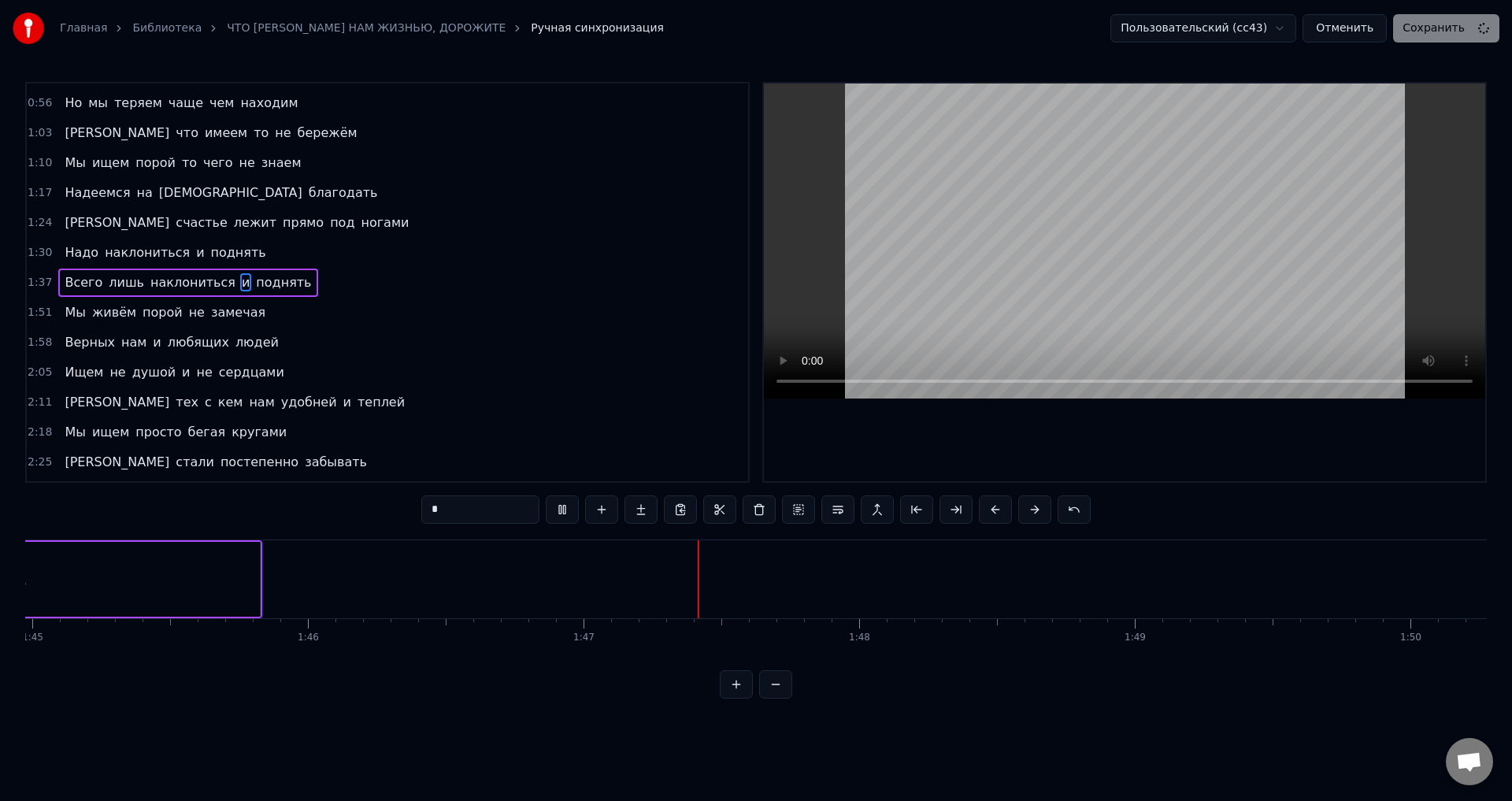
scroll to position [0, 29240]
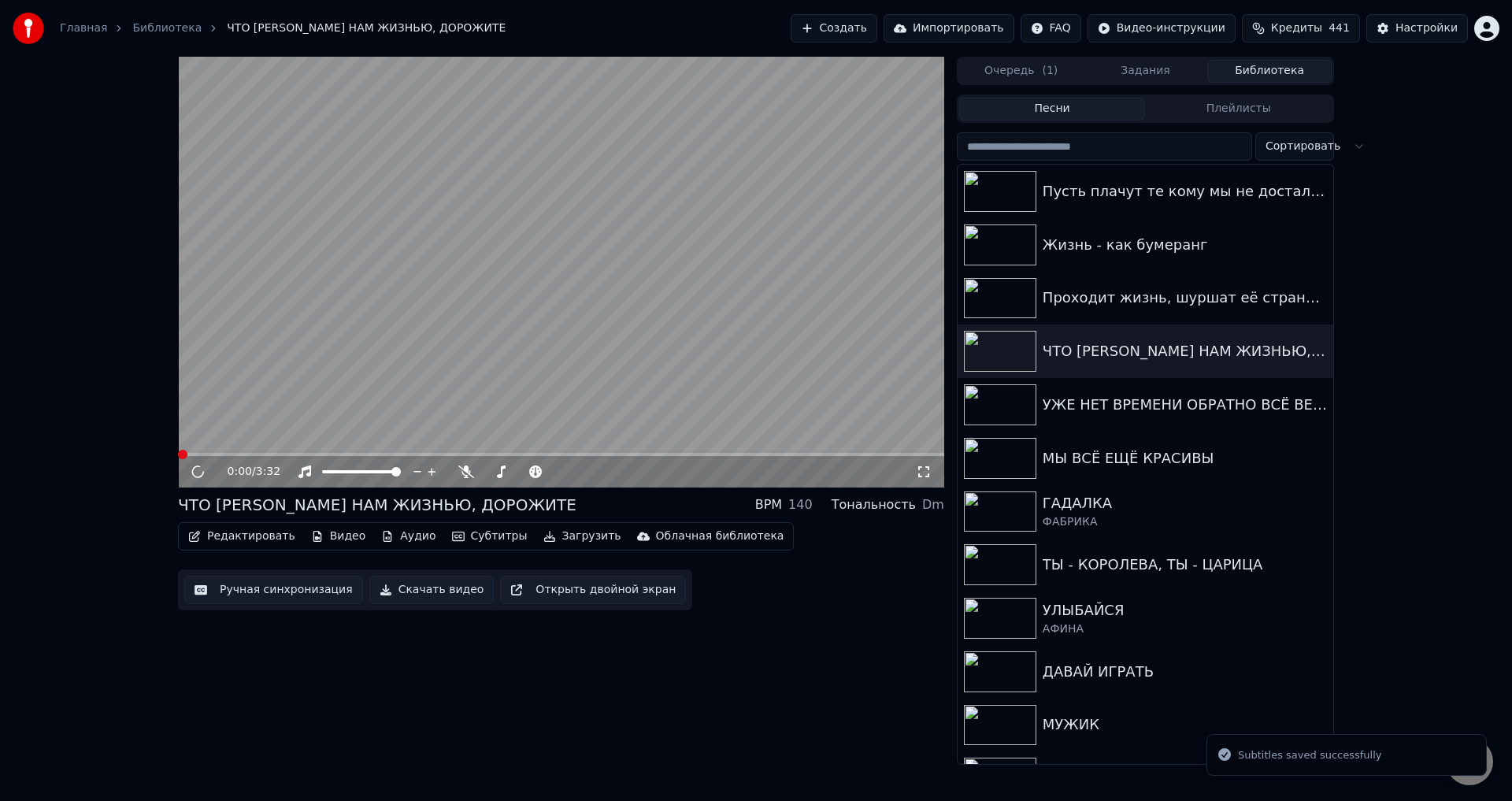
click at [681, 454] on span at bounding box center [561, 454] width 767 height 3
click at [626, 456] on span at bounding box center [429, 454] width 502 height 3
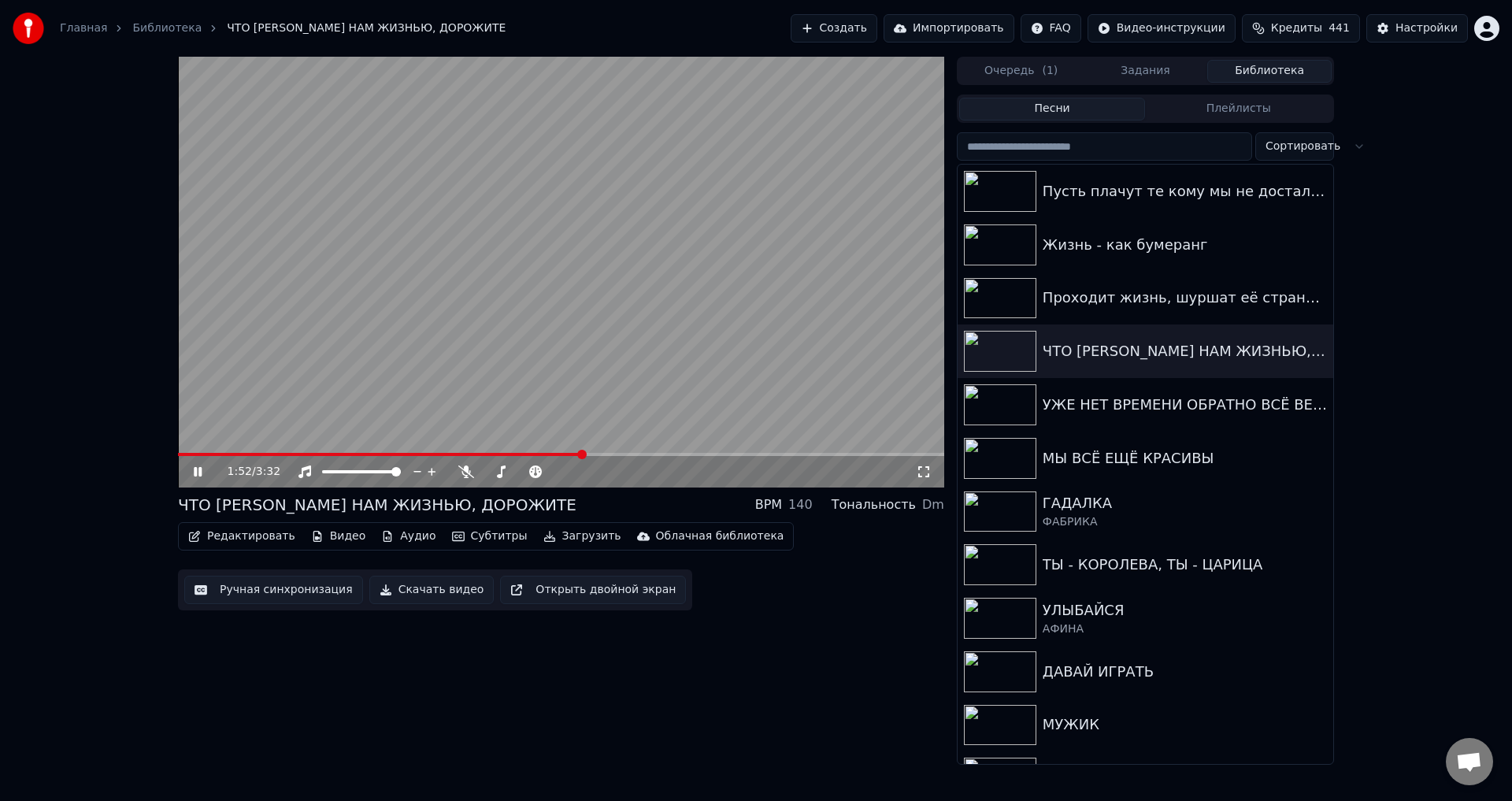
click at [582, 454] on span at bounding box center [379, 454] width 404 height 3
click at [928, 471] on icon at bounding box center [924, 472] width 16 height 13
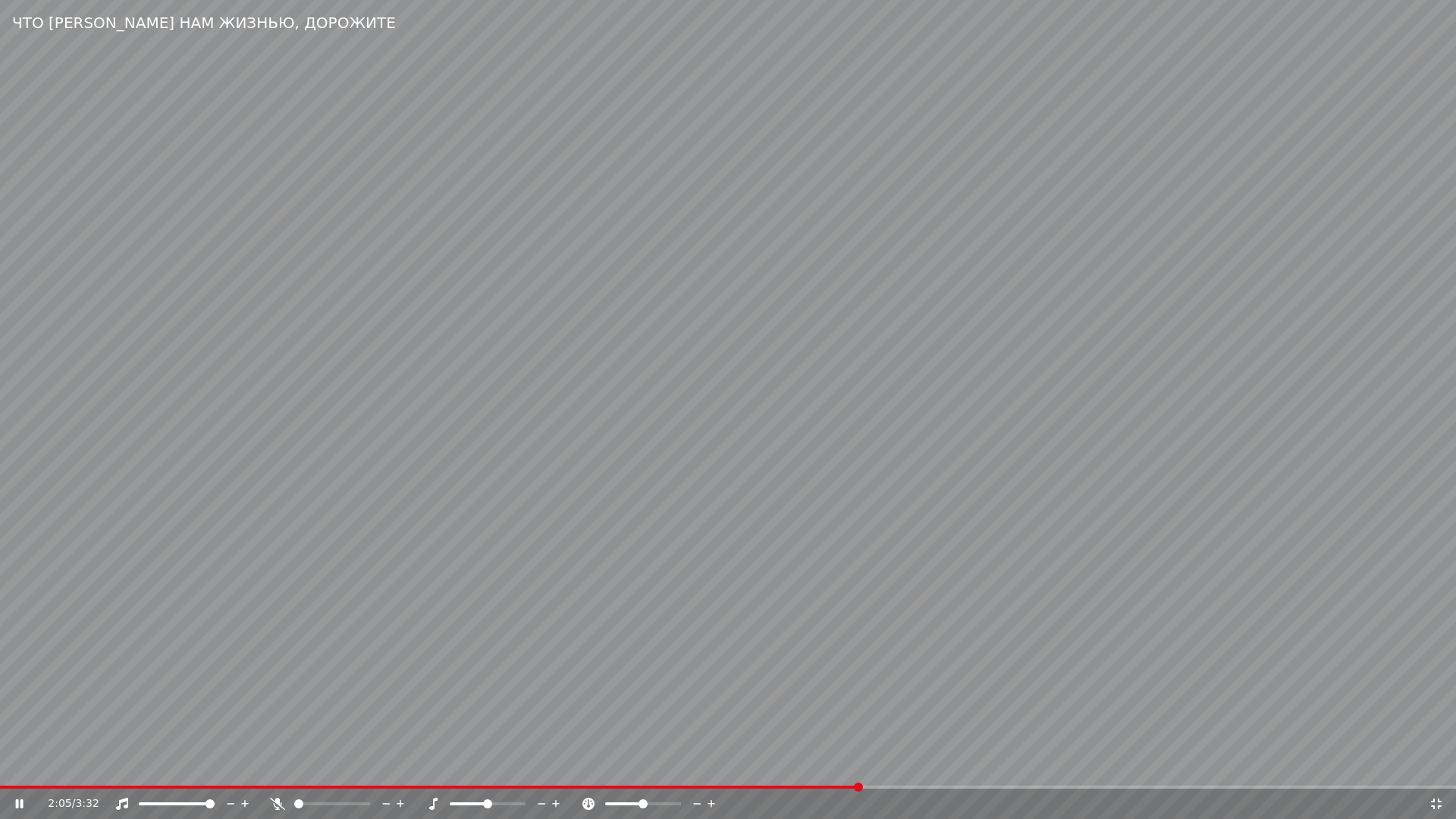
click at [698, 771] on div "2:05 / 3:32" at bounding box center [728, 804] width 1456 height 31
click at [699, 771] on span at bounding box center [350, 788] width 700 height 3
click at [857, 771] on span at bounding box center [488, 788] width 977 height 3
click at [936, 721] on video at bounding box center [728, 409] width 1456 height 819
click at [901, 710] on video at bounding box center [728, 409] width 1456 height 819
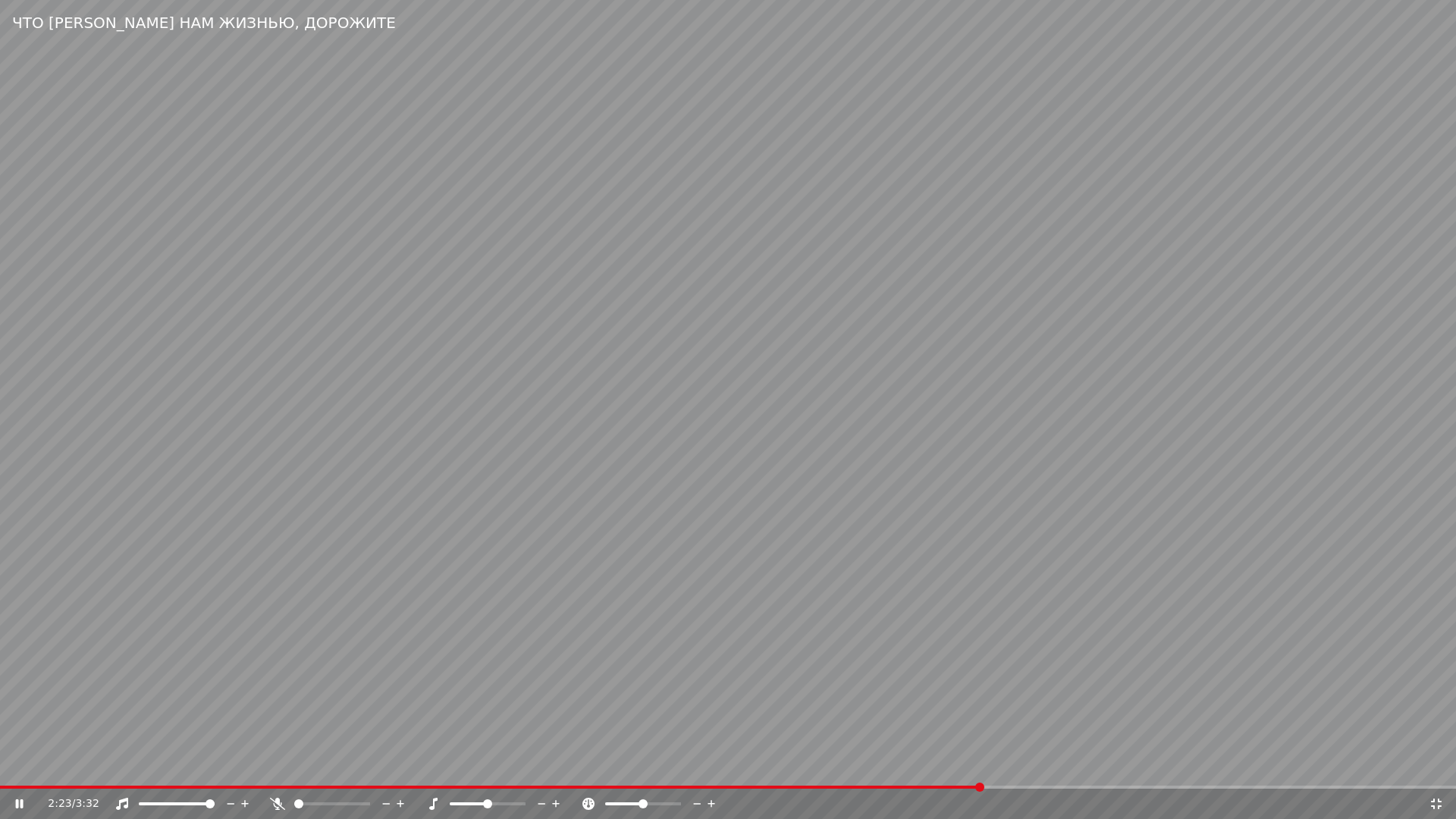
click at [850, 771] on span at bounding box center [490, 788] width 982 height 3
click at [769, 682] on video at bounding box center [728, 409] width 1456 height 819
click at [1435, 771] on icon at bounding box center [1437, 804] width 15 height 12
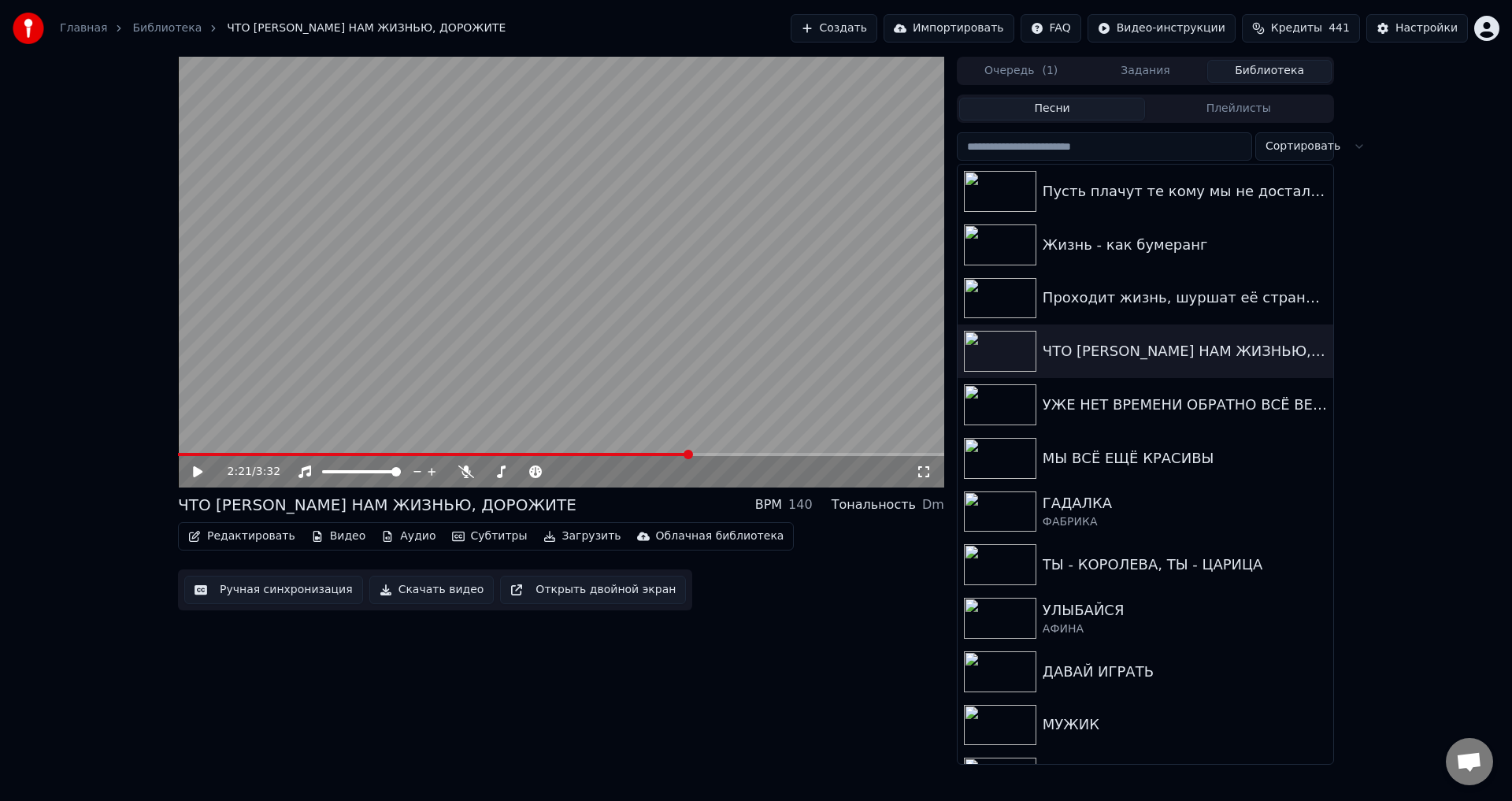
click at [288, 595] on button "Ручная синхронизация" at bounding box center [273, 590] width 179 height 29
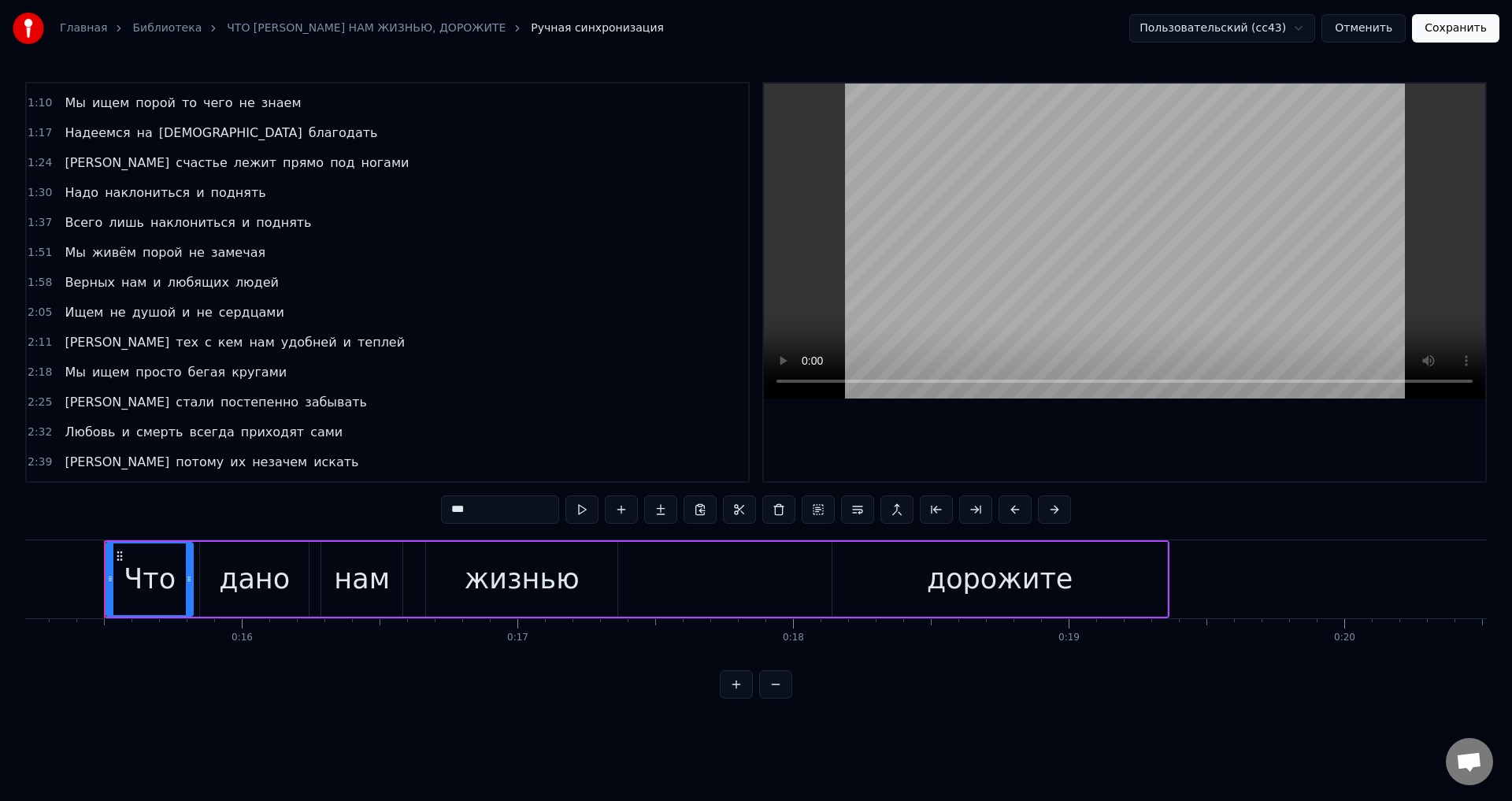
scroll to position [236, 0]
click at [356, 346] on span "теплей" at bounding box center [381, 340] width 50 height 18
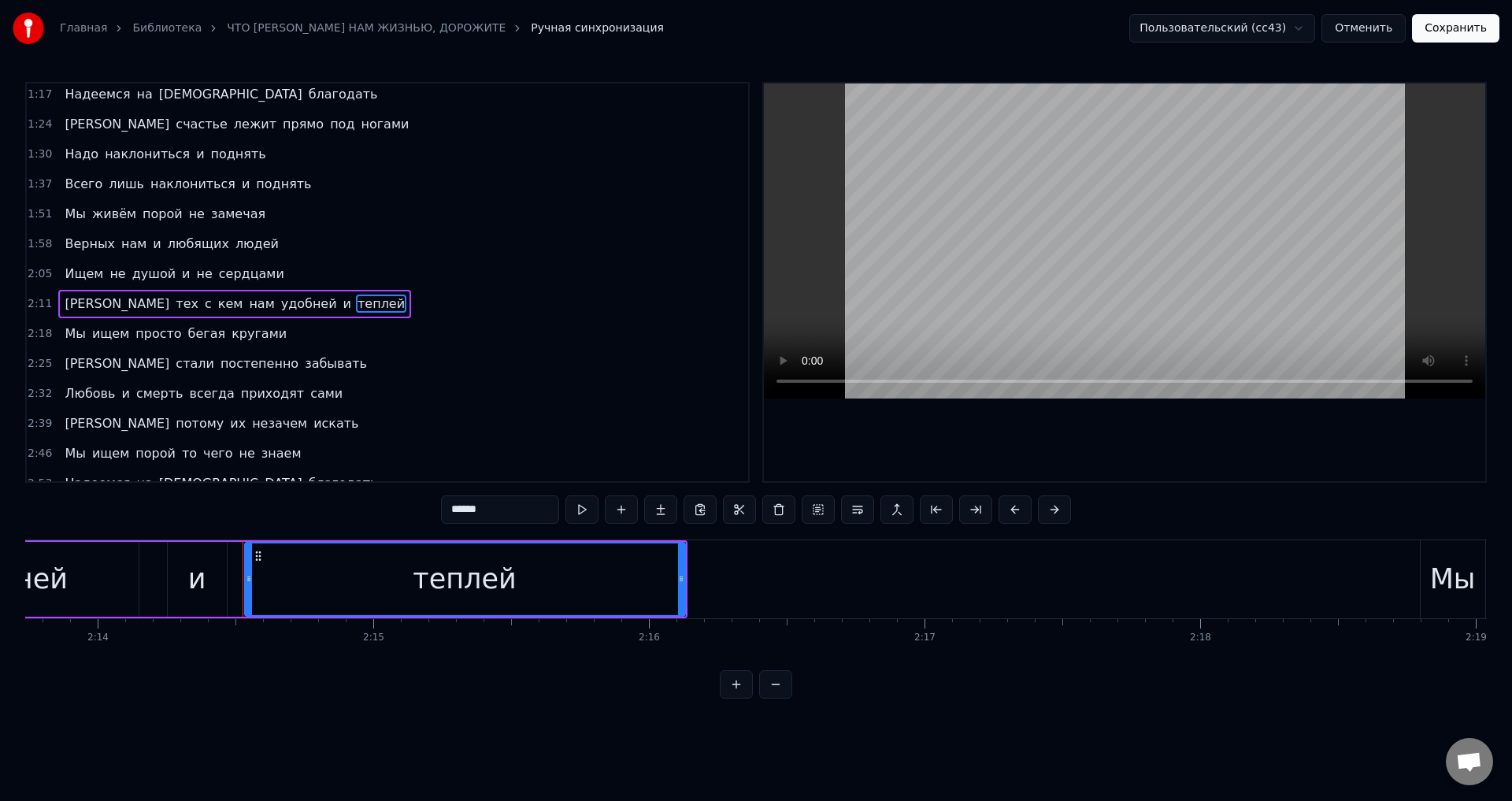
scroll to position [0, 37008]
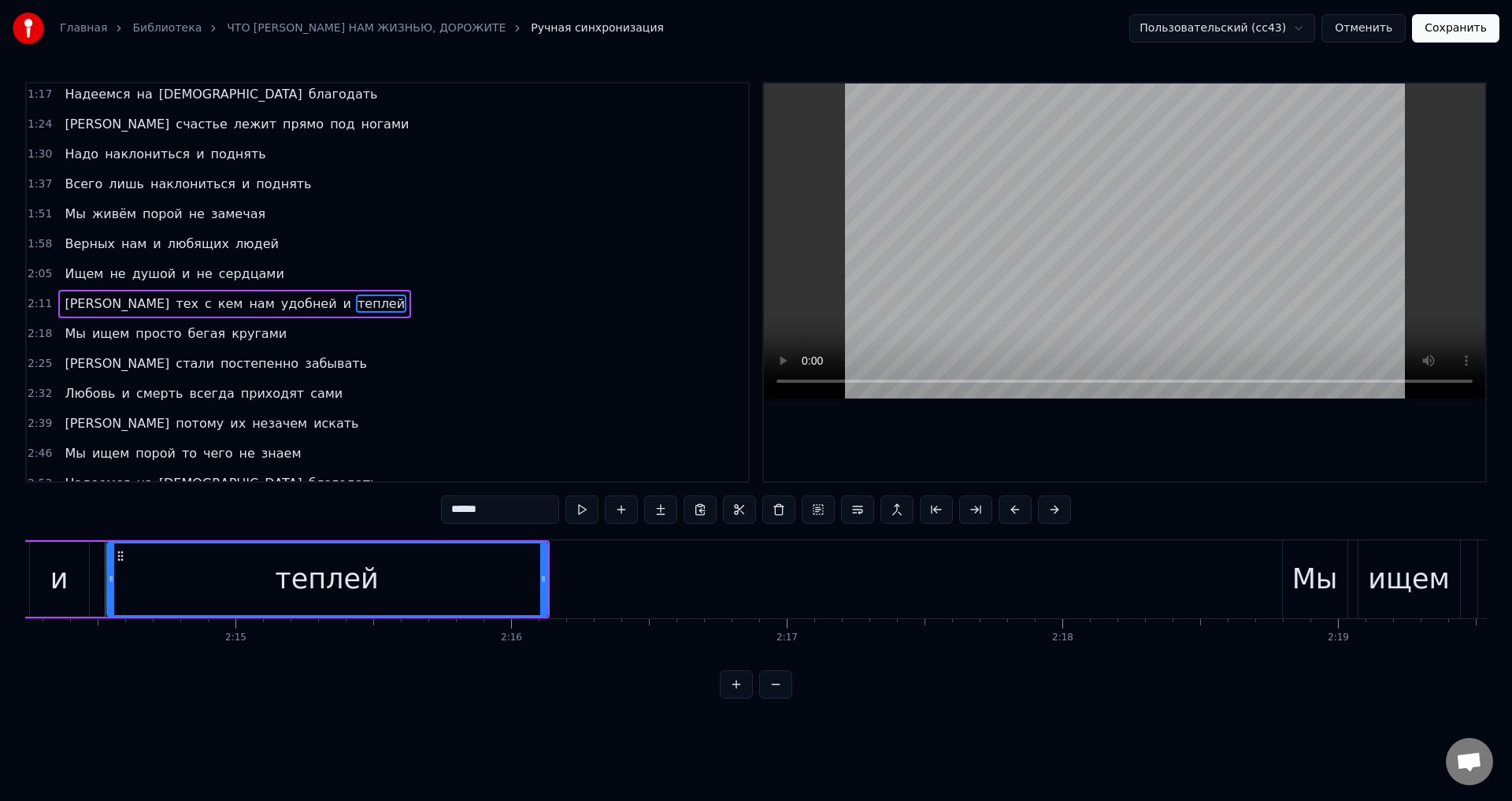
click at [1304, 579] on div "Мы" at bounding box center [1315, 579] width 45 height 41
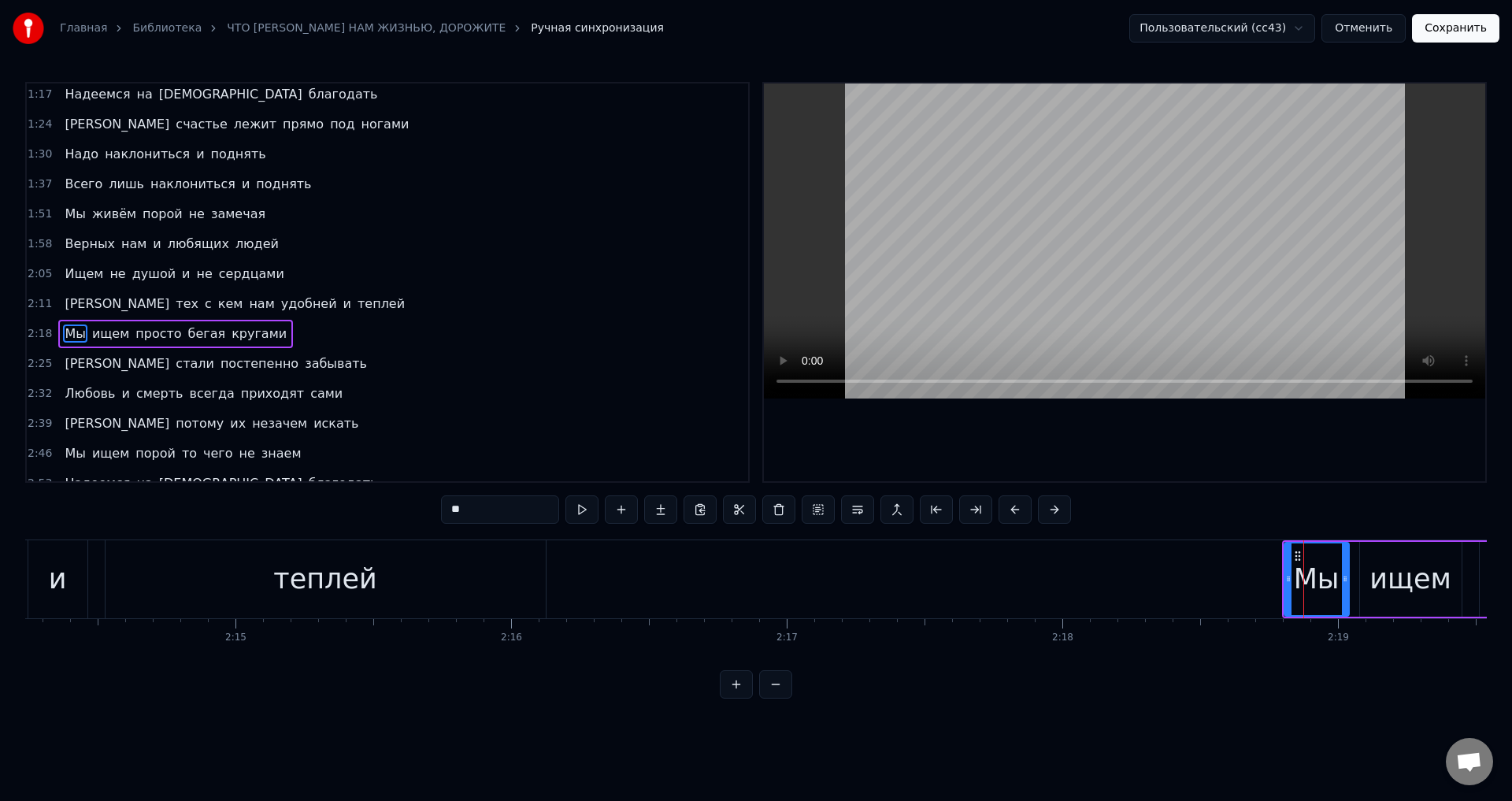
scroll to position [324, 0]
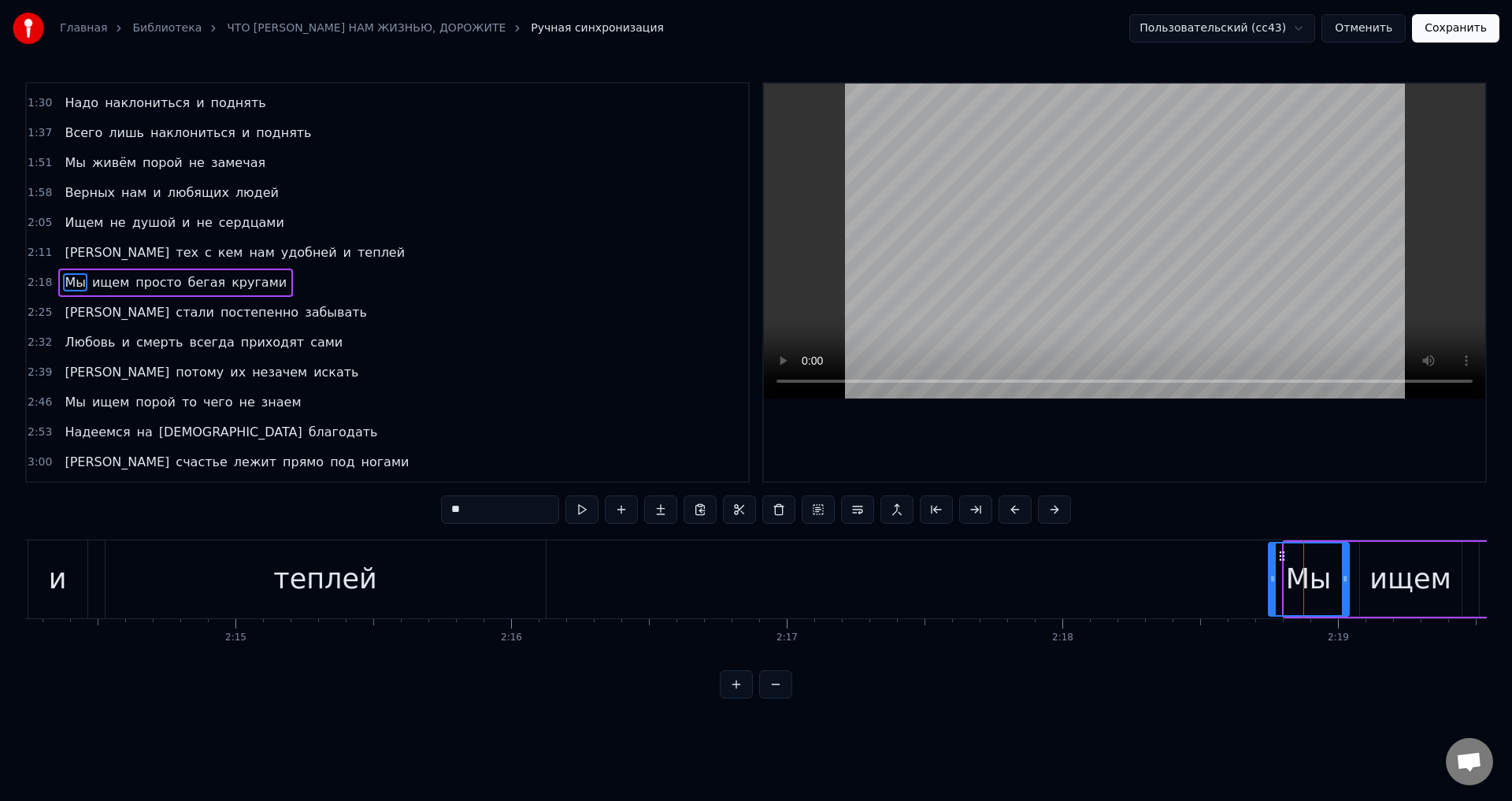
drag, startPoint x: 1290, startPoint y: 579, endPoint x: 1274, endPoint y: 579, distance: 16.0
click at [1274, 579] on icon at bounding box center [1273, 579] width 6 height 13
click at [338, 580] on div "теплей" at bounding box center [324, 579] width 103 height 41
type input "******"
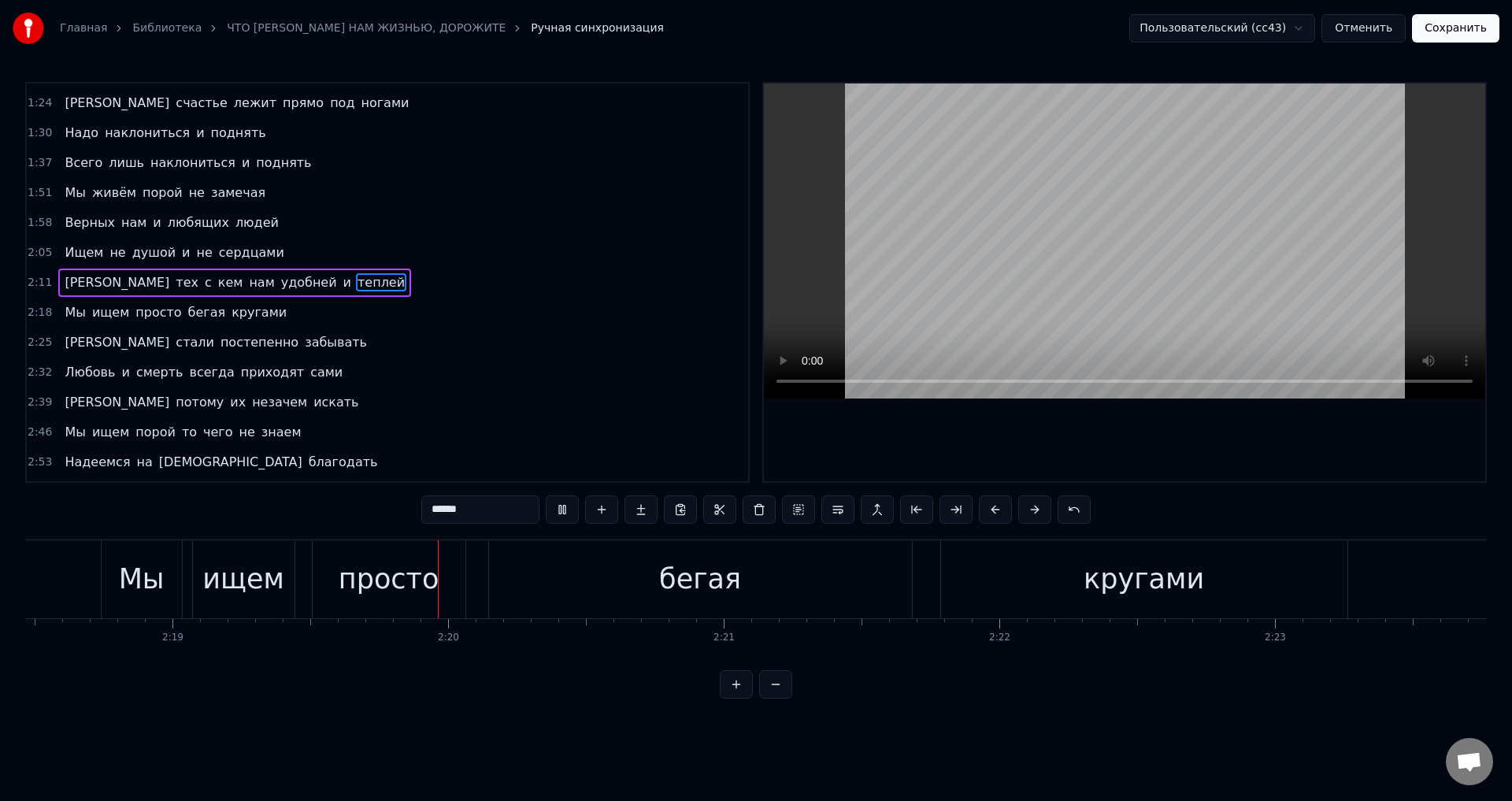
scroll to position [0, 38338]
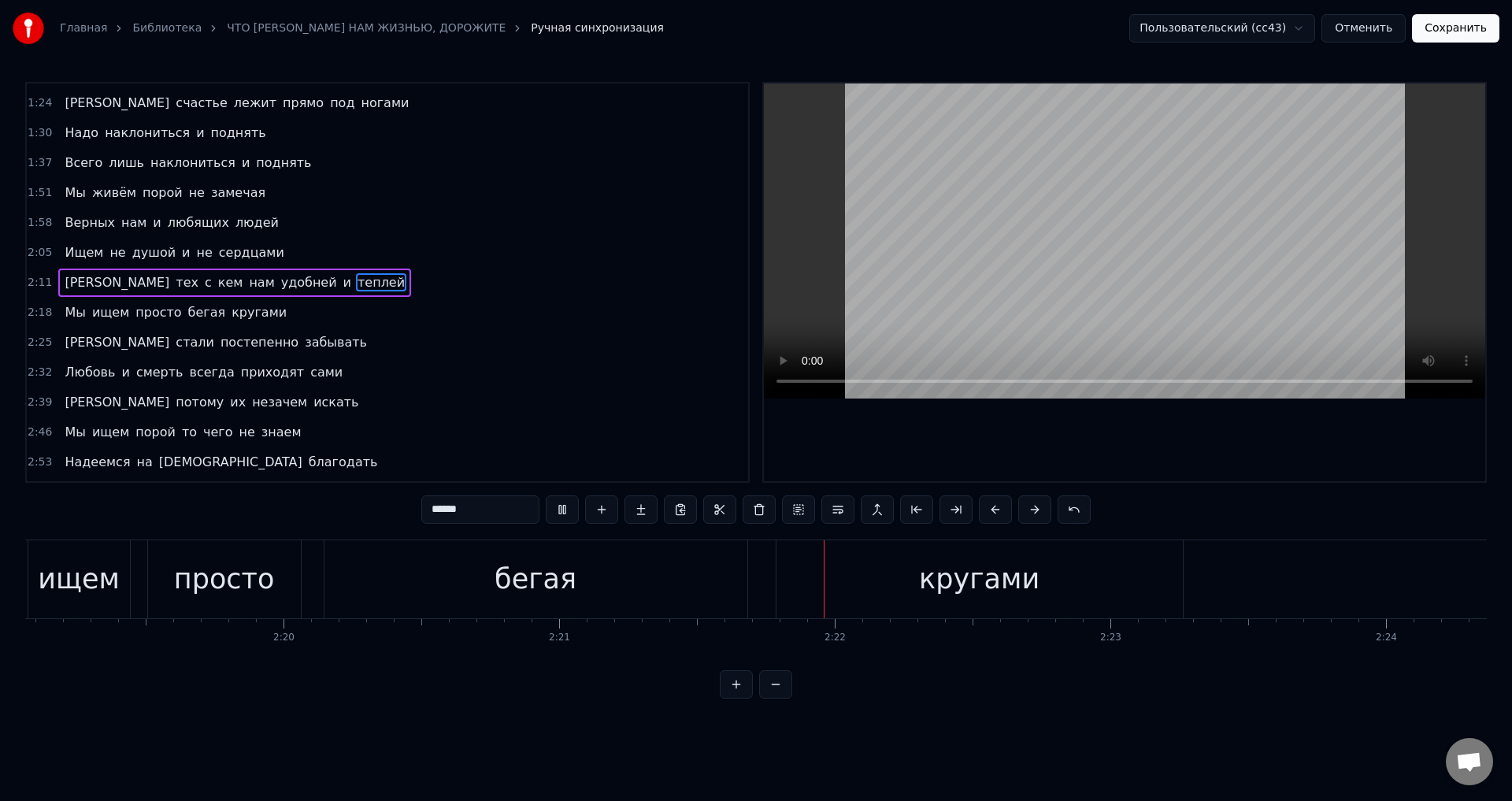
click at [1479, 33] on button "Сохранить" at bounding box center [1456, 29] width 88 height 29
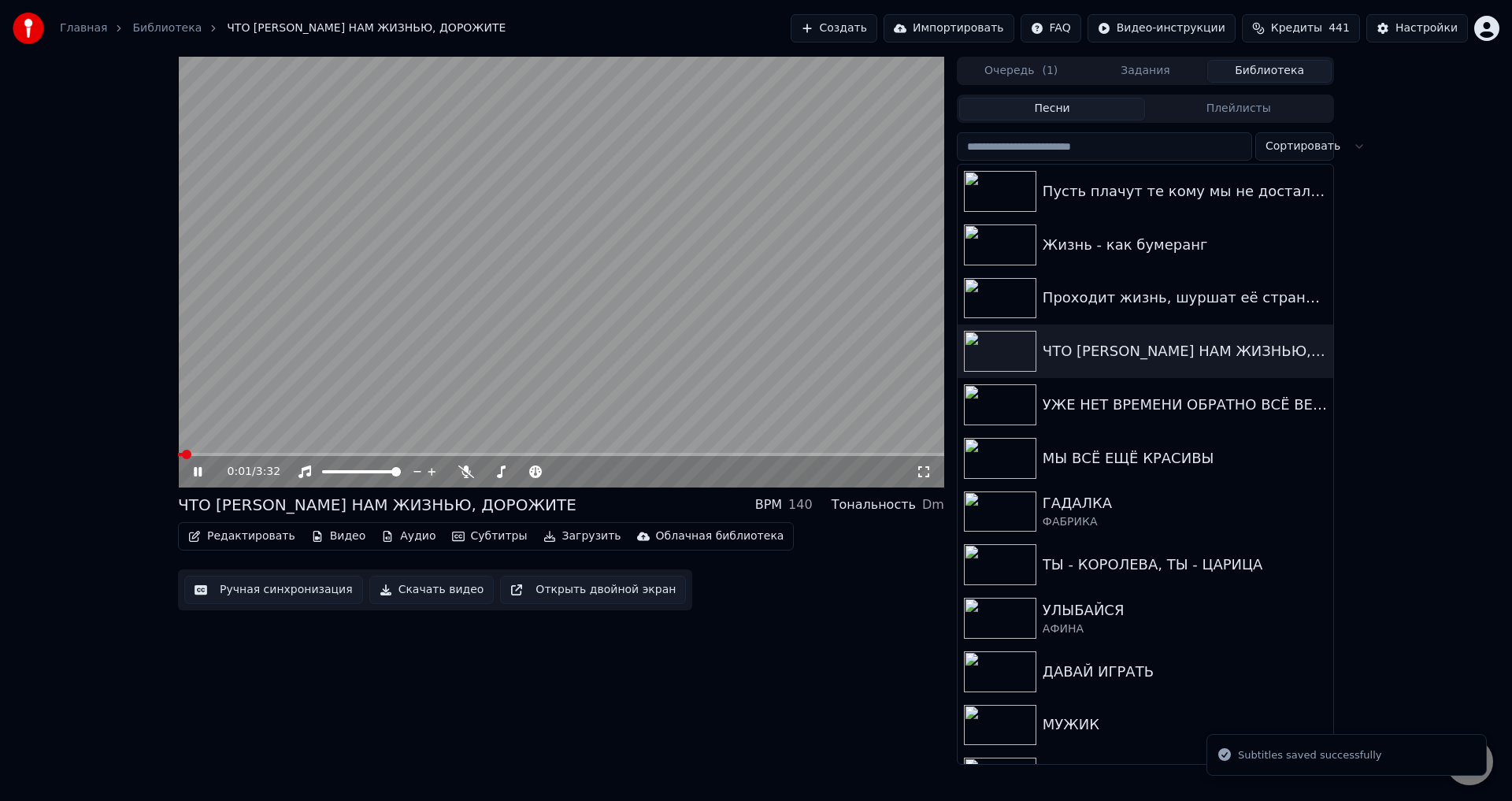
click at [656, 454] on span at bounding box center [561, 454] width 767 height 3
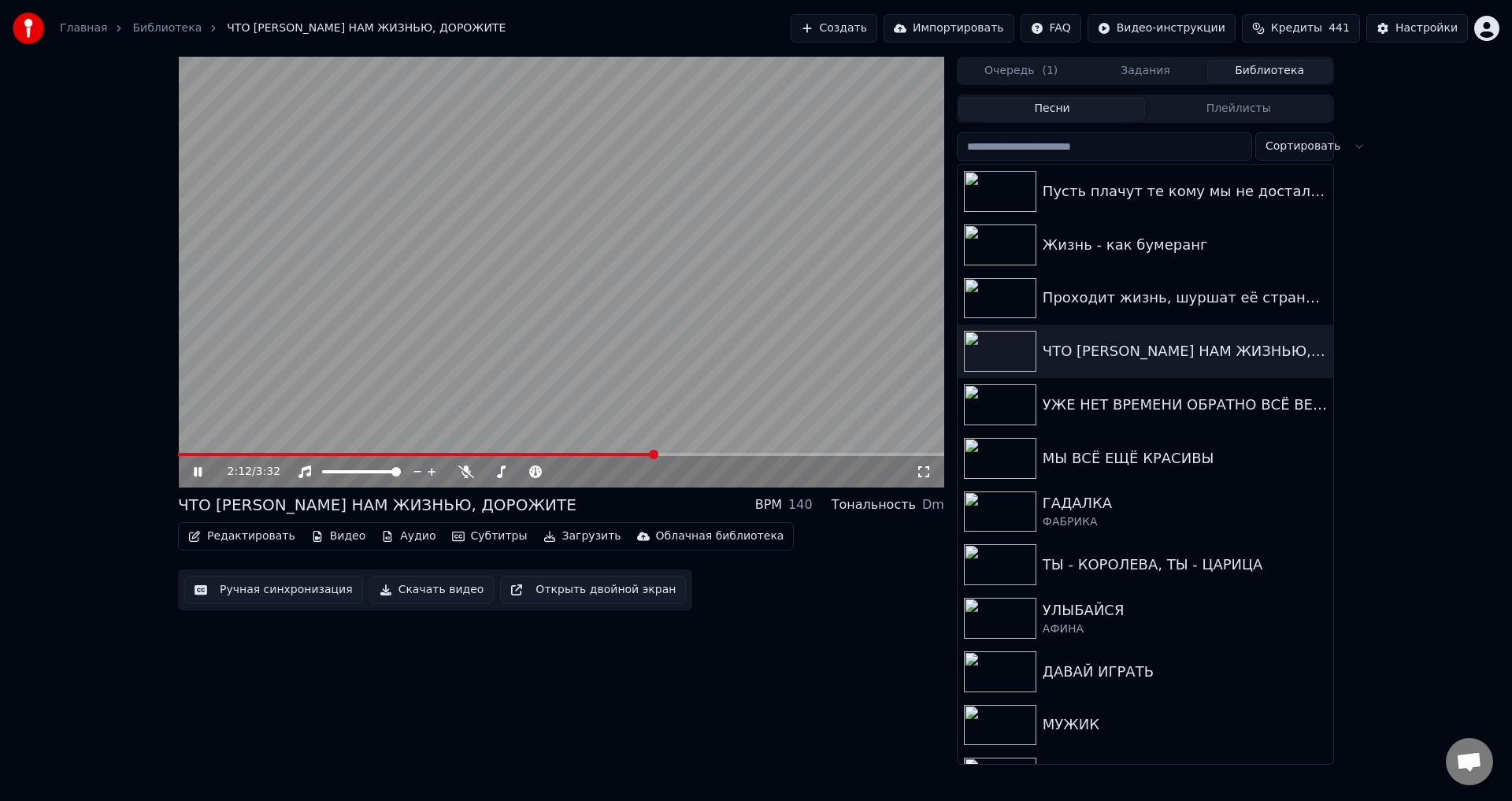
click at [922, 474] on icon at bounding box center [924, 472] width 16 height 13
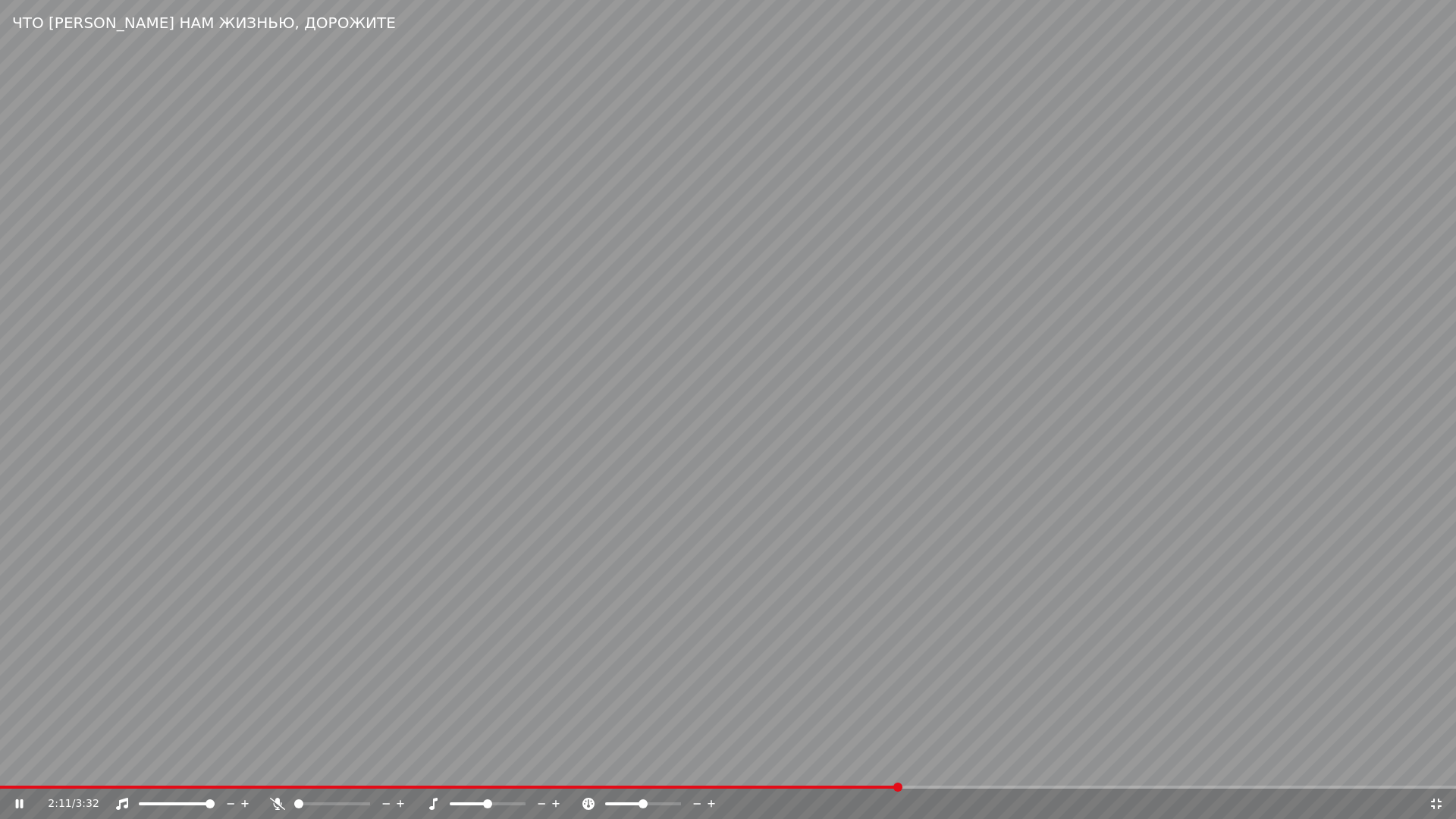
click at [899, 771] on span at bounding box center [449, 788] width 899 height 3
drag, startPoint x: 736, startPoint y: 729, endPoint x: 745, endPoint y: 729, distance: 9.0
click at [738, 729] on video at bounding box center [728, 409] width 1456 height 819
click at [903, 771] on div "2:20 / 3:32" at bounding box center [728, 804] width 1456 height 31
click at [903, 771] on span at bounding box center [453, 788] width 906 height 3
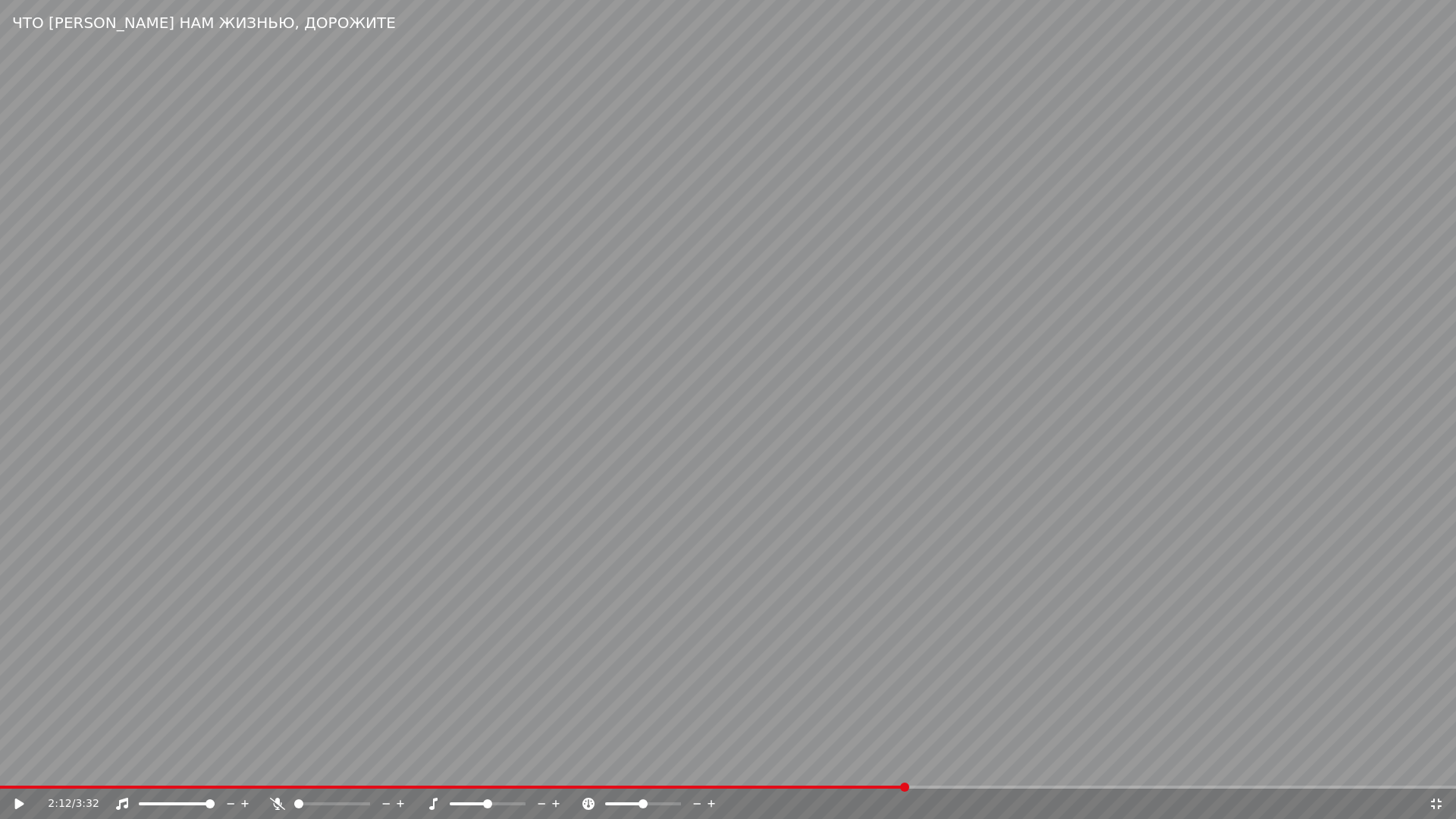
click at [953, 735] on video at bounding box center [728, 409] width 1456 height 819
click at [707, 712] on video at bounding box center [728, 409] width 1456 height 819
click at [908, 771] on span at bounding box center [480, 788] width 962 height 3
click at [939, 738] on video at bounding box center [728, 409] width 1456 height 819
click at [277, 591] on video at bounding box center [728, 409] width 1456 height 819
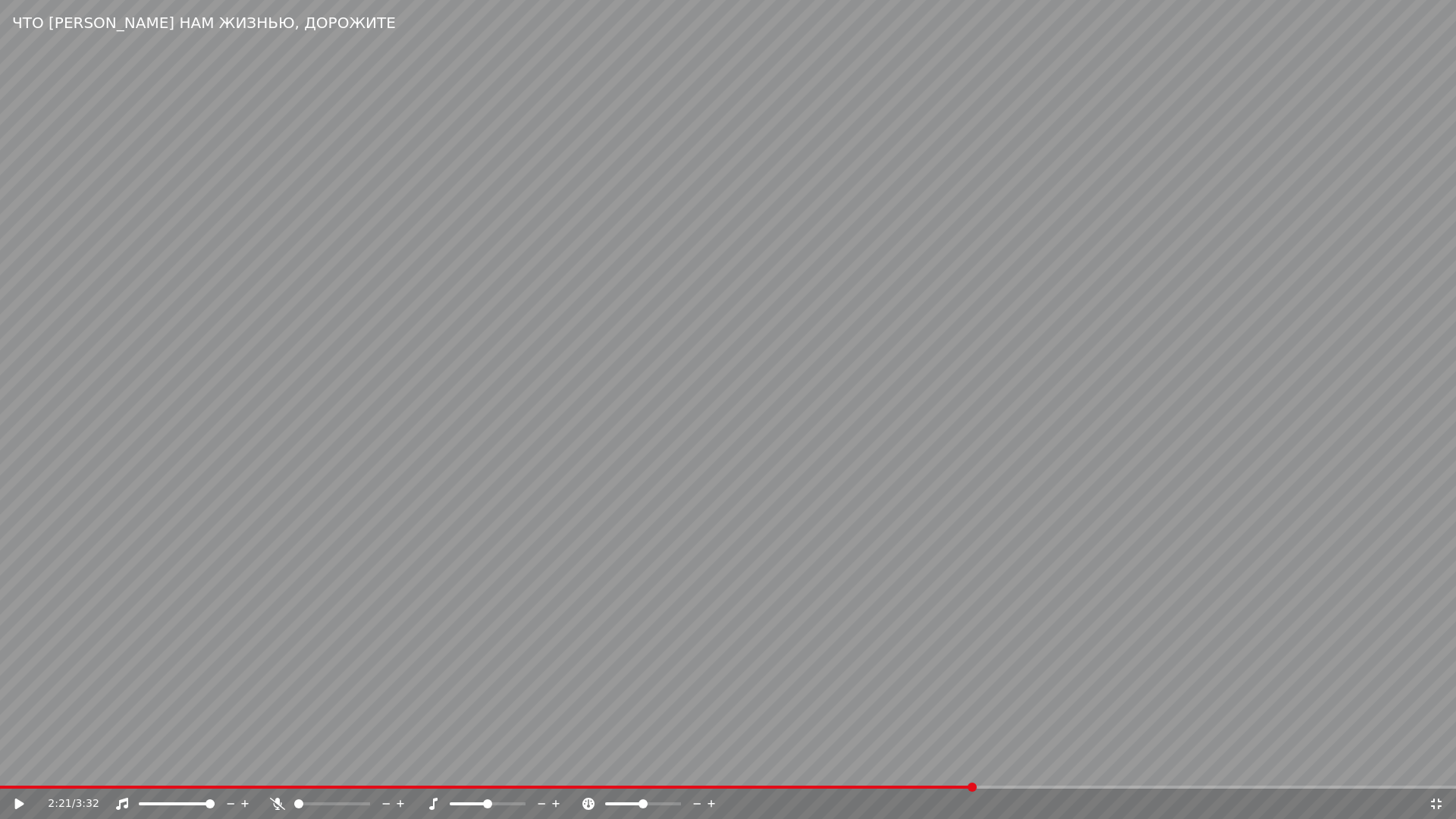
click at [1437, 771] on icon at bounding box center [1437, 804] width 15 height 12
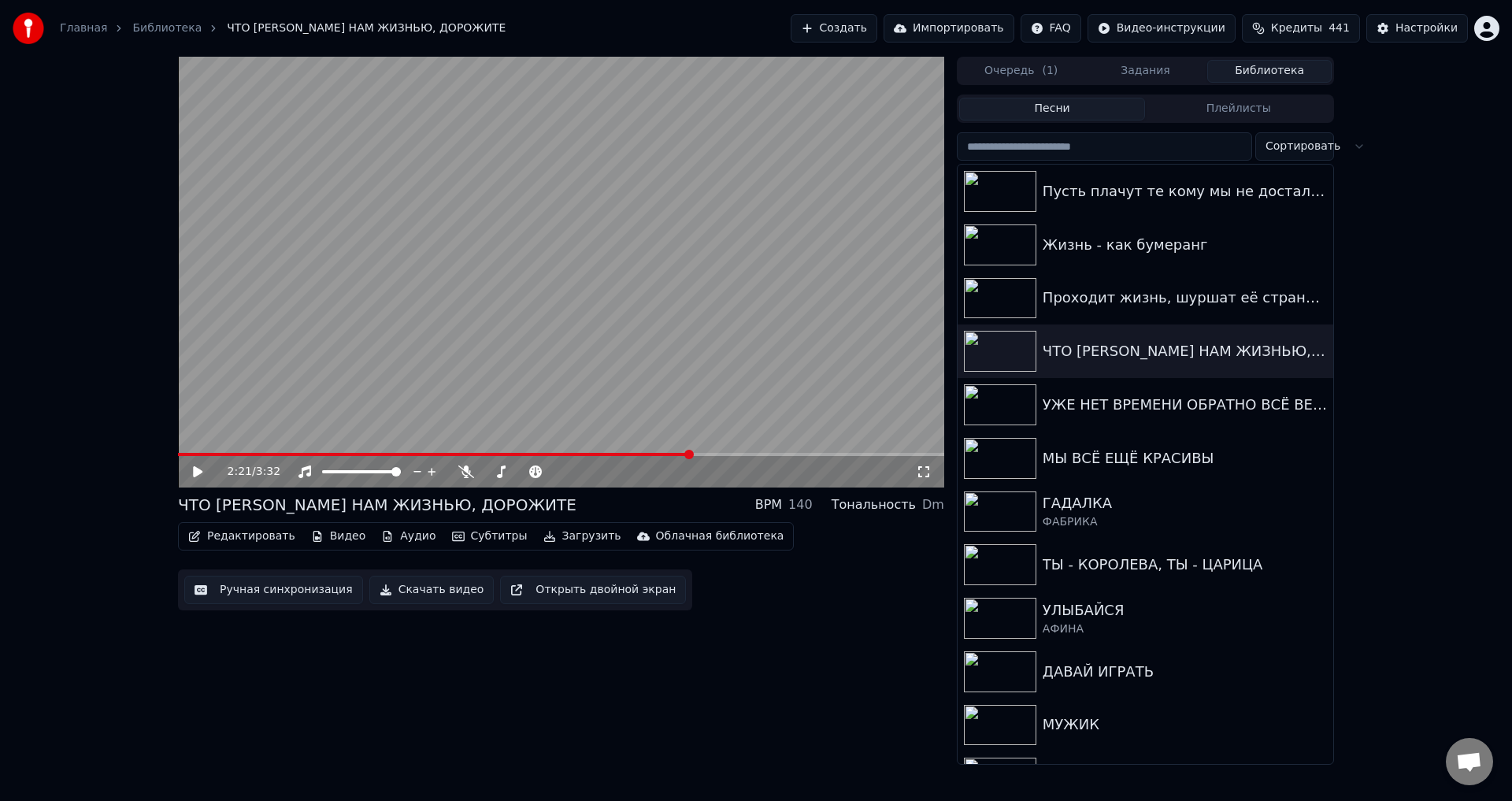
click at [266, 589] on button "Ручная синхронизация" at bounding box center [273, 590] width 179 height 29
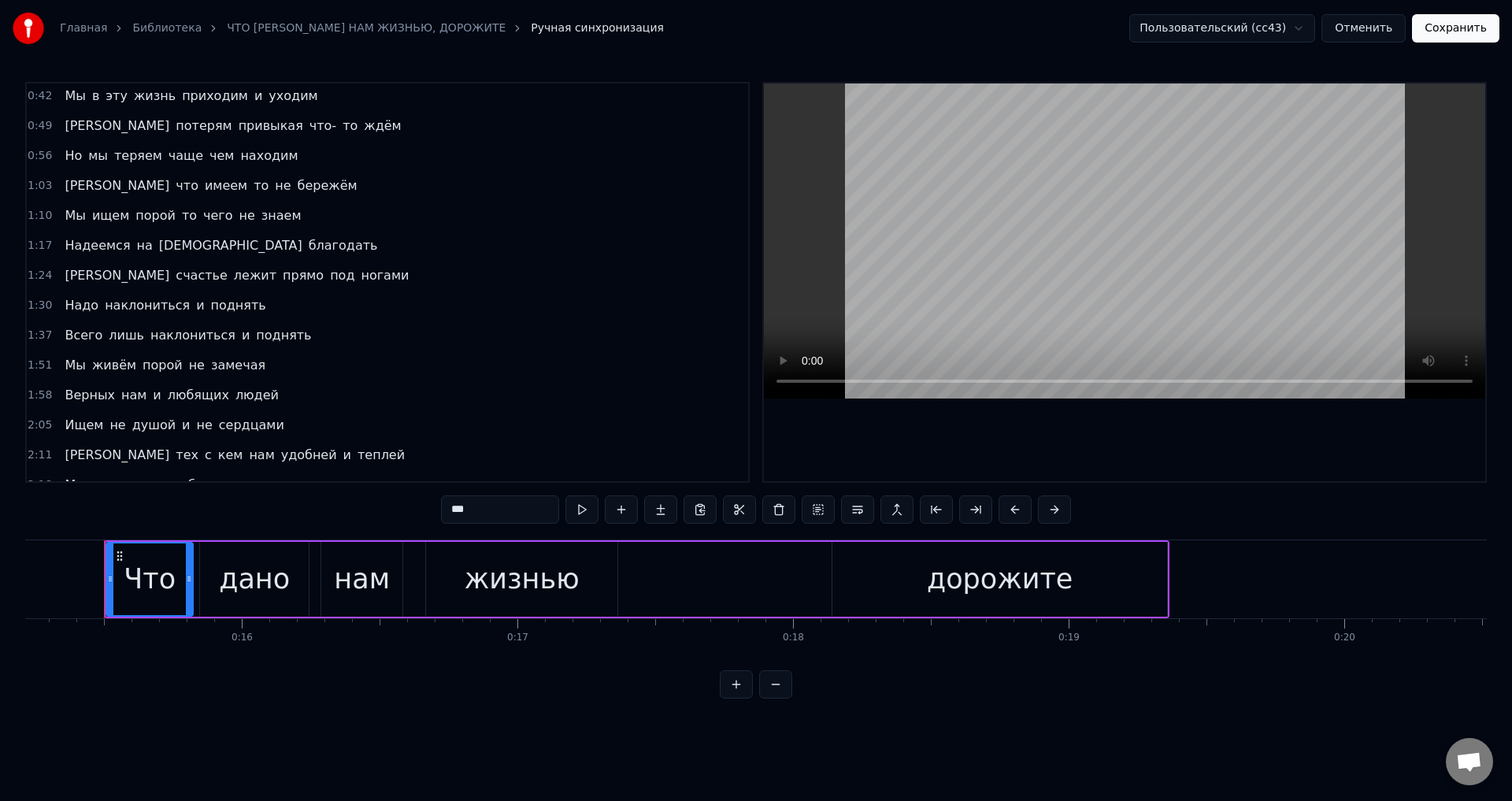
scroll to position [236, 0]
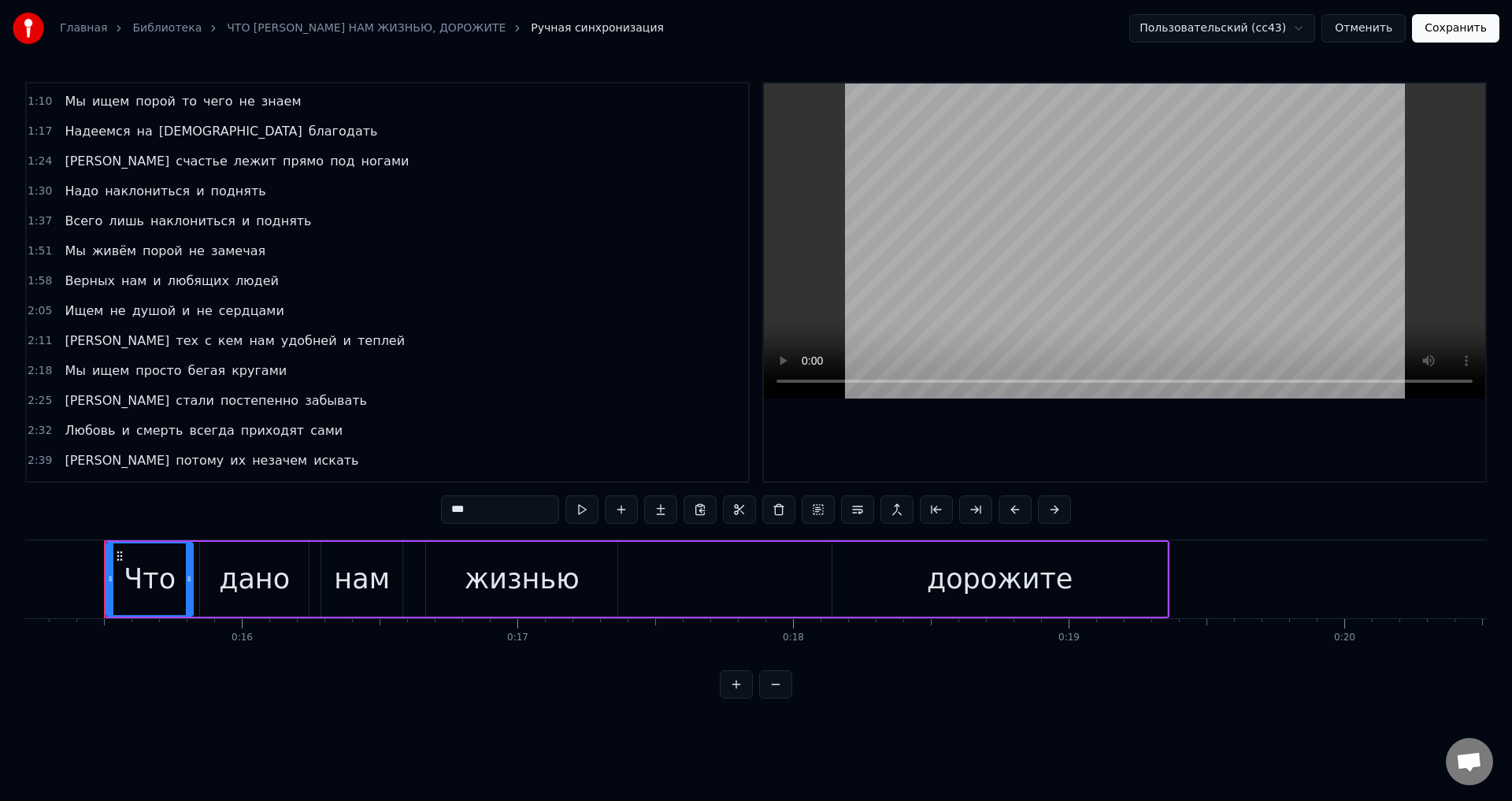
click at [63, 338] on span "[PERSON_NAME]" at bounding box center [116, 340] width 108 height 18
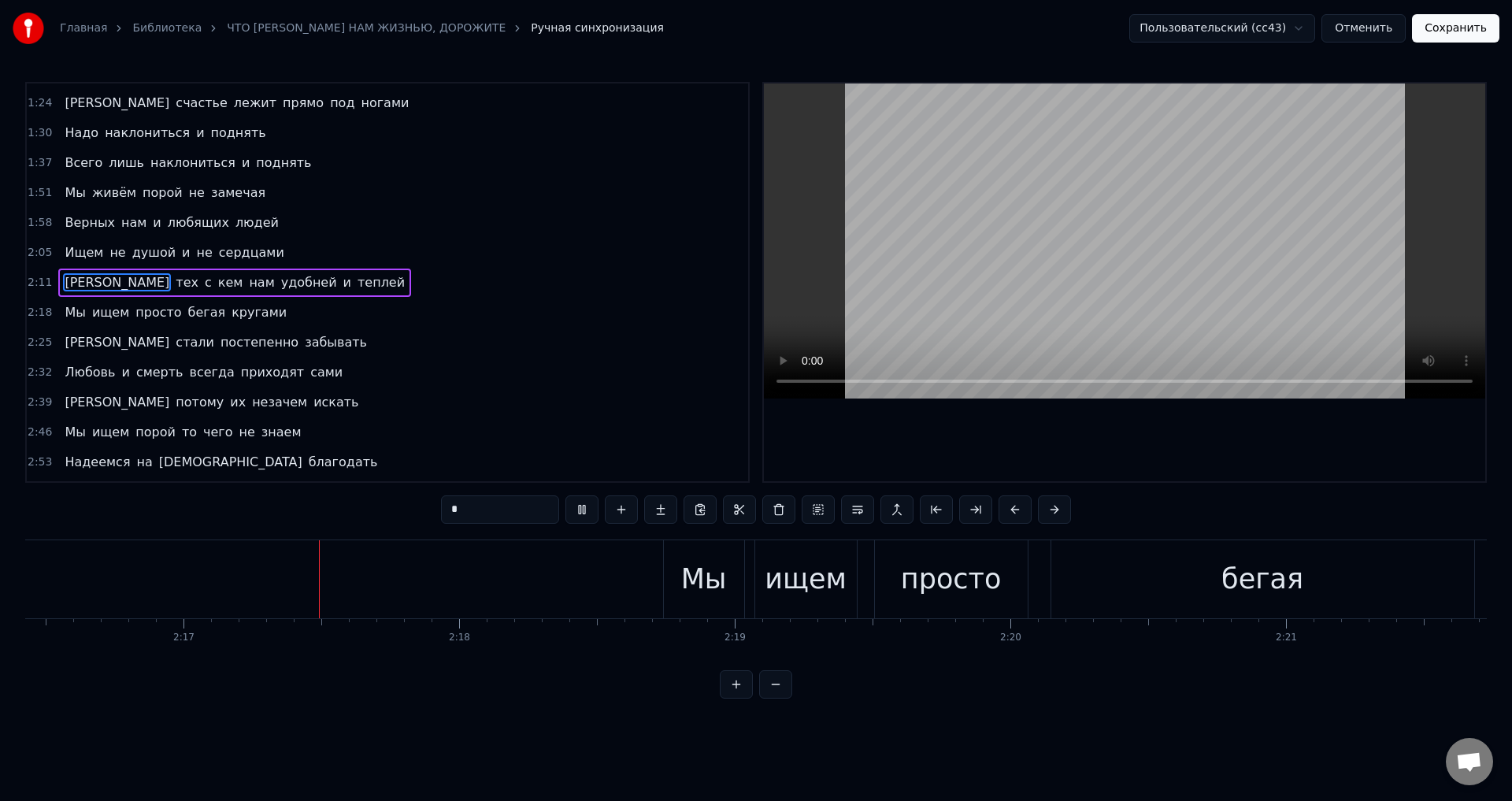
scroll to position [0, 37638]
click at [647, 579] on div "Мы" at bounding box center [677, 579] width 81 height 78
type input "**"
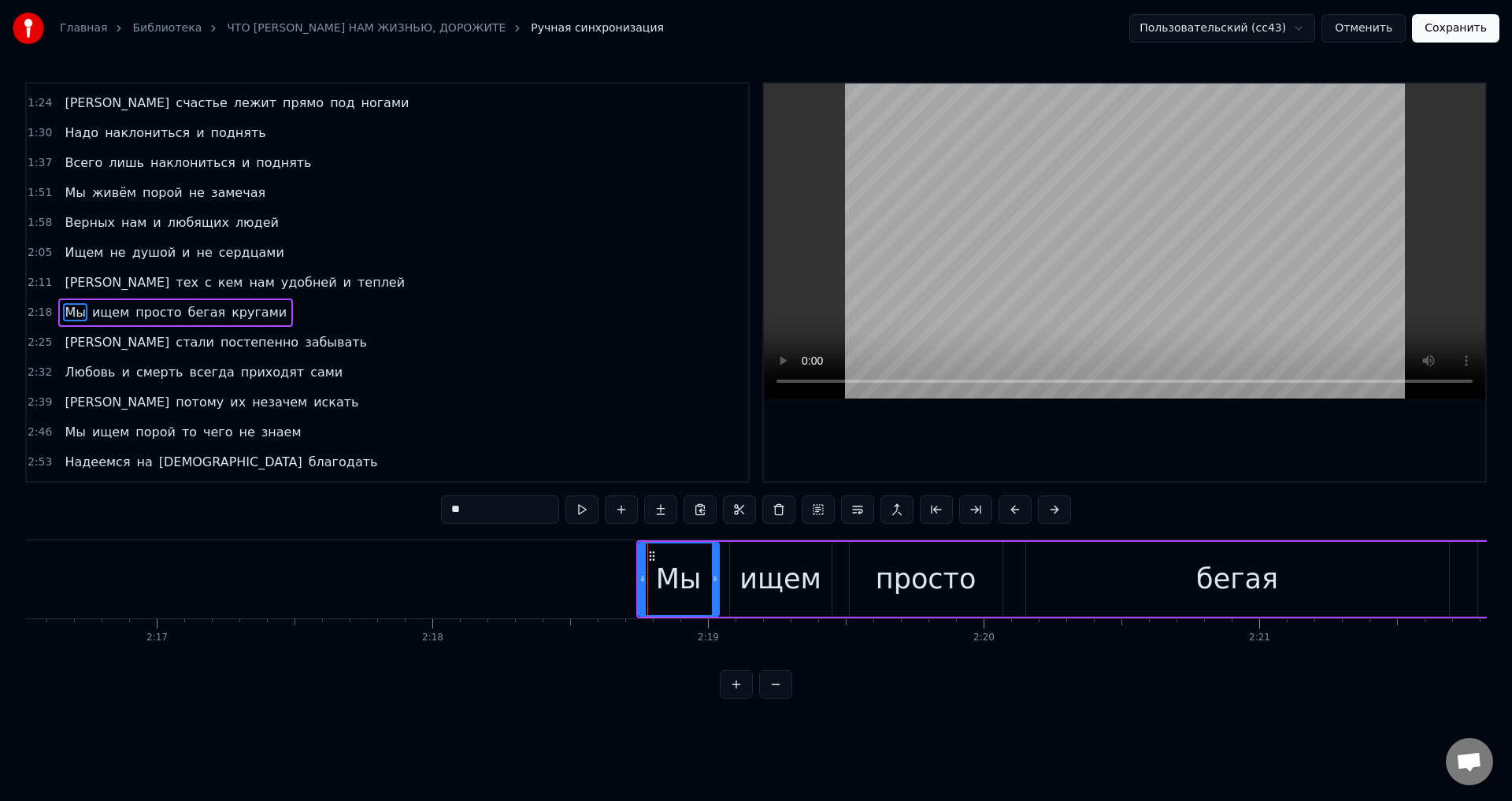
scroll to position [324, 0]
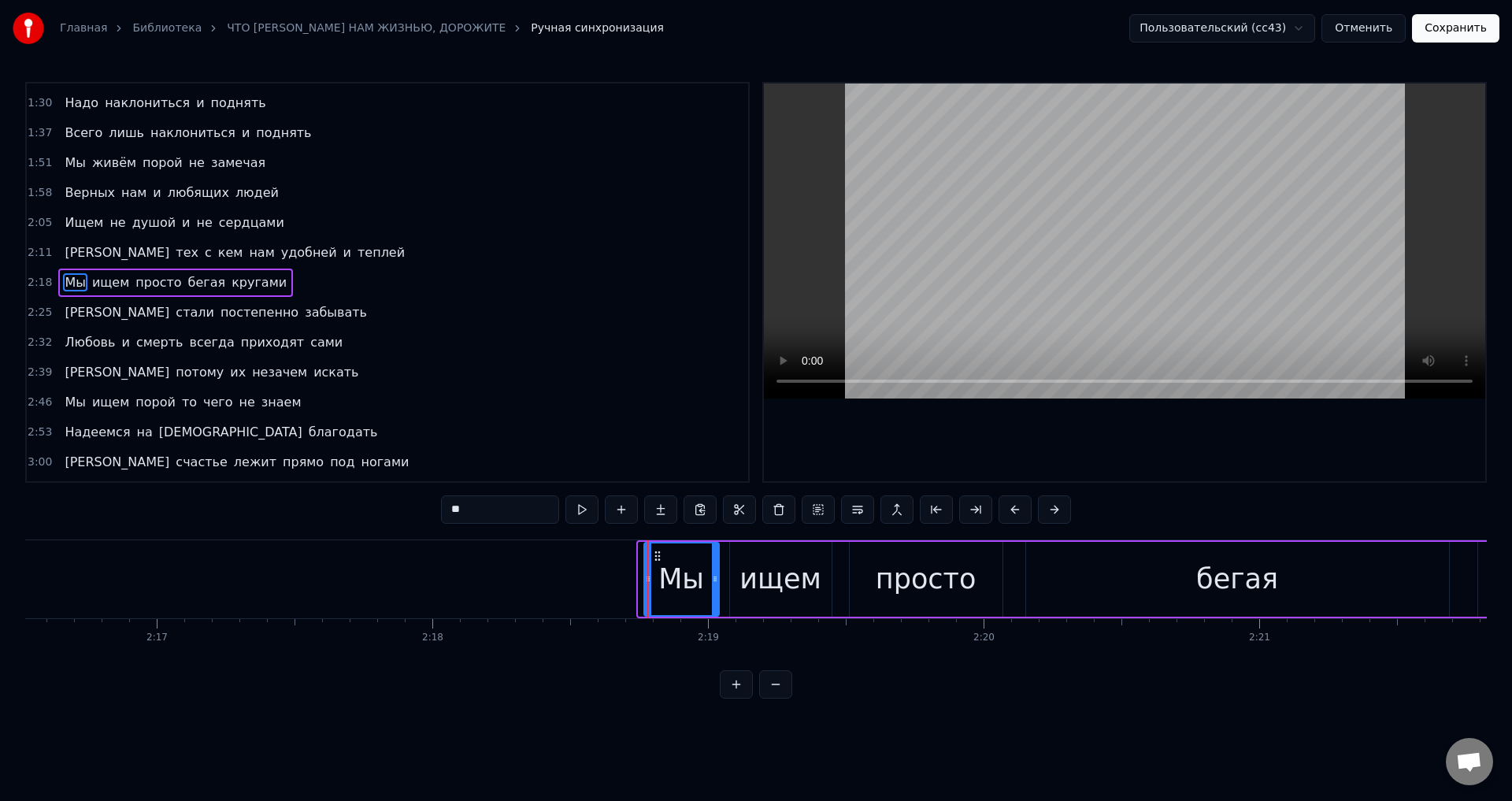
click at [646, 579] on icon at bounding box center [648, 579] width 6 height 13
click at [1466, 24] on button "Сохранить" at bounding box center [1456, 29] width 88 height 29
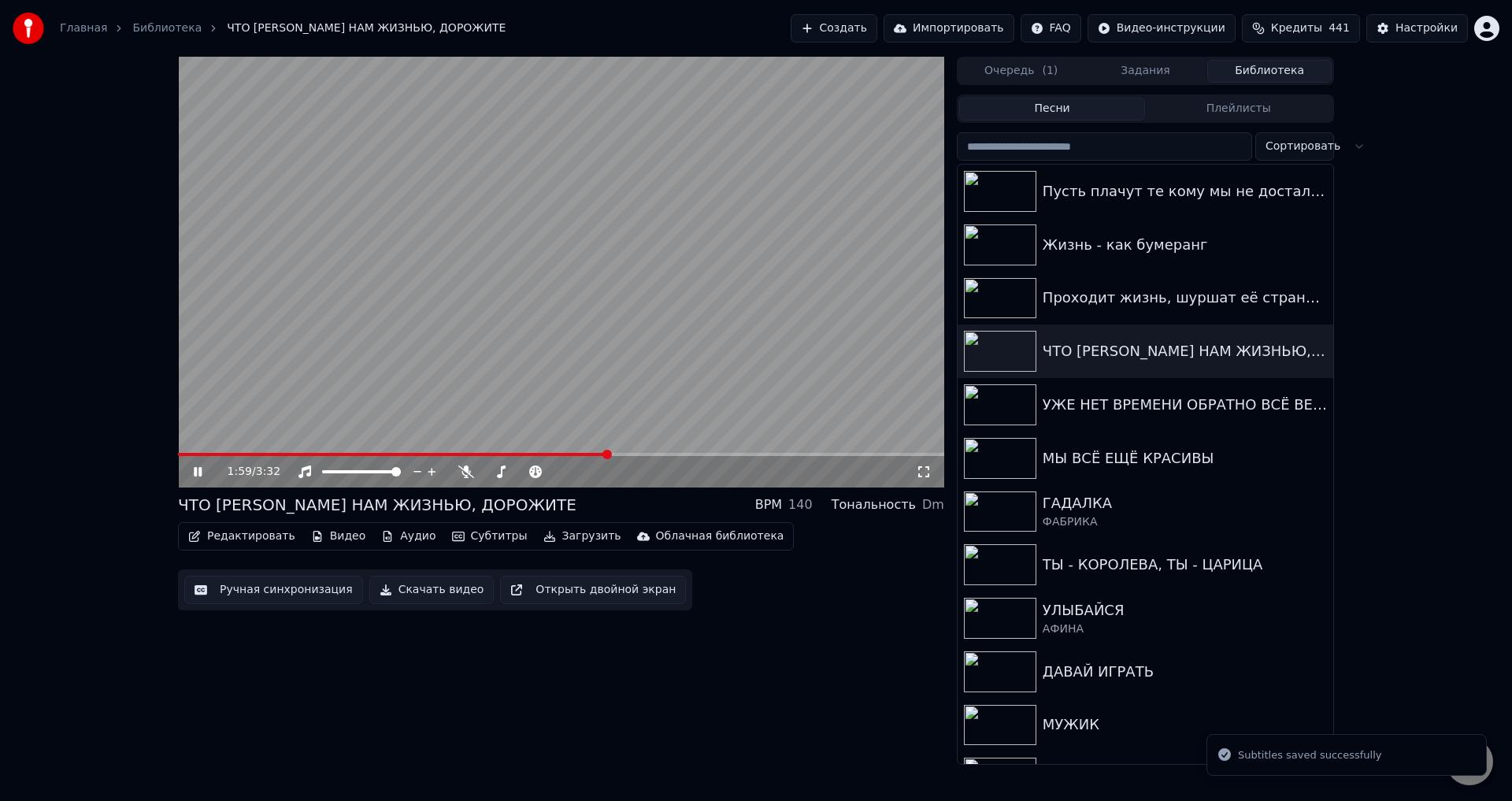
click at [608, 454] on span at bounding box center [561, 454] width 767 height 3
click at [637, 457] on div "1:59 / 3:32" at bounding box center [561, 472] width 767 height 32
click at [634, 453] on span at bounding box center [561, 454] width 767 height 3
click at [654, 451] on video at bounding box center [561, 272] width 767 height 431
click at [642, 454] on span at bounding box center [561, 454] width 767 height 3
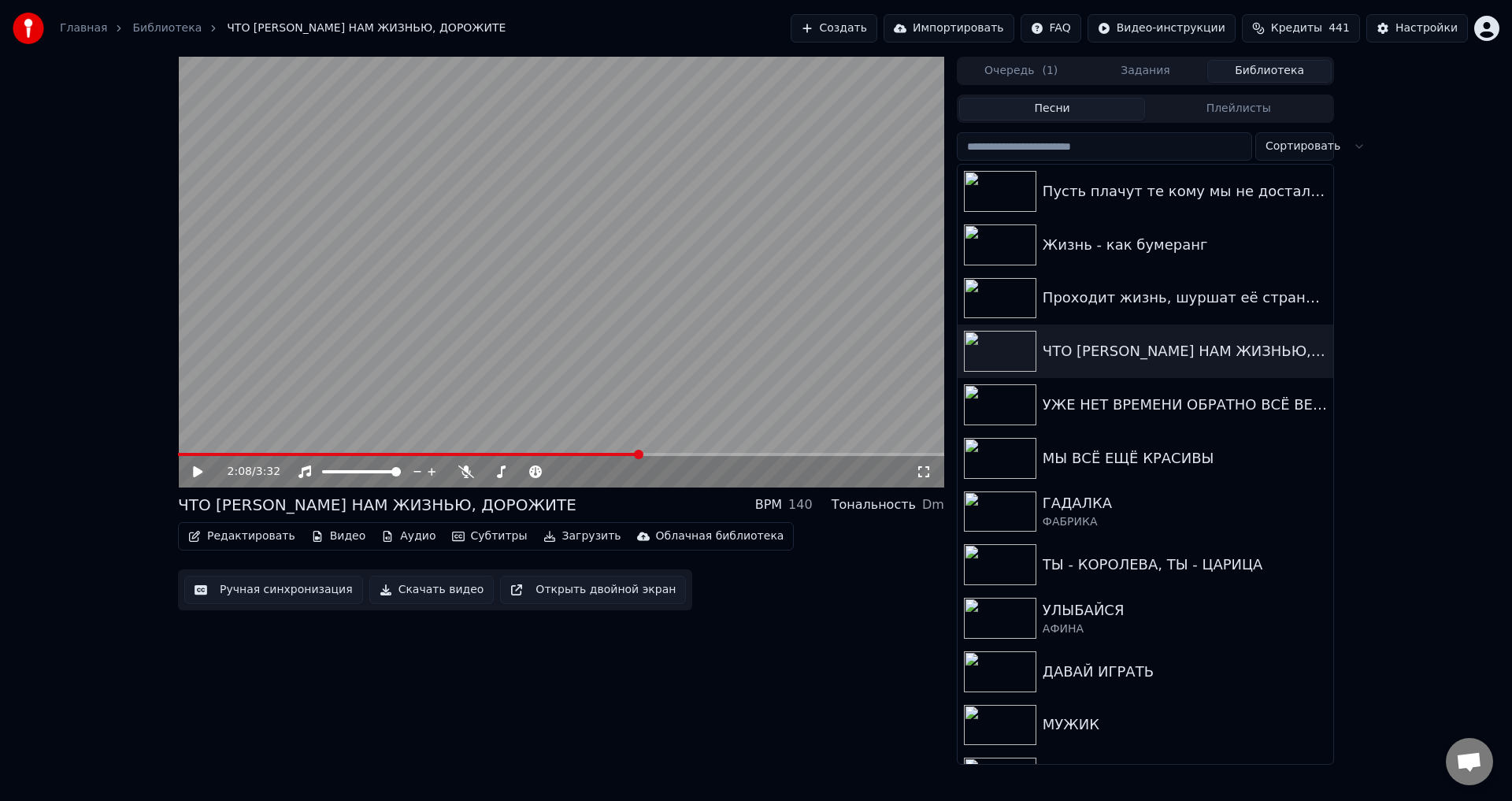
click at [920, 476] on icon at bounding box center [924, 472] width 16 height 13
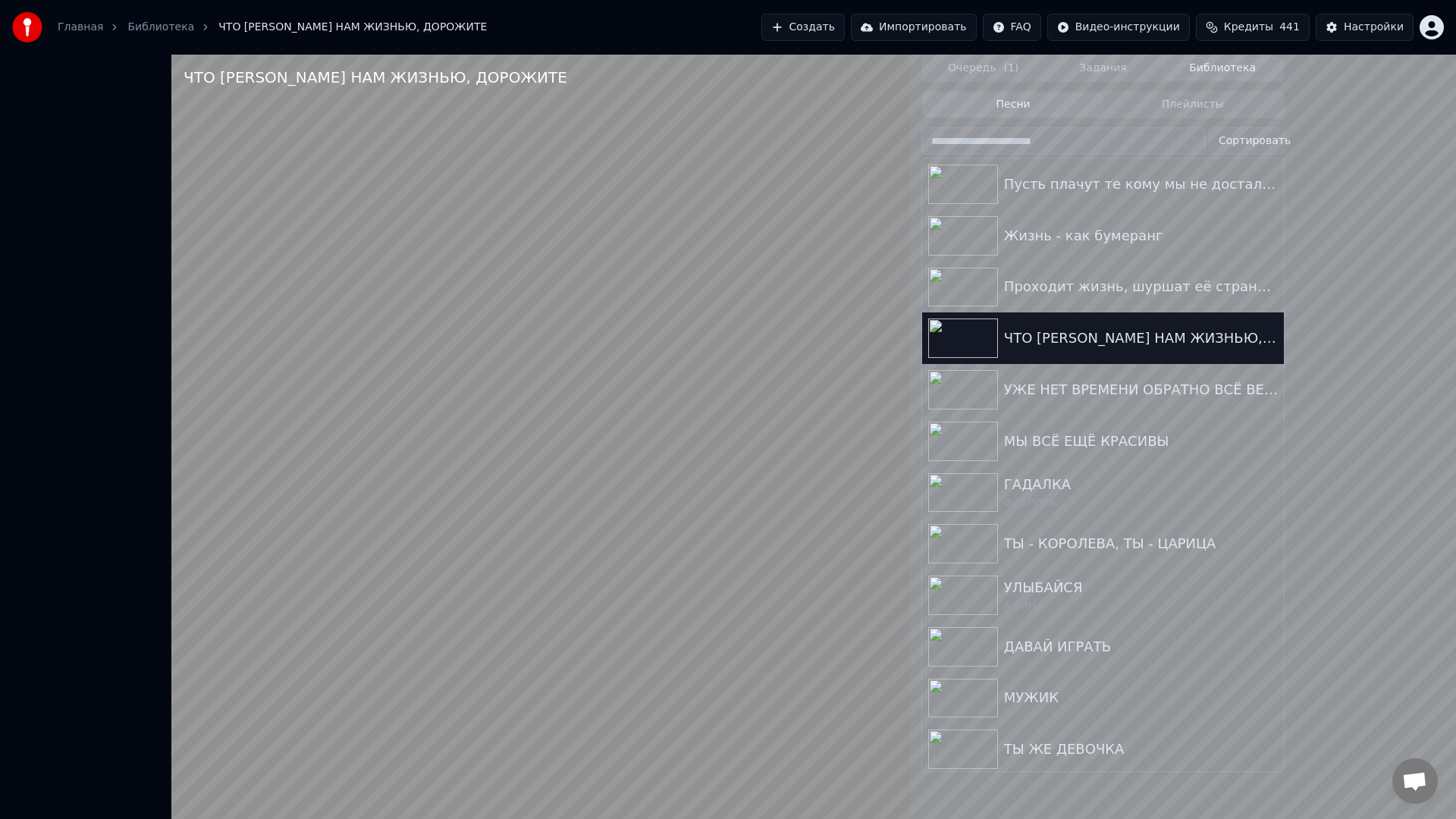
click at [758, 390] on video at bounding box center [540, 464] width 738 height 819
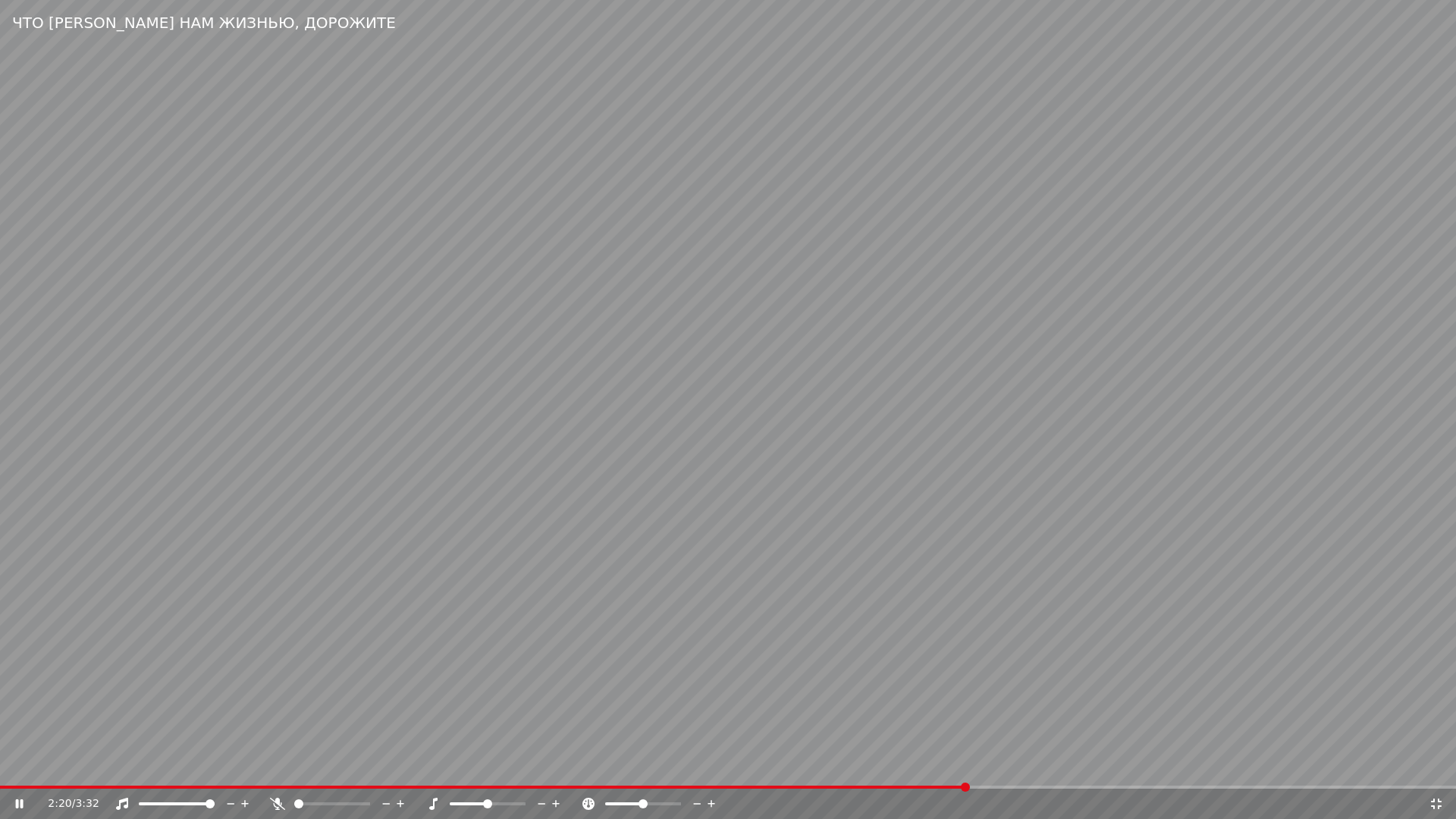
click at [882, 771] on div "2:20 / 3:32" at bounding box center [728, 804] width 1456 height 31
click at [882, 771] on div "2:21 / 3:32" at bounding box center [728, 804] width 1456 height 31
click at [884, 771] on span at bounding box center [487, 788] width 974 height 3
click at [976, 716] on video at bounding box center [728, 409] width 1456 height 819
click at [936, 771] on div "2:20 / 3:32" at bounding box center [728, 804] width 1456 height 31
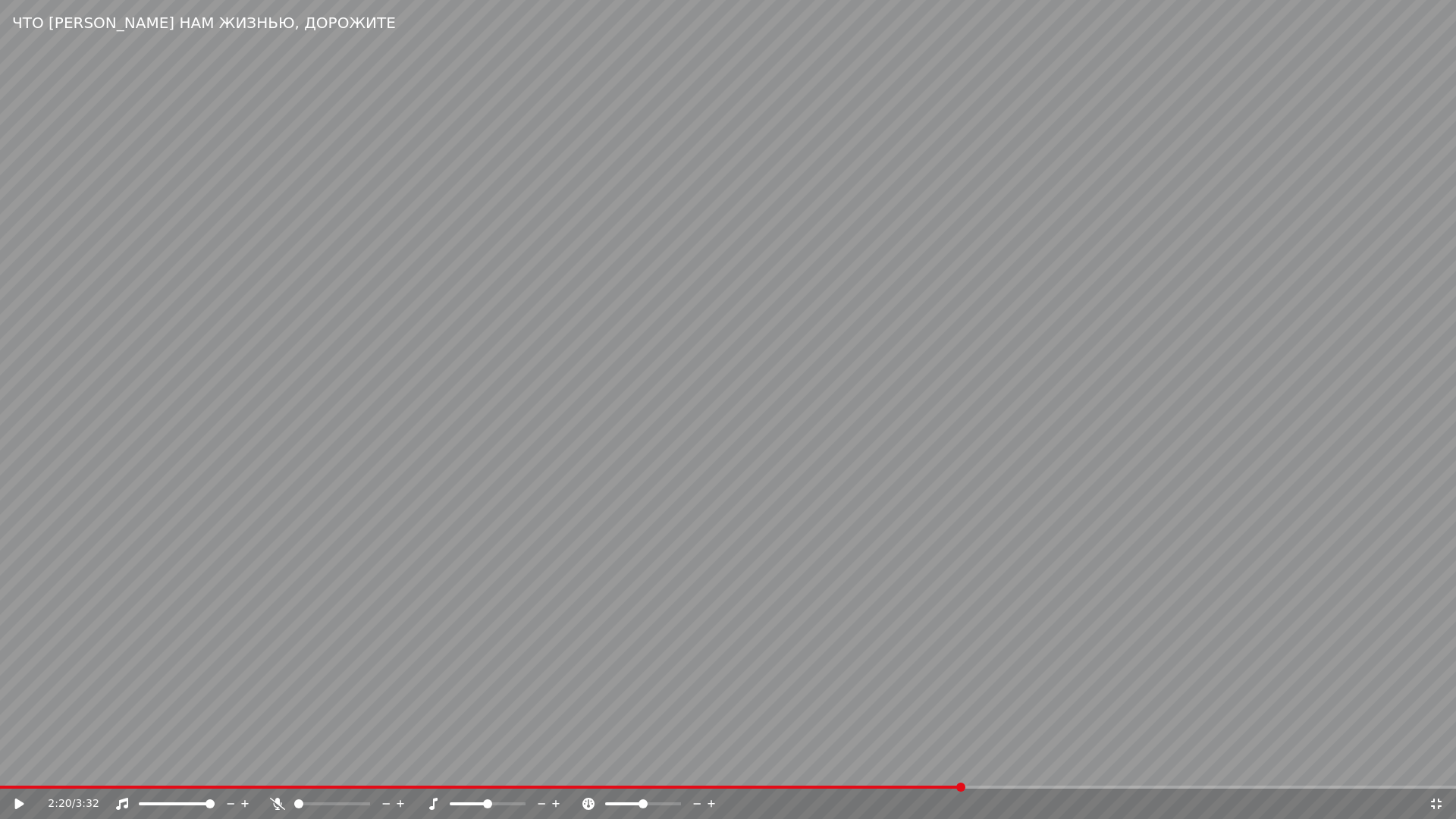
click at [936, 771] on span at bounding box center [481, 788] width 962 height 3
click at [885, 771] on span at bounding box center [442, 788] width 885 height 3
click at [914, 740] on video at bounding box center [728, 409] width 1456 height 819
click at [1433, 771] on icon at bounding box center [1437, 804] width 11 height 11
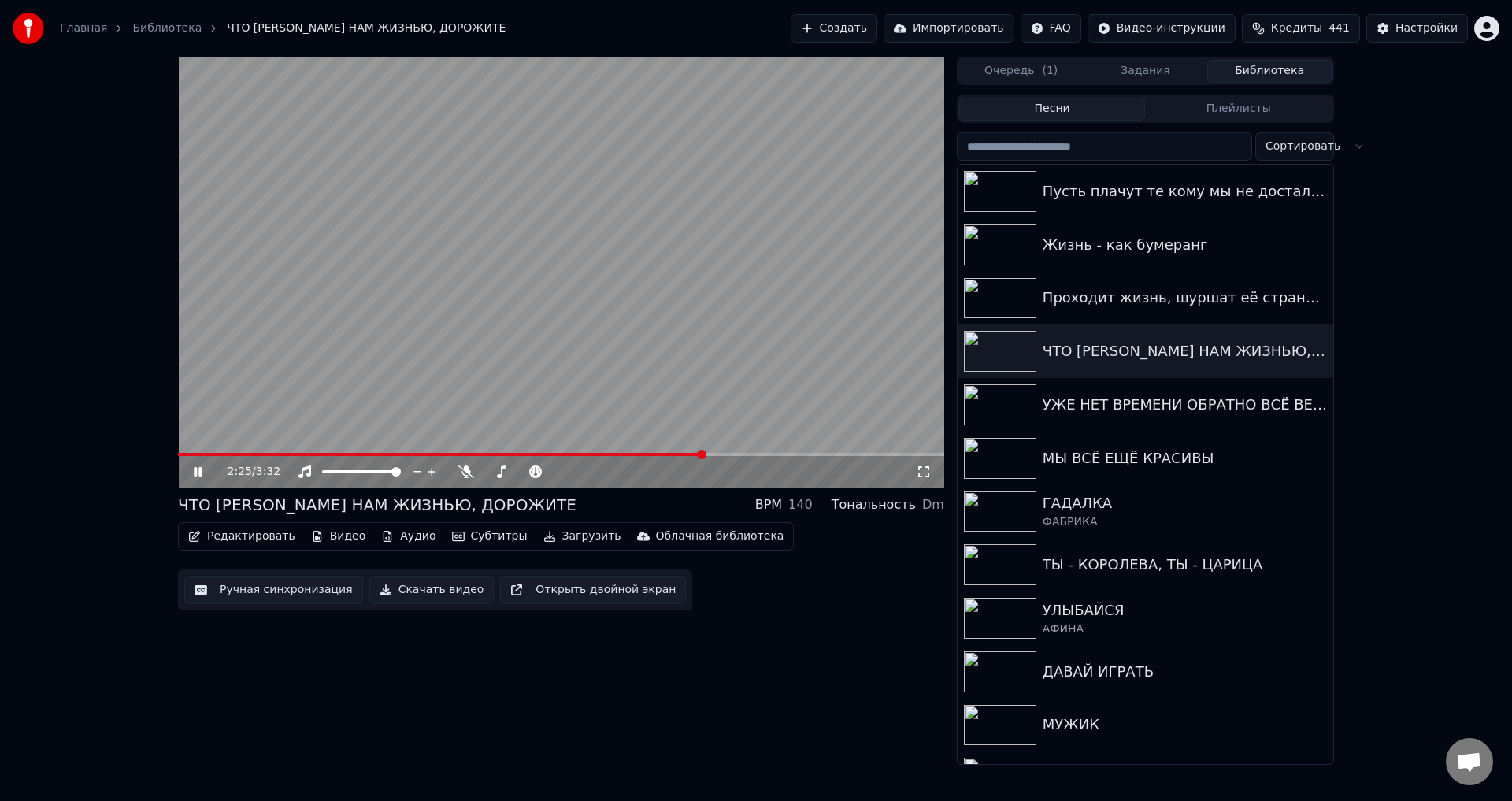
click at [304, 597] on button "Ручная синхронизация" at bounding box center [273, 590] width 179 height 29
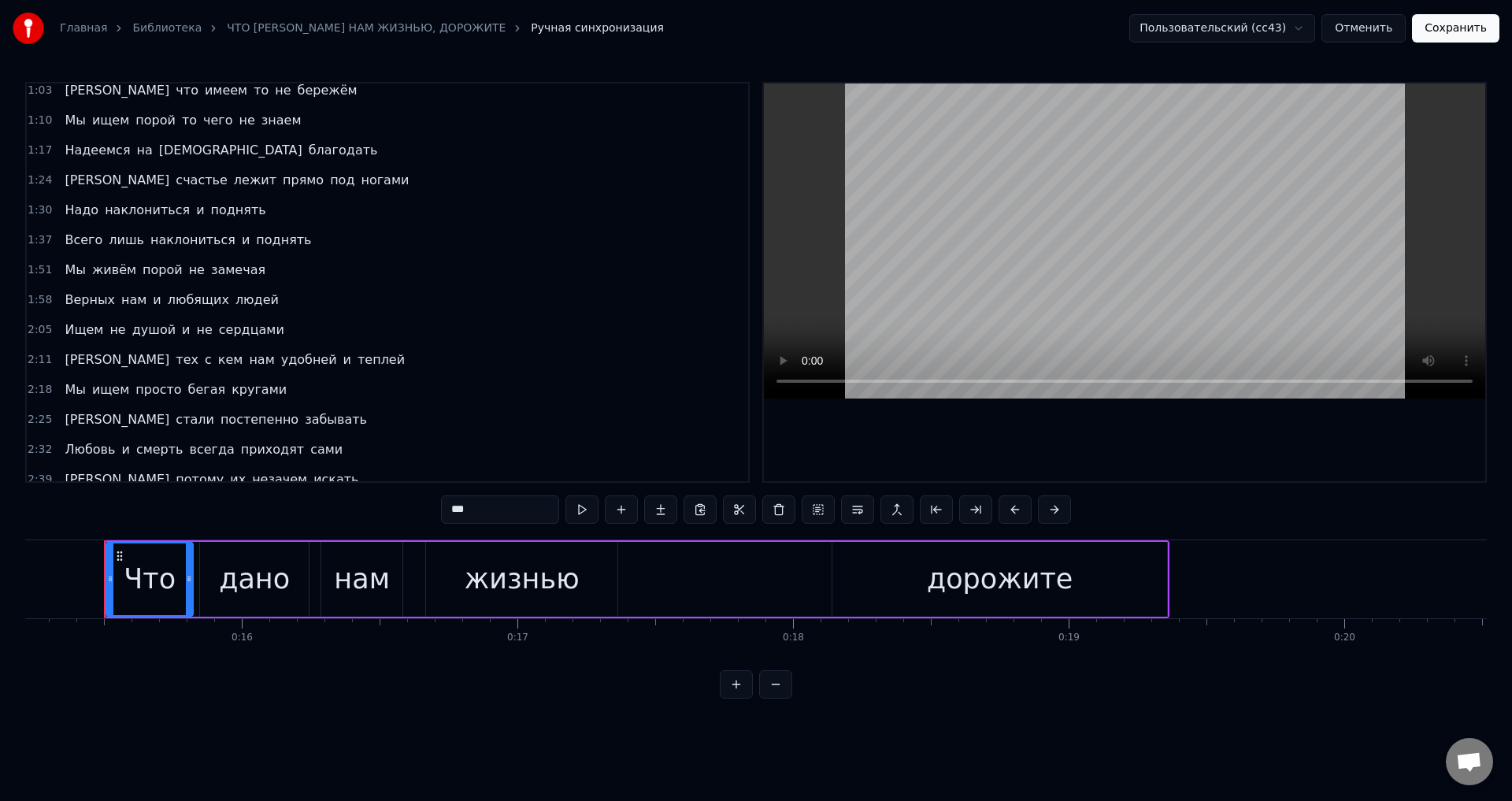
scroll to position [236, 0]
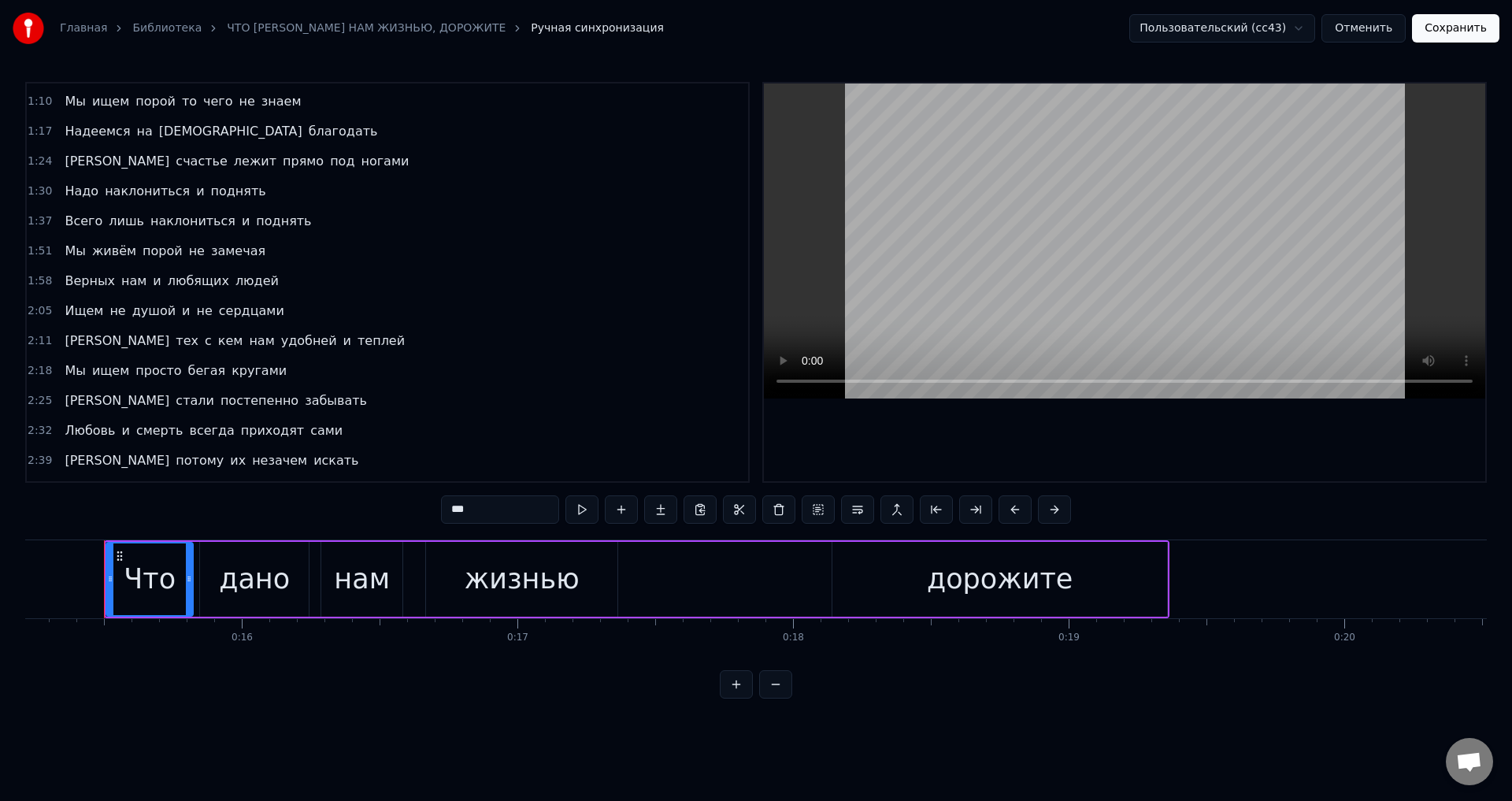
click at [70, 370] on span "Мы" at bounding box center [75, 371] width 24 height 18
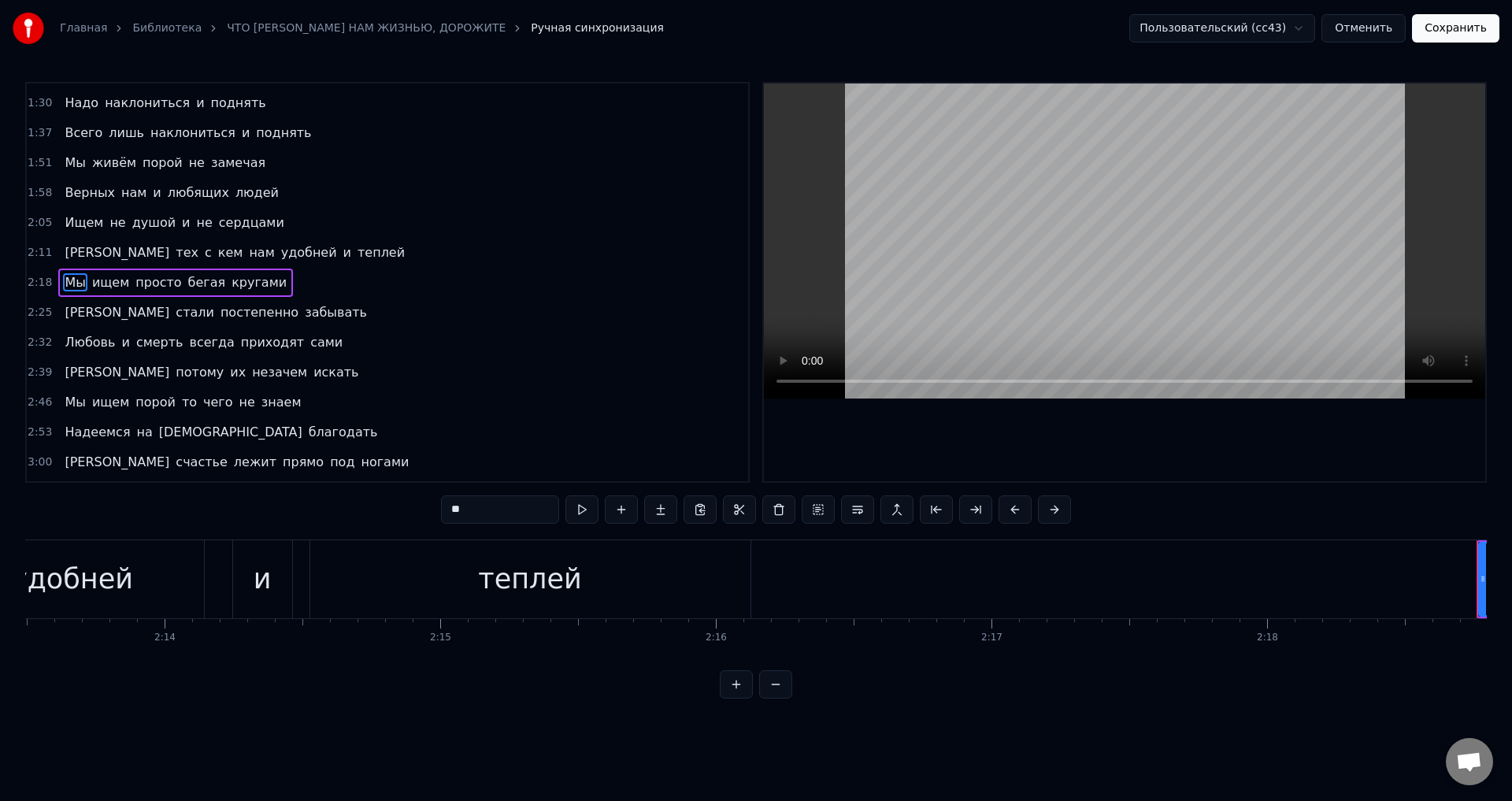
scroll to position [0, 38175]
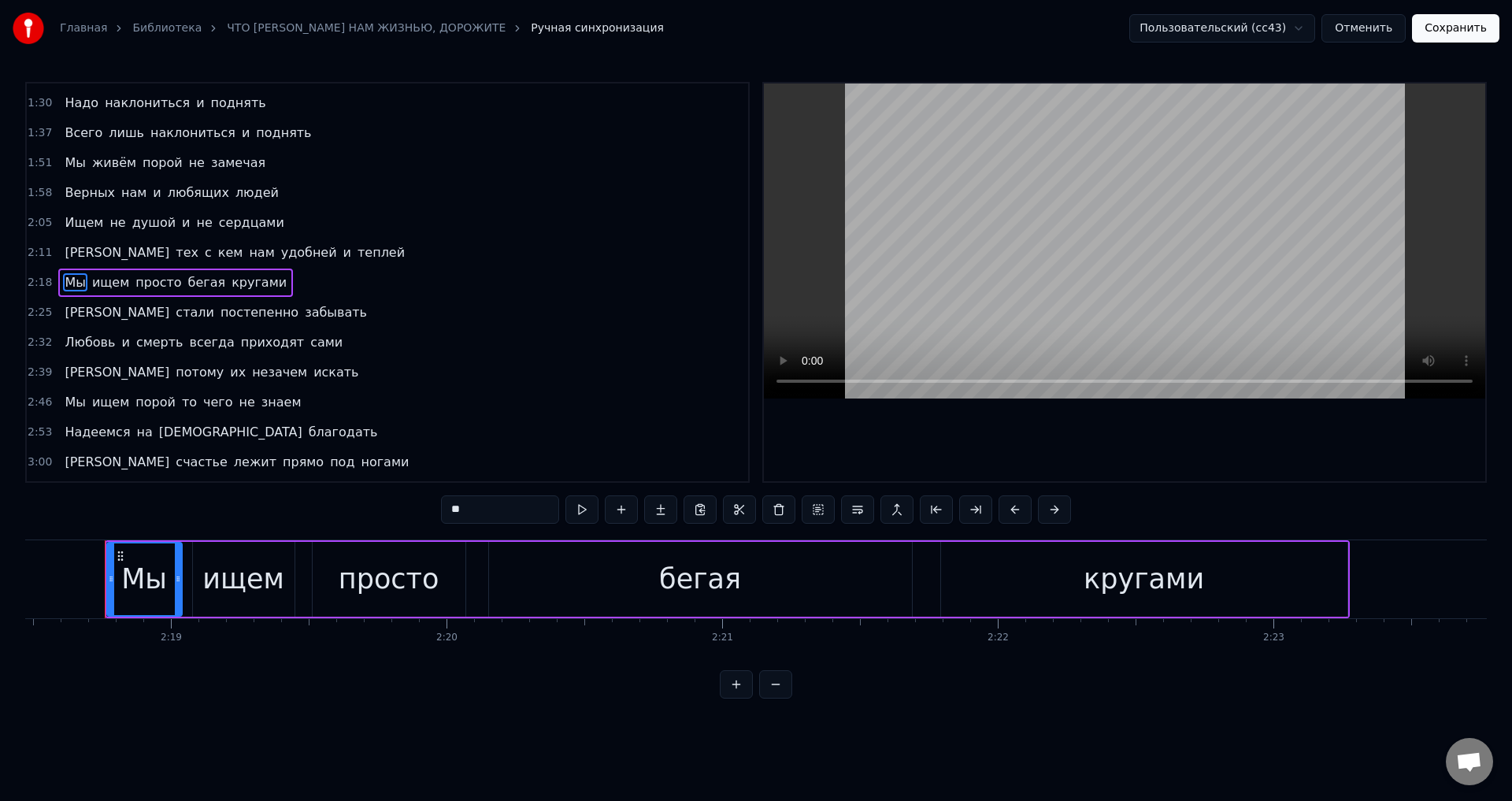
click at [356, 244] on span "теплей" at bounding box center [381, 252] width 50 height 18
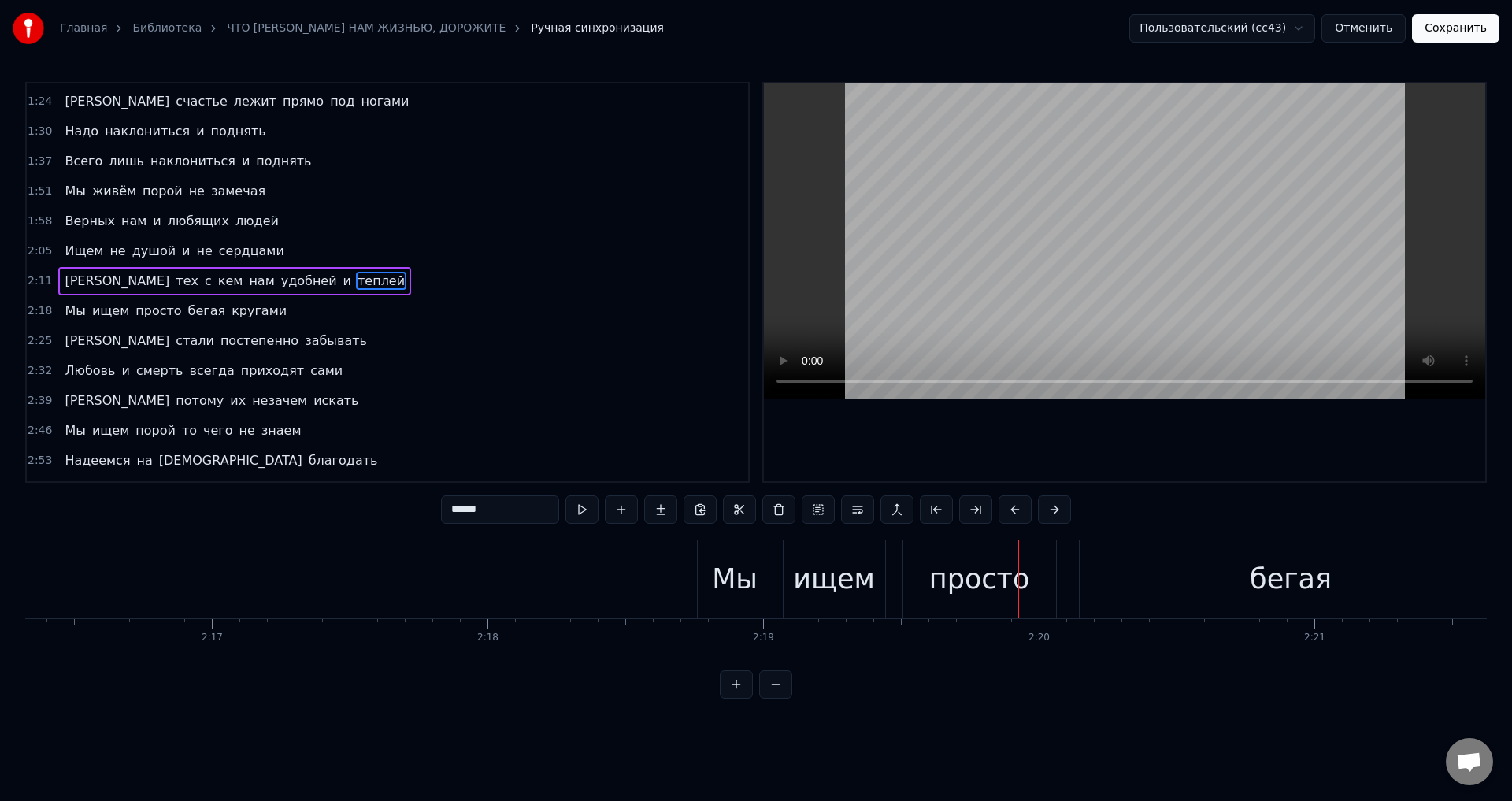
scroll to position [0, 37486]
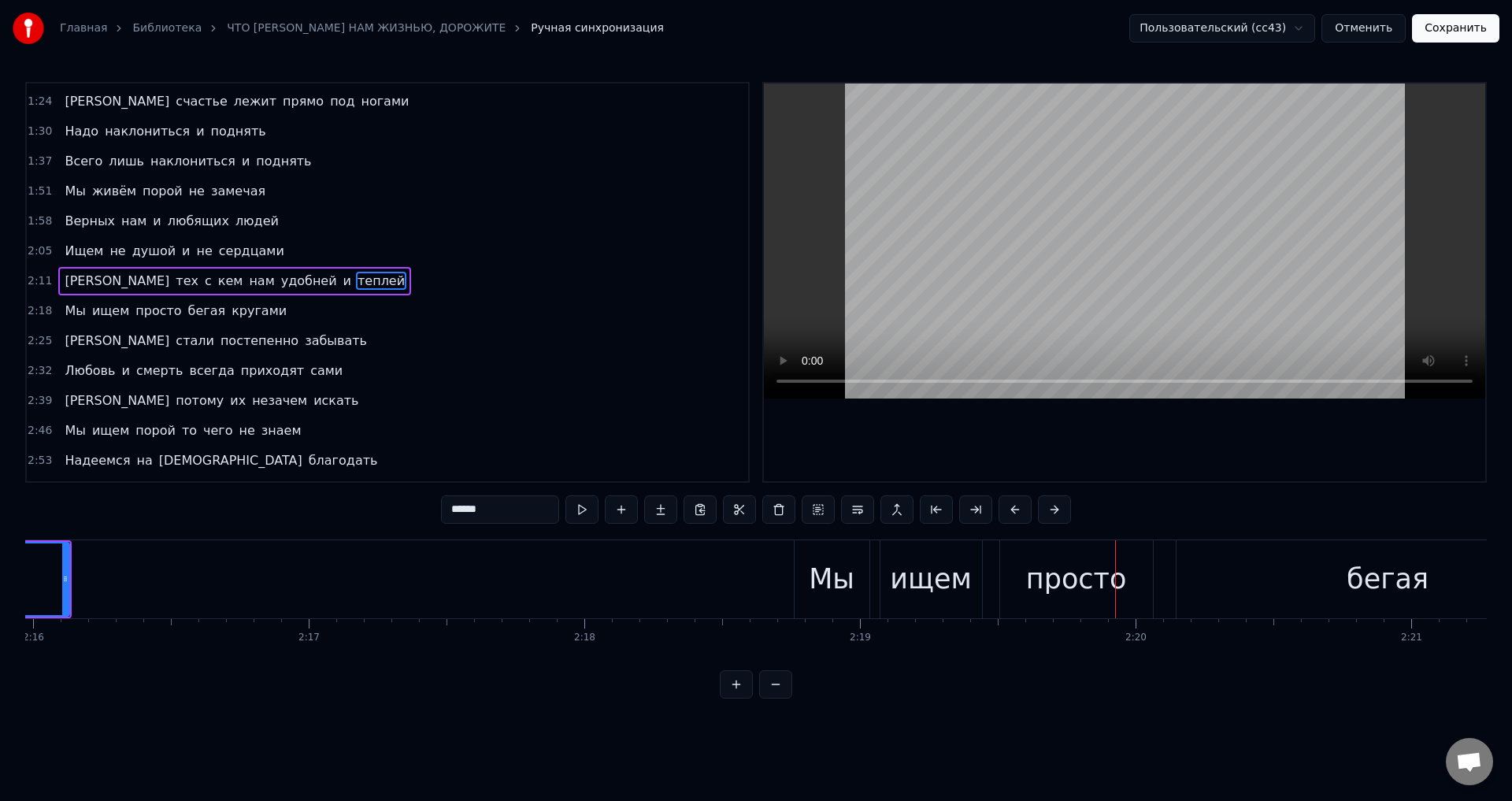
click at [824, 585] on div "Мы" at bounding box center [831, 579] width 45 height 41
type input "**"
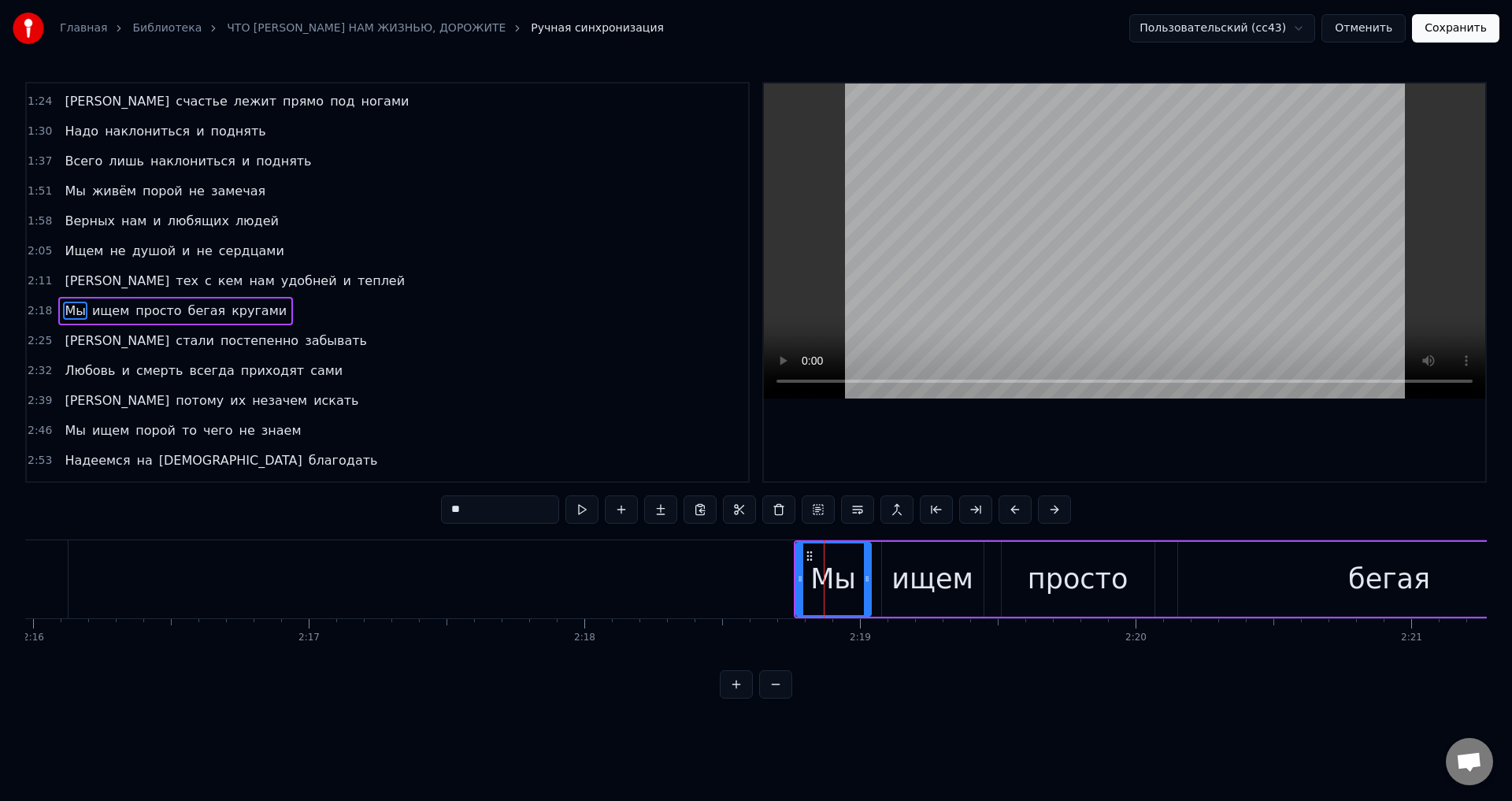
scroll to position [324, 0]
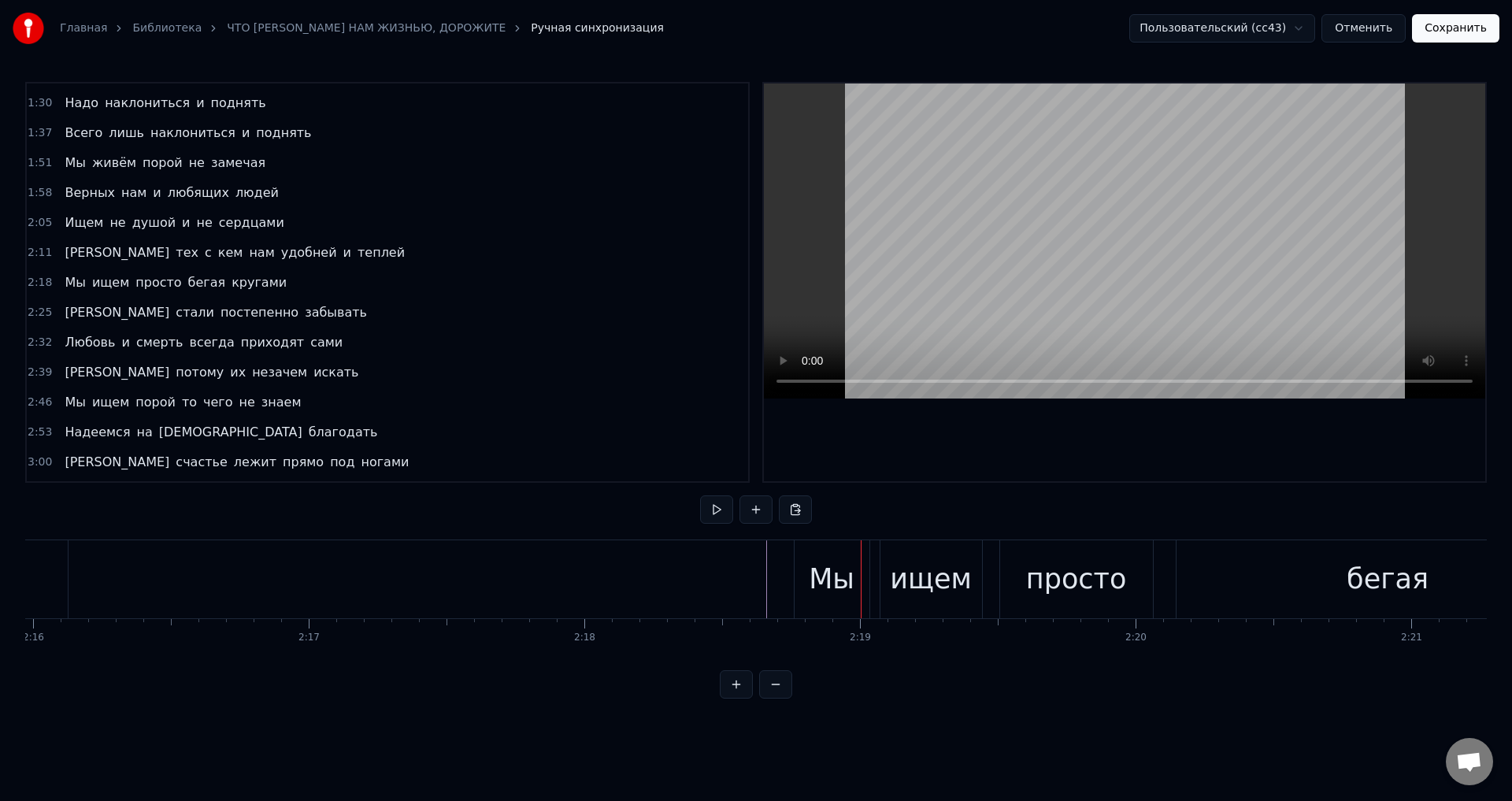
click at [810, 559] on div "Мы" at bounding box center [831, 579] width 45 height 41
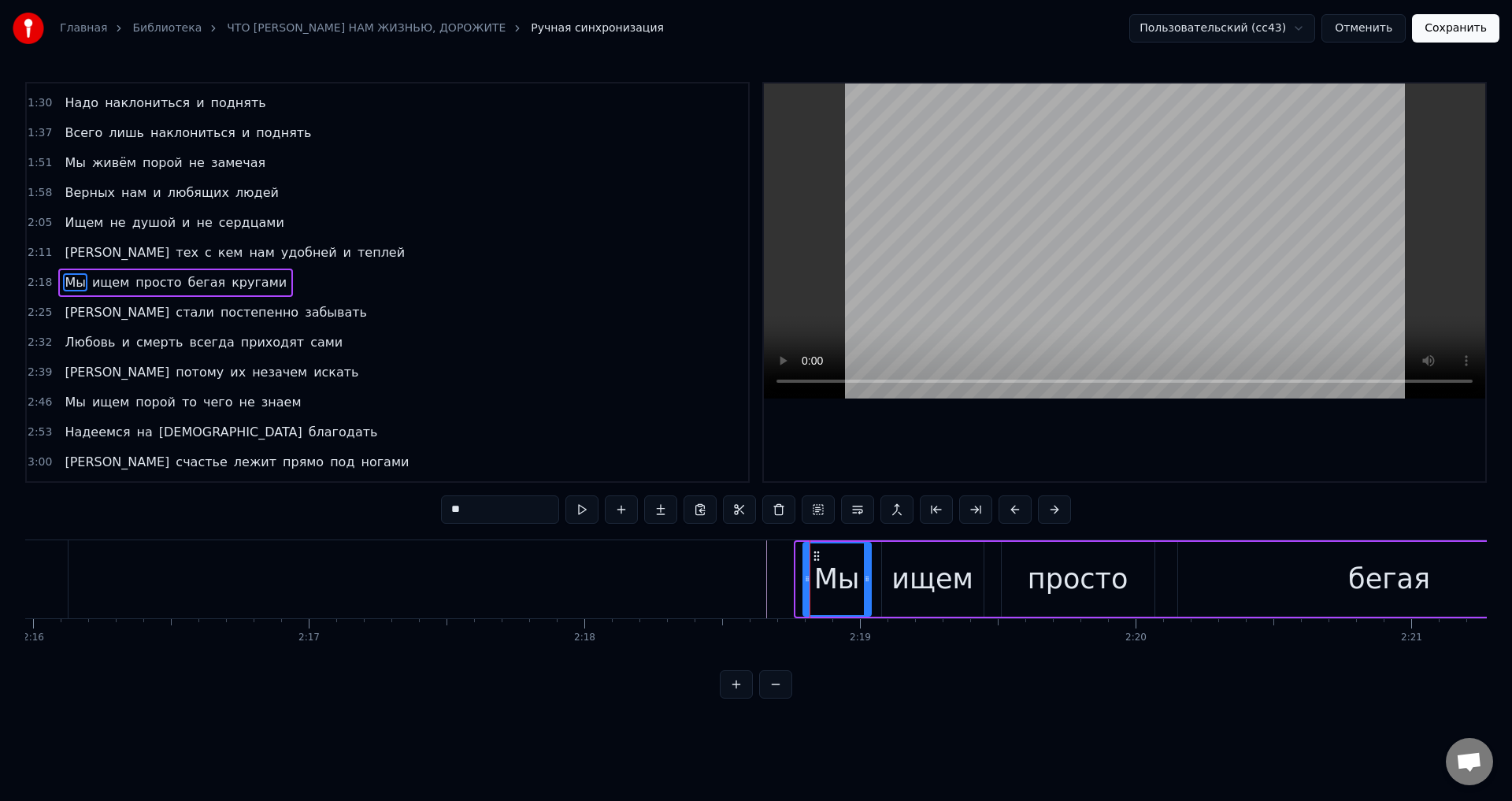
click at [808, 575] on icon at bounding box center [807, 579] width 6 height 13
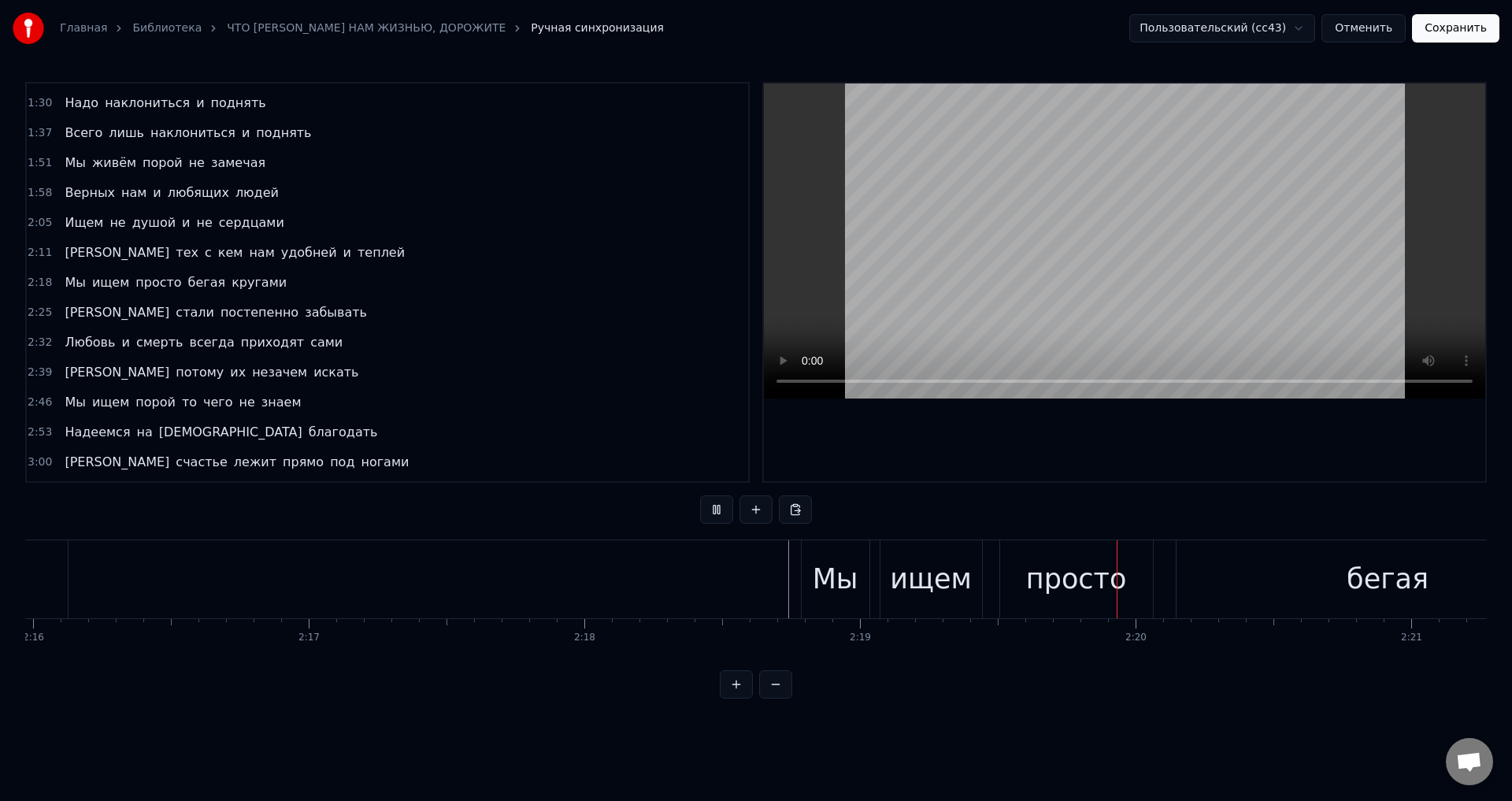
click at [831, 579] on div "Мы" at bounding box center [835, 579] width 45 height 41
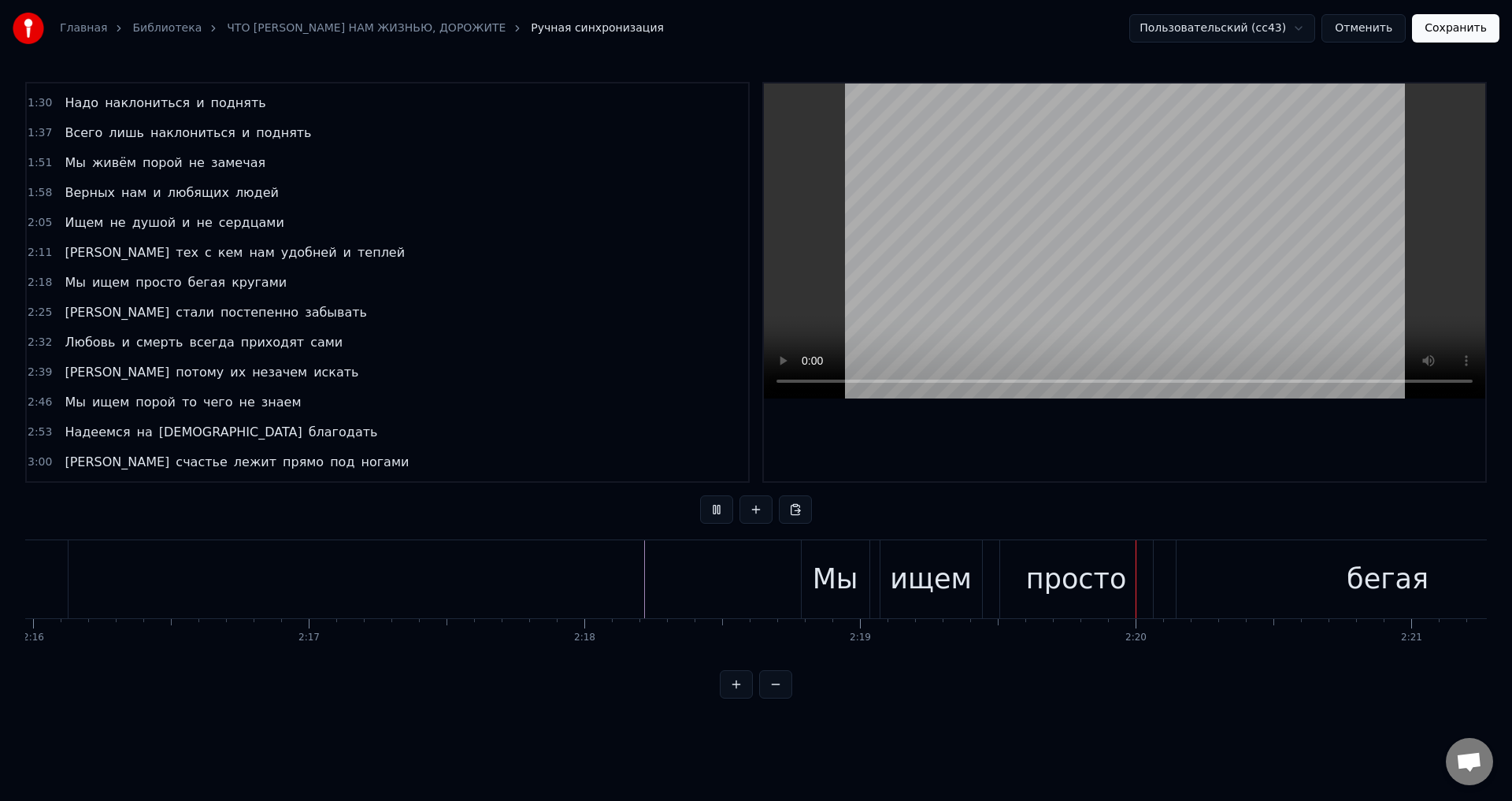
click at [831, 579] on div "Мы" at bounding box center [835, 579] width 45 height 41
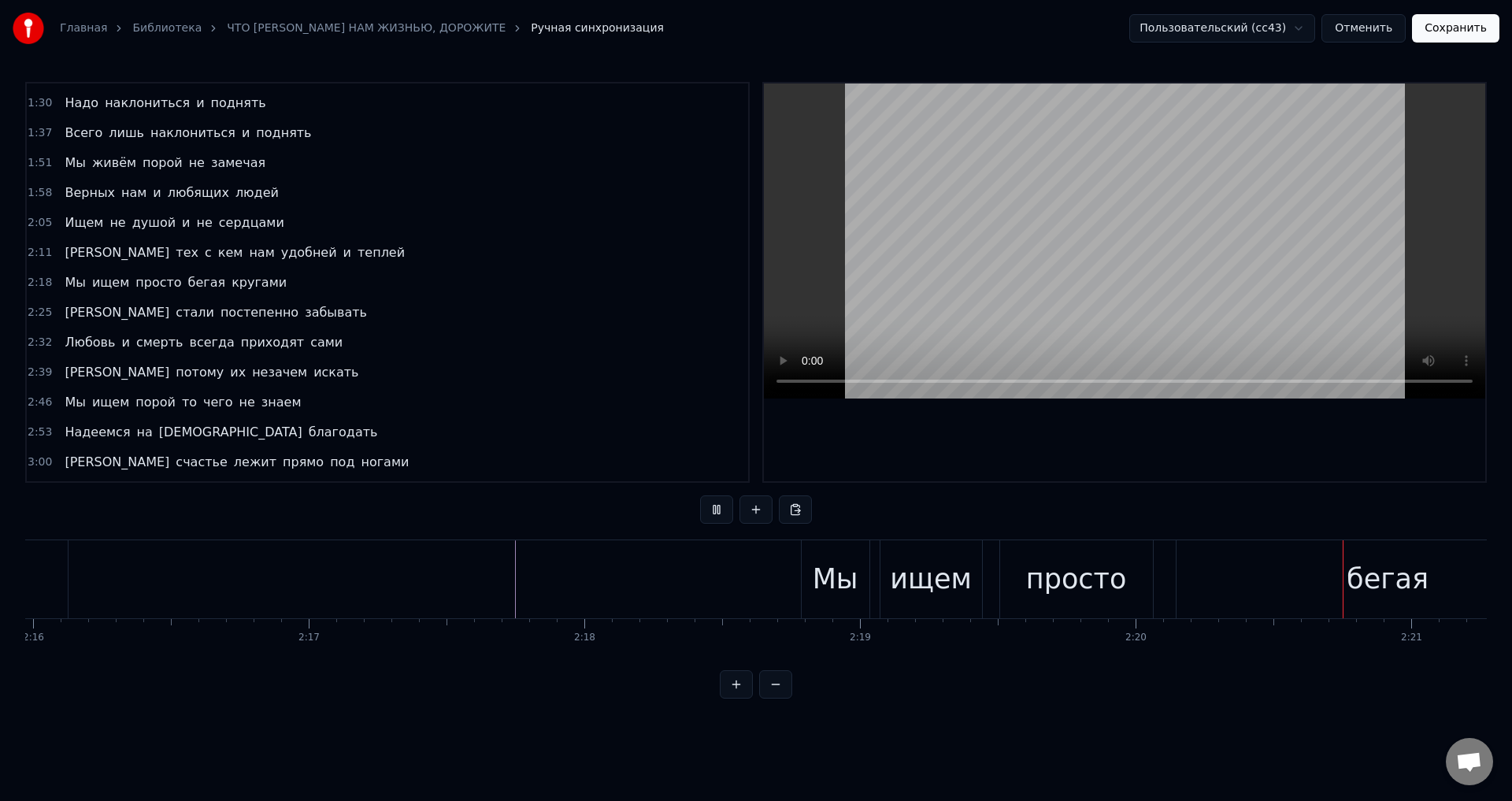
click at [1467, 41] on button "Сохранить" at bounding box center [1456, 29] width 88 height 29
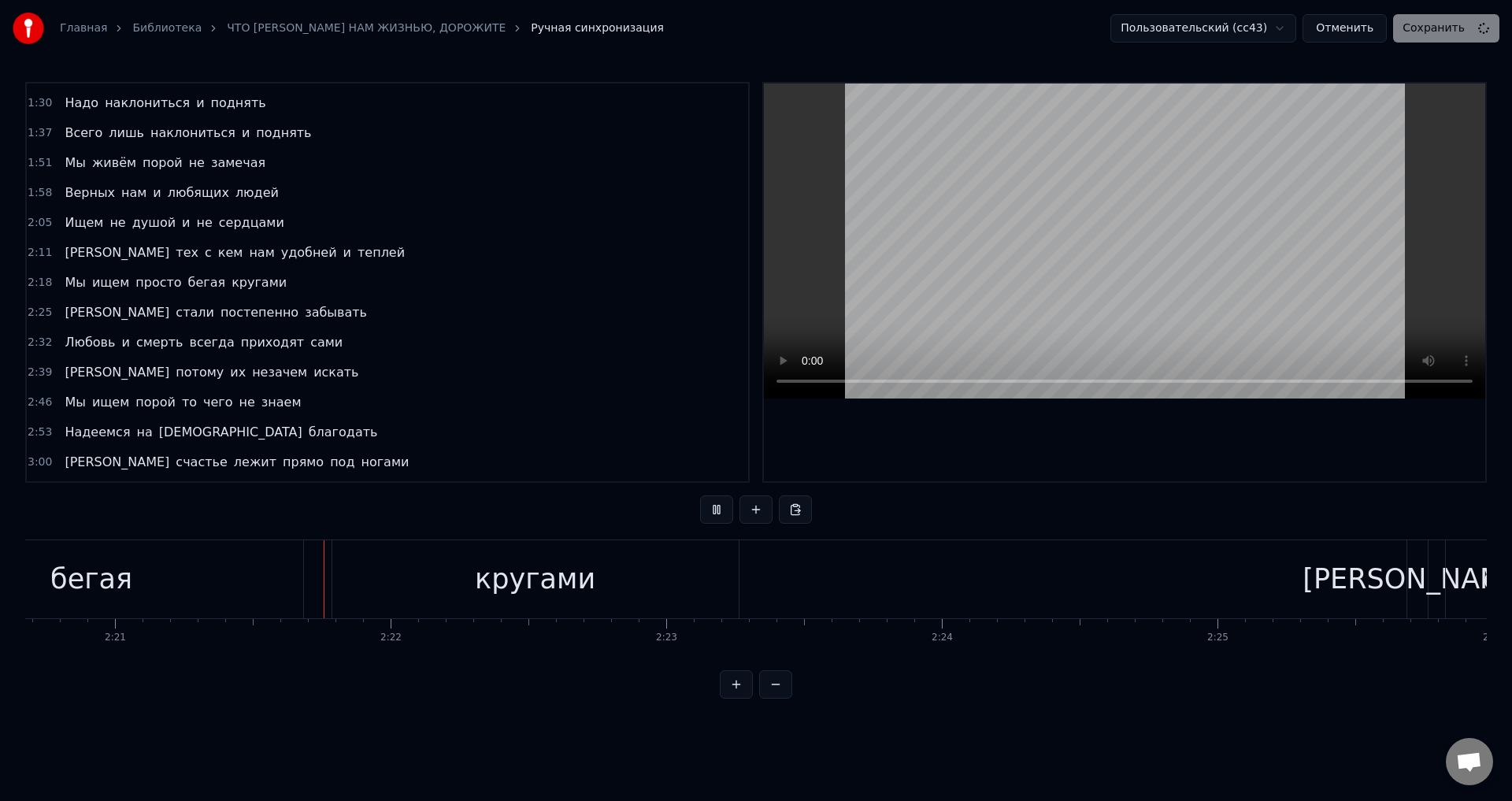
scroll to position [0, 38806]
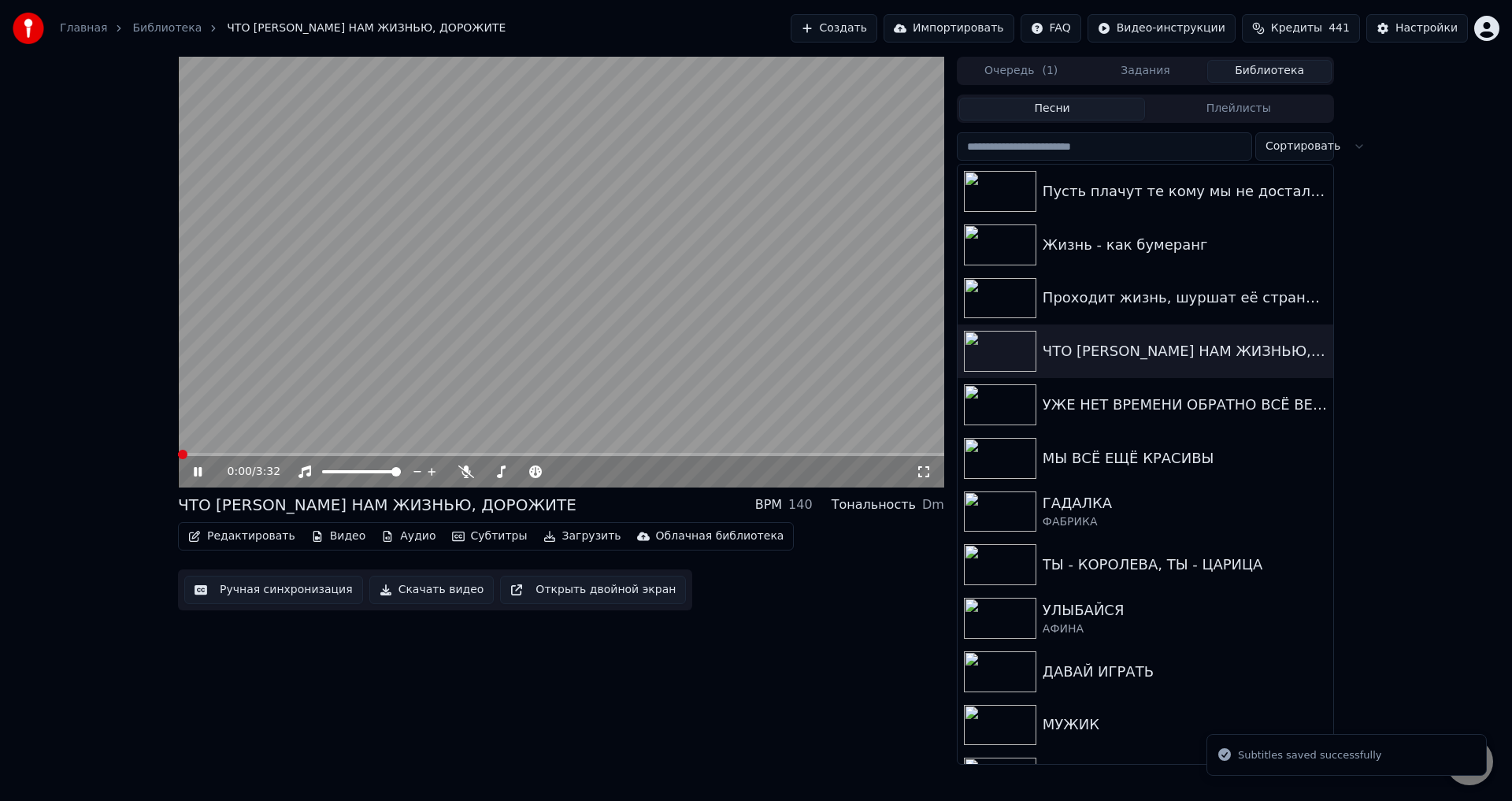
click at [928, 471] on icon at bounding box center [924, 472] width 16 height 13
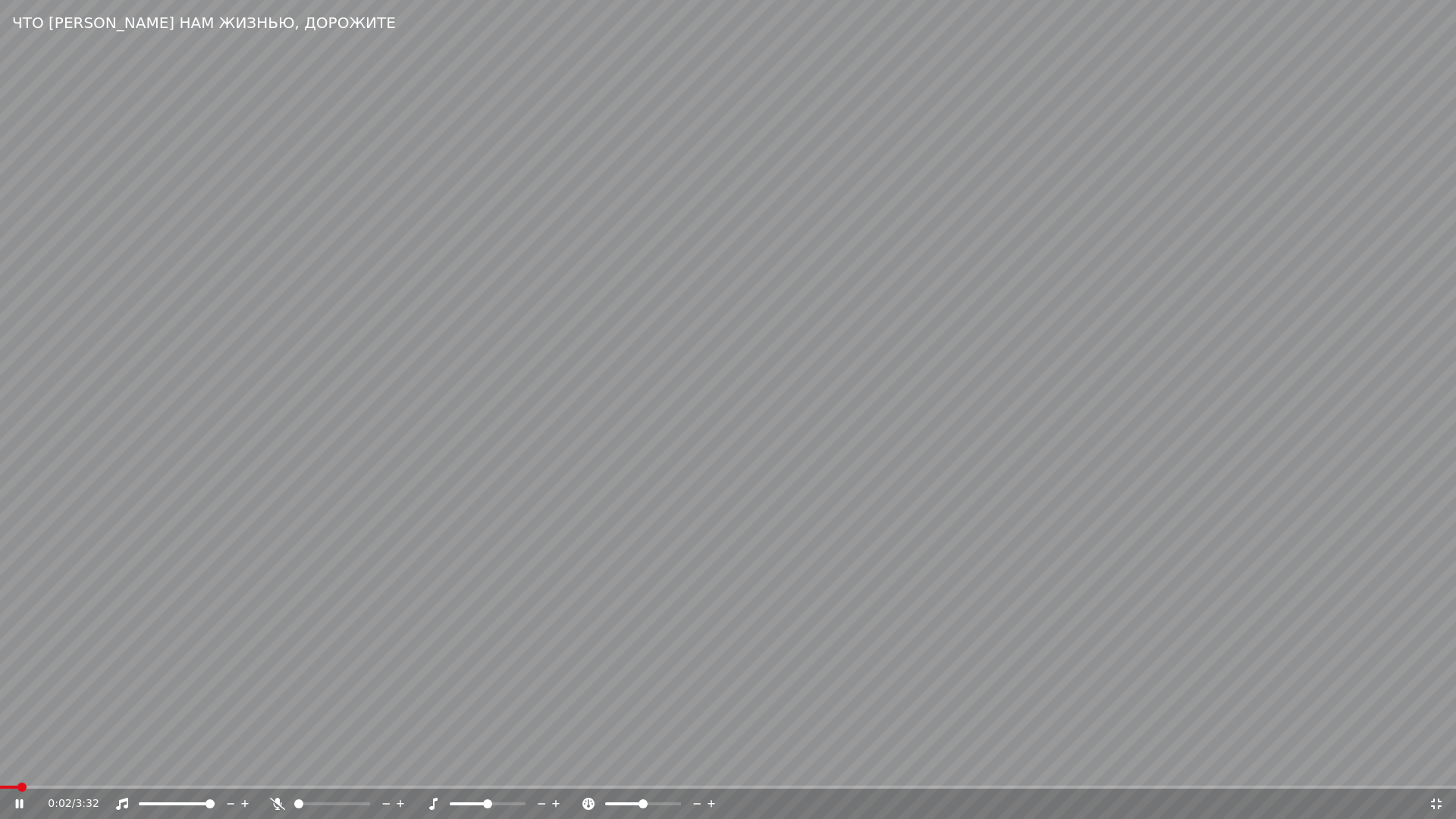
click at [856, 771] on div "0:02 / 3:32" at bounding box center [728, 804] width 1456 height 31
click at [860, 771] on div "0:03 / 3:32" at bounding box center [728, 804] width 1456 height 31
click at [859, 771] on span at bounding box center [728, 788] width 1456 height 3
click at [1437, 771] on icon at bounding box center [1437, 804] width 15 height 12
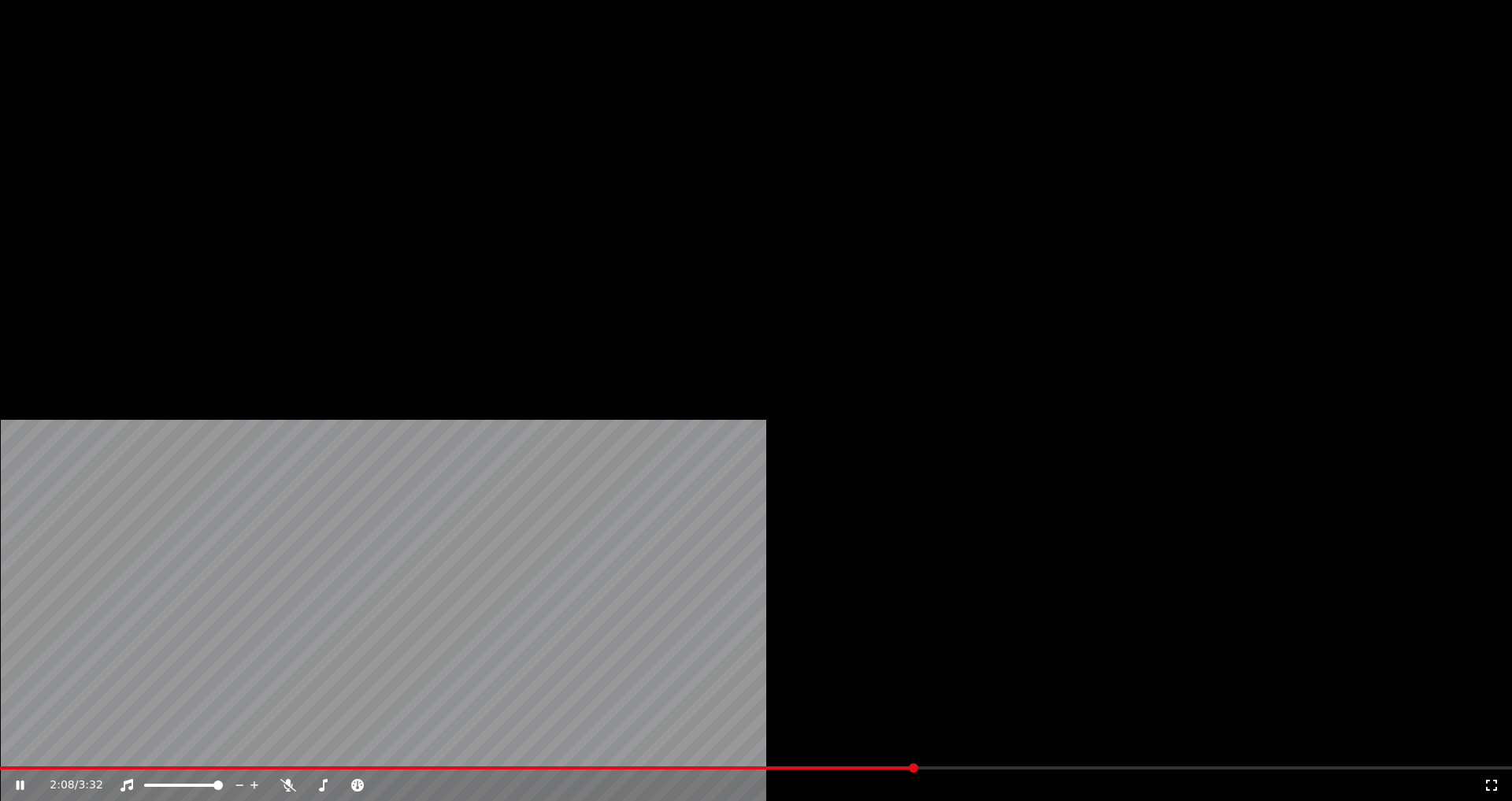
drag, startPoint x: 921, startPoint y: 476, endPoint x: 1511, endPoint y: 829, distance: 687.5
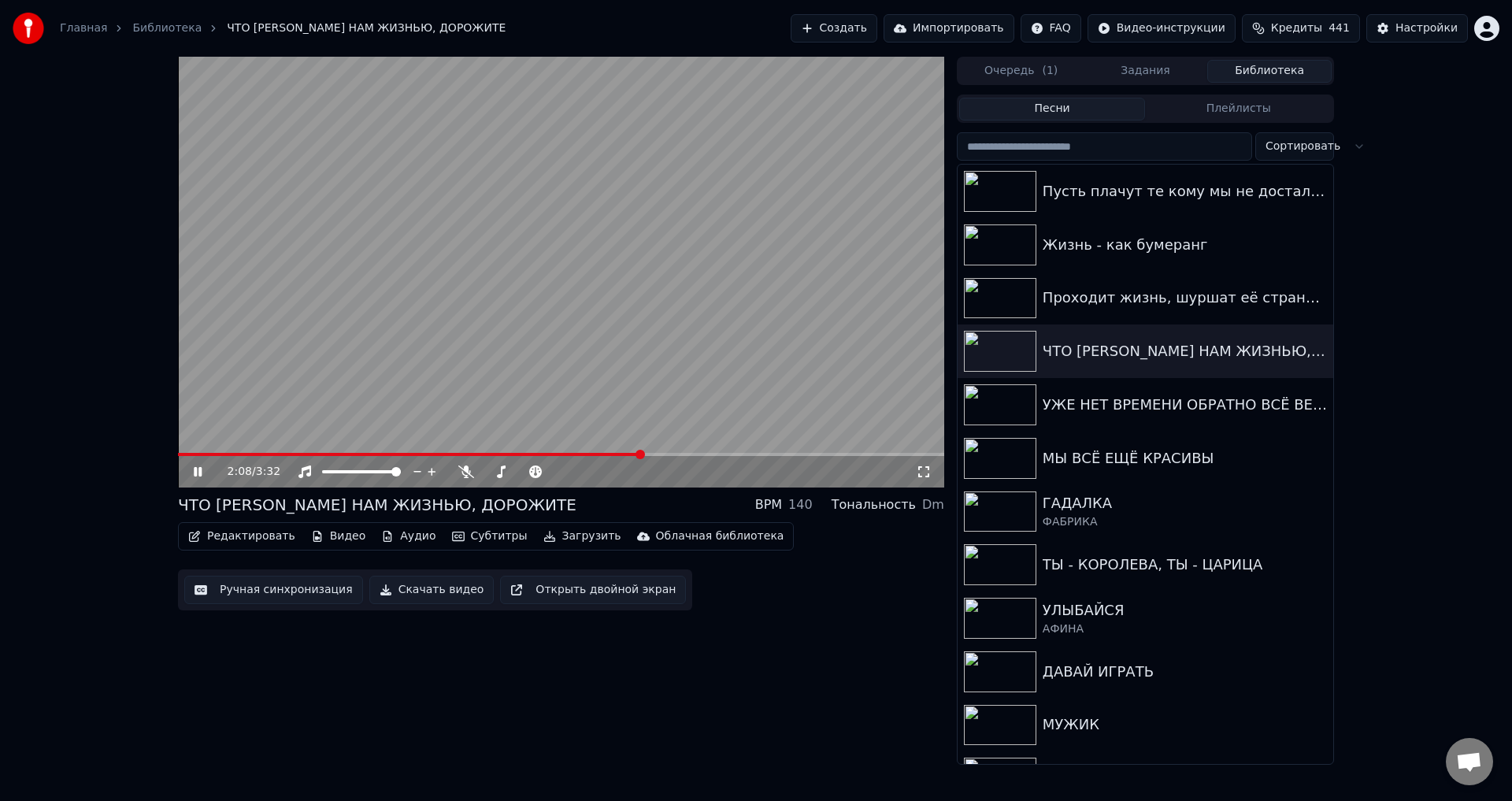
click at [922, 476] on icon at bounding box center [924, 472] width 16 height 13
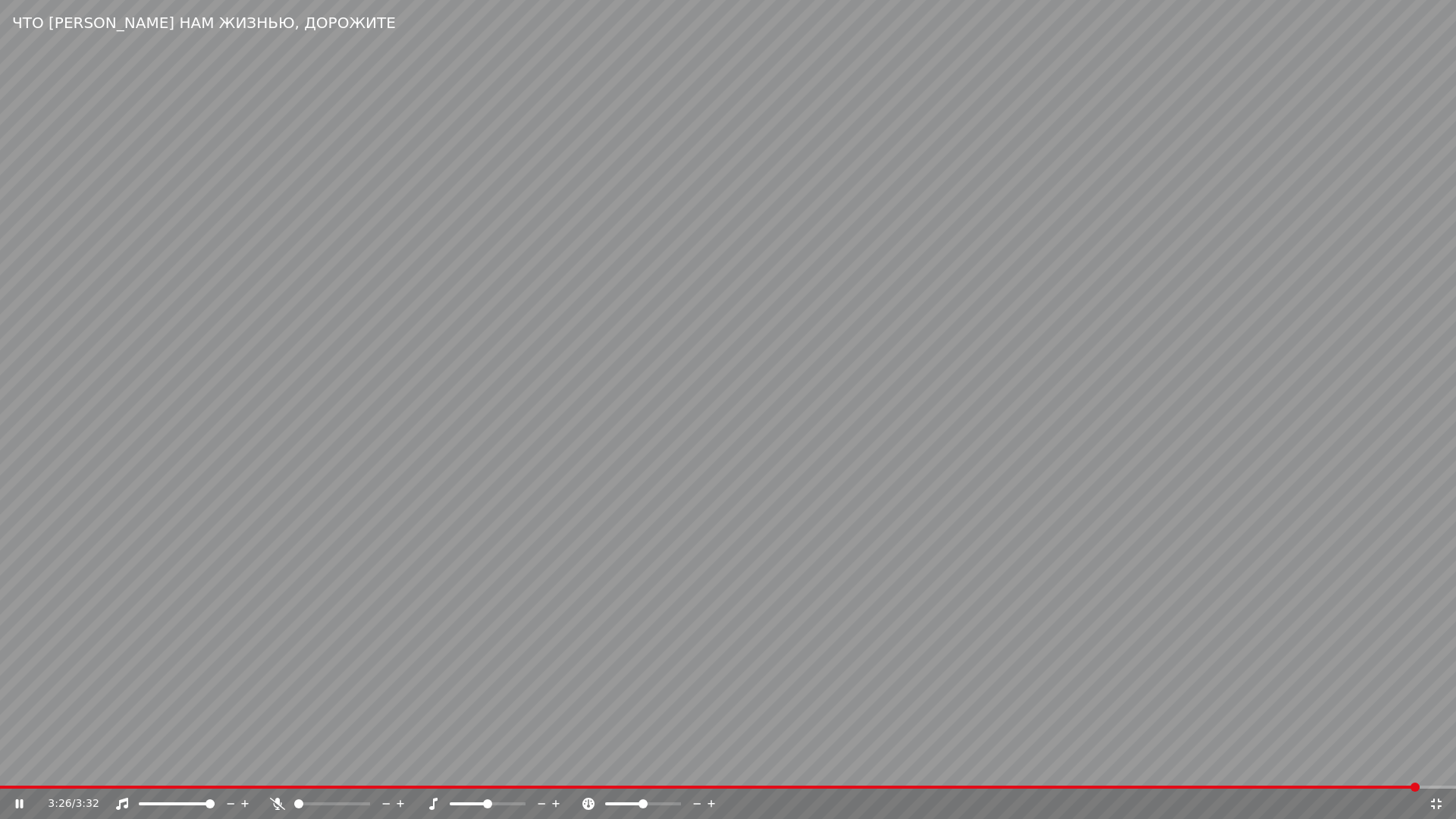
click at [1090, 771] on span at bounding box center [710, 788] width 1420 height 3
click at [1437, 771] on icon at bounding box center [1437, 804] width 15 height 12
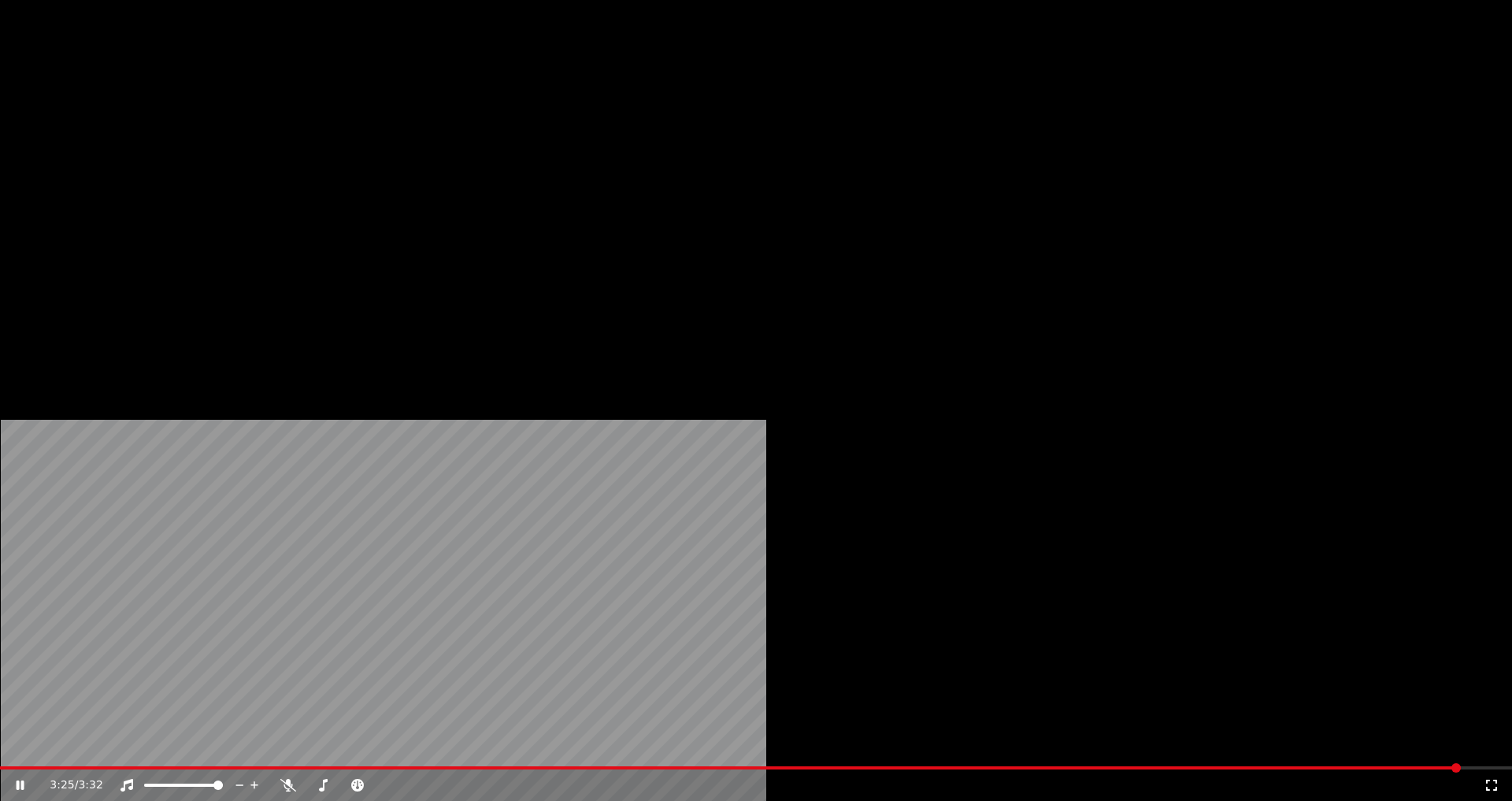
click at [550, 116] on button "Загрузить" at bounding box center [583, 106] width 91 height 22
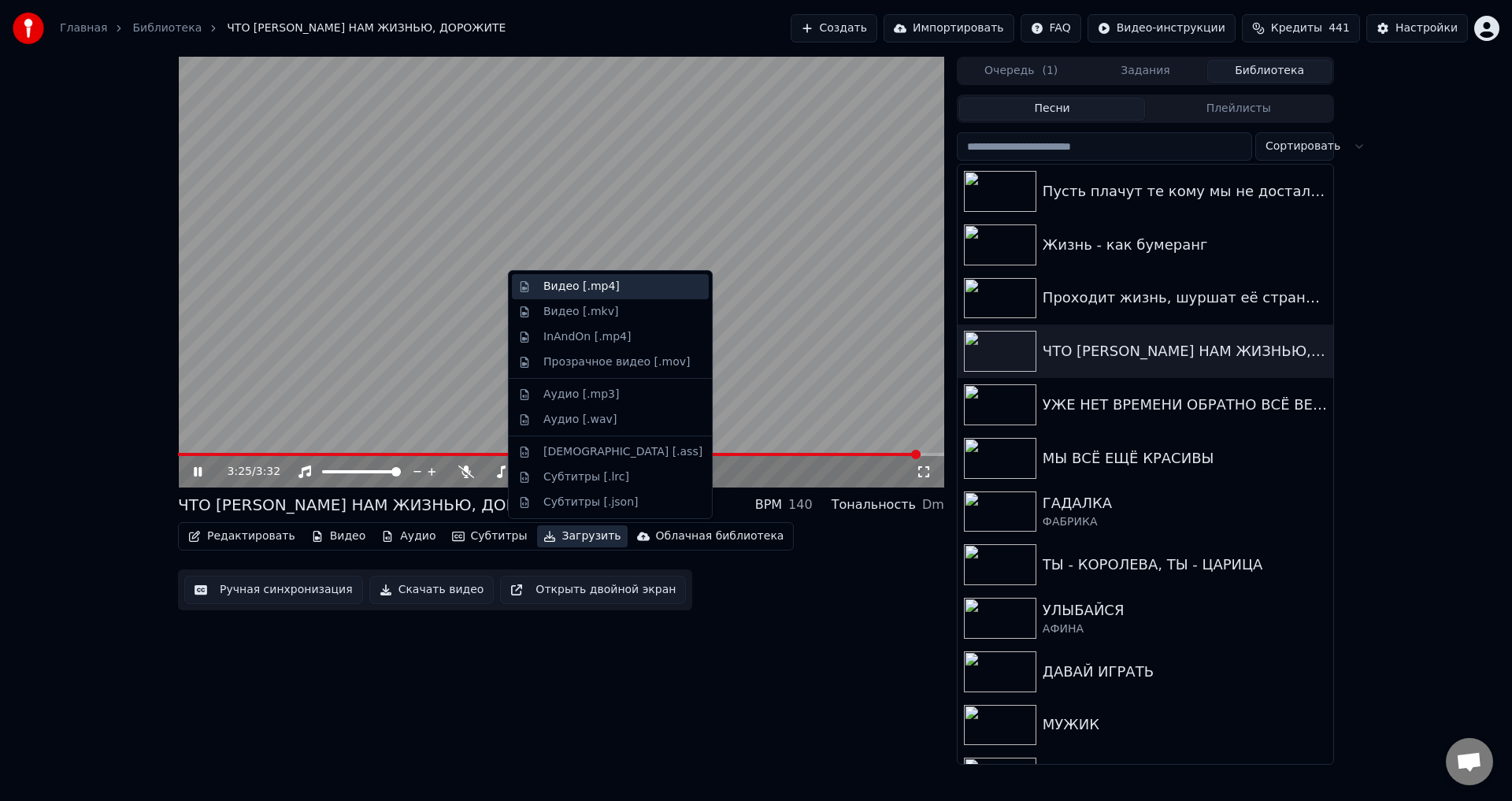
click at [566, 289] on div "Видео [.mp4]" at bounding box center [582, 287] width 77 height 16
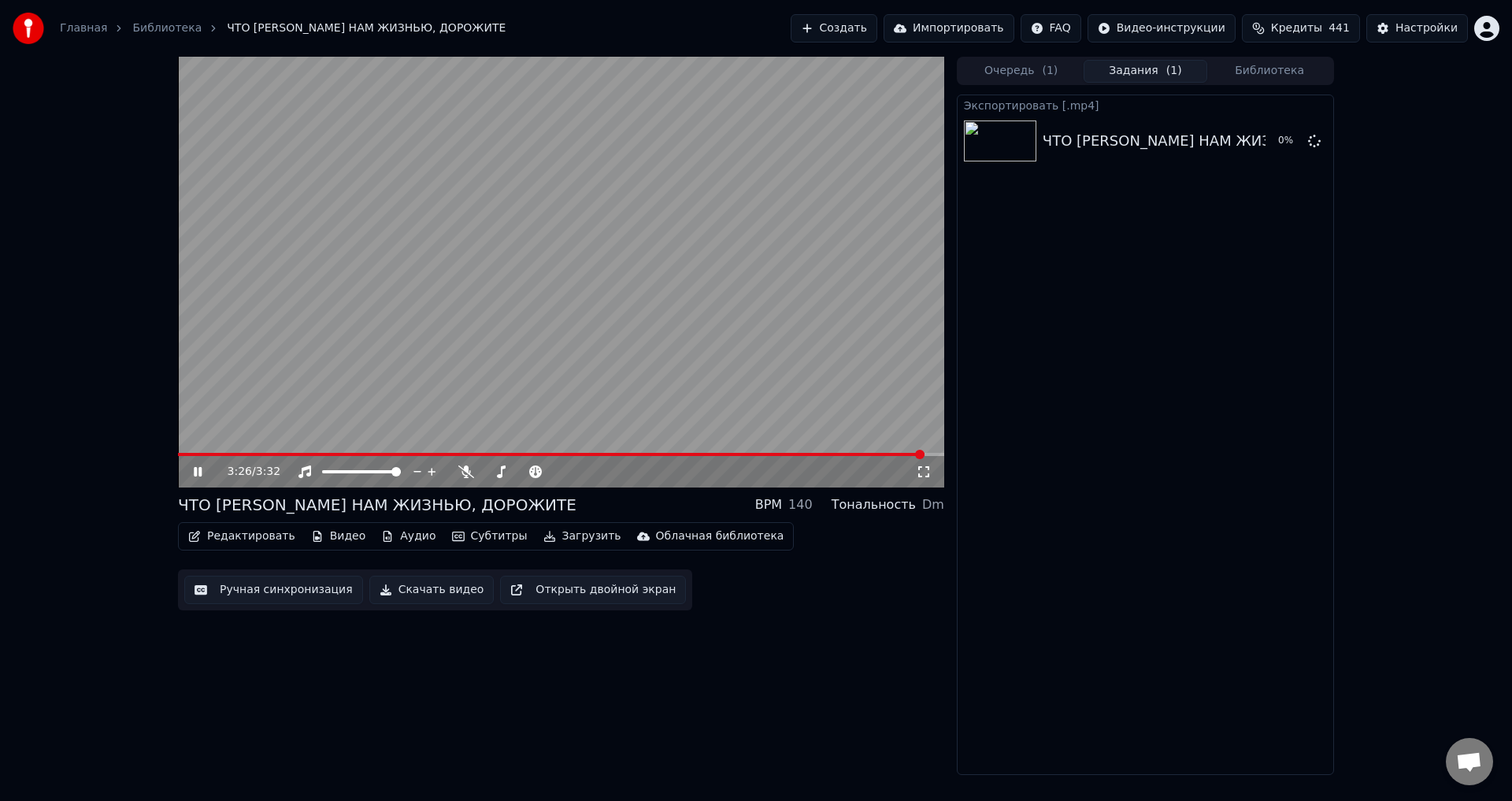
click at [564, 539] on button "Загрузить" at bounding box center [583, 536] width 91 height 22
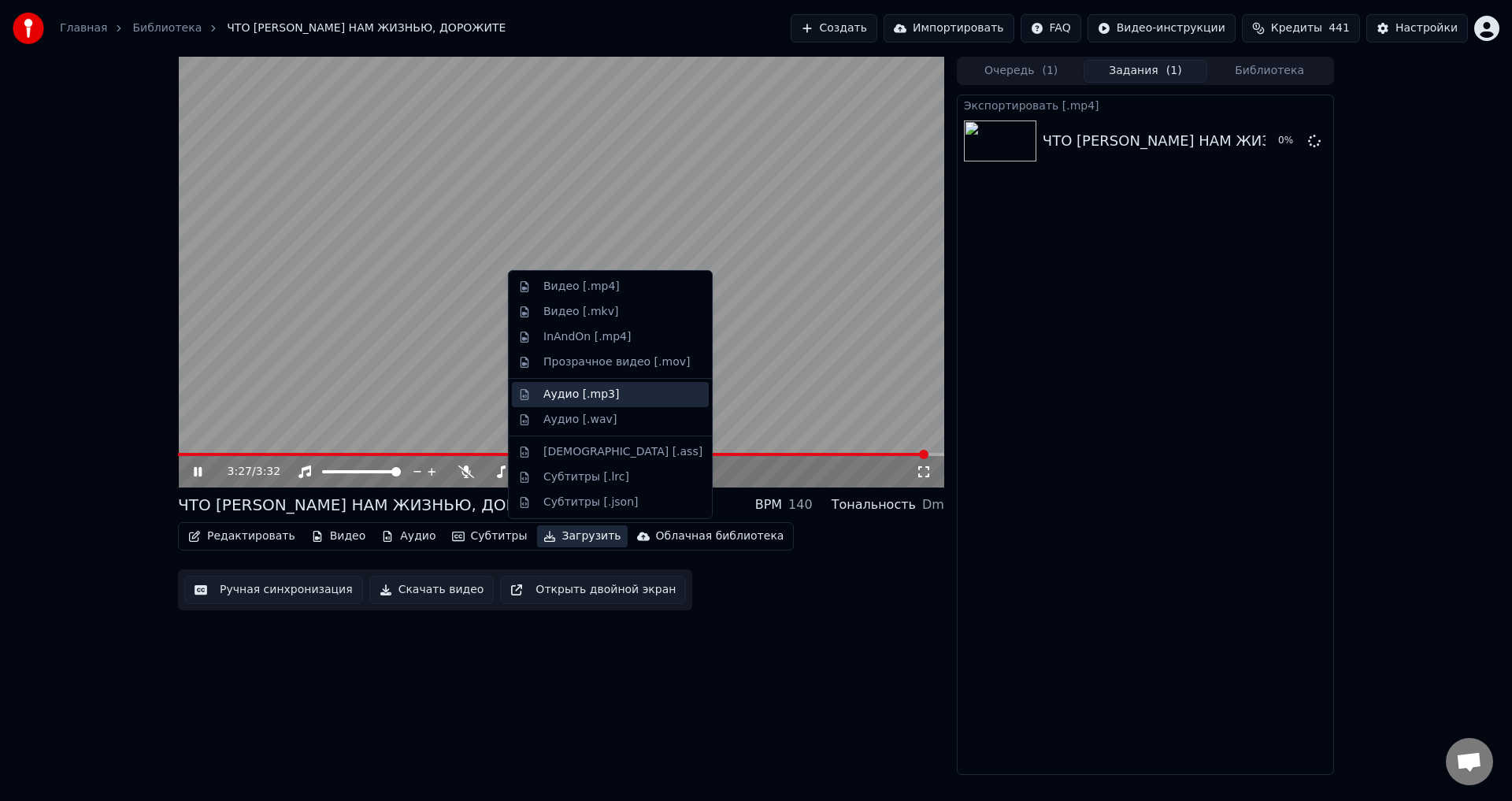
click at [575, 395] on div "Аудио [.mp3]" at bounding box center [581, 395] width 76 height 16
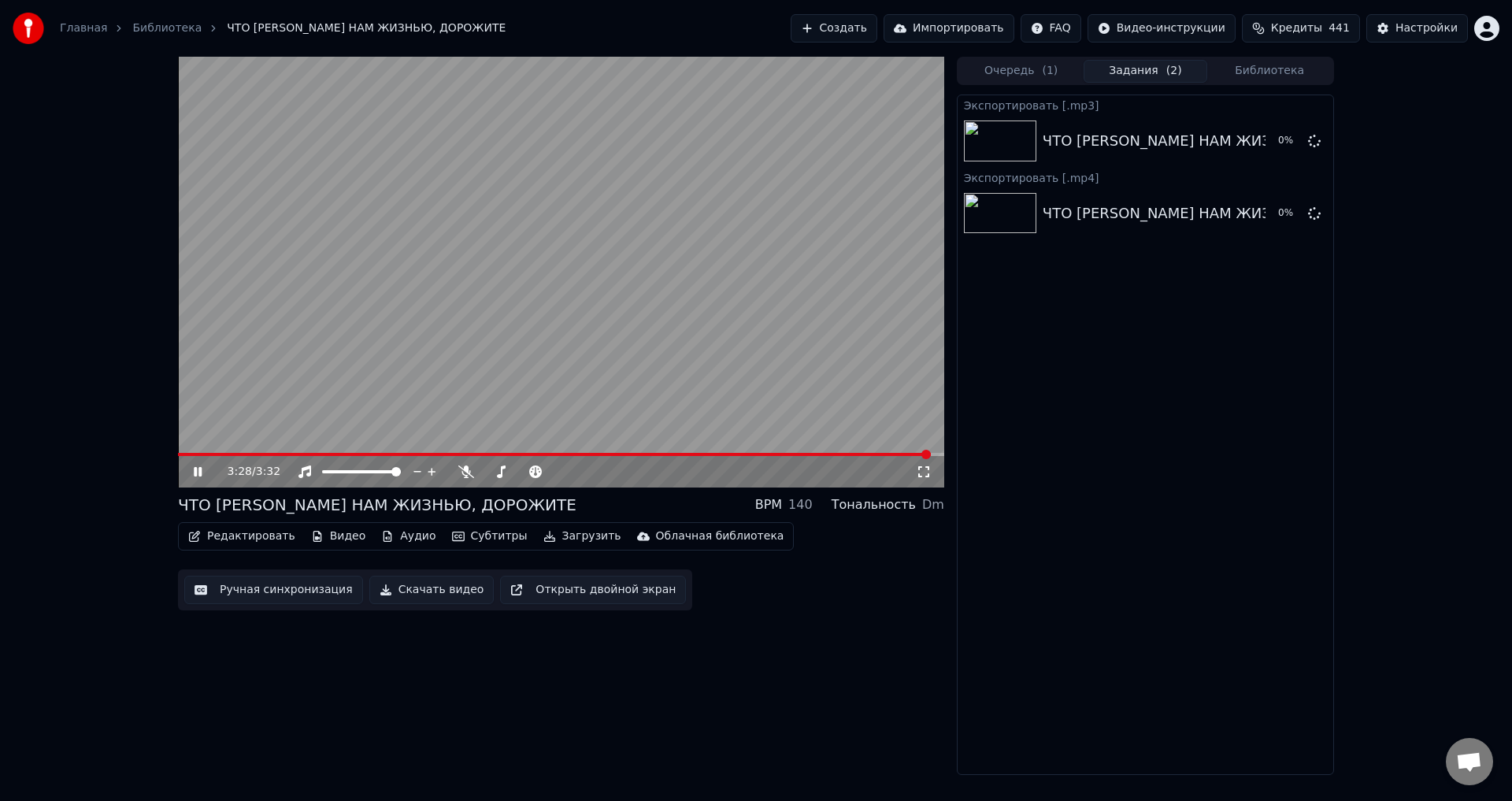
click at [567, 537] on button "Загрузить" at bounding box center [583, 536] width 91 height 22
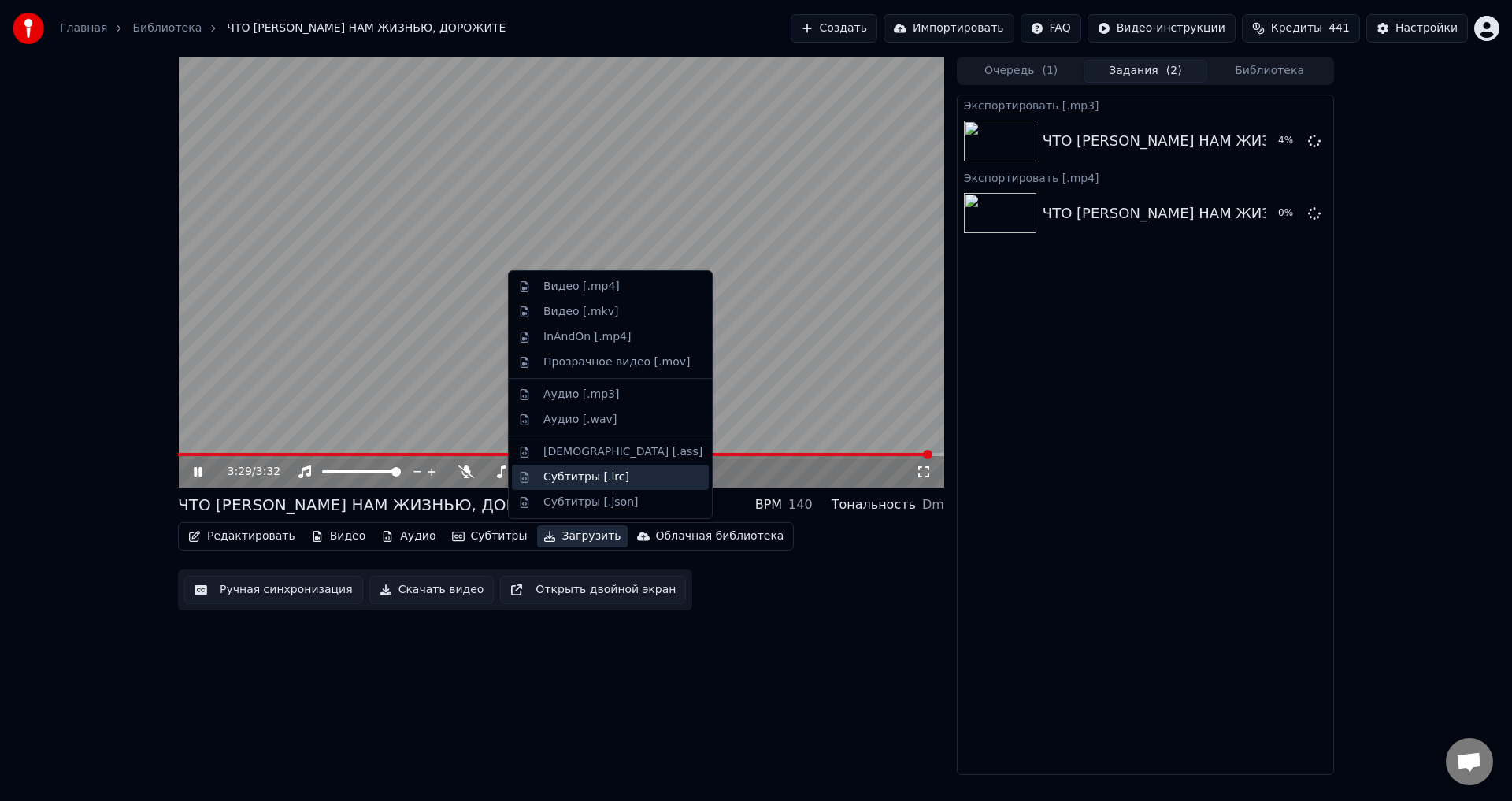
click at [571, 481] on div "Субтитры [.lrc]" at bounding box center [587, 477] width 86 height 16
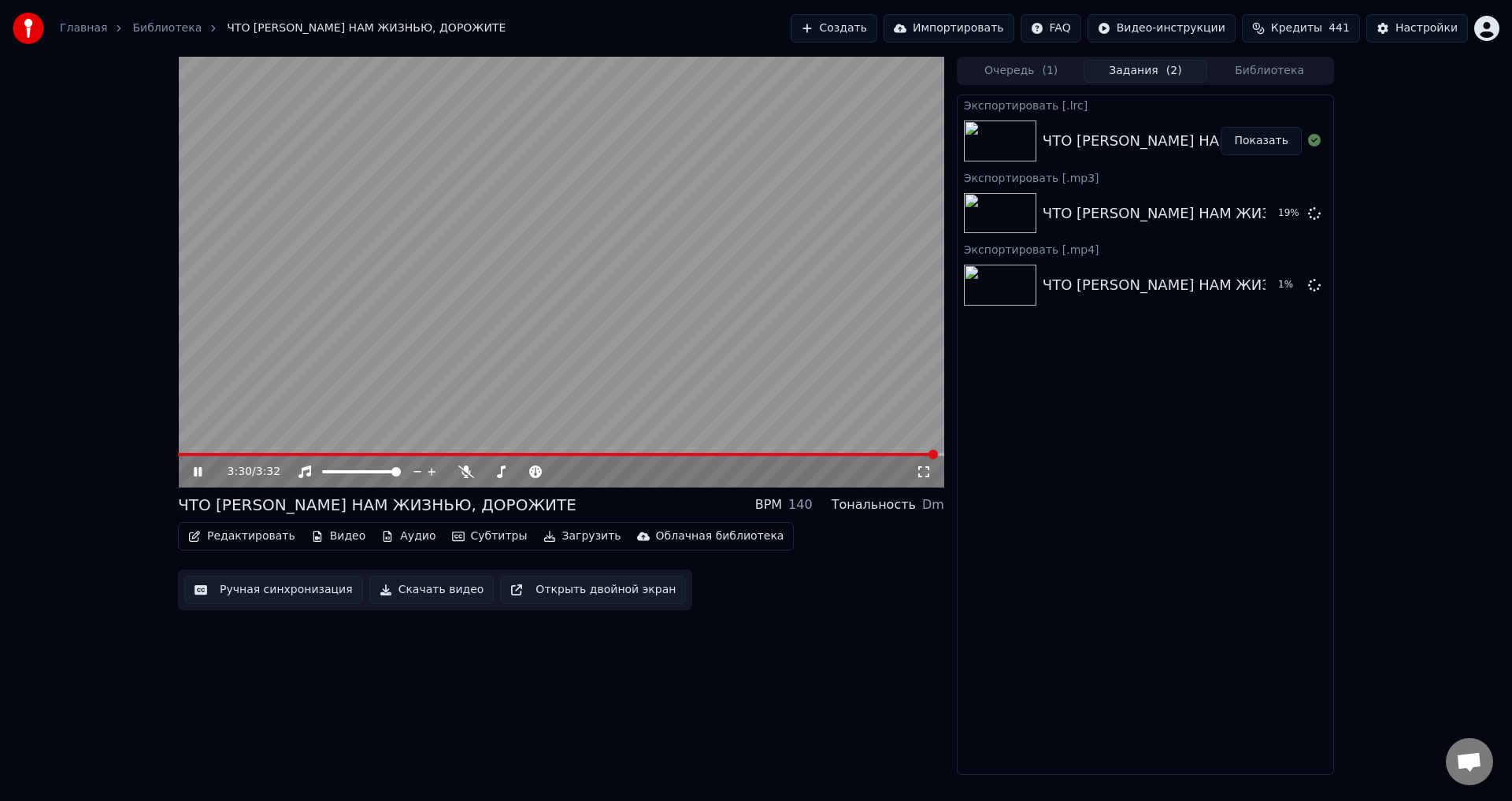
click at [203, 475] on icon at bounding box center [209, 472] width 37 height 13
click at [861, 29] on button "Создать" at bounding box center [834, 29] width 87 height 29
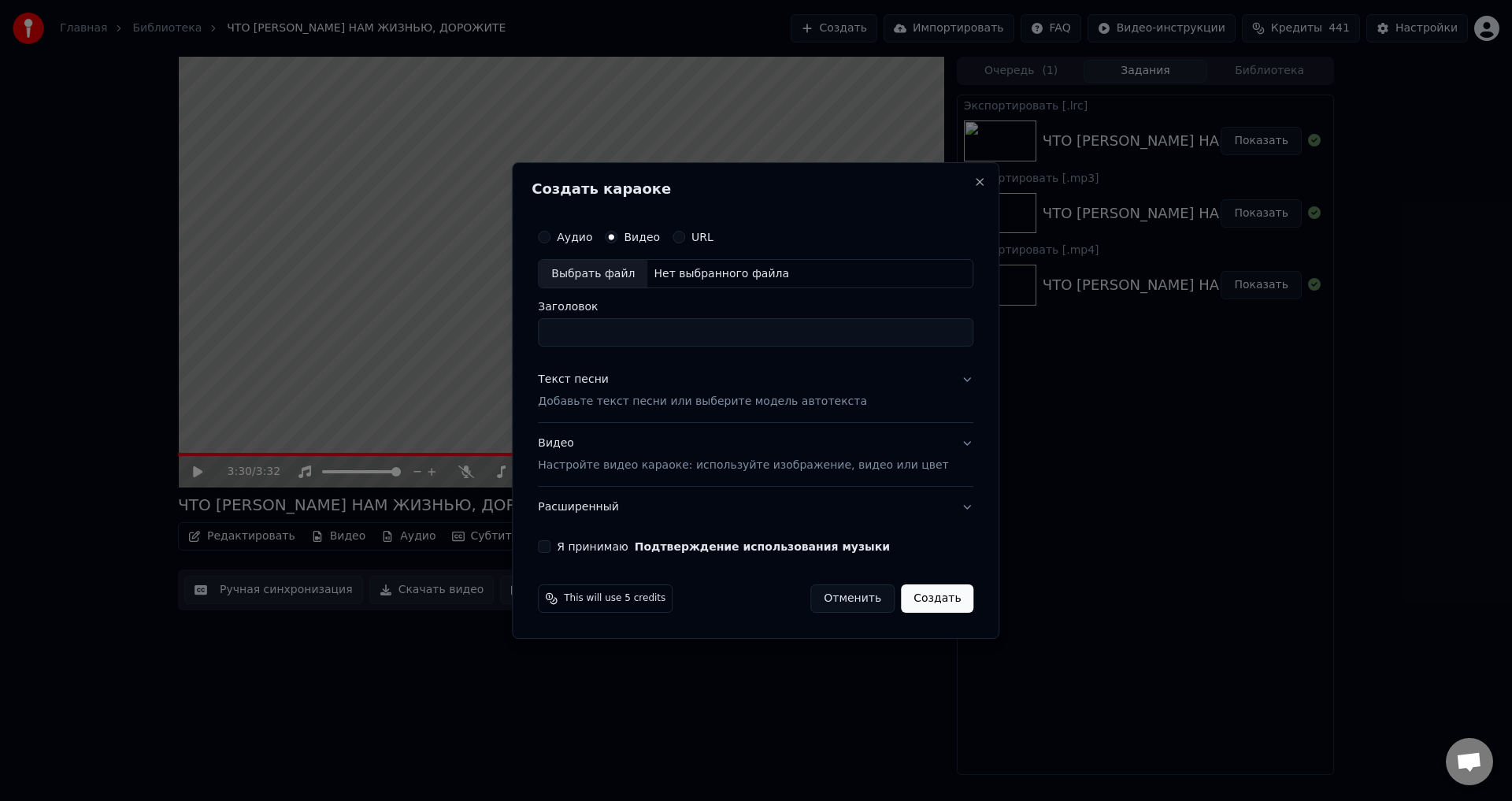
click at [617, 273] on div "Выбрать файл" at bounding box center [593, 274] width 108 height 29
drag, startPoint x: 753, startPoint y: 336, endPoint x: 832, endPoint y: 333, distance: 79.1
click at [832, 333] on input "**********" at bounding box center [756, 333] width 436 height 29
type input "**********"
click at [584, 387] on div "Текст песни" at bounding box center [573, 380] width 71 height 16
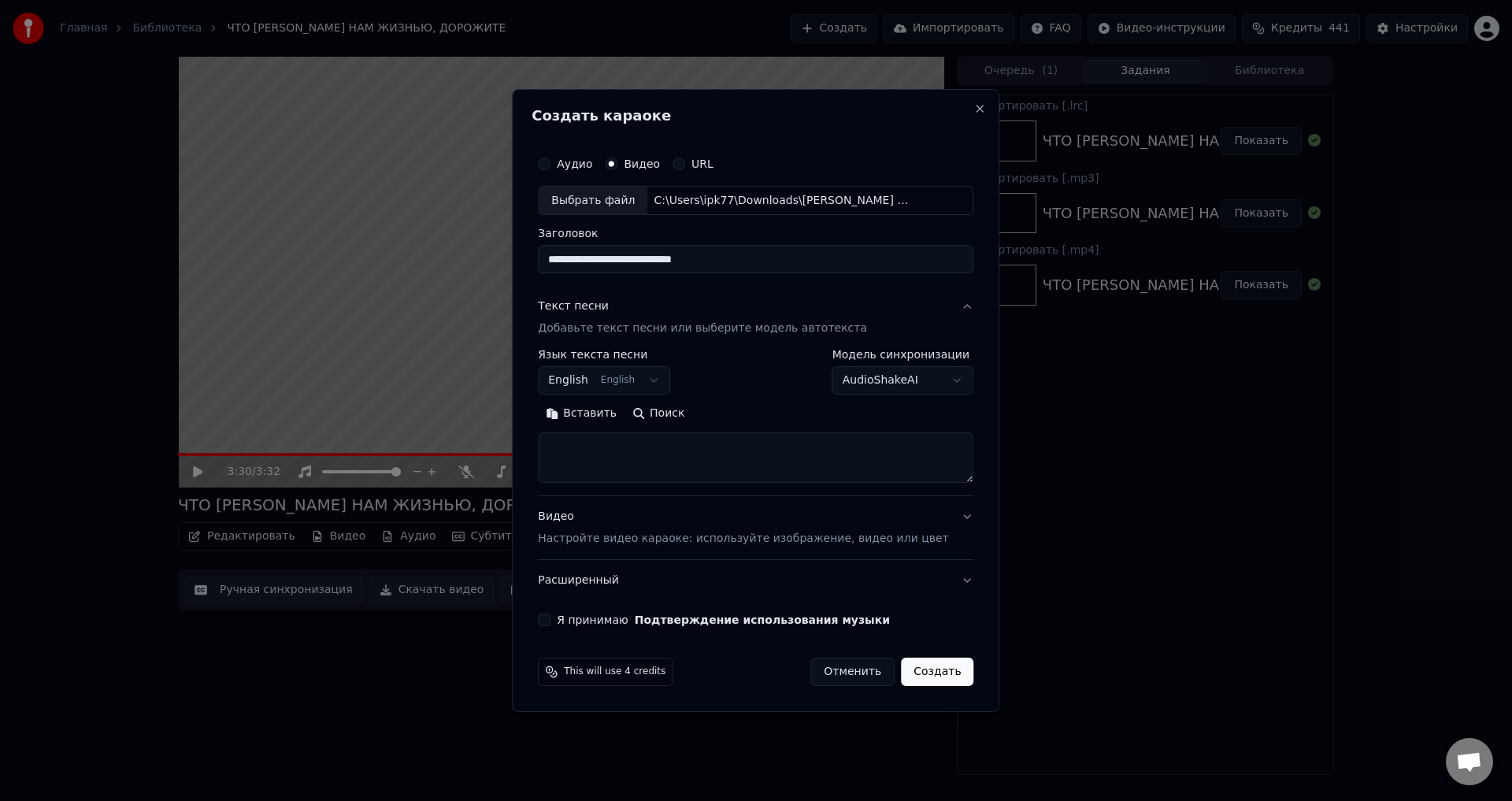
click at [587, 381] on button "English English" at bounding box center [604, 382] width 132 height 29
select select "**"
click at [590, 441] on textarea at bounding box center [756, 458] width 436 height 50
paste textarea "**********"
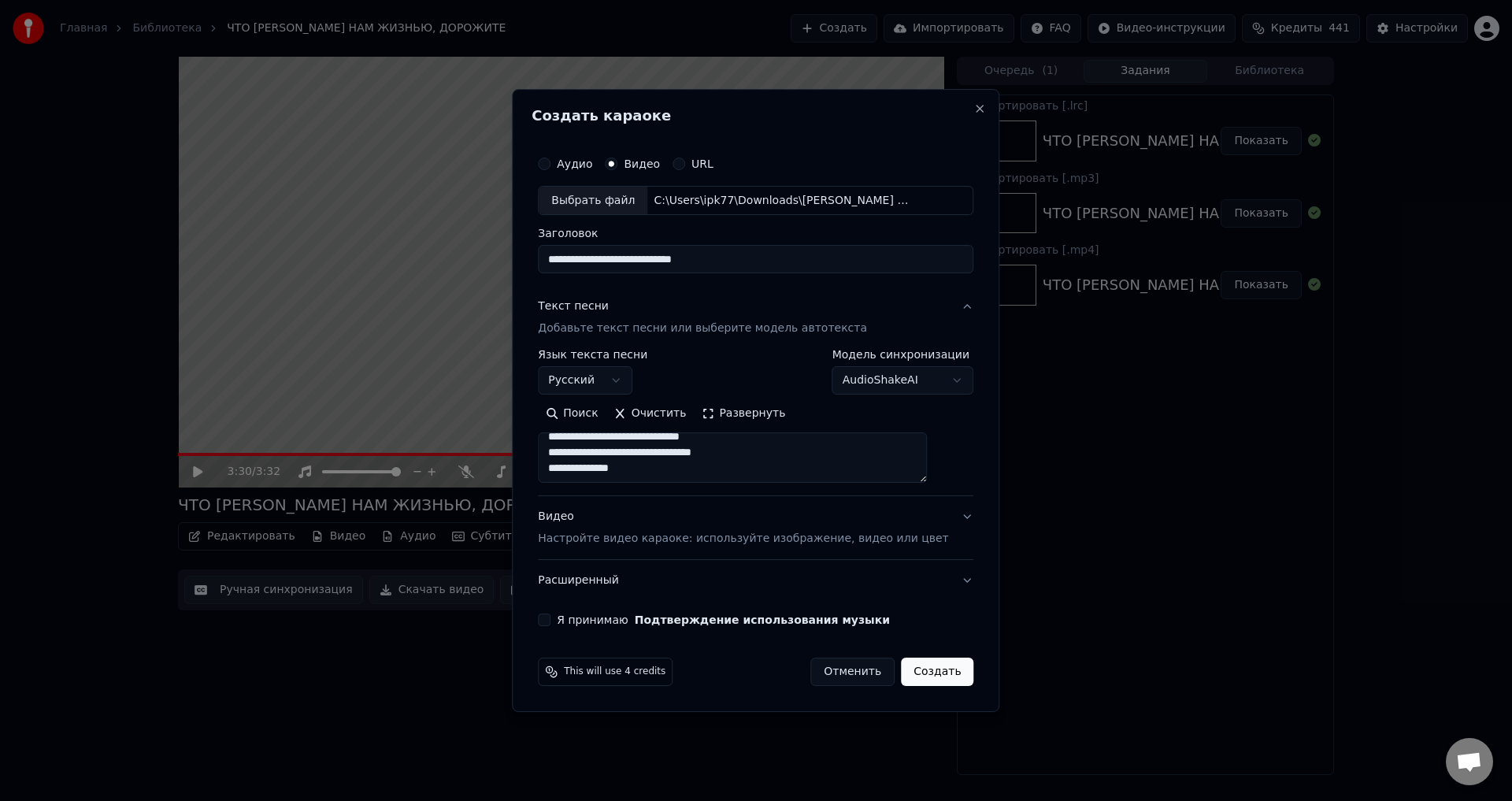
scroll to position [719, 0]
type textarea "**********"
drag, startPoint x: 567, startPoint y: 621, endPoint x: 684, endPoint y: 677, distance: 129.7
click at [551, 621] on button "Я принимаю Подтверждение использования музыки" at bounding box center [544, 620] width 13 height 13
click at [923, 669] on button "Создать" at bounding box center [937, 672] width 73 height 29
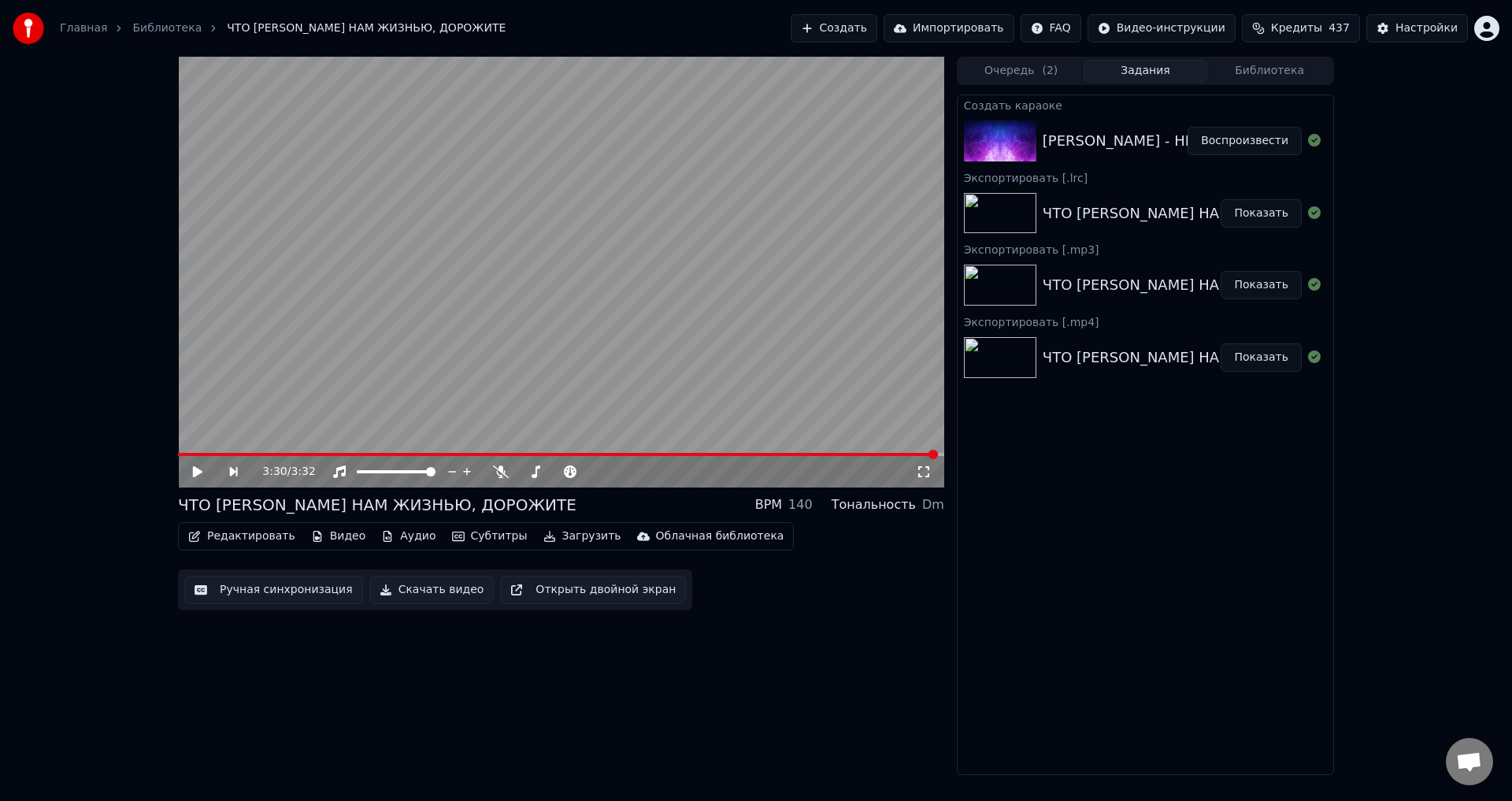
click at [878, 26] on button "Создать" at bounding box center [834, 29] width 87 height 29
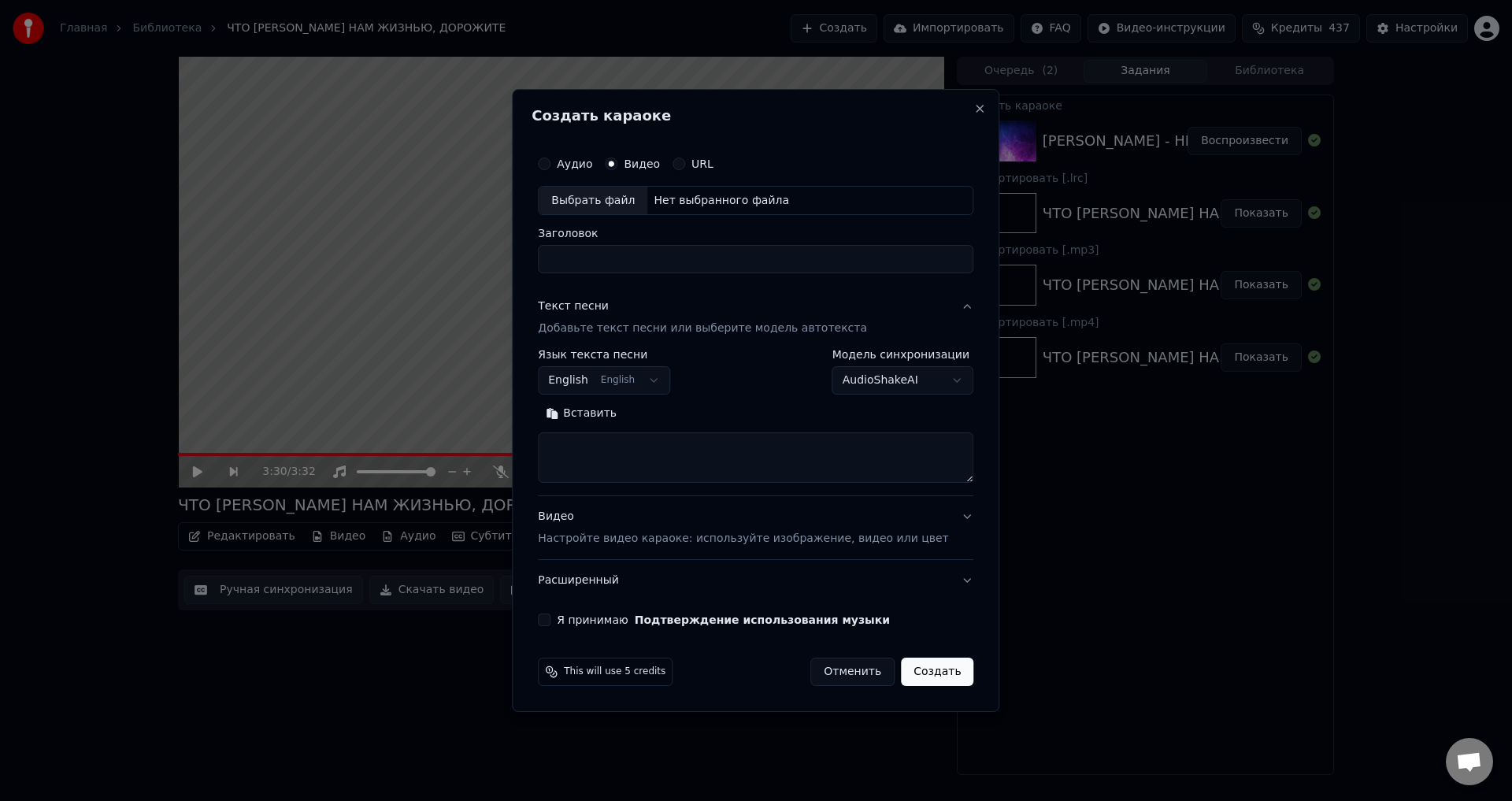
click at [607, 207] on div "Выбрать файл" at bounding box center [593, 201] width 108 height 29
type input "**********"
click at [646, 375] on body "Главная Библиотека ЧТО ДАНО НАМ ЖИЗНЬЮ, ДОРОЖИТЕ Создать Импортировать FAQ Виде…" at bounding box center [756, 400] width 1512 height 801
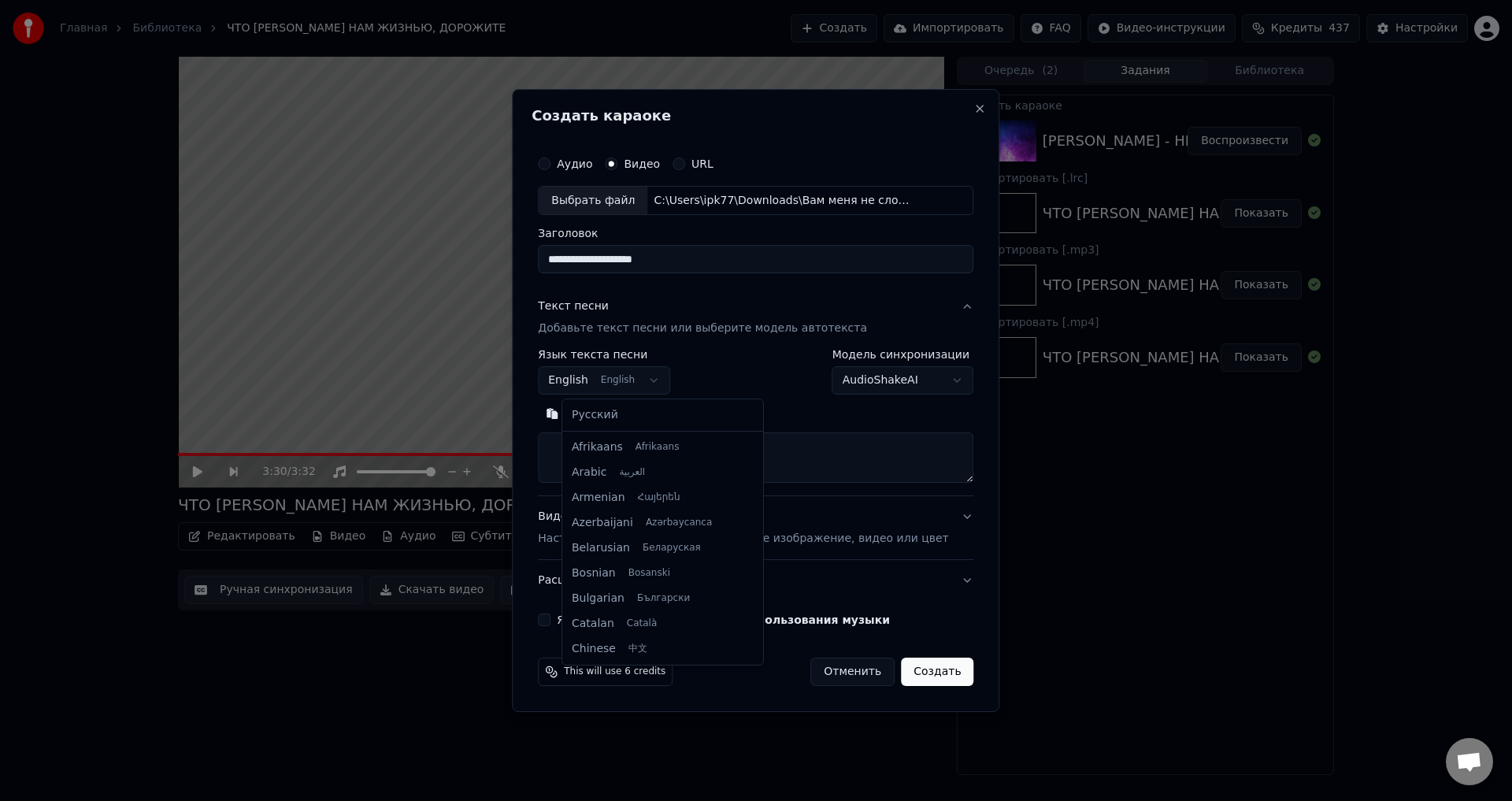
scroll to position [126, 0]
select select "**"
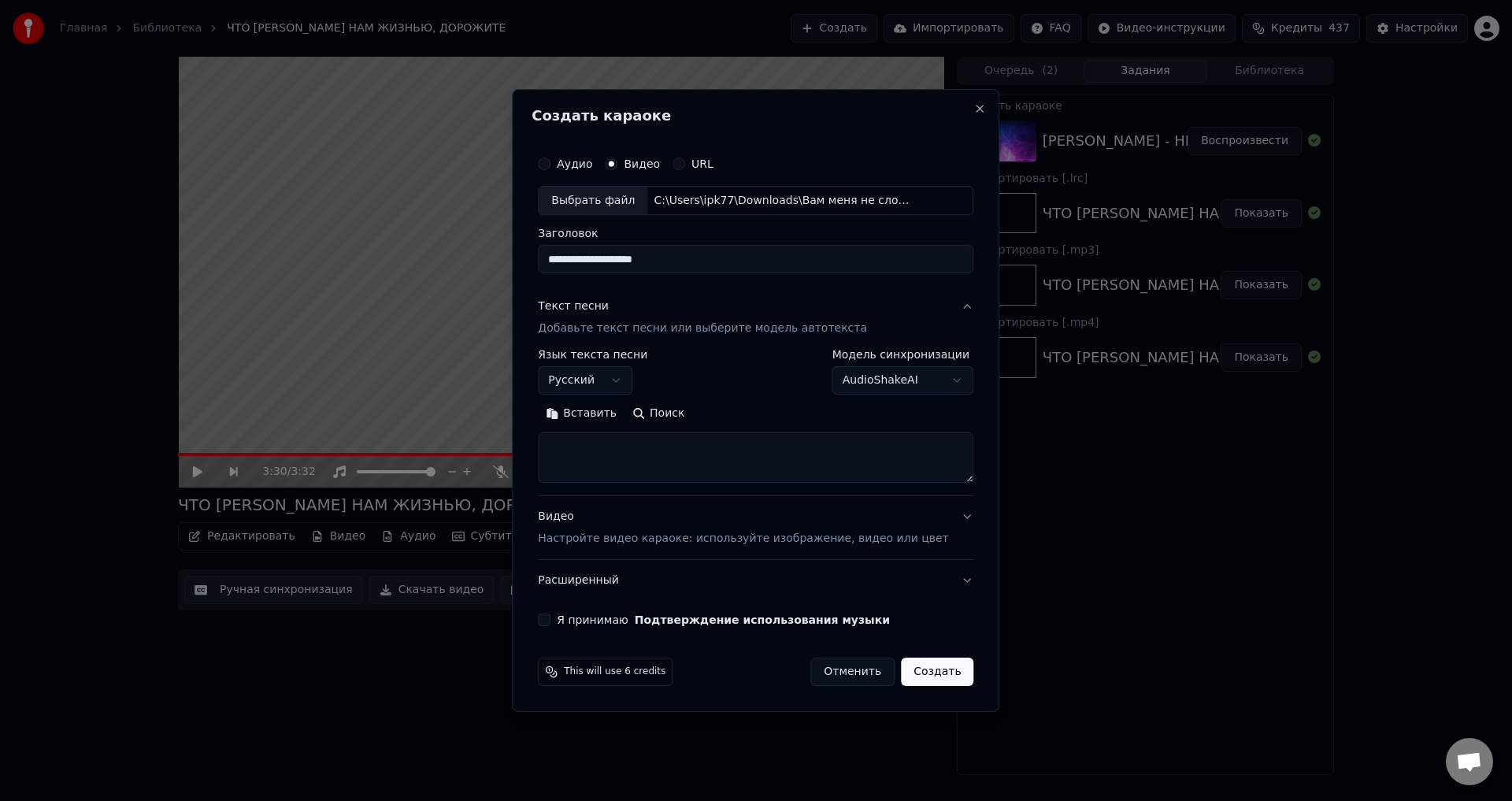
click at [608, 457] on textarea at bounding box center [756, 458] width 436 height 50
paste textarea "**********"
type textarea "**********"
click at [551, 620] on button "Я принимаю Подтверждение использования музыки" at bounding box center [544, 620] width 13 height 13
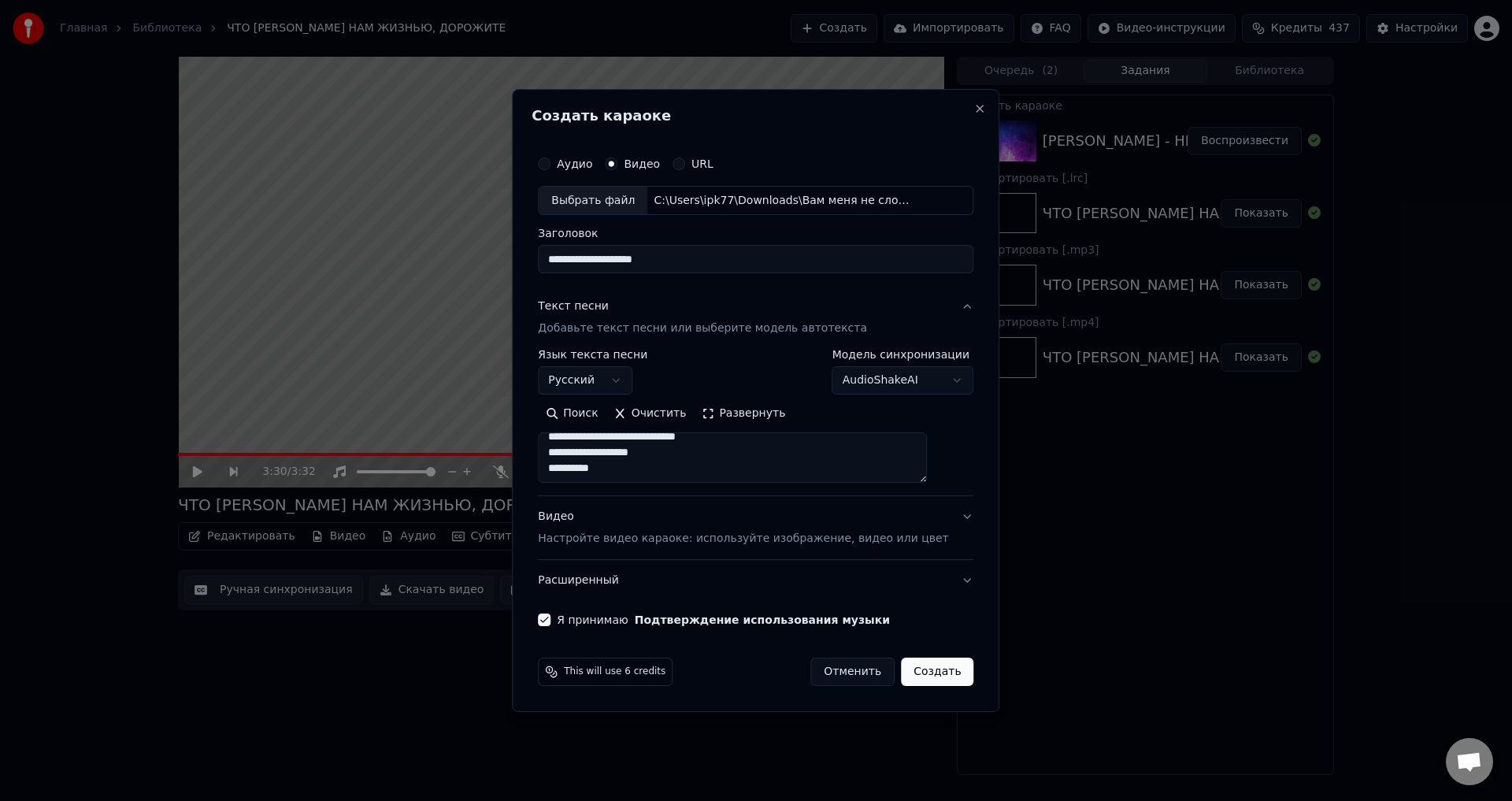
drag, startPoint x: 681, startPoint y: 260, endPoint x: 775, endPoint y: 261, distance: 94.0
click at [775, 261] on input "**********" at bounding box center [756, 260] width 436 height 29
type input "**********"
click at [909, 673] on button "Создать" at bounding box center [937, 672] width 73 height 29
select select
